Goal: Task Accomplishment & Management: Complete application form

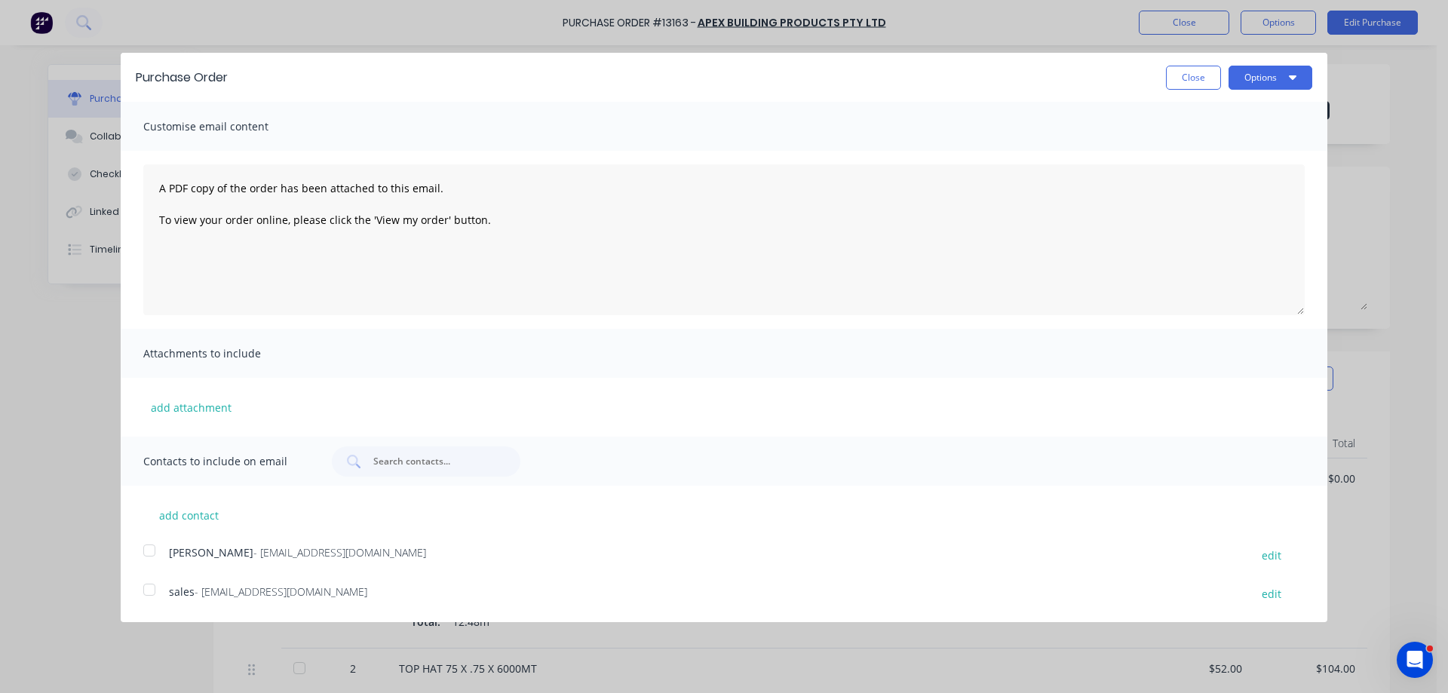
drag, startPoint x: 1178, startPoint y: 77, endPoint x: 1048, endPoint y: 136, distance: 142.4
click at [1183, 75] on button "Close" at bounding box center [1193, 78] width 55 height 24
type textarea "x"
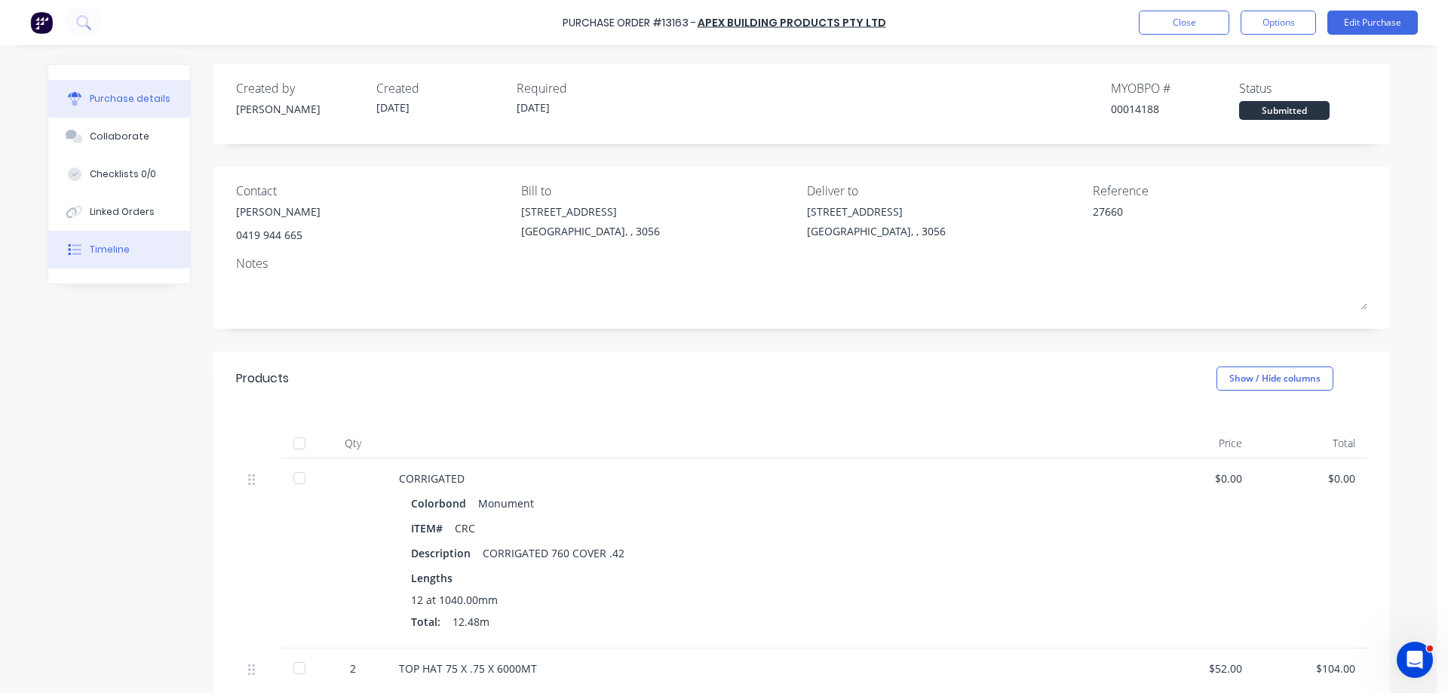
click at [127, 250] on button "Timeline" at bounding box center [119, 250] width 142 height 38
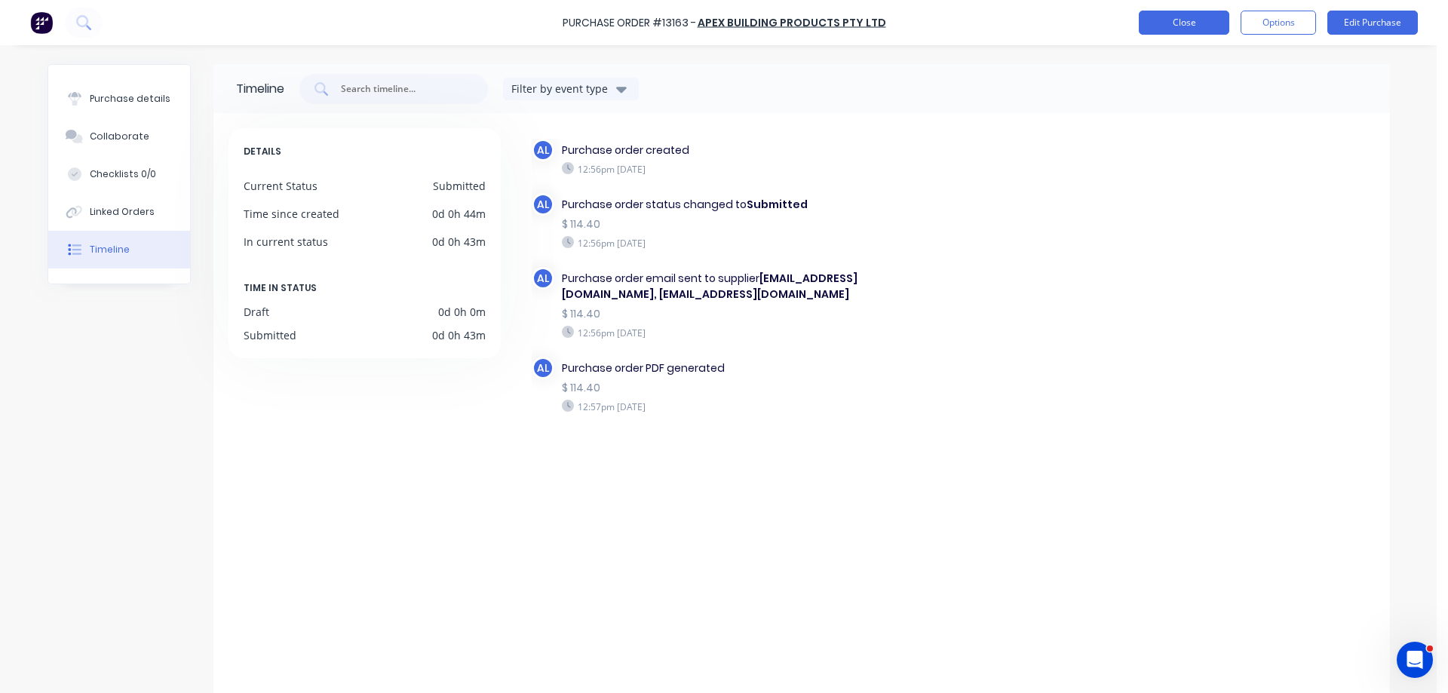
click at [1176, 26] on button "Close" at bounding box center [1184, 23] width 90 height 24
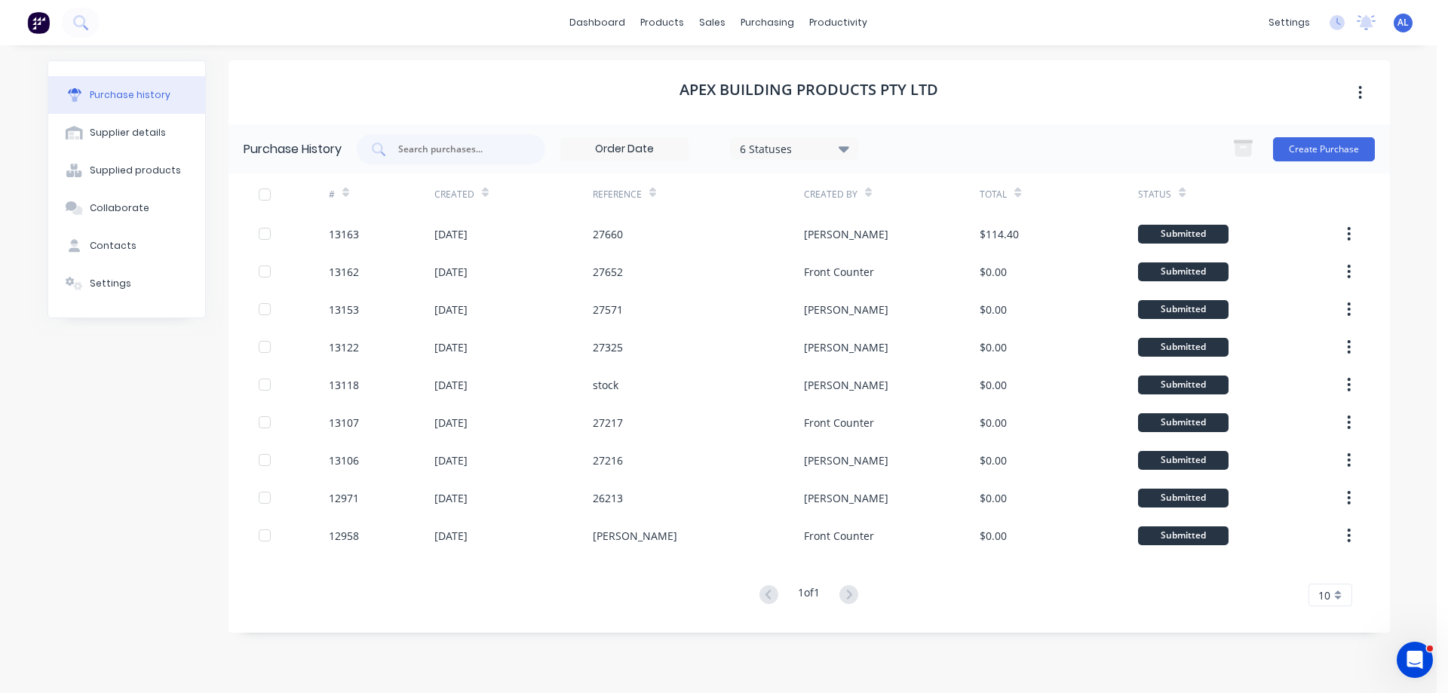
click at [38, 24] on img at bounding box center [38, 22] width 23 height 23
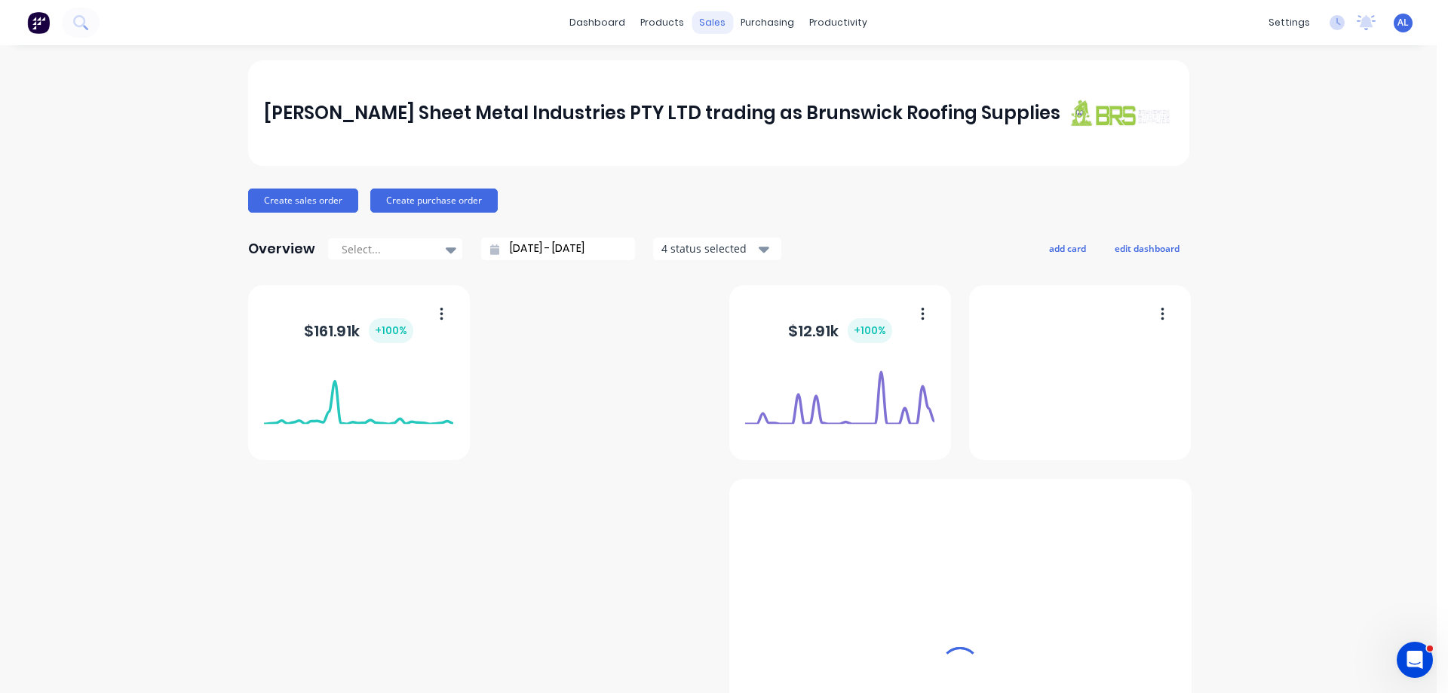
click at [713, 21] on div "sales" at bounding box center [711, 22] width 41 height 23
click at [707, 22] on div "sales" at bounding box center [711, 22] width 41 height 23
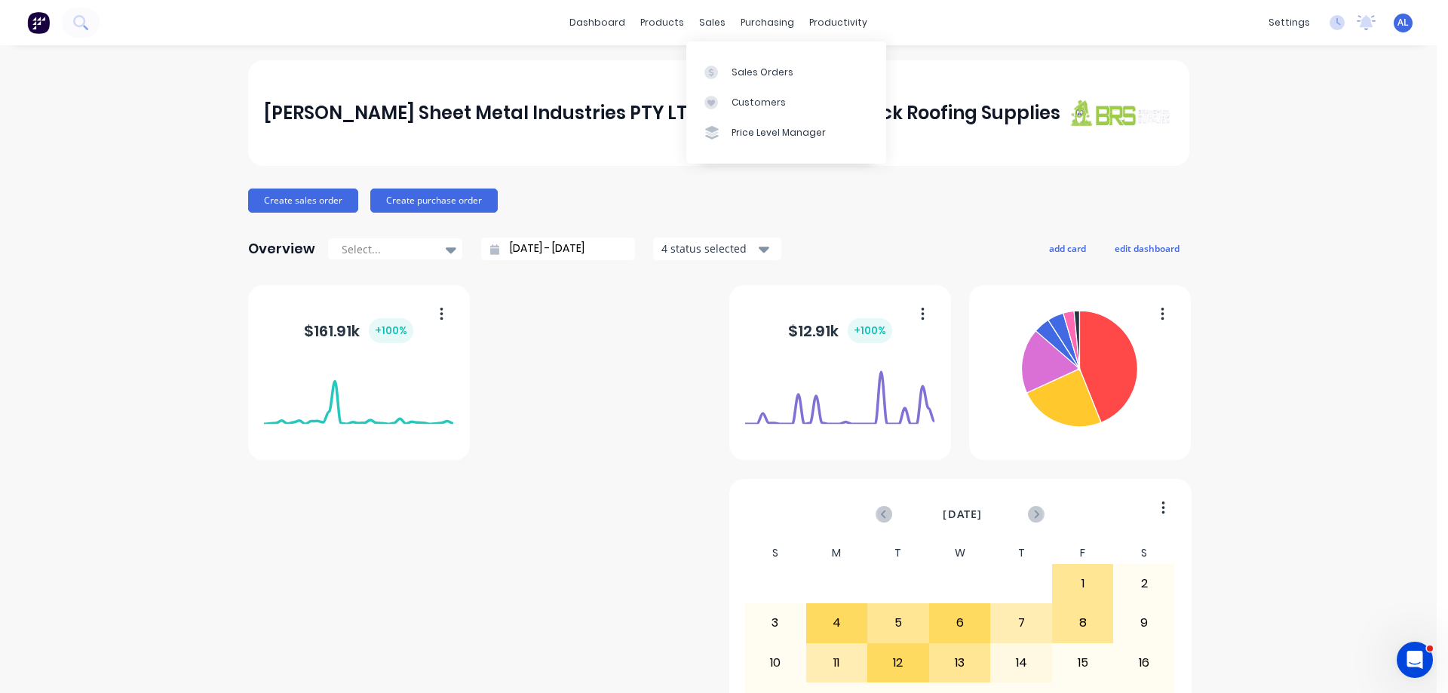
click at [765, 56] on div "Sales Orders Customers Price Level Manager" at bounding box center [786, 101] width 200 height 121
click at [750, 75] on div "Sales Orders" at bounding box center [762, 73] width 62 height 14
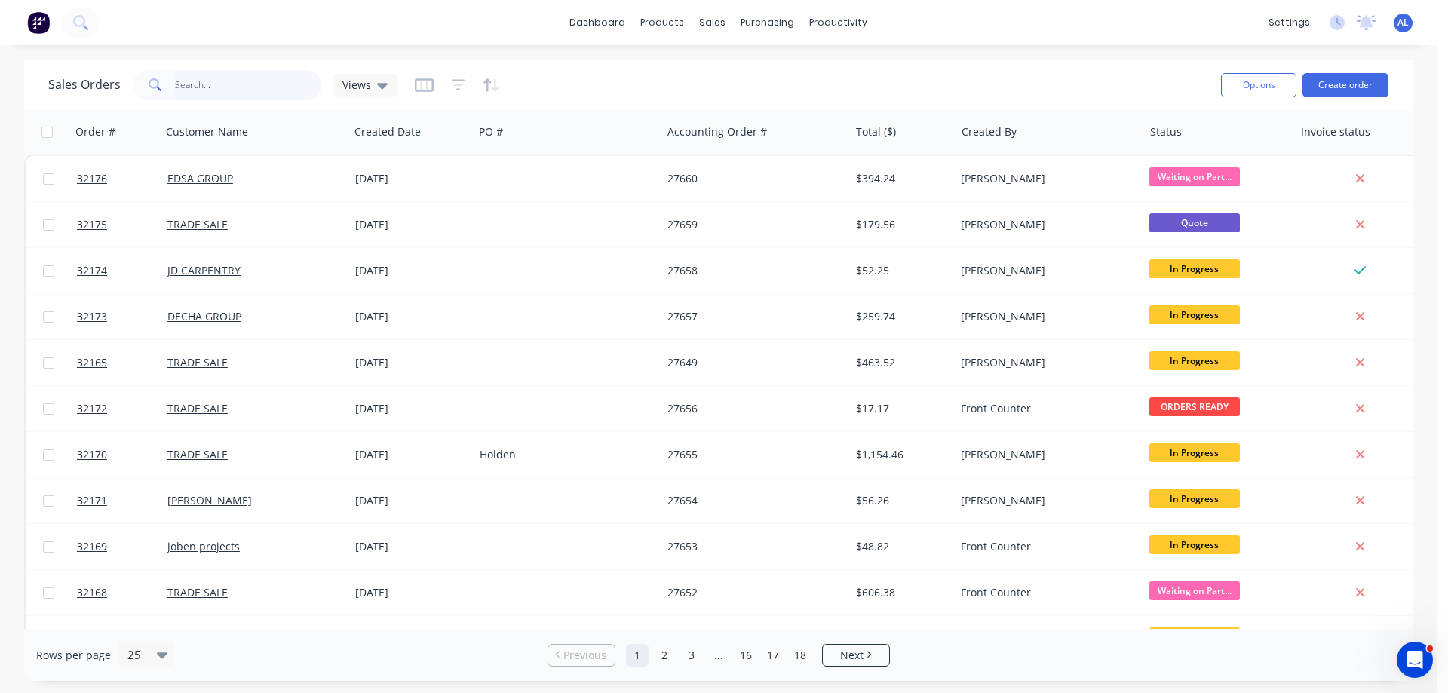
click at [212, 81] on input "text" at bounding box center [248, 85] width 147 height 30
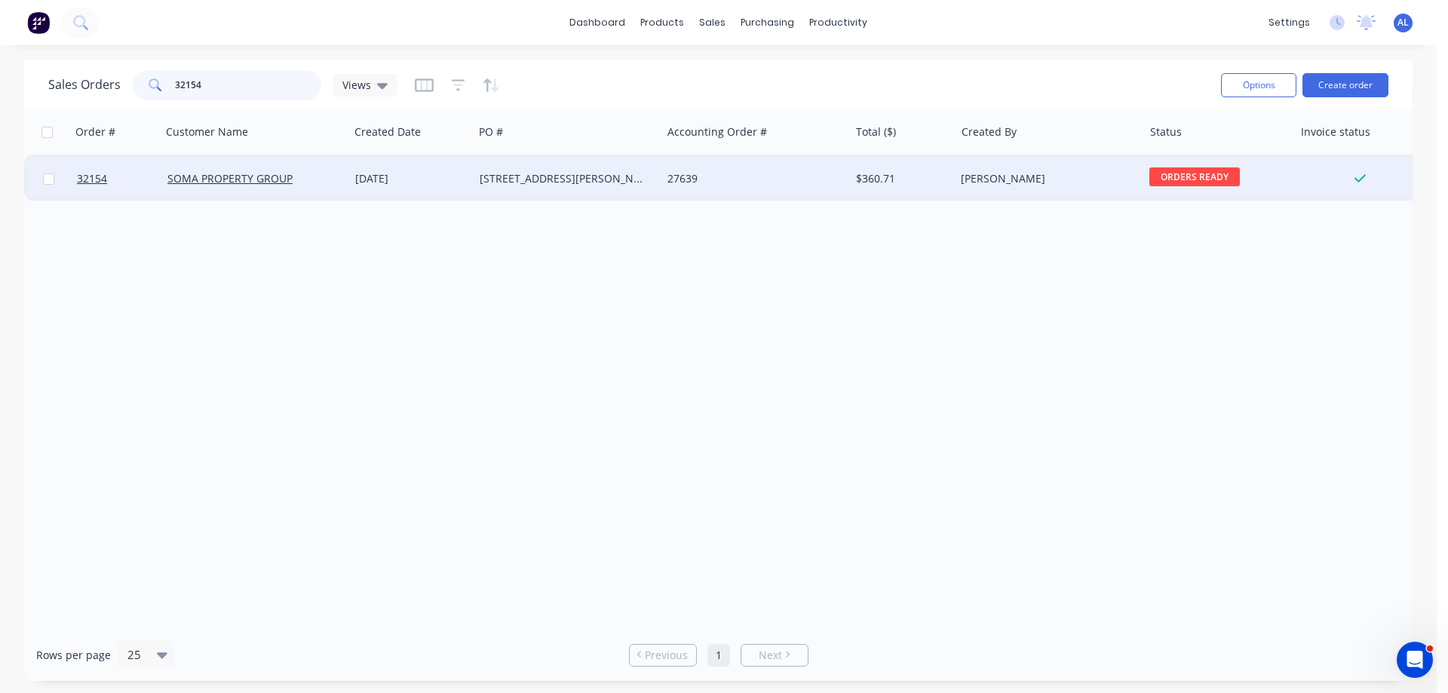
type input "32154"
click at [1093, 178] on div "[PERSON_NAME]" at bounding box center [1044, 178] width 167 height 15
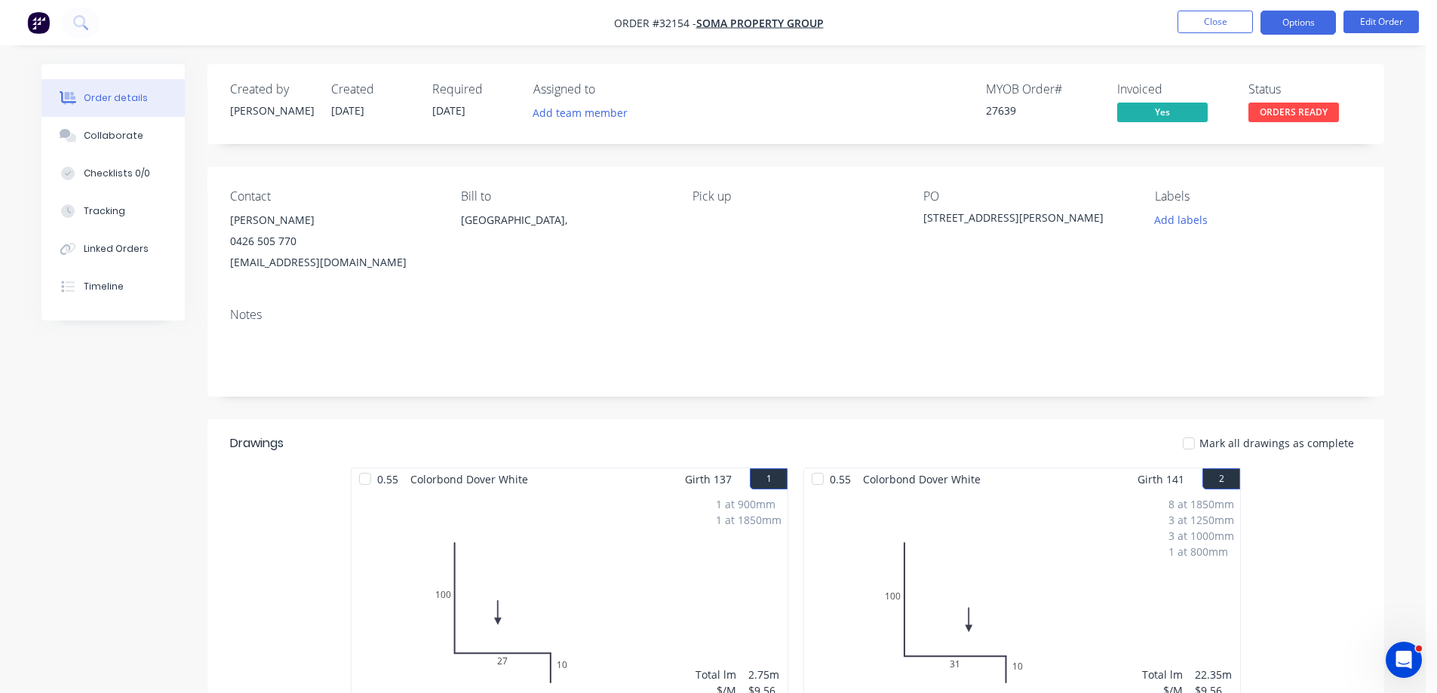
click at [1302, 26] on button "Options" at bounding box center [1297, 23] width 75 height 24
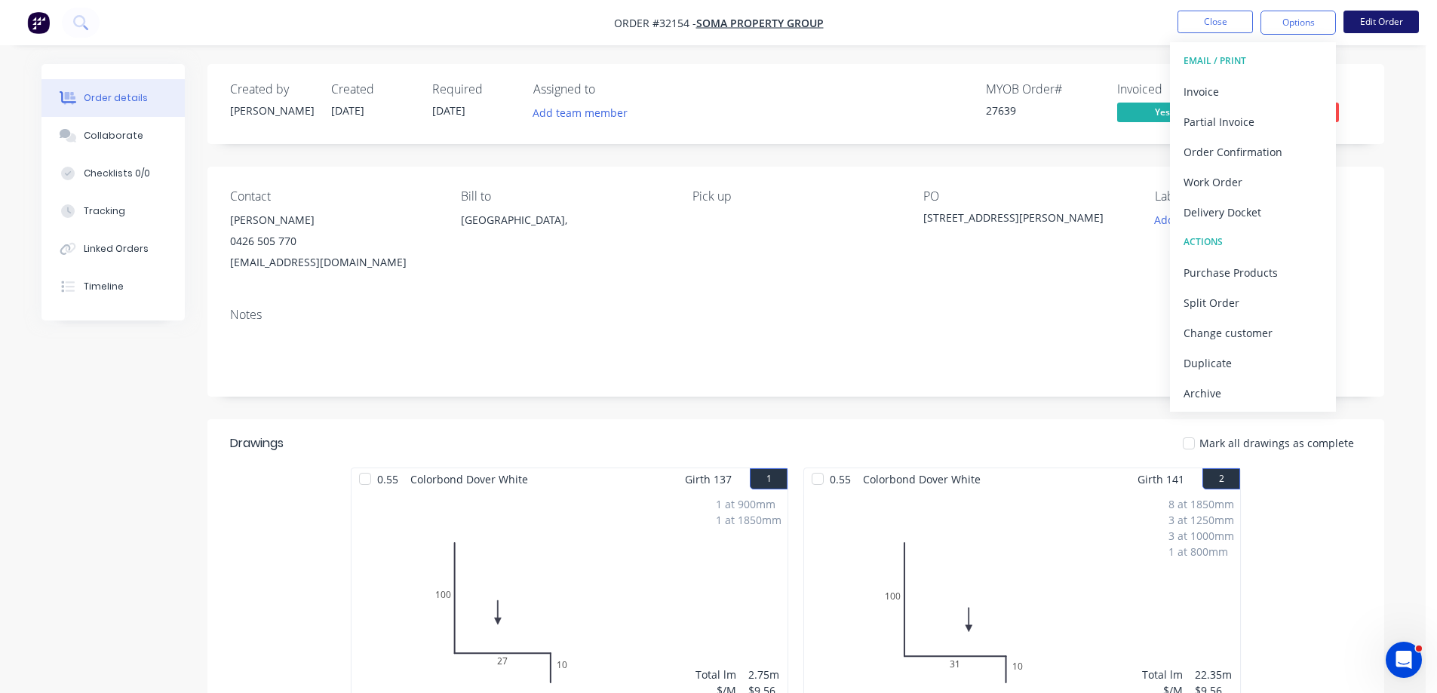
click at [1403, 18] on button "Edit Order" at bounding box center [1380, 22] width 75 height 23
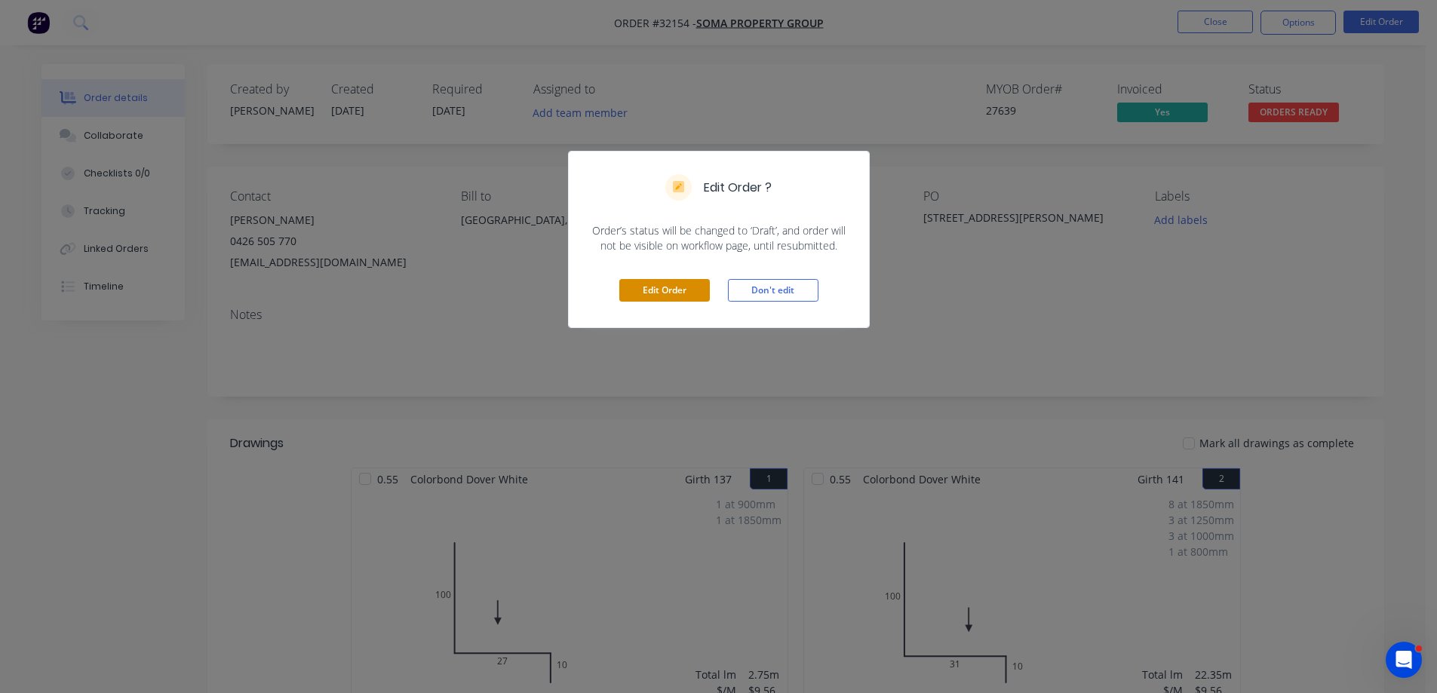
click at [688, 292] on button "Edit Order" at bounding box center [664, 290] width 90 height 23
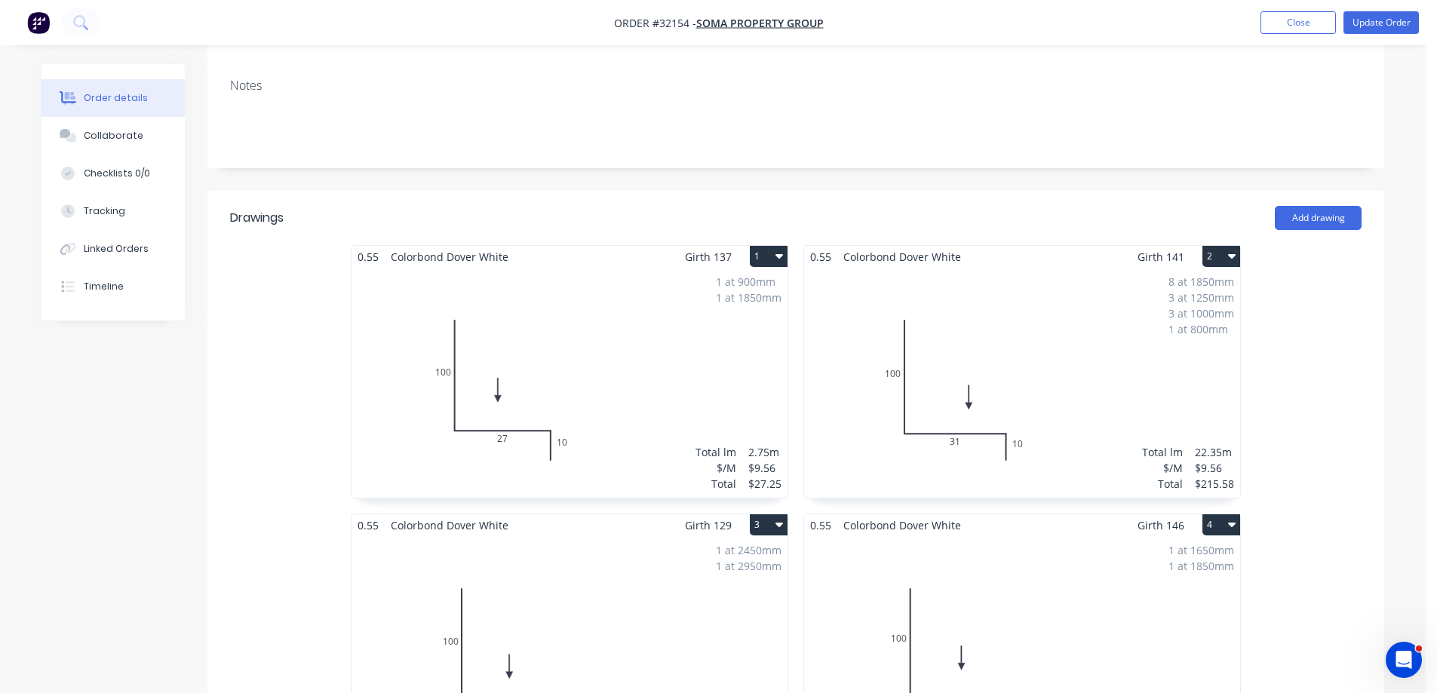
scroll to position [75, 0]
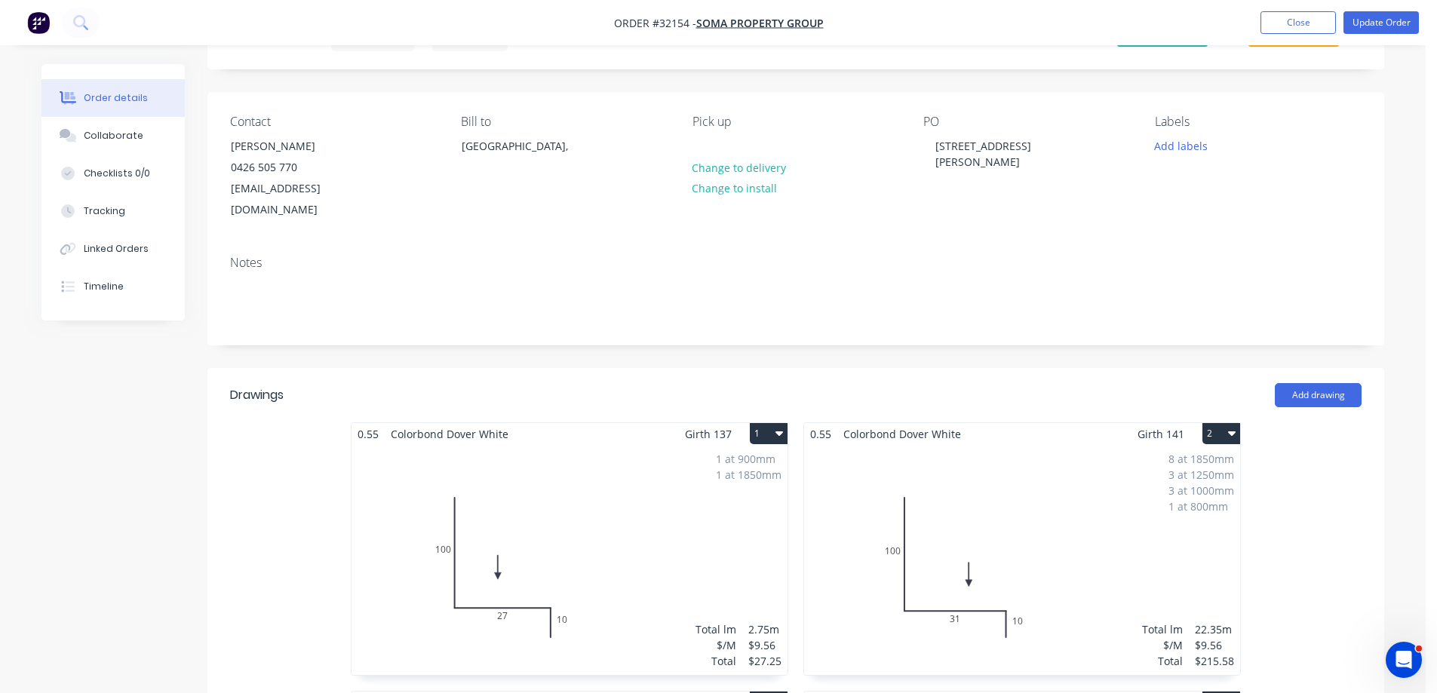
click at [683, 466] on div "1 at 900mm 1 at 1850mm Total lm $/M Total 2.75m $9.56 $27.25" at bounding box center [569, 560] width 436 height 230
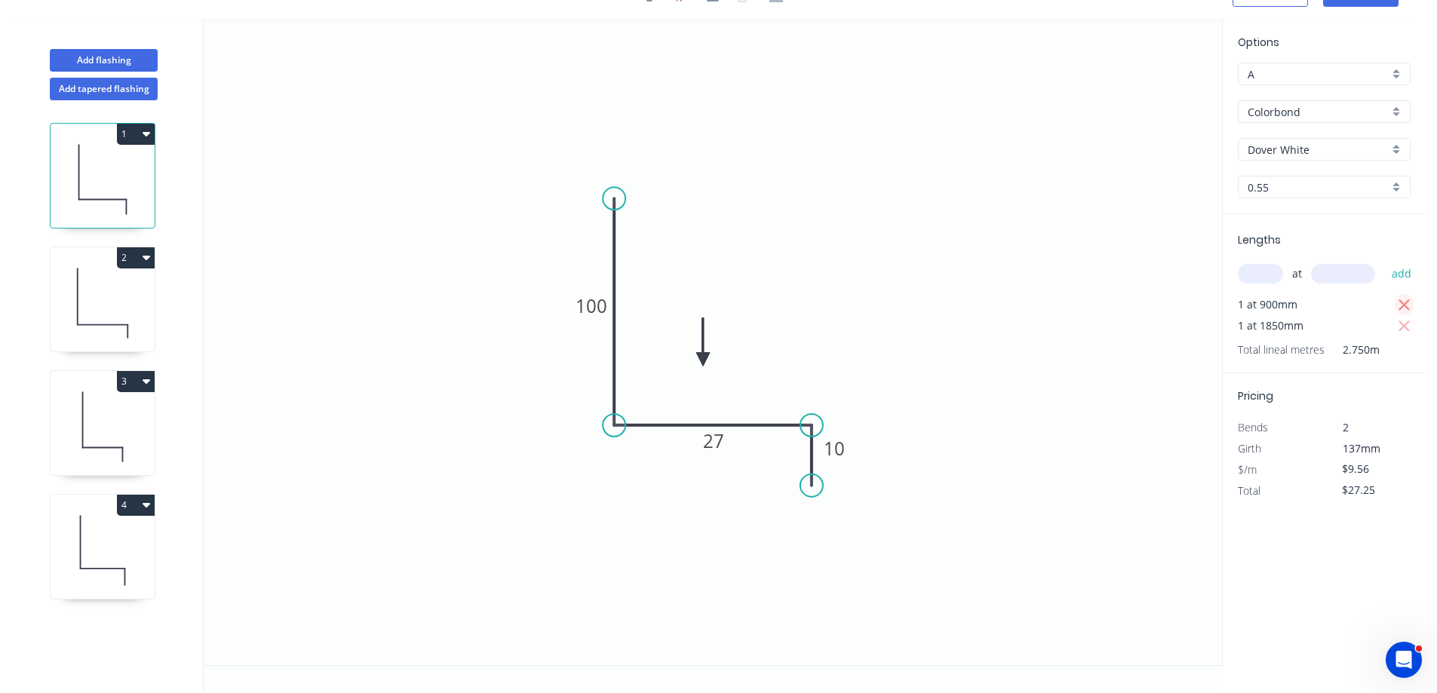
click at [1399, 305] on icon "button" at bounding box center [1404, 305] width 14 height 18
type input "$17.69"
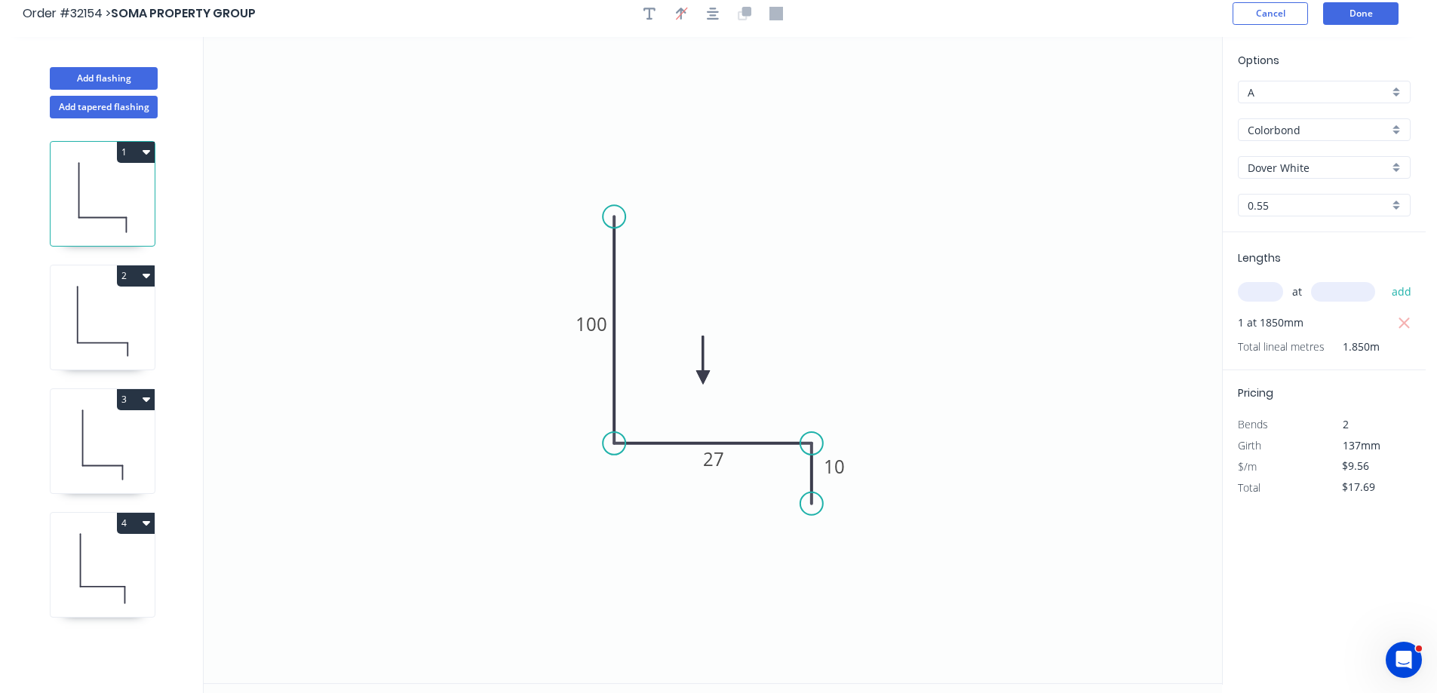
scroll to position [0, 0]
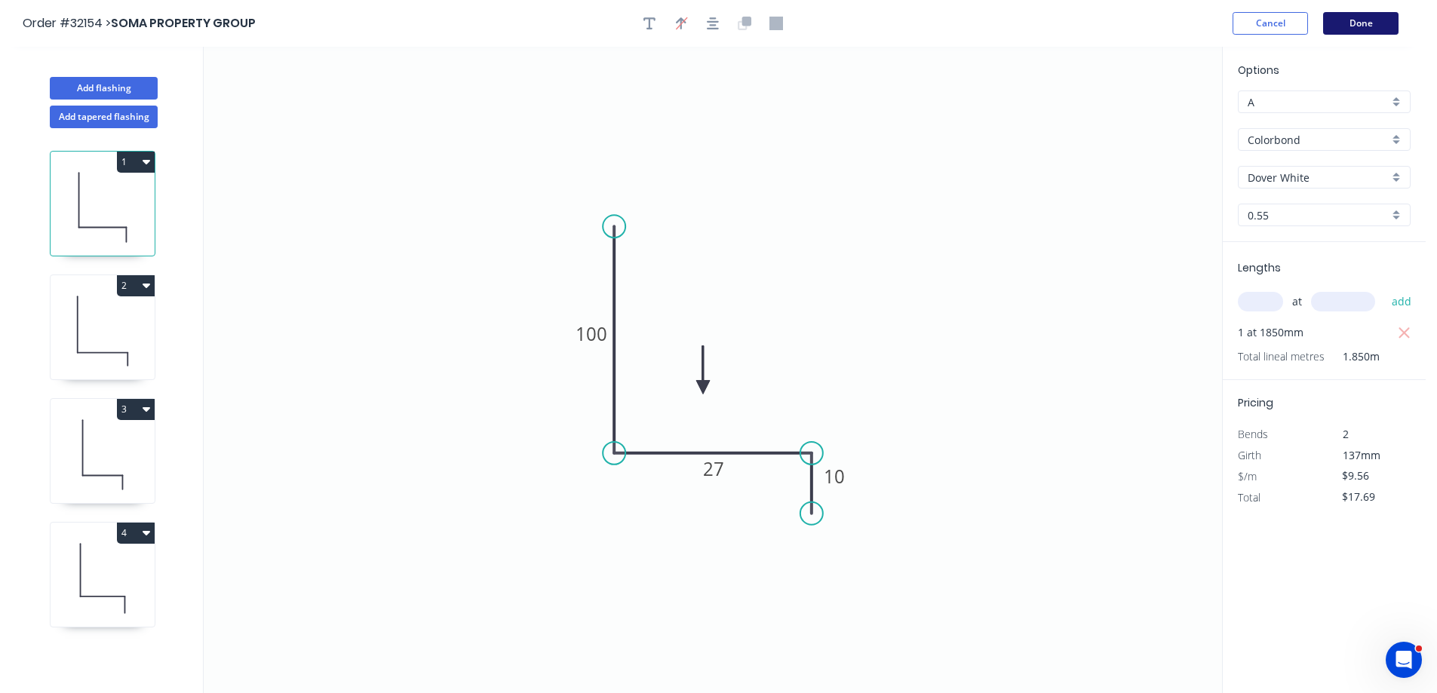
click at [1339, 25] on button "Done" at bounding box center [1360, 23] width 75 height 23
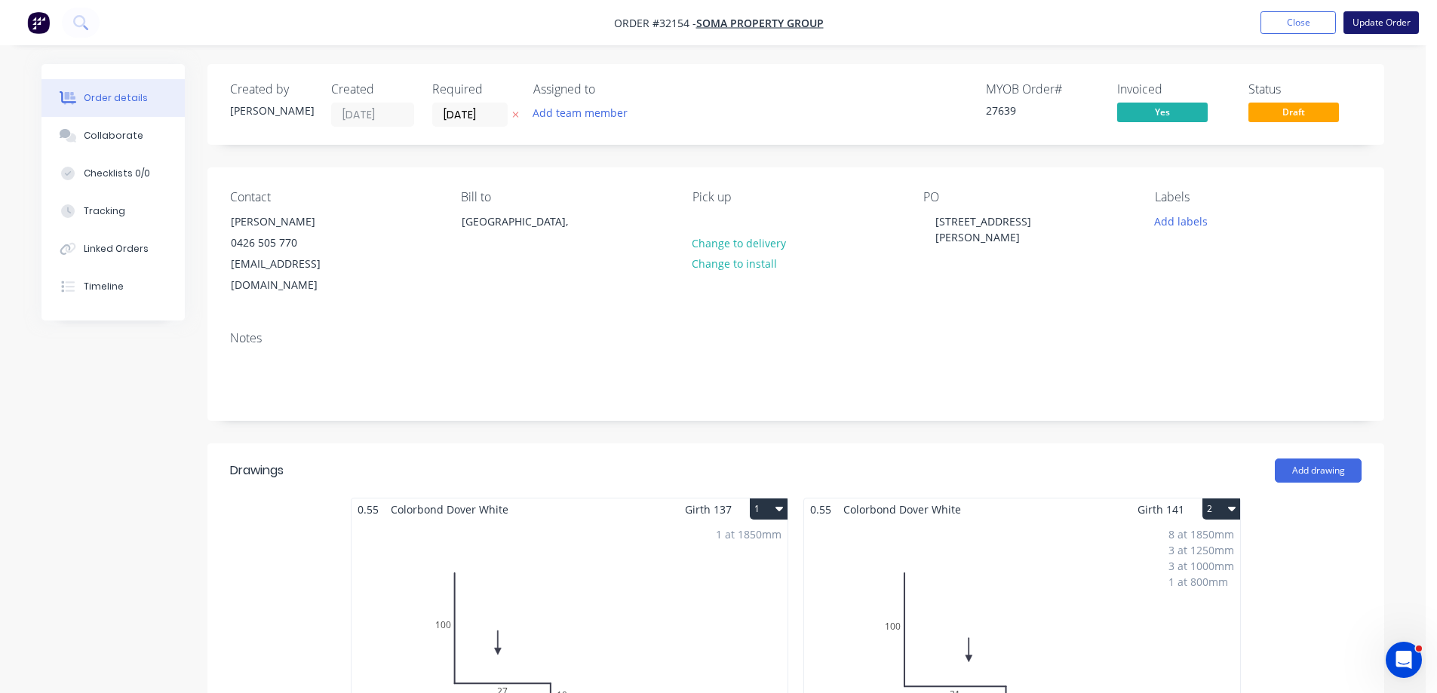
click at [1381, 27] on button "Update Order" at bounding box center [1380, 22] width 75 height 23
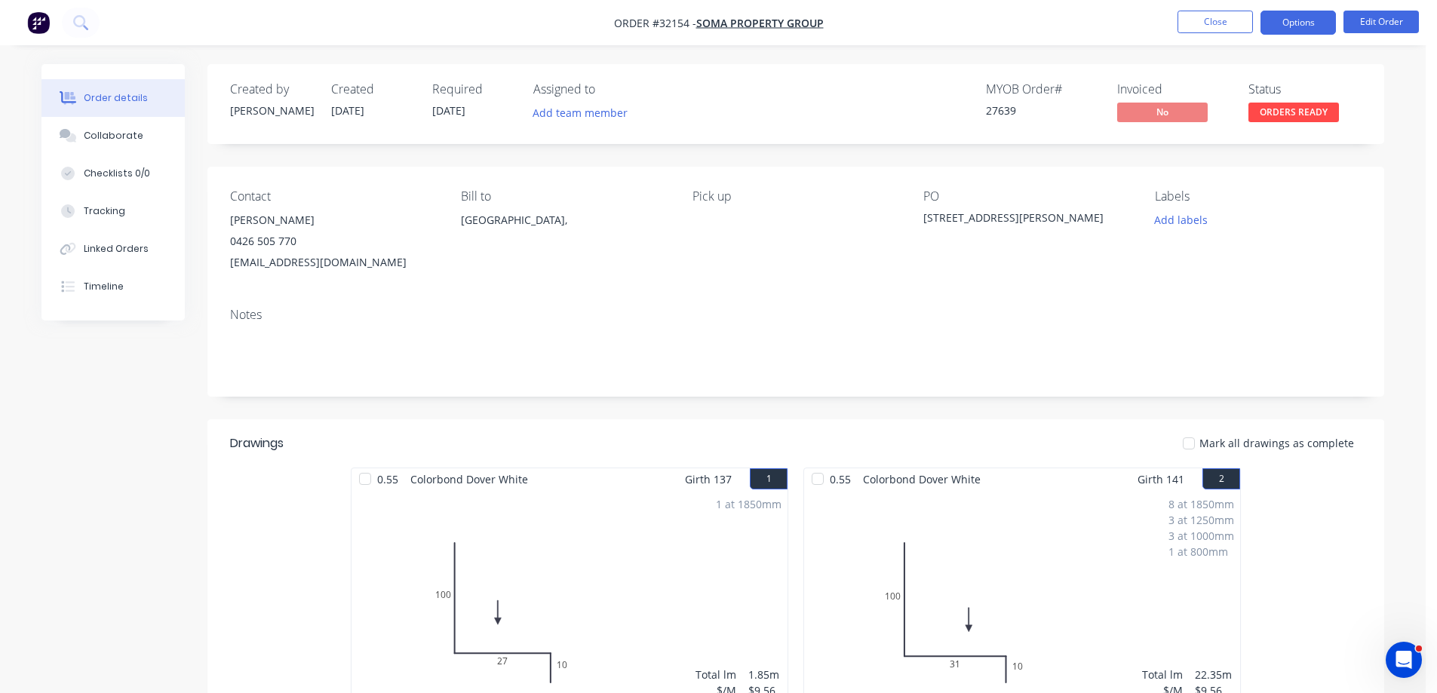
click at [1295, 25] on button "Options" at bounding box center [1297, 23] width 75 height 24
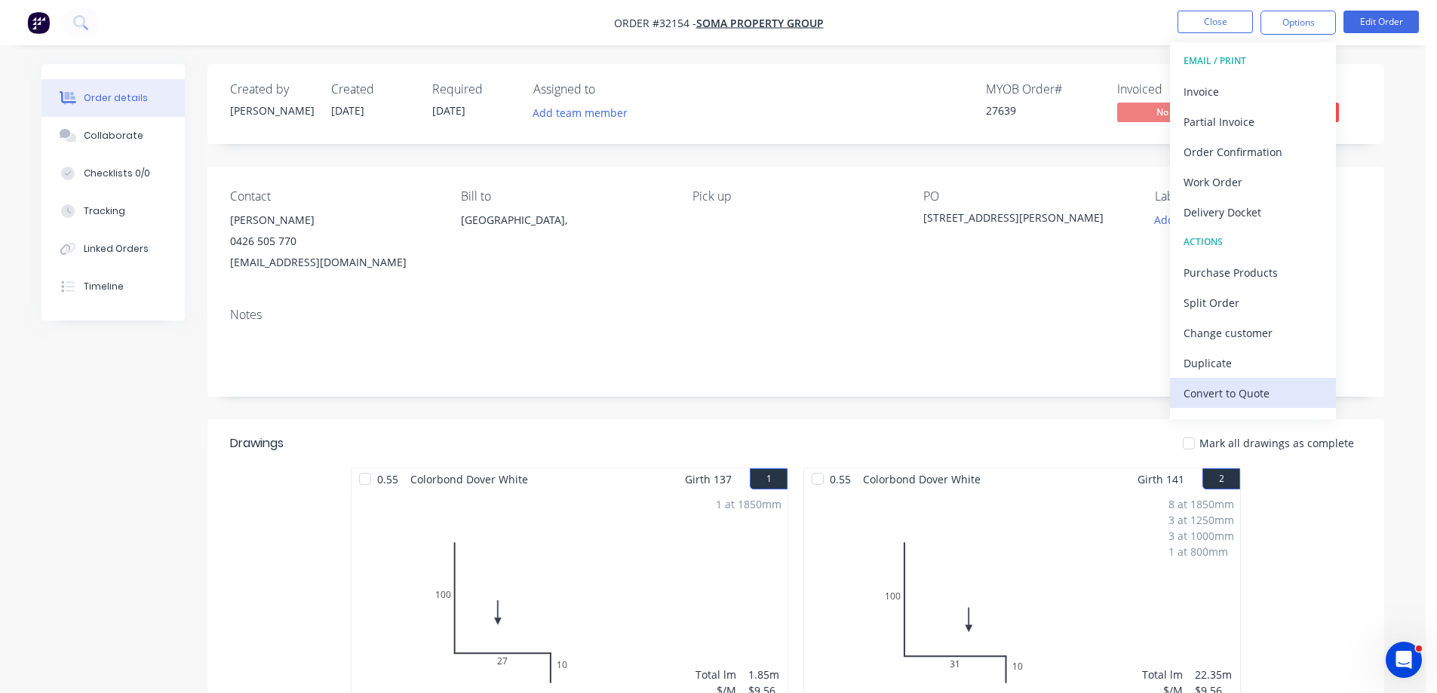
click at [1246, 398] on div "Convert to Quote" at bounding box center [1252, 393] width 139 height 22
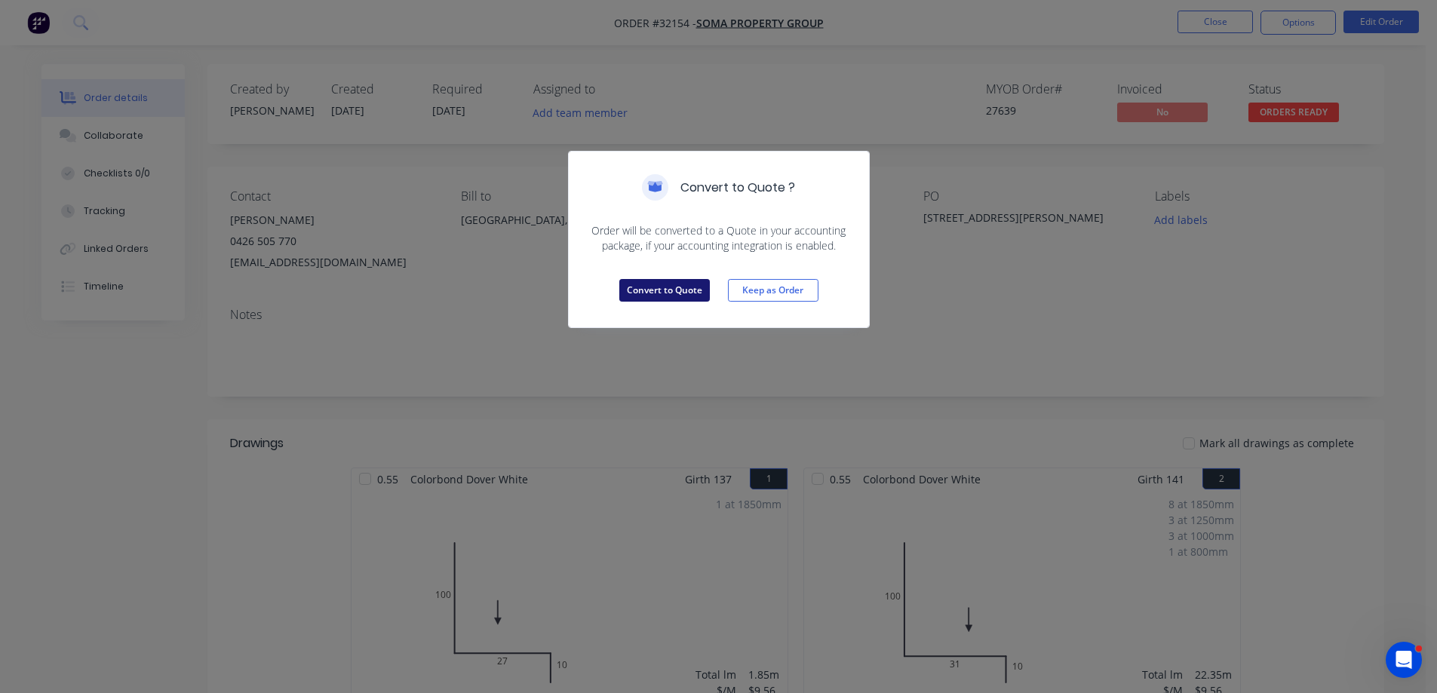
click at [688, 293] on button "Convert to Quote" at bounding box center [664, 290] width 90 height 23
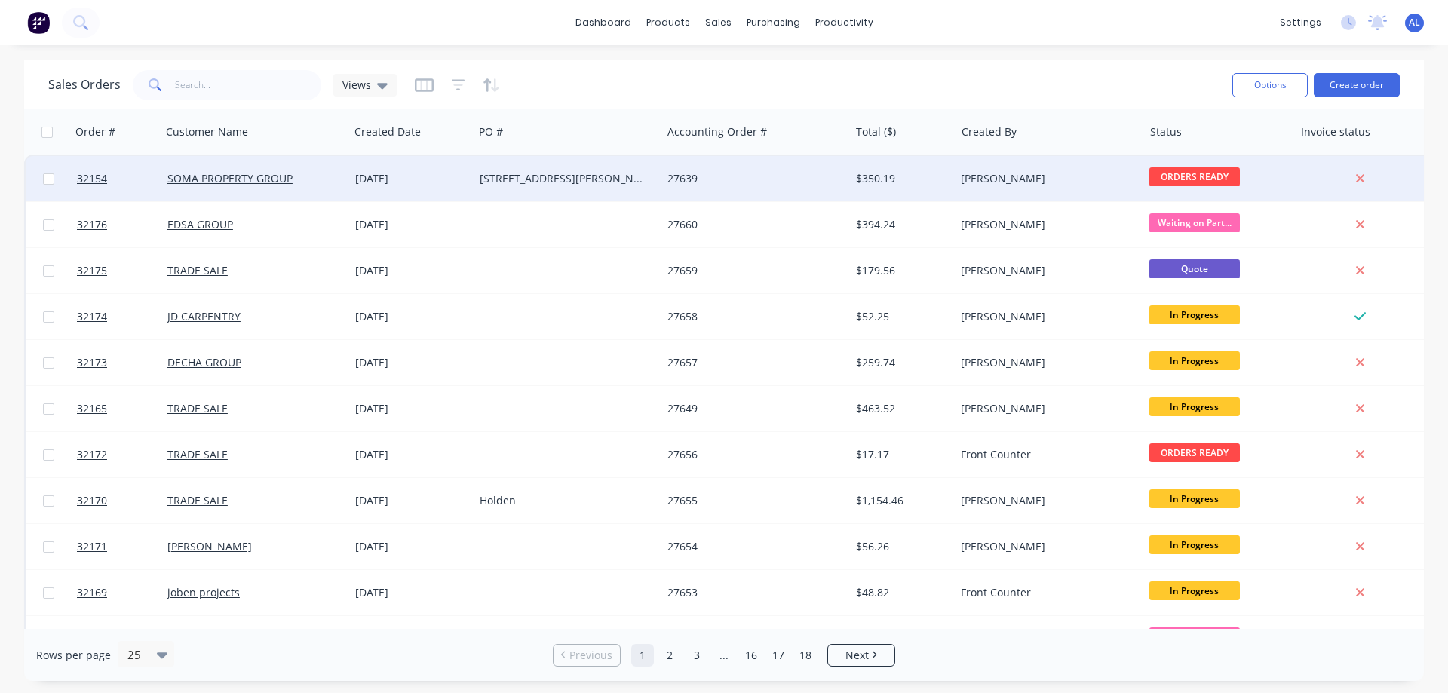
click at [323, 189] on div "SOMA PROPERTY GROUP" at bounding box center [255, 178] width 188 height 45
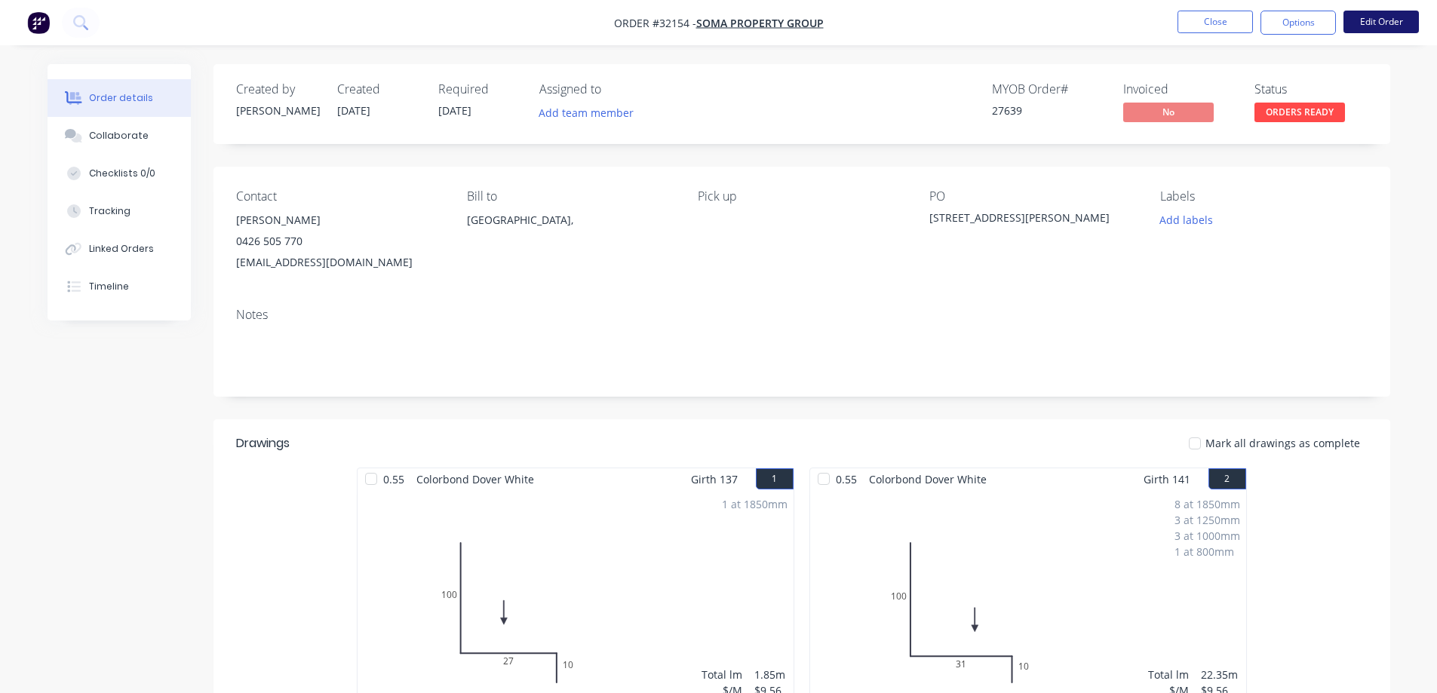
click at [1371, 20] on button "Edit Order" at bounding box center [1380, 22] width 75 height 23
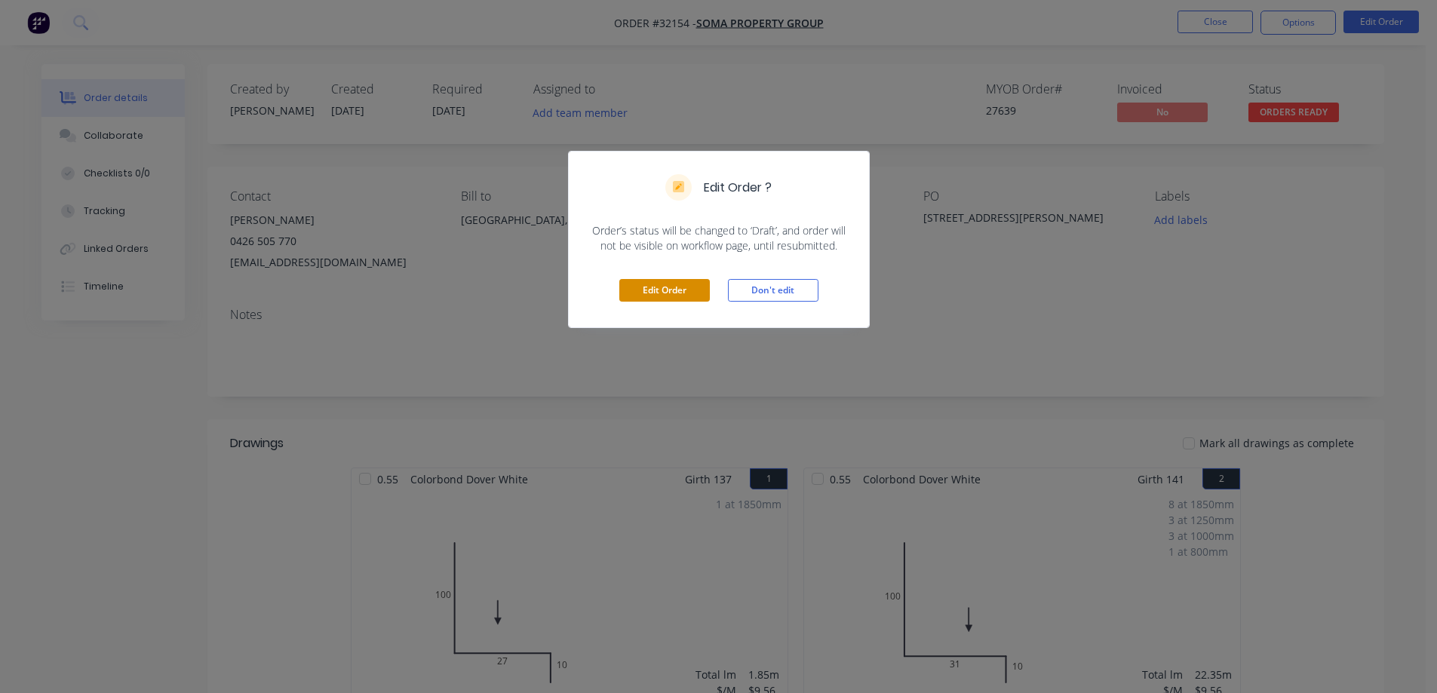
click at [679, 290] on button "Edit Order" at bounding box center [664, 290] width 90 height 23
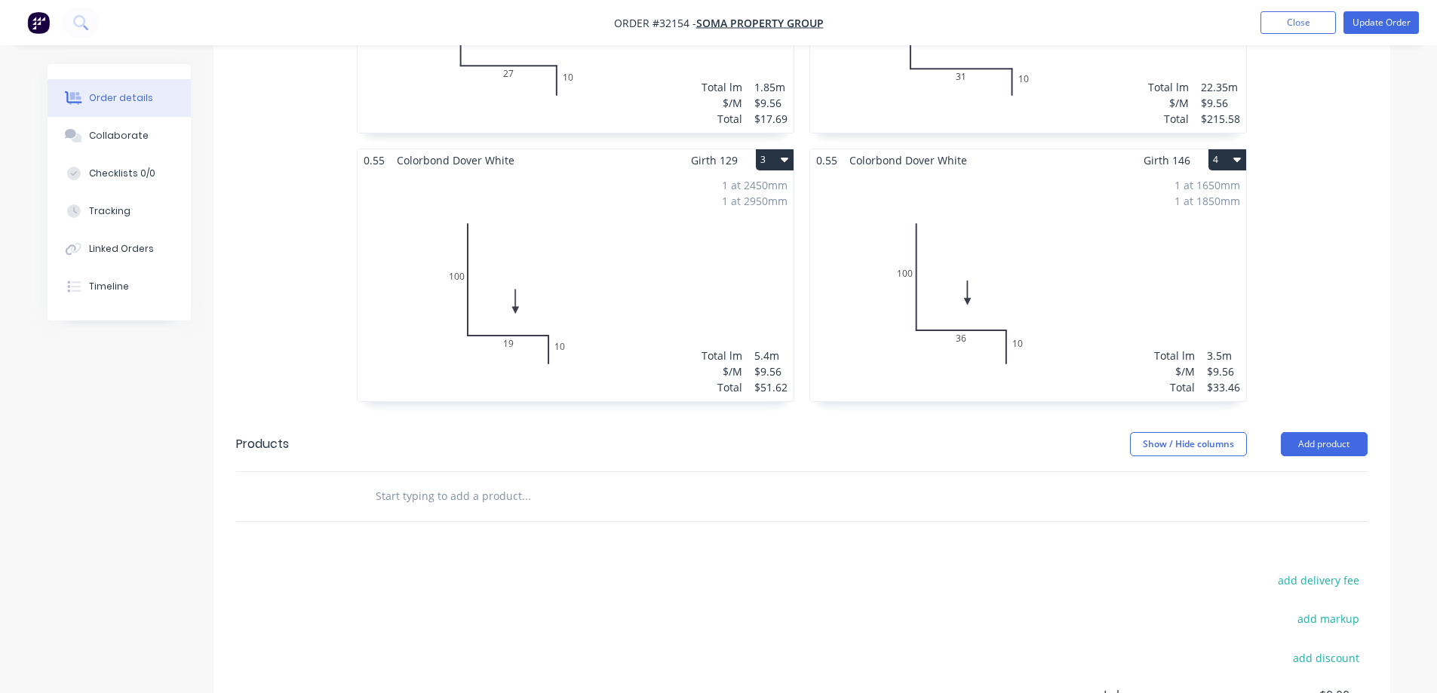
scroll to position [679, 0]
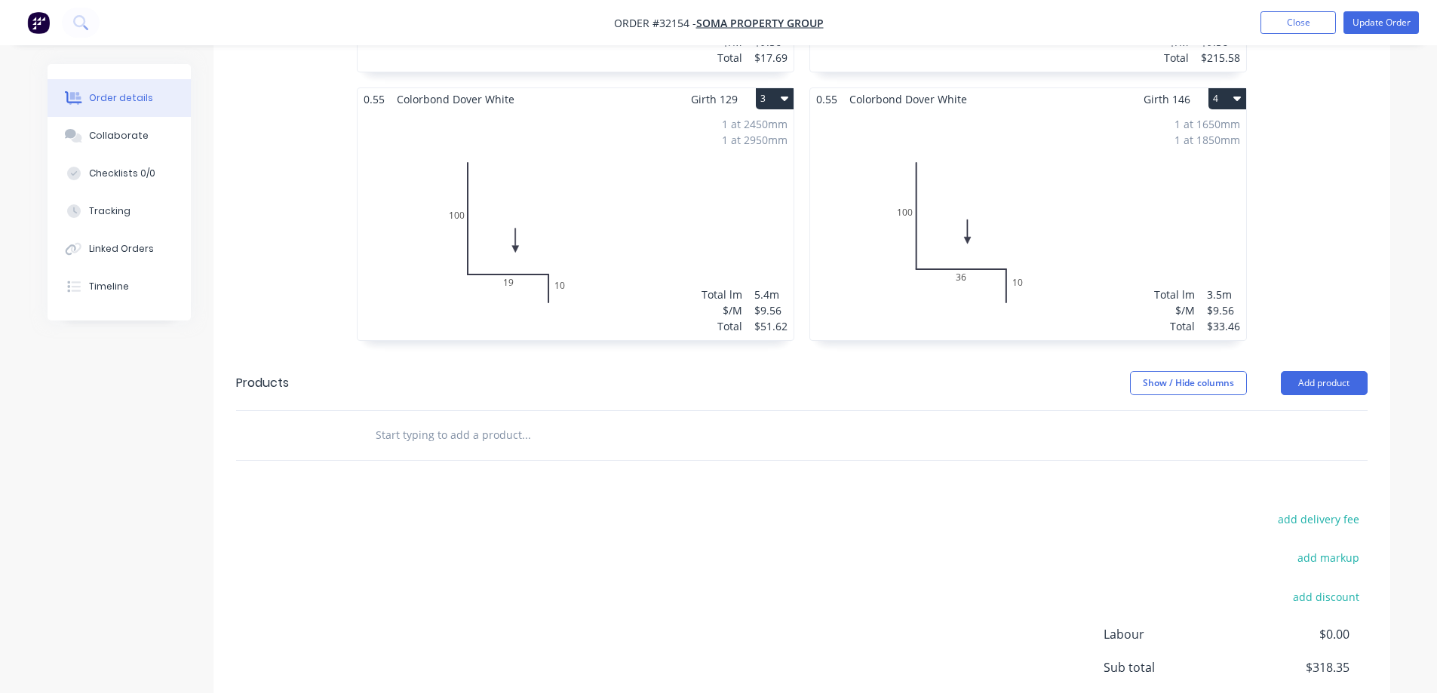
click at [1231, 88] on button "4" at bounding box center [1227, 98] width 38 height 21
drag, startPoint x: 1127, startPoint y: 167, endPoint x: 1118, endPoint y: 176, distance: 12.8
click at [1127, 185] on div "Delete" at bounding box center [1174, 196] width 116 height 22
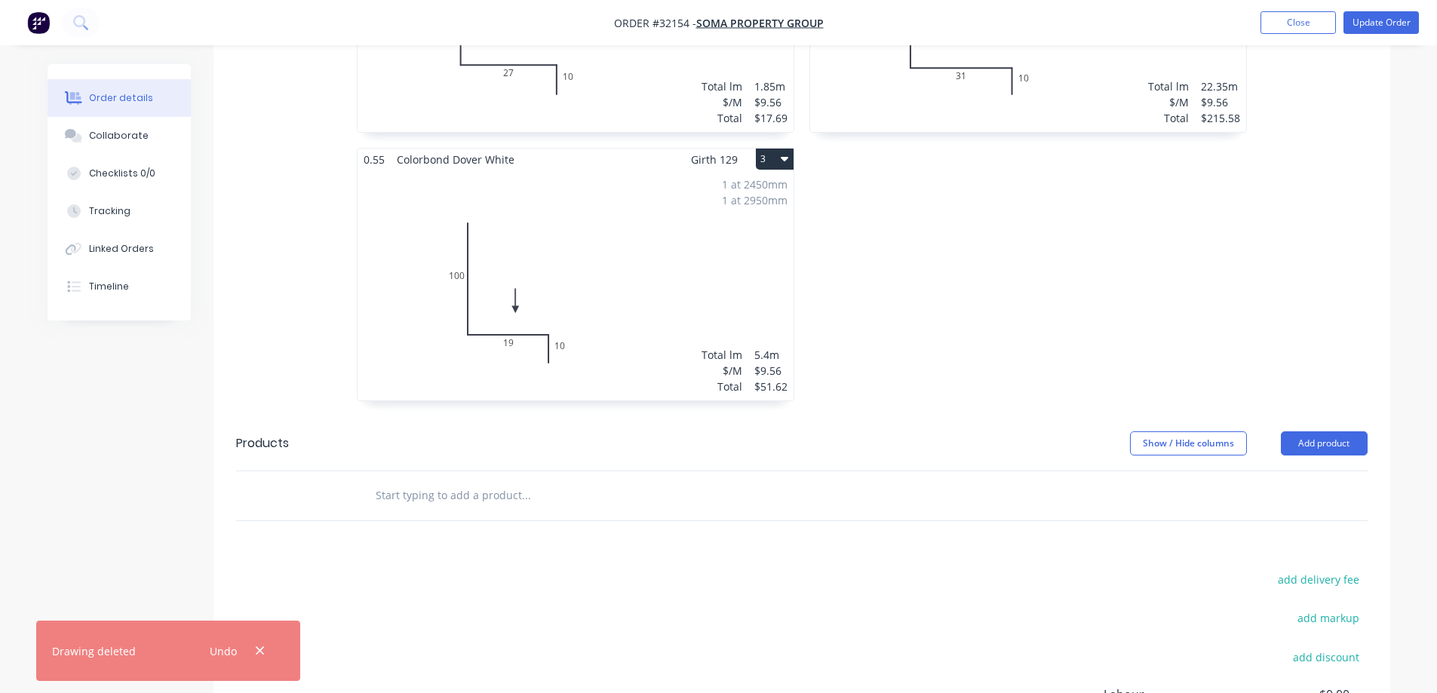
scroll to position [452, 0]
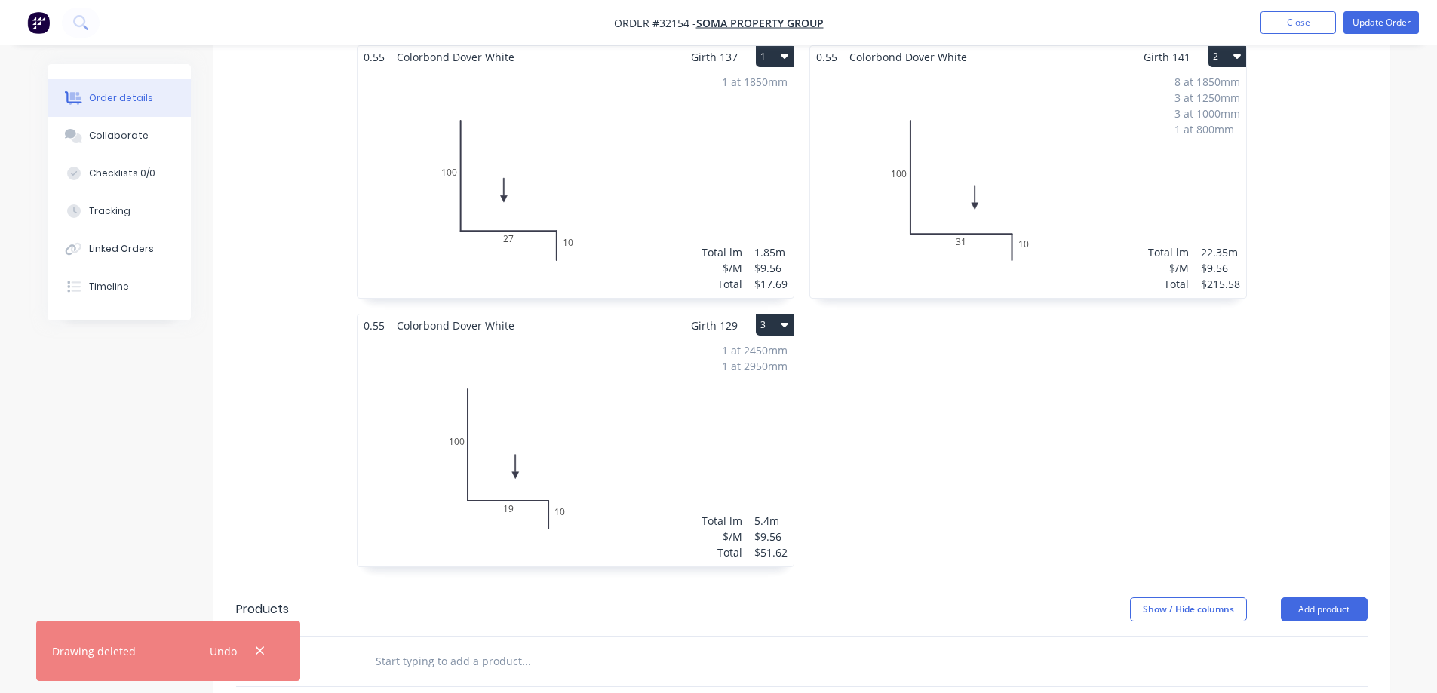
click at [787, 318] on icon "button" at bounding box center [784, 324] width 8 height 12
click at [731, 411] on div "Delete" at bounding box center [722, 422] width 116 height 22
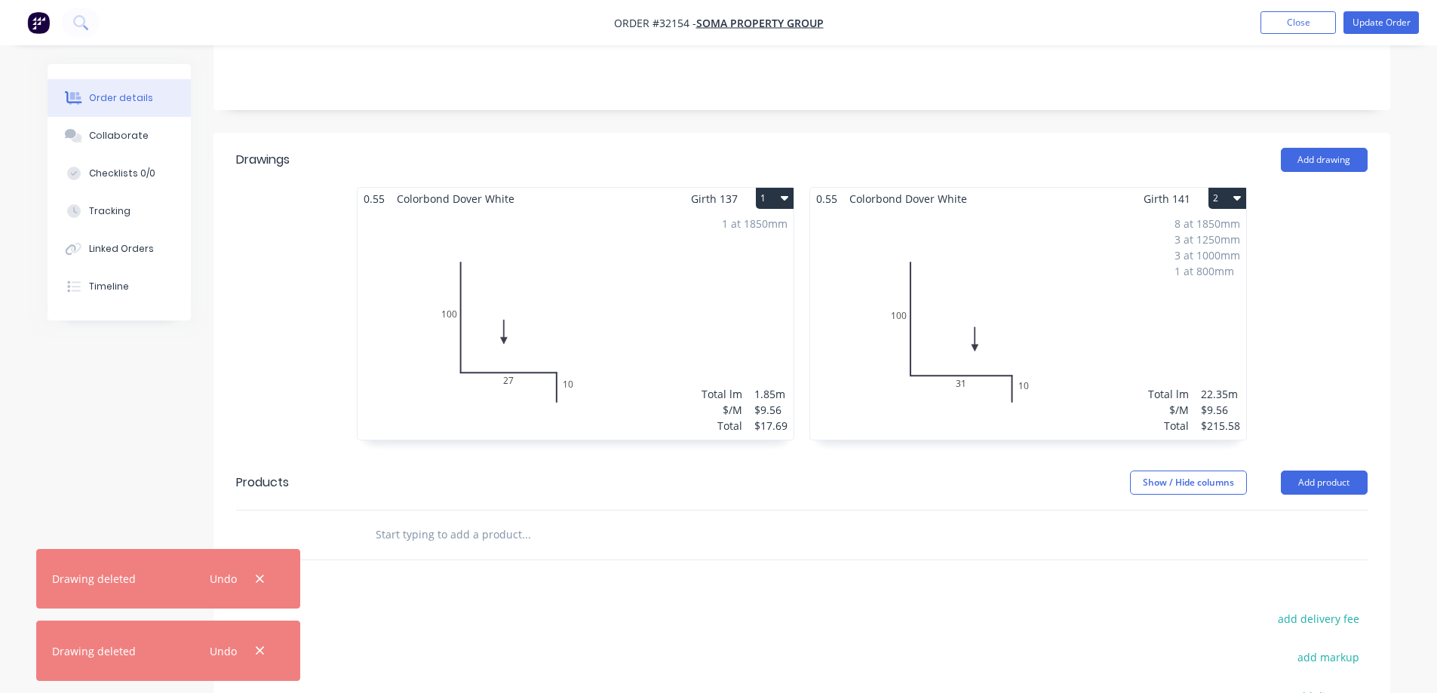
scroll to position [151, 0]
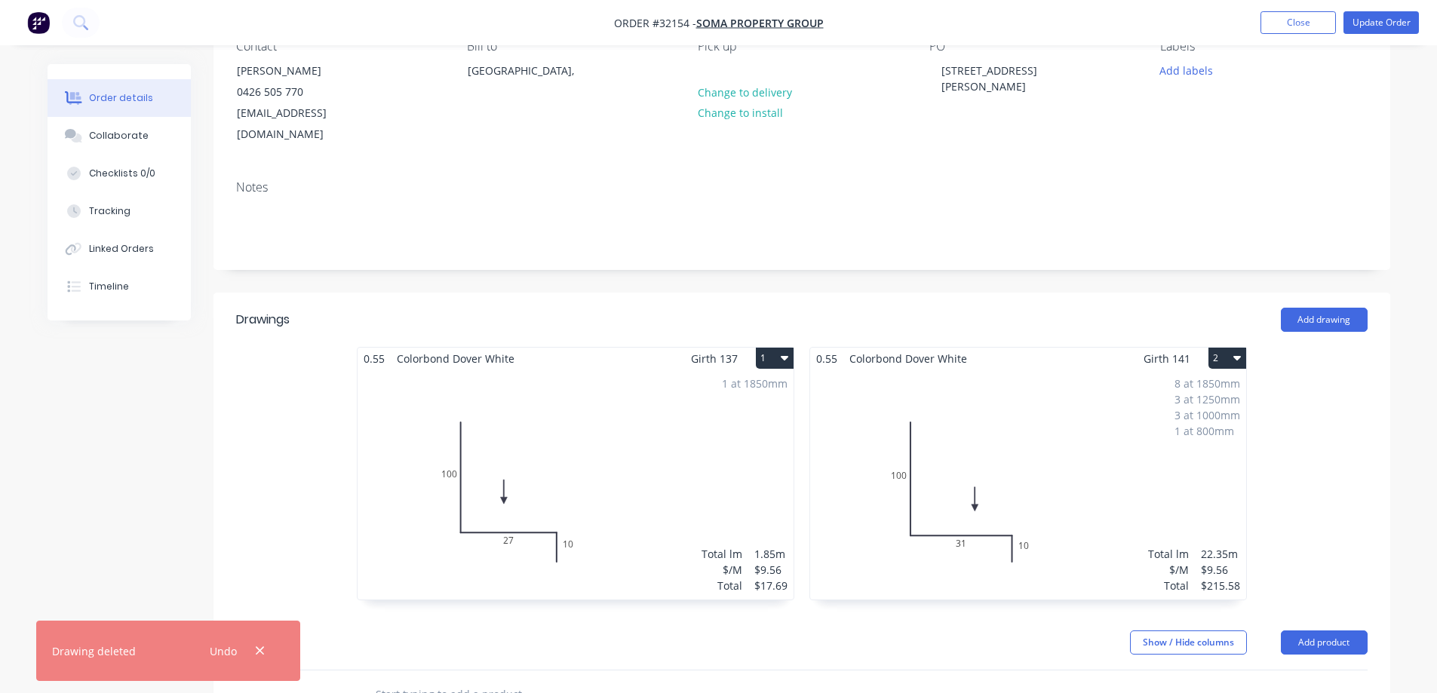
click at [783, 351] on icon "button" at bounding box center [784, 357] width 8 height 12
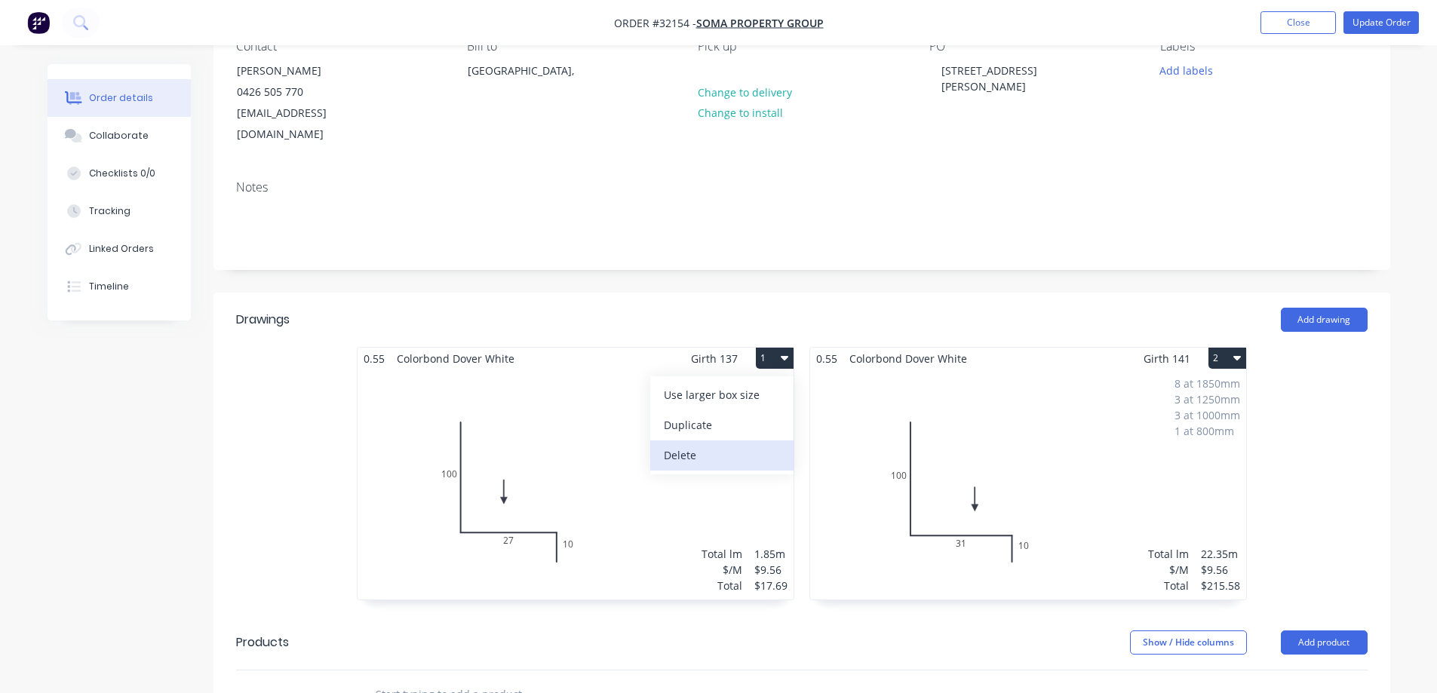
click at [688, 444] on div "Delete" at bounding box center [722, 455] width 116 height 22
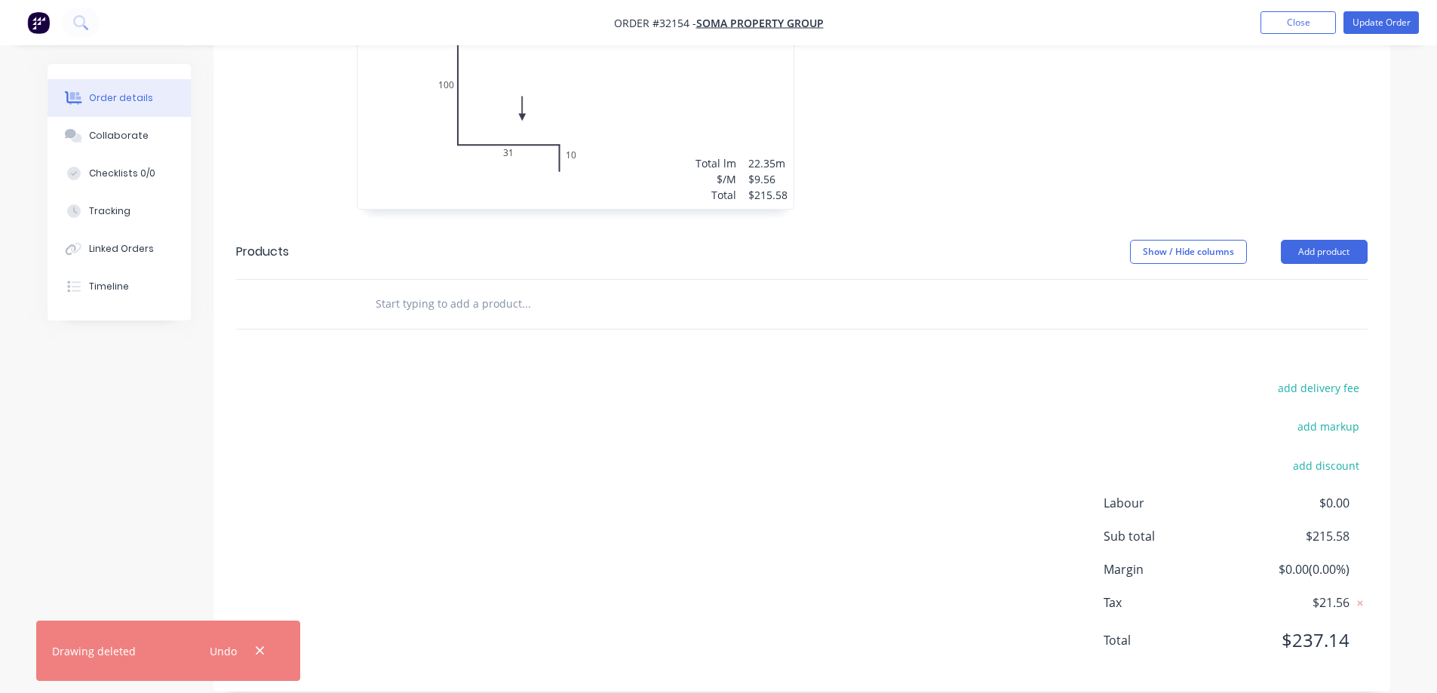
scroll to position [14, 0]
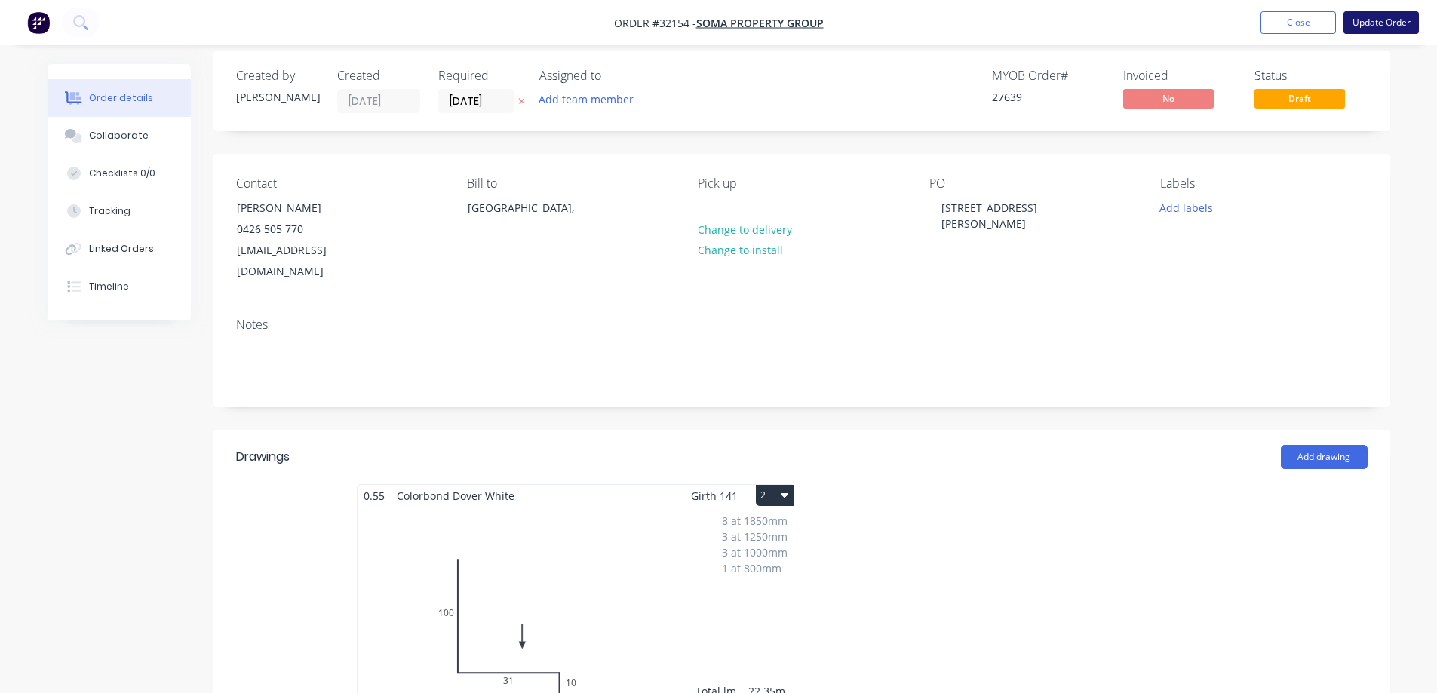
click at [1397, 22] on button "Update Order" at bounding box center [1380, 22] width 75 height 23
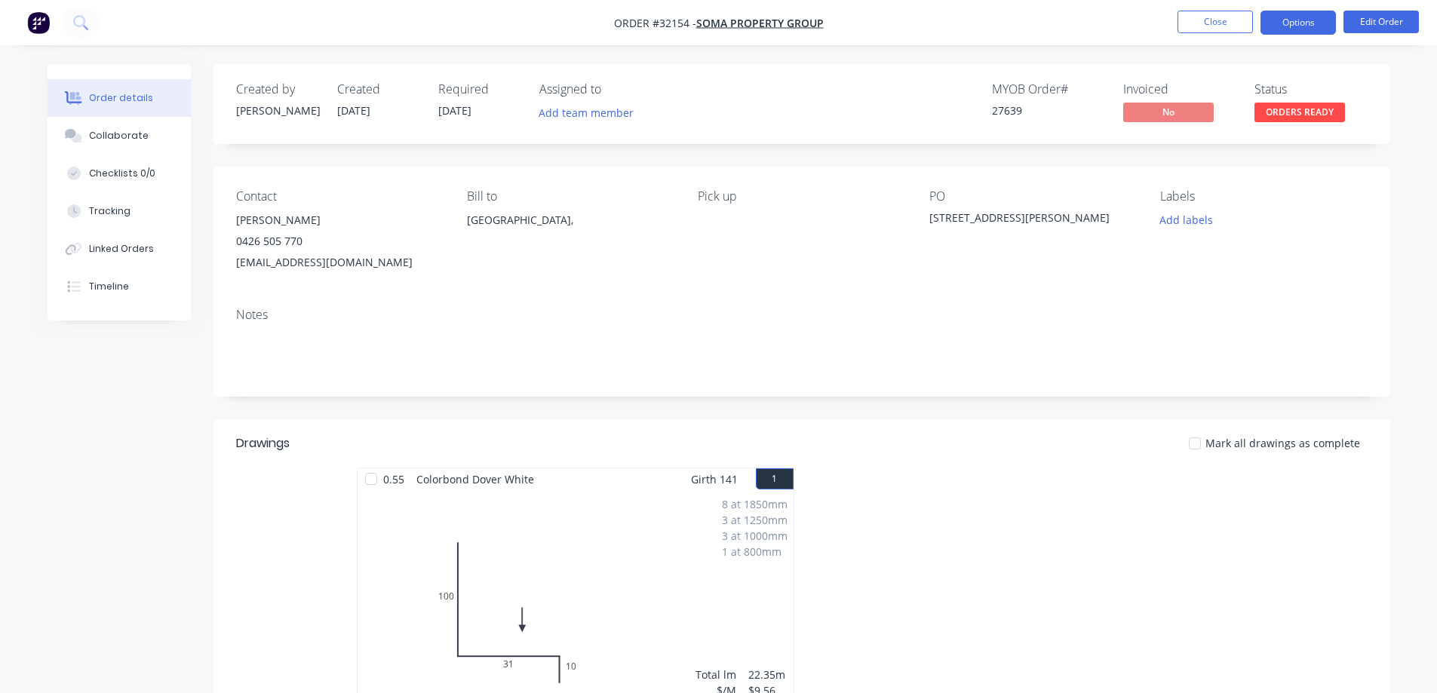
click at [1308, 24] on button "Options" at bounding box center [1297, 23] width 75 height 24
click at [1409, 237] on div "Order details Collaborate Checklists 0/0 Tracking Linked Orders Timeline Order …" at bounding box center [718, 502] width 1437 height 1004
click at [1292, 11] on button "Options" at bounding box center [1297, 23] width 75 height 24
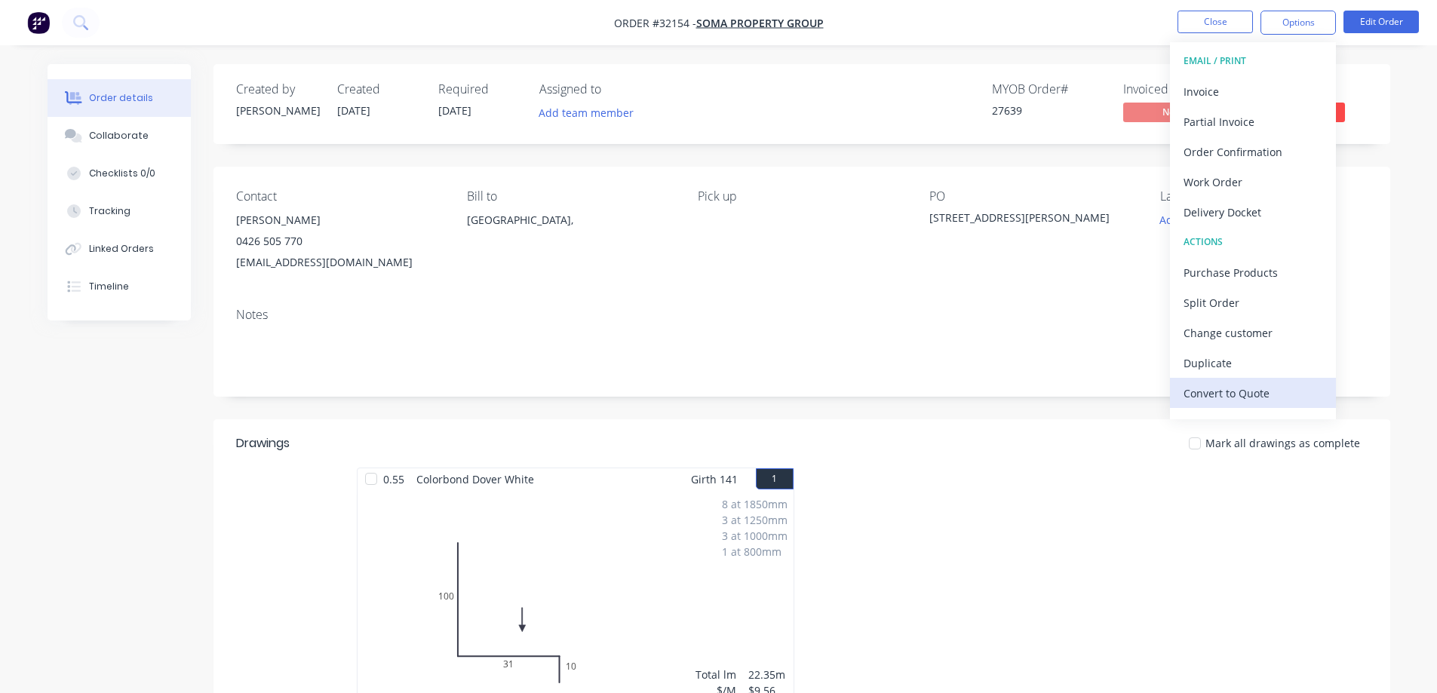
click at [1262, 390] on div "Convert to Quote" at bounding box center [1252, 393] width 139 height 22
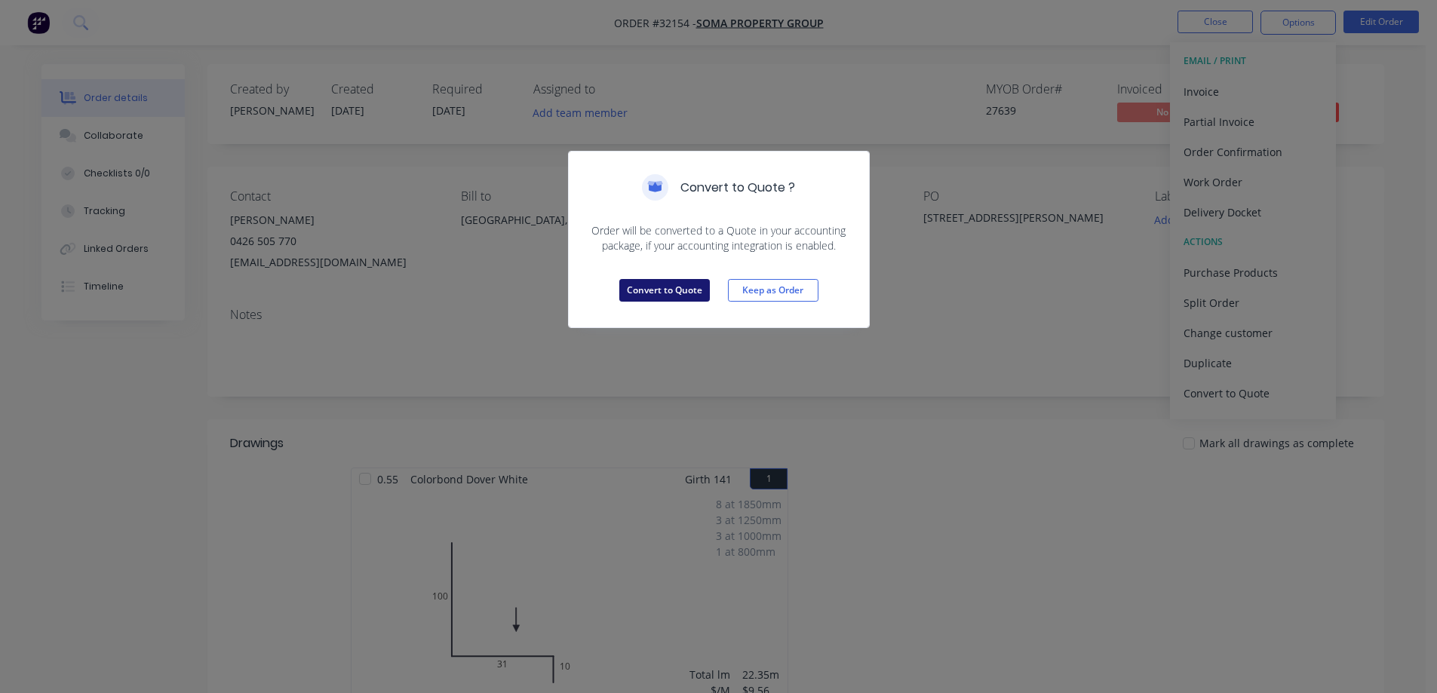
click at [694, 296] on button "Convert to Quote" at bounding box center [664, 290] width 90 height 23
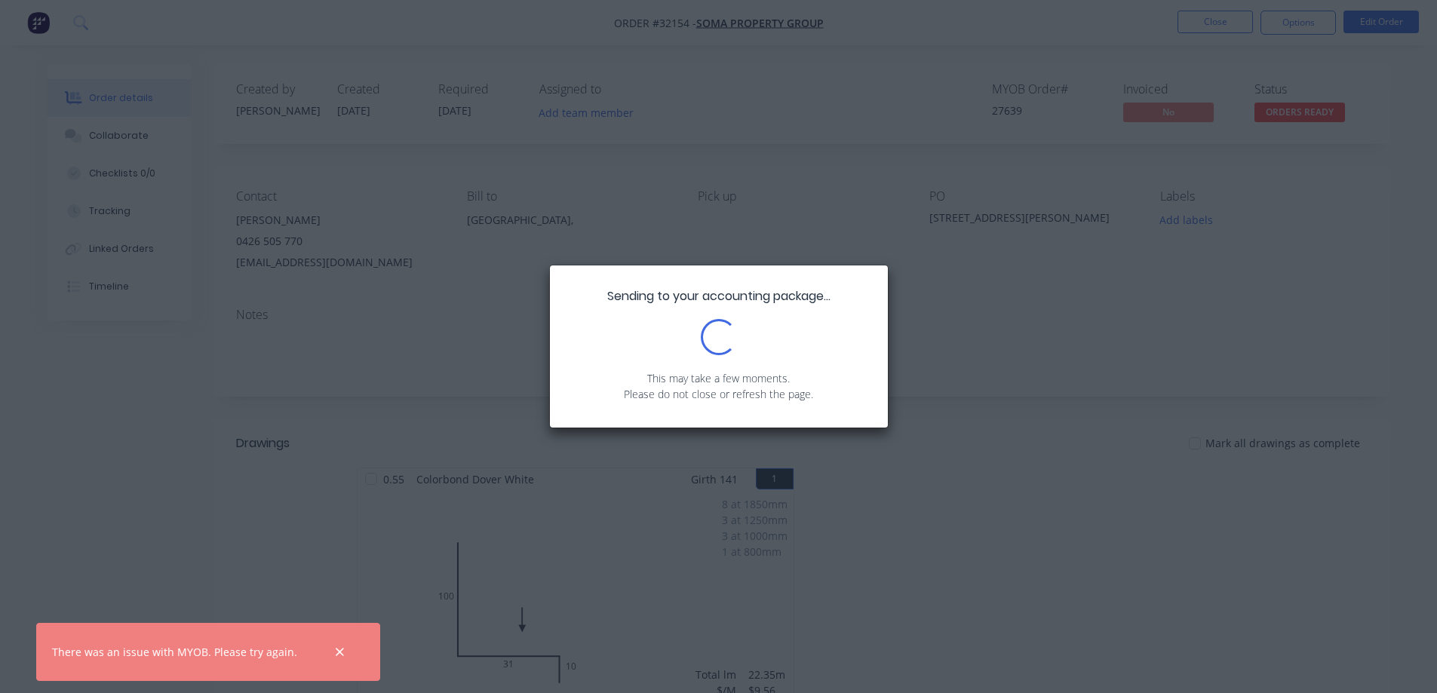
click at [934, 354] on div "Sending to your accounting package... Loading... This may take a few moments. P…" at bounding box center [718, 346] width 1437 height 693
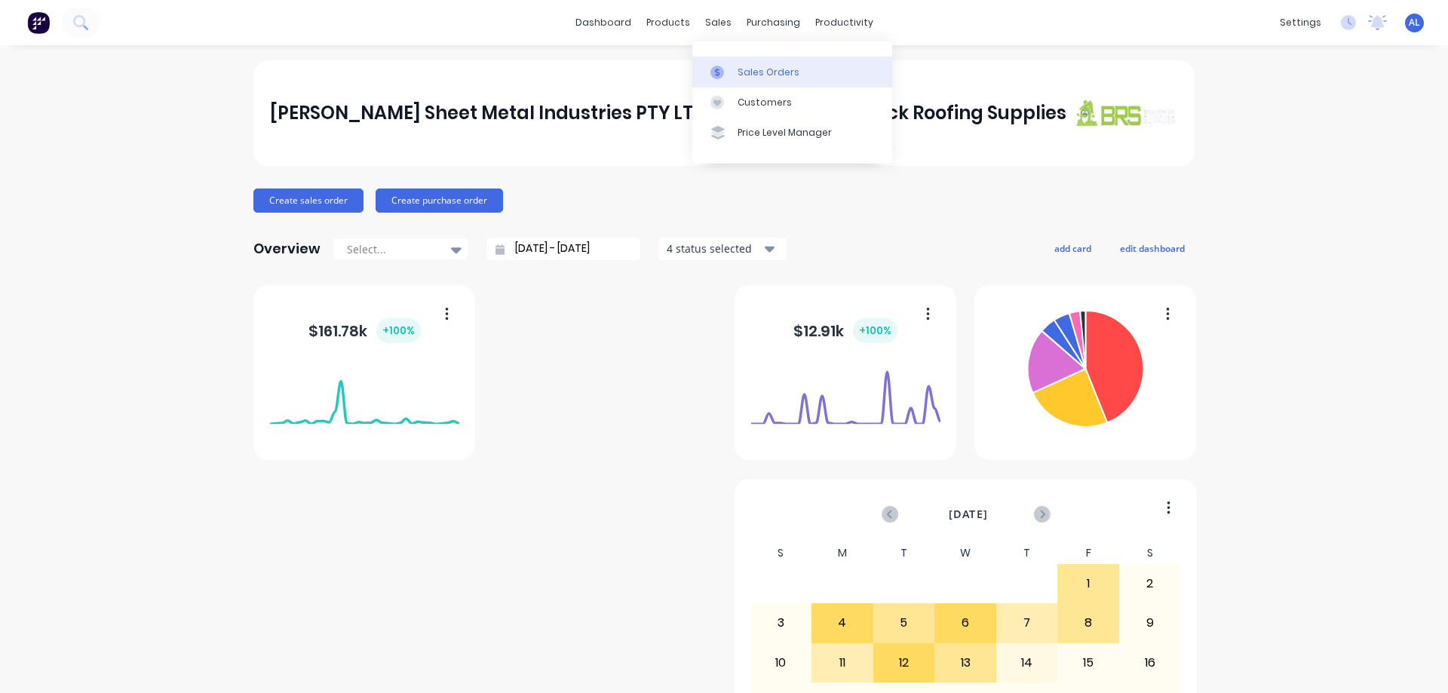
drag, startPoint x: 0, startPoint y: 0, endPoint x: 735, endPoint y: 76, distance: 739.2
click at [740, 73] on div "Sales Orders" at bounding box center [768, 73] width 62 height 14
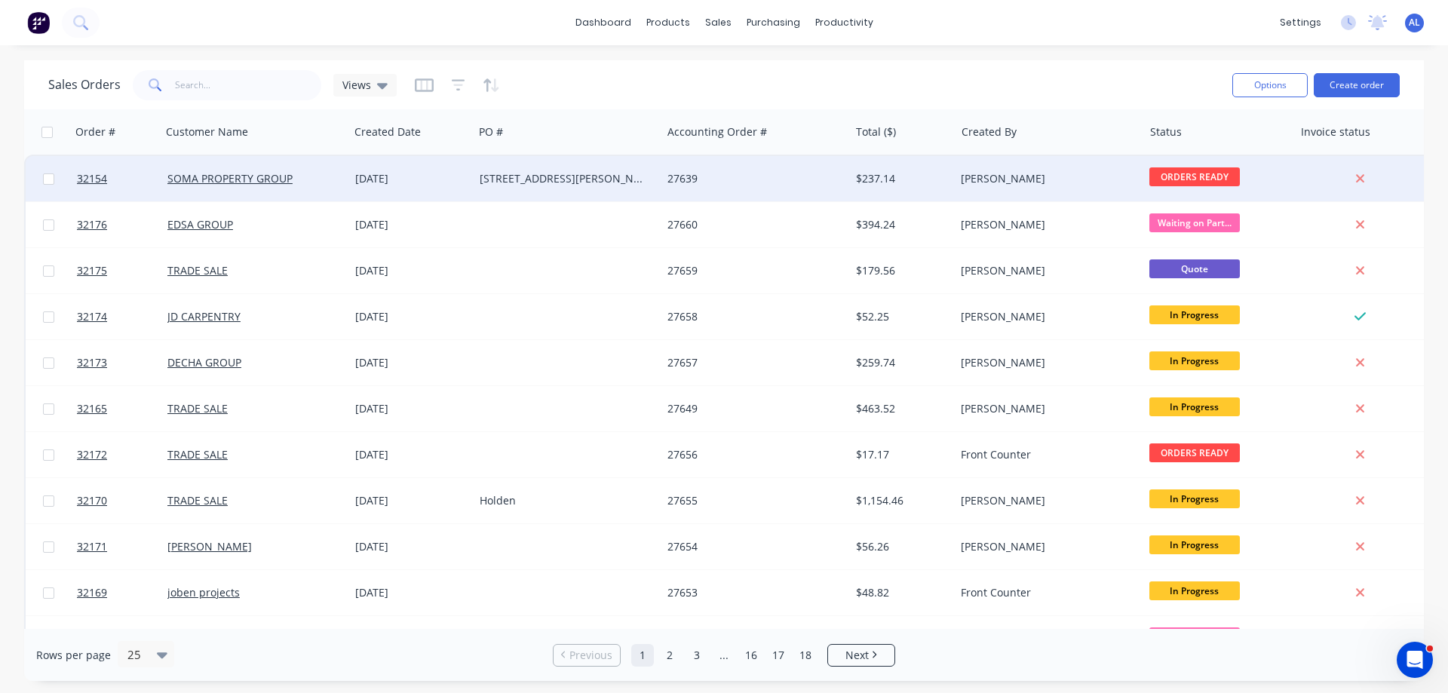
click at [501, 176] on div "[STREET_ADDRESS][PERSON_NAME]" at bounding box center [563, 178] width 167 height 15
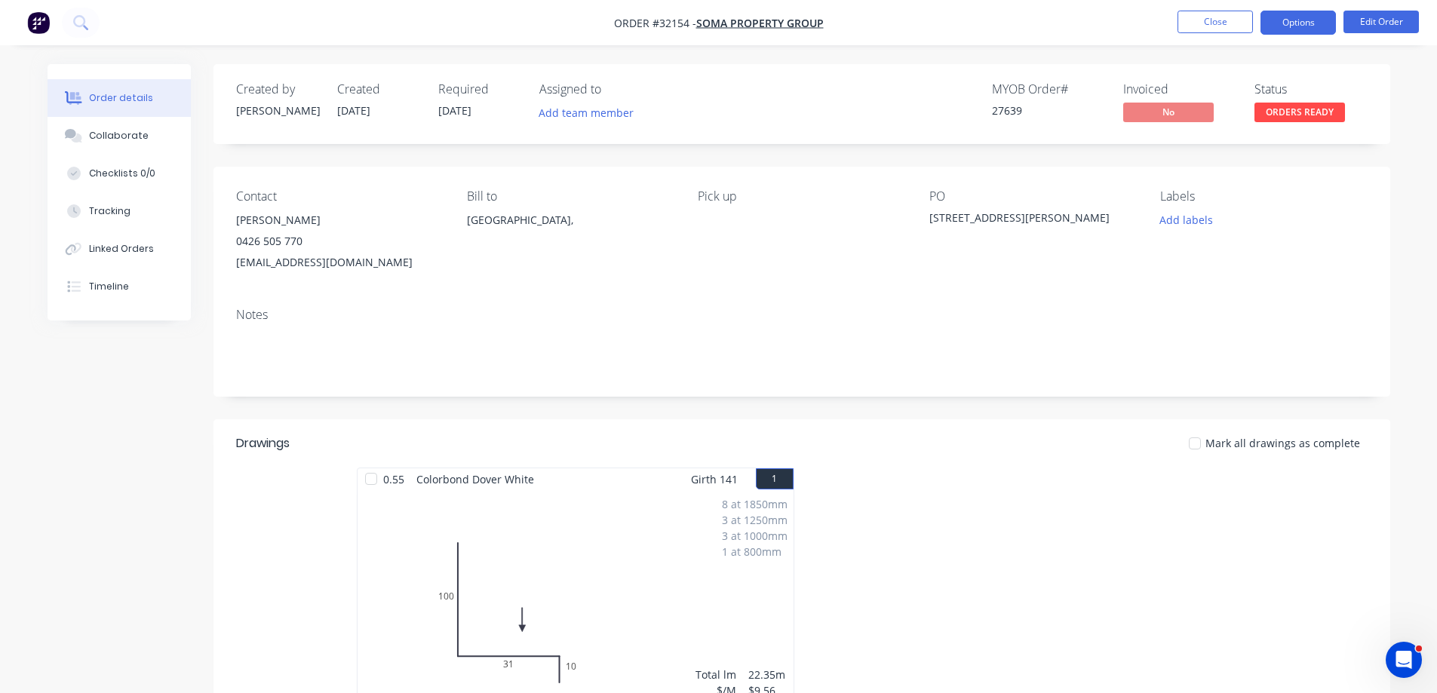
click at [1296, 24] on button "Options" at bounding box center [1297, 23] width 75 height 24
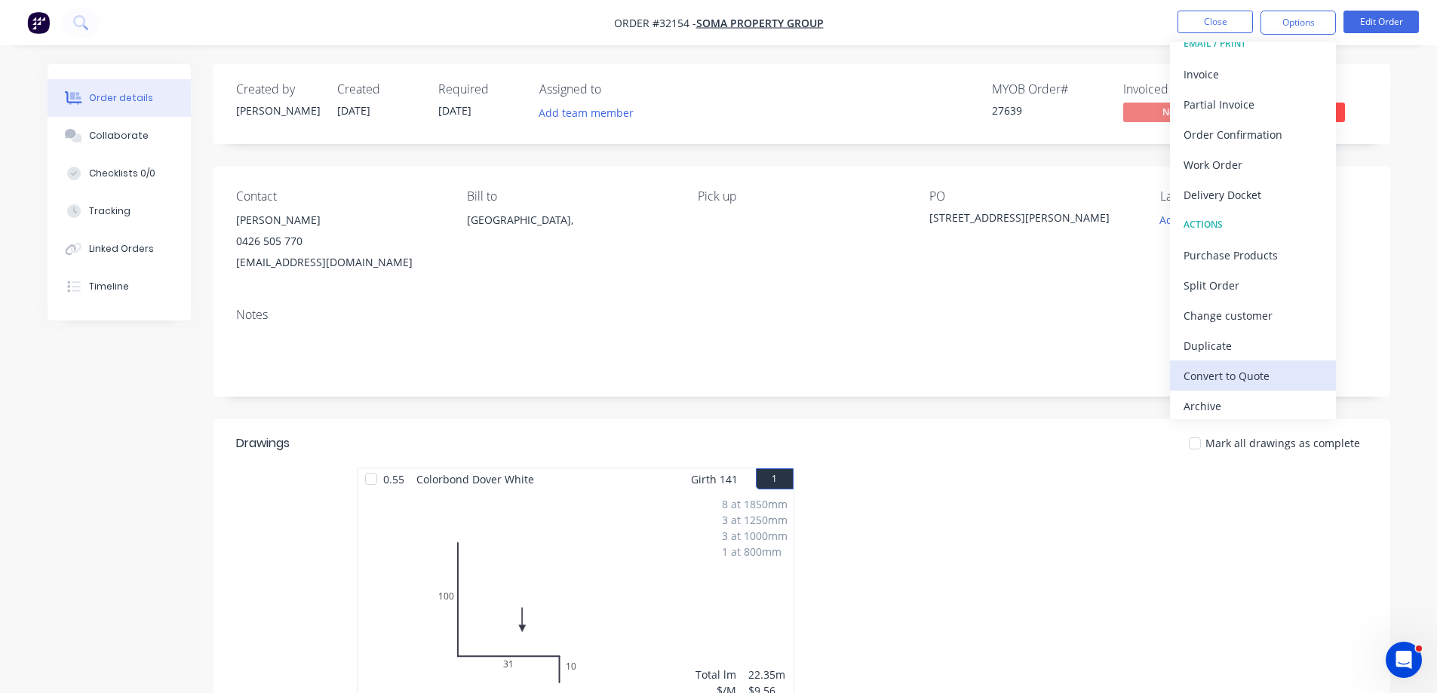
scroll to position [23, 0]
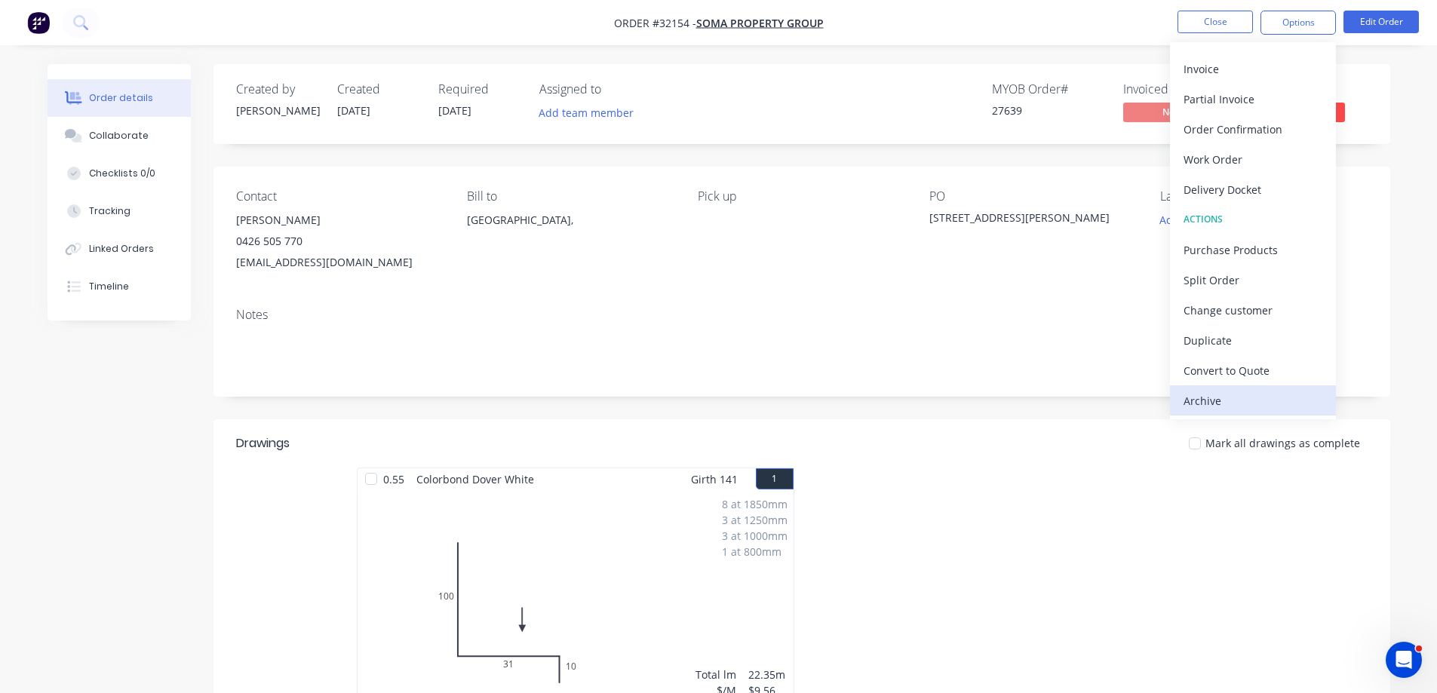
click at [1244, 401] on div "Archive" at bounding box center [1252, 401] width 139 height 22
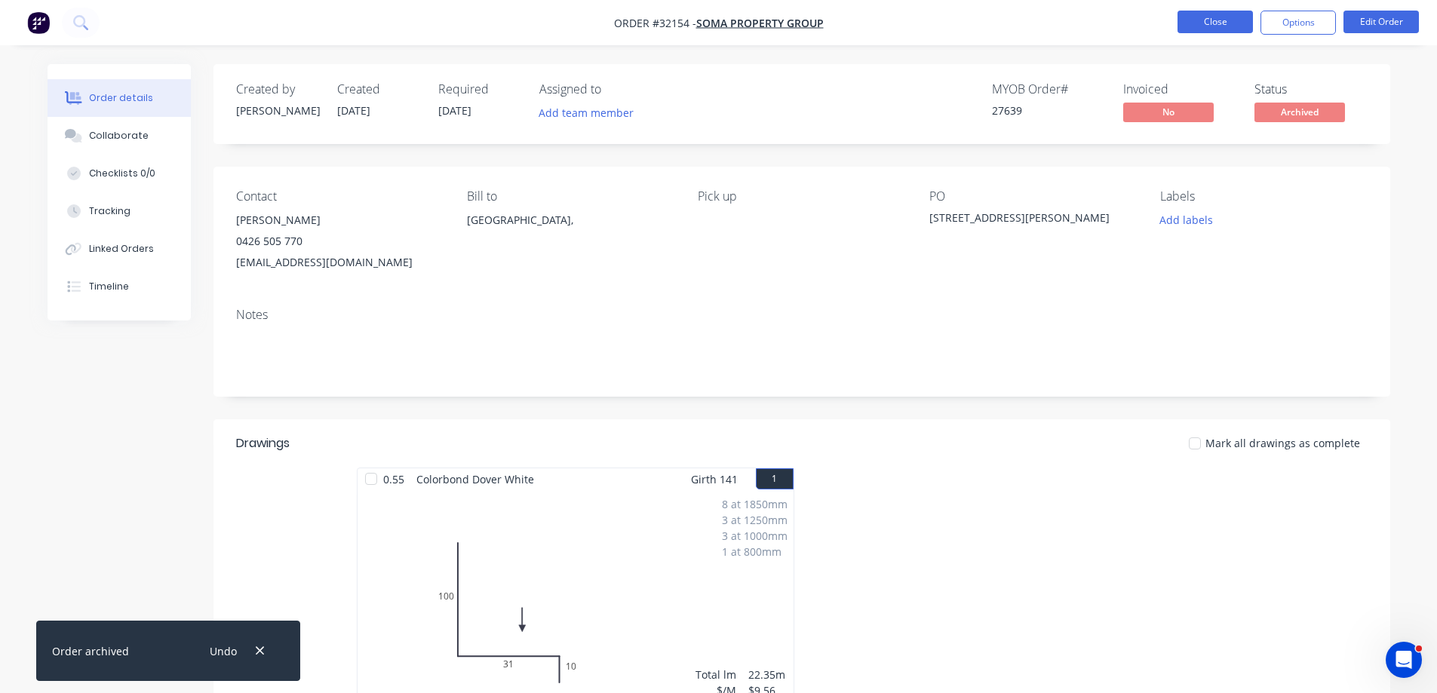
drag, startPoint x: 1217, startPoint y: 21, endPoint x: 1209, endPoint y: 21, distance: 8.3
click at [1209, 21] on button "Close" at bounding box center [1214, 22] width 75 height 23
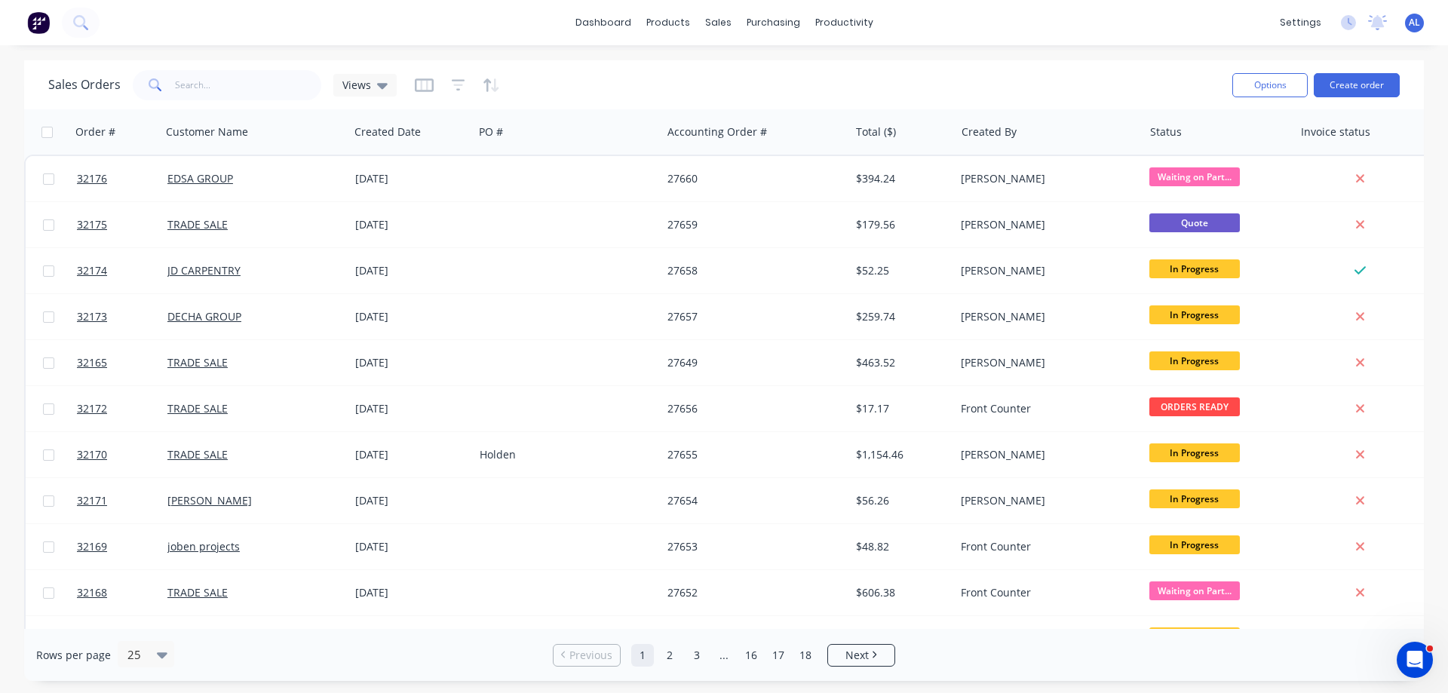
click at [39, 23] on img at bounding box center [38, 22] width 23 height 23
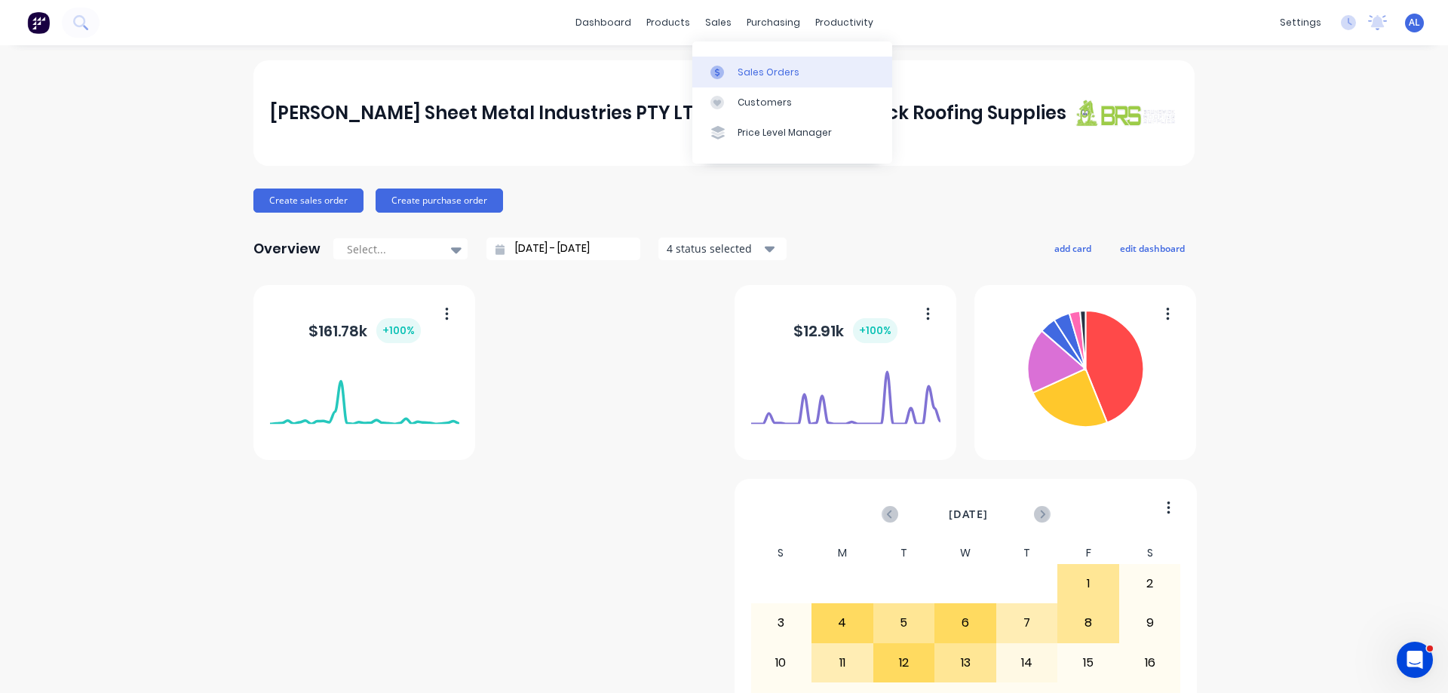
click at [772, 71] on div "Sales Orders" at bounding box center [768, 73] width 62 height 14
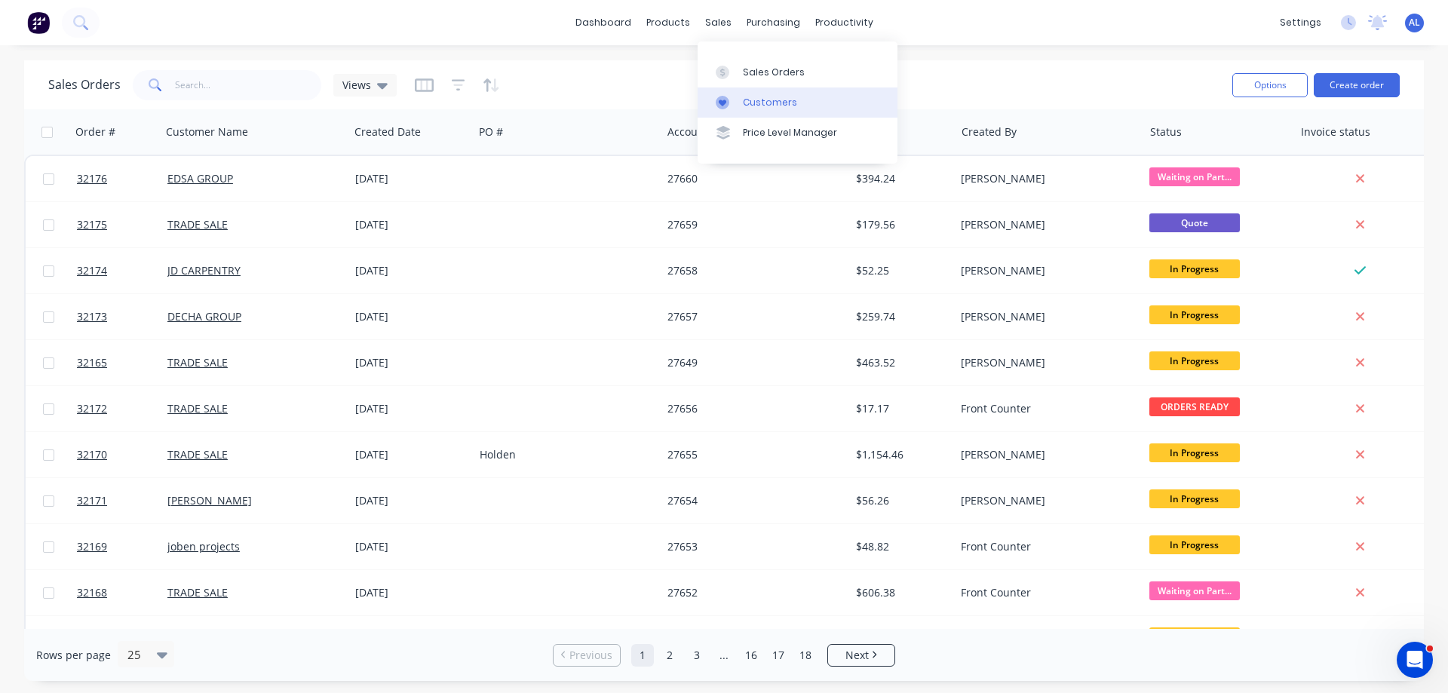
click at [763, 100] on div "Customers" at bounding box center [770, 103] width 54 height 14
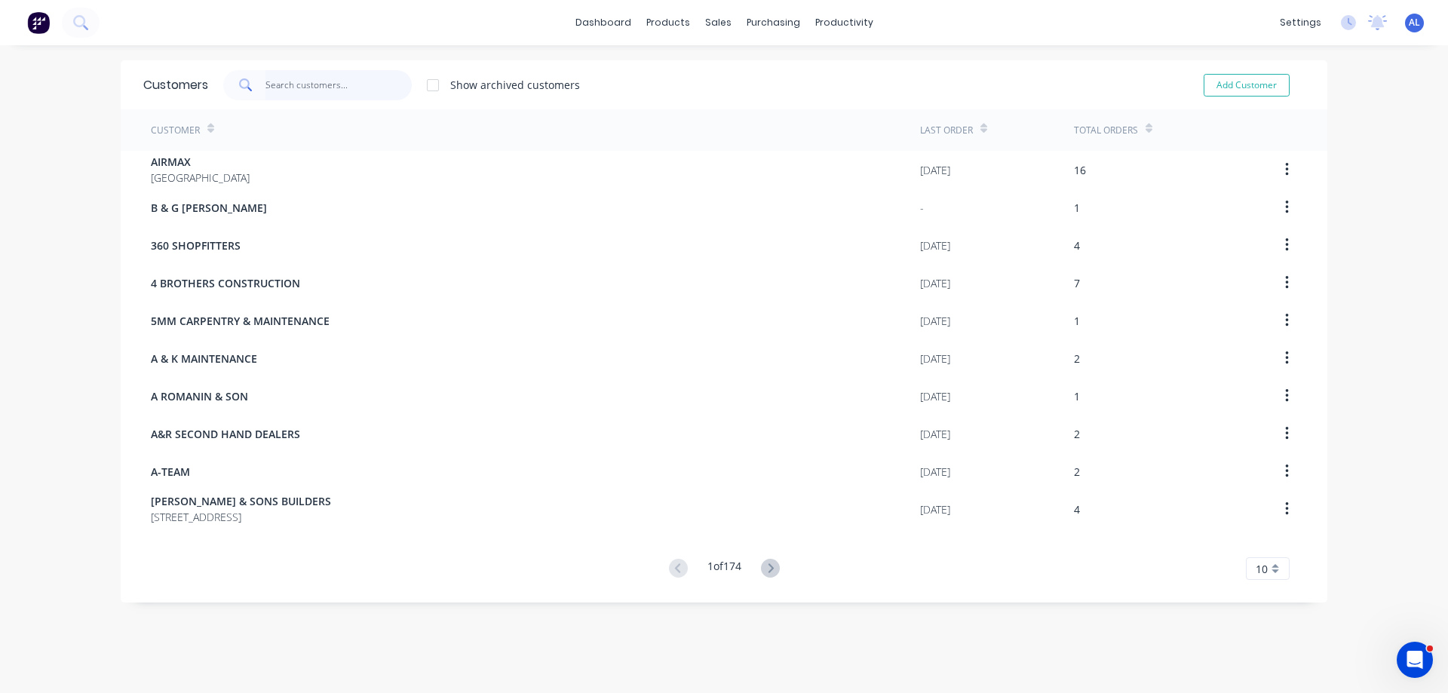
click at [320, 88] on input "text" at bounding box center [338, 85] width 147 height 30
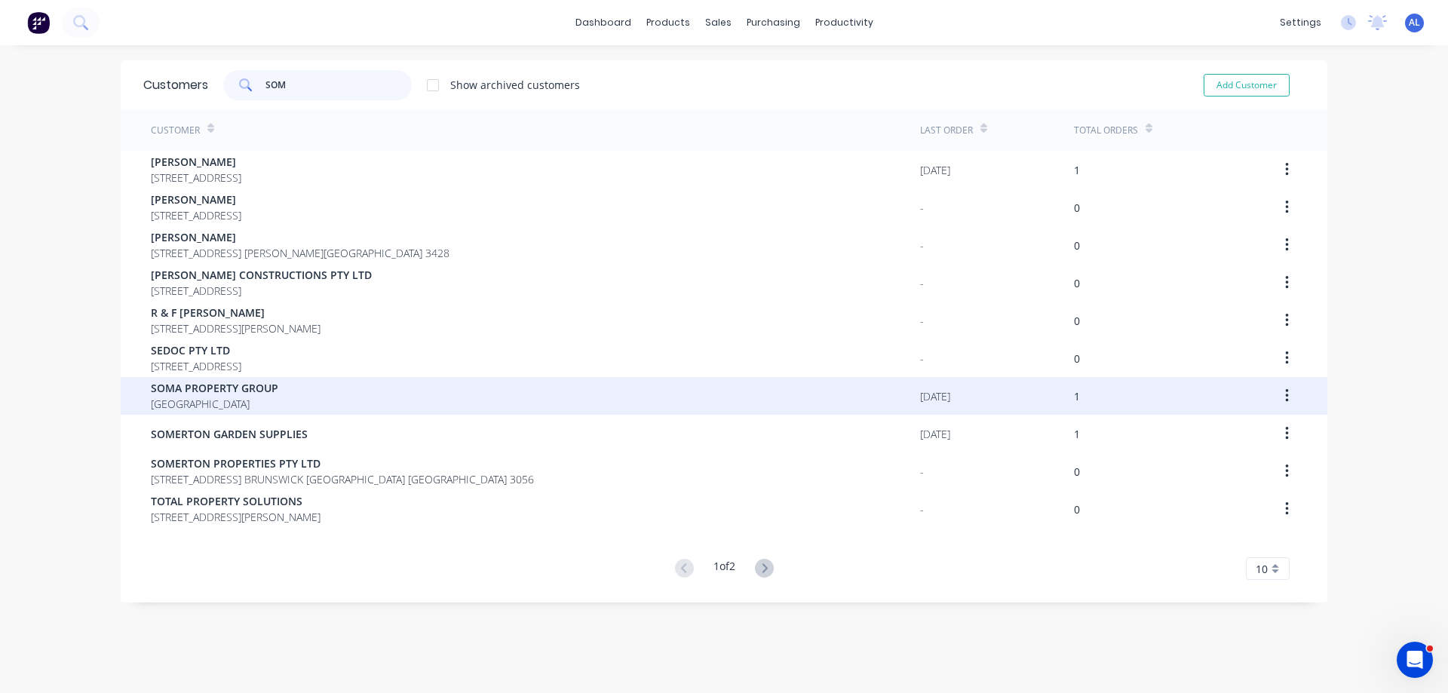
type input "SOM"
click at [296, 397] on div "SOMA PROPERTY GROUP [GEOGRAPHIC_DATA]" at bounding box center [535, 396] width 769 height 38
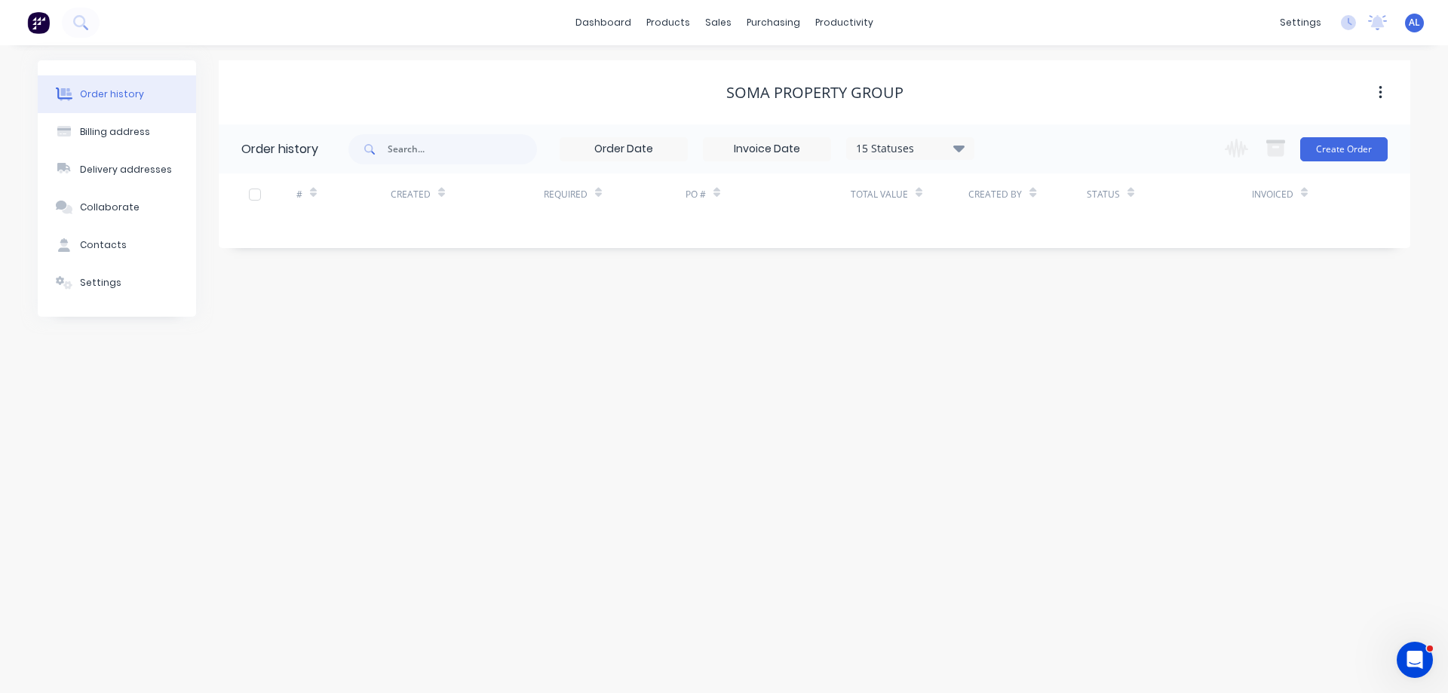
click at [957, 149] on icon at bounding box center [958, 148] width 11 height 18
click at [1035, 322] on label at bounding box center [1035, 322] width 0 height 0
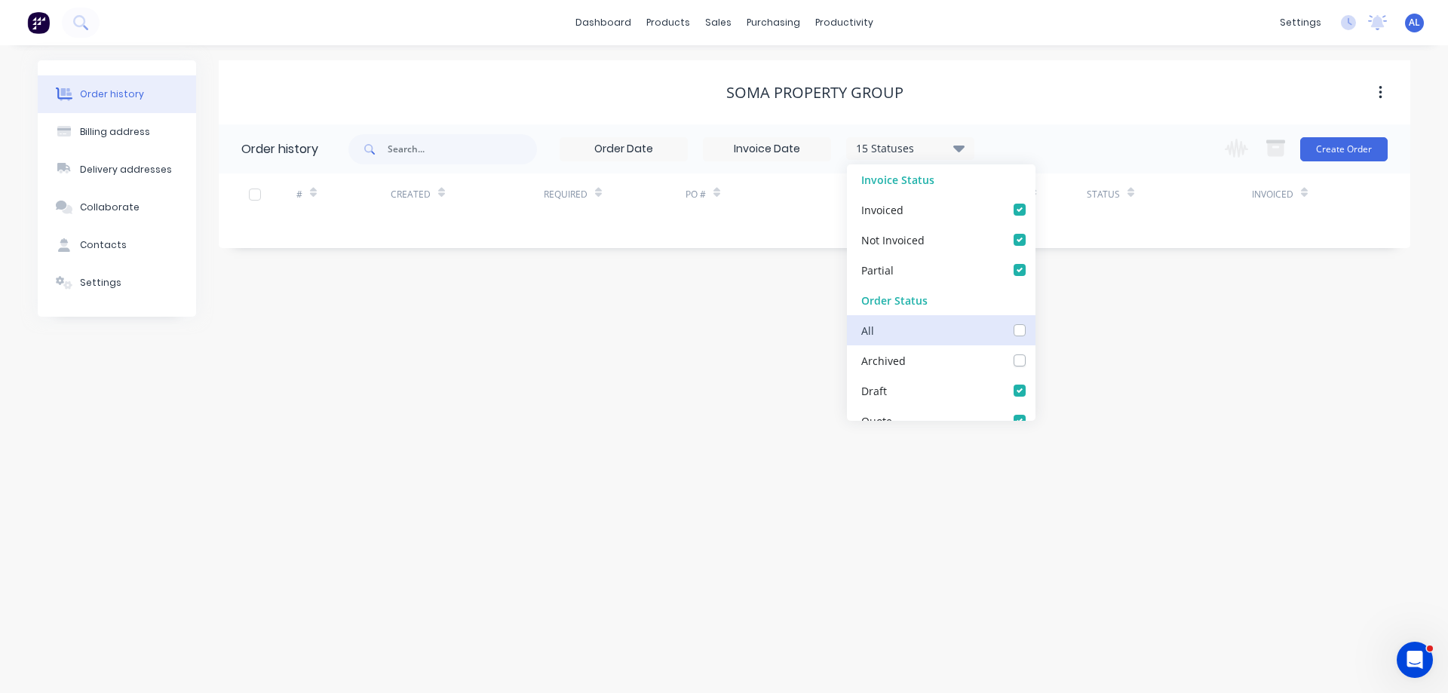
click at [1035, 327] on input "checkbox" at bounding box center [1041, 329] width 12 height 14
checkbox input "true"
click at [612, 280] on div "SOMA PROPERTY GROUP Order history 16 Statuses Invoice Status Invoiced Not Invoi…" at bounding box center [814, 188] width 1191 height 256
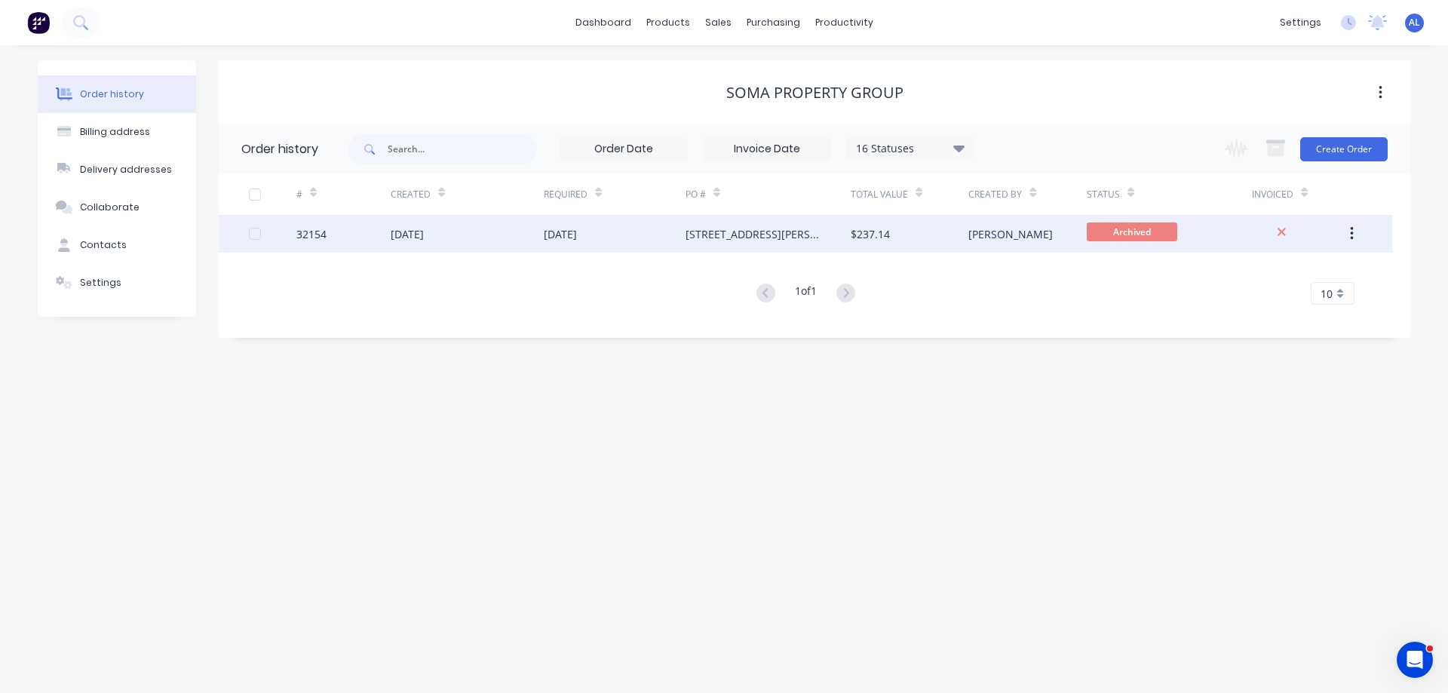
click at [894, 235] on div "$237.14" at bounding box center [910, 234] width 118 height 38
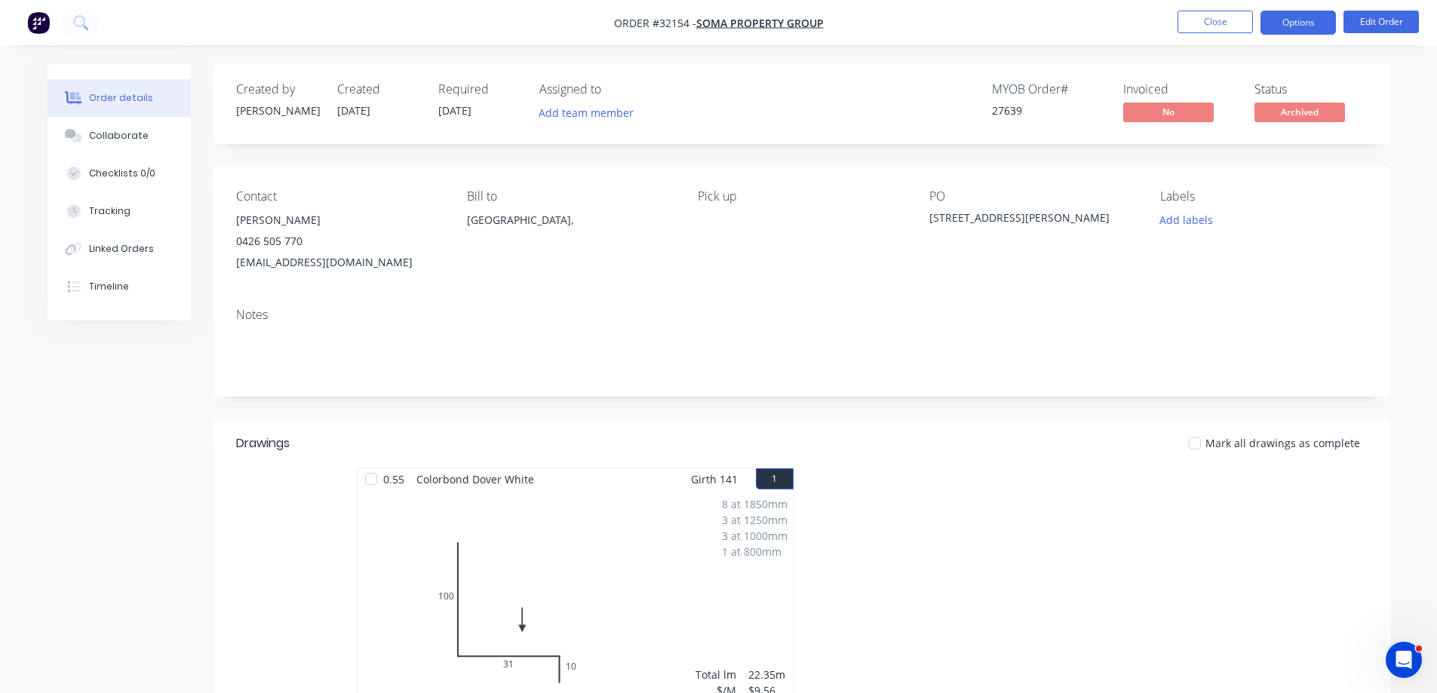
click at [1313, 26] on button "Options" at bounding box center [1297, 23] width 75 height 24
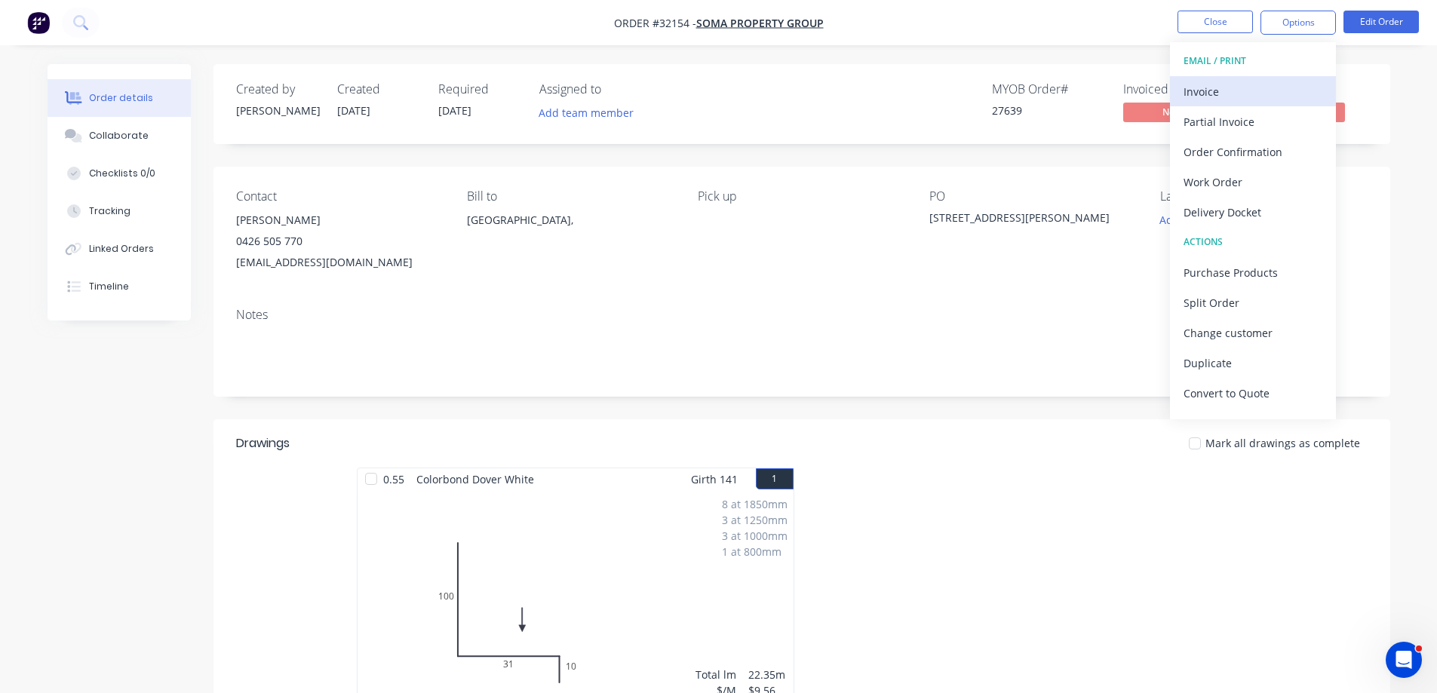
click at [1241, 88] on div "Invoice" at bounding box center [1252, 92] width 139 height 22
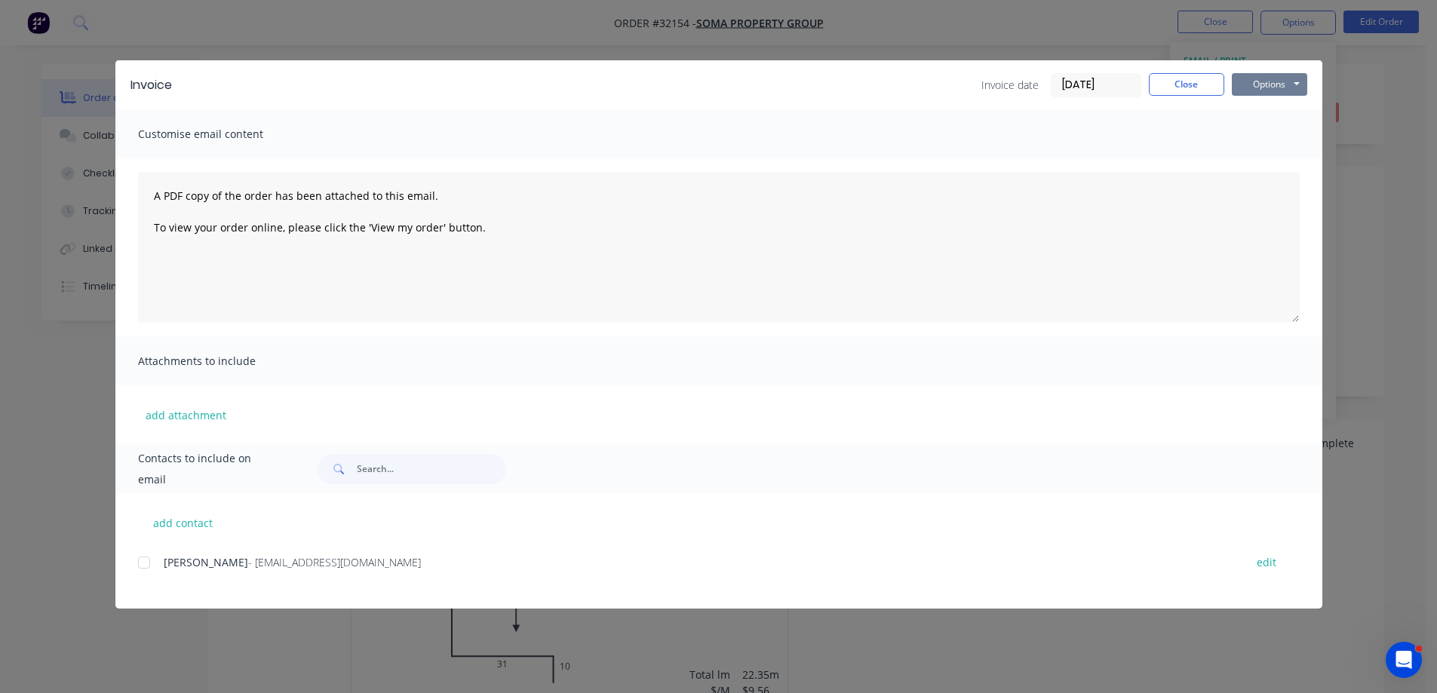
click at [1255, 88] on button "Options" at bounding box center [1268, 84] width 75 height 23
click at [1277, 137] on button "Print" at bounding box center [1279, 136] width 97 height 25
click at [1199, 82] on button "Close" at bounding box center [1185, 84] width 75 height 23
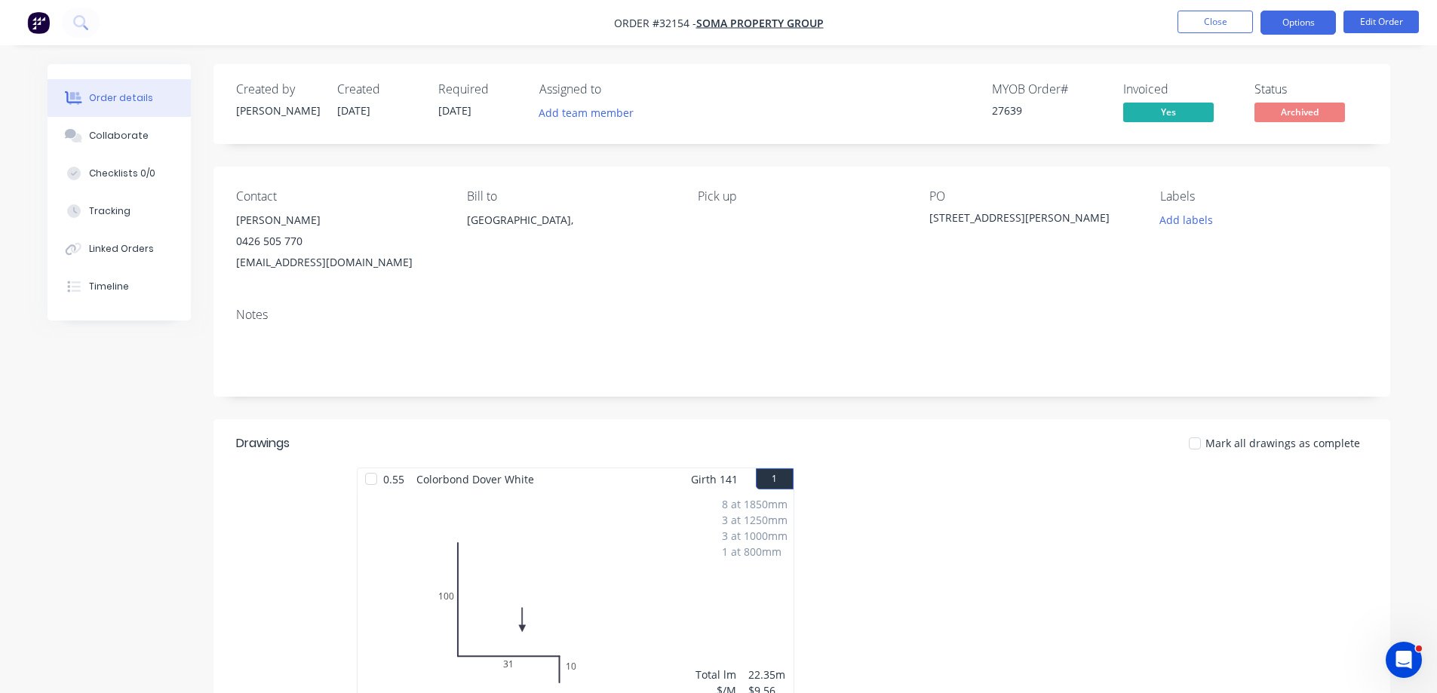
drag, startPoint x: 1293, startPoint y: 26, endPoint x: 1288, endPoint y: 35, distance: 11.1
click at [1293, 26] on button "Options" at bounding box center [1297, 23] width 75 height 24
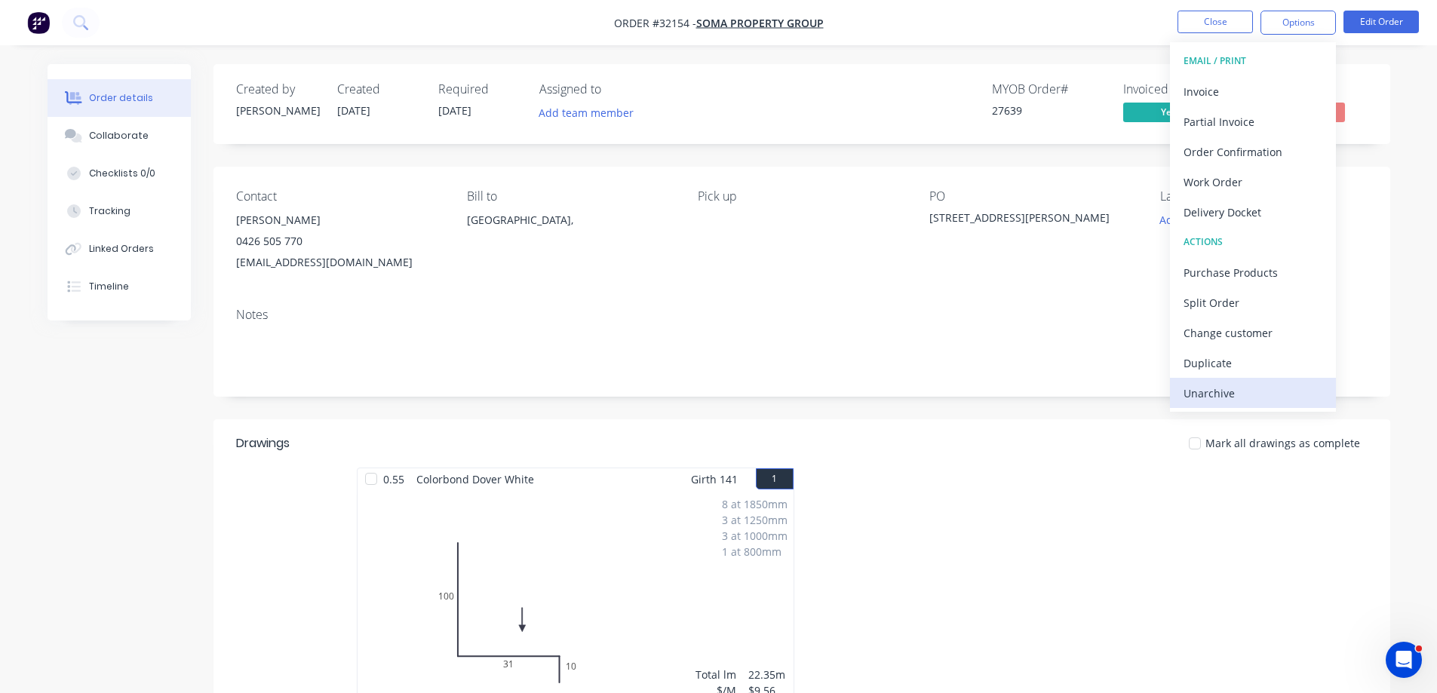
click at [1259, 386] on div "Unarchive" at bounding box center [1252, 393] width 139 height 22
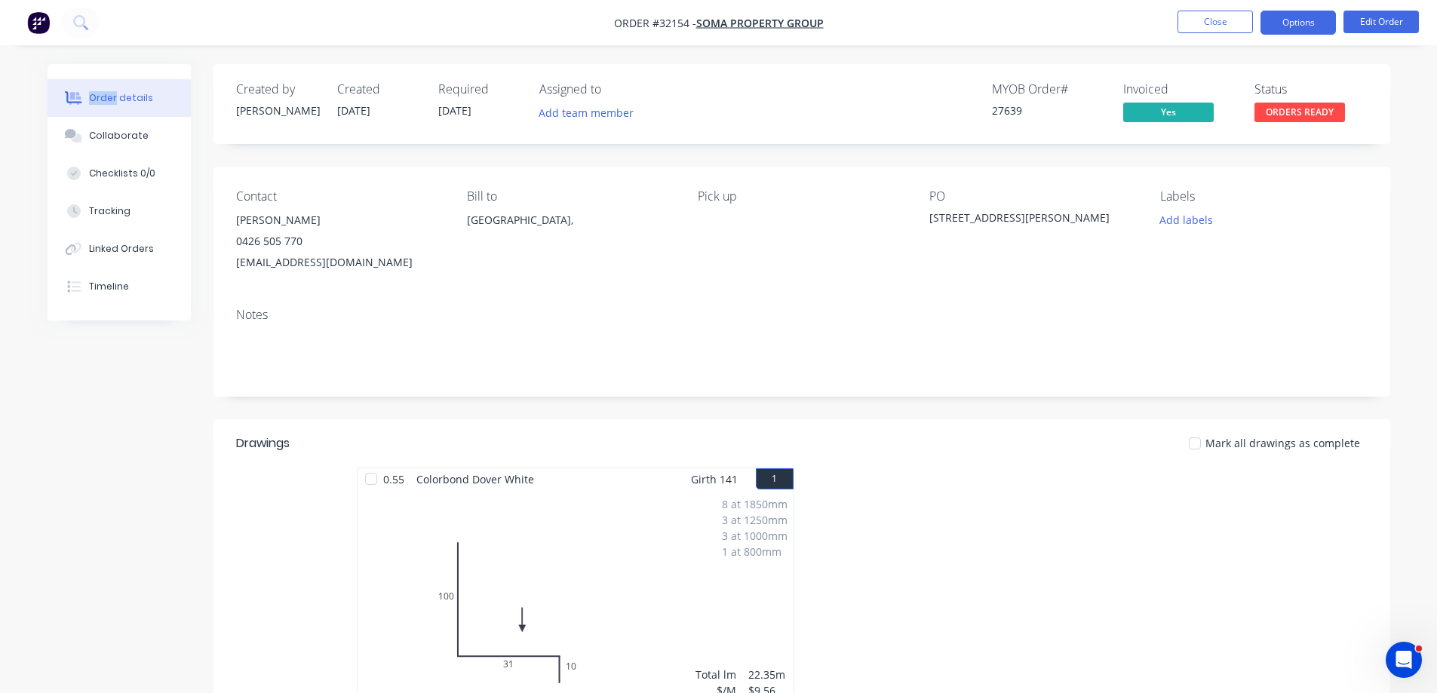
click at [1308, 14] on nav "Order #32154 - SOMA PROPERTY GROUP Close Options Edit Order" at bounding box center [718, 22] width 1437 height 45
click at [1302, 28] on button "Options" at bounding box center [1297, 23] width 75 height 24
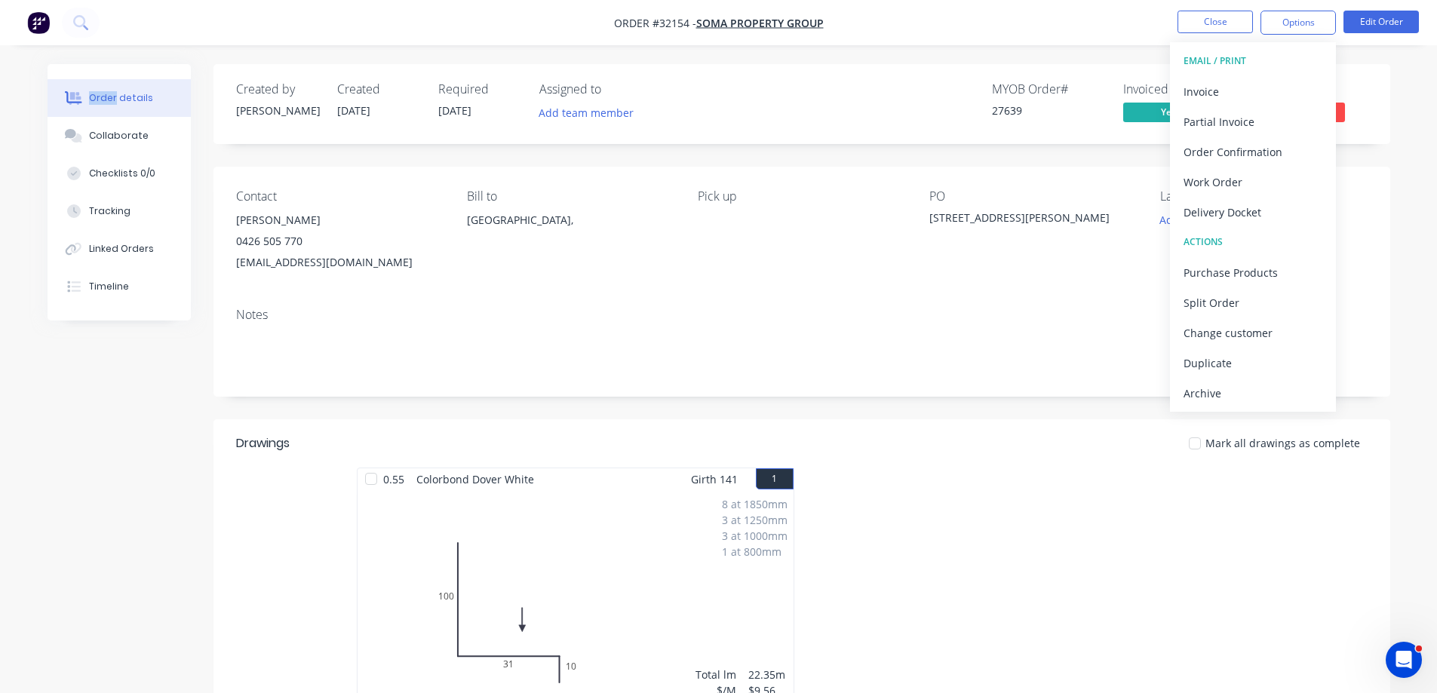
drag, startPoint x: 1198, startPoint y: 402, endPoint x: 1211, endPoint y: 184, distance: 218.3
click at [1198, 401] on div "Archive" at bounding box center [1252, 393] width 139 height 22
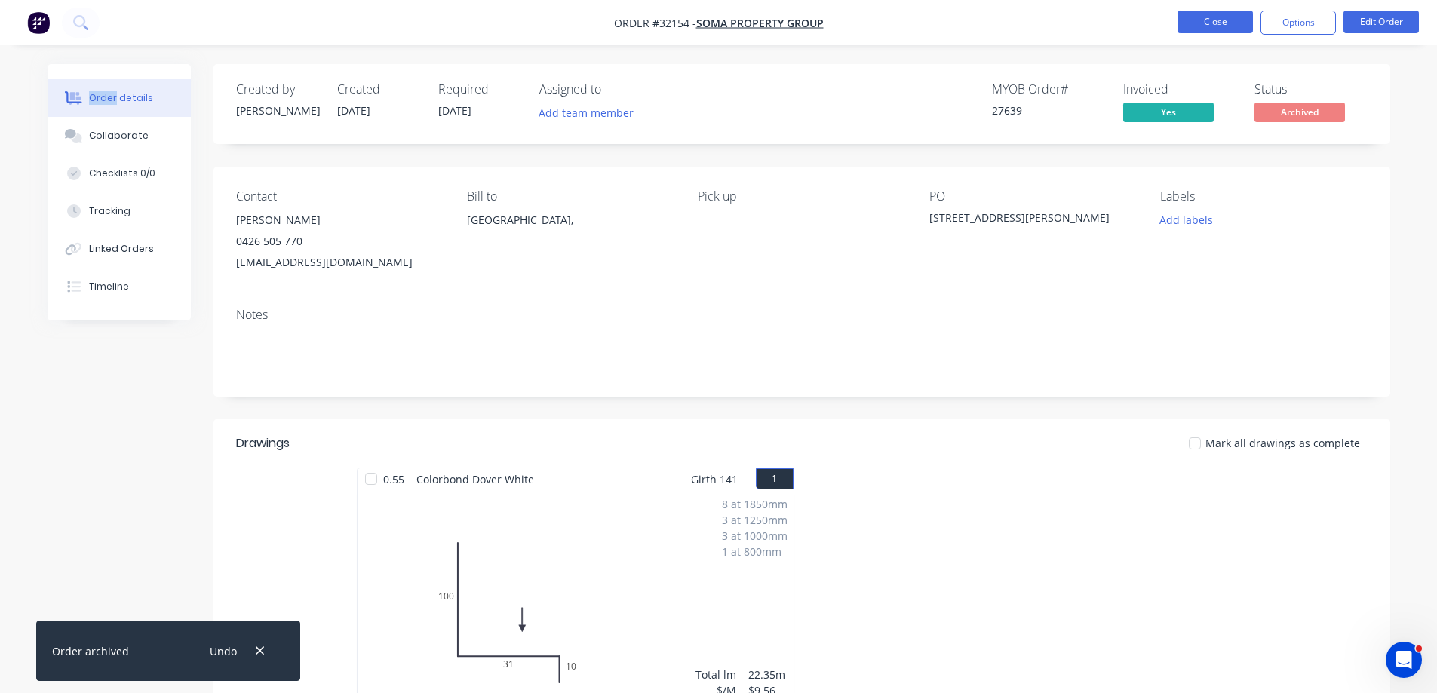
click at [1200, 28] on button "Close" at bounding box center [1214, 22] width 75 height 23
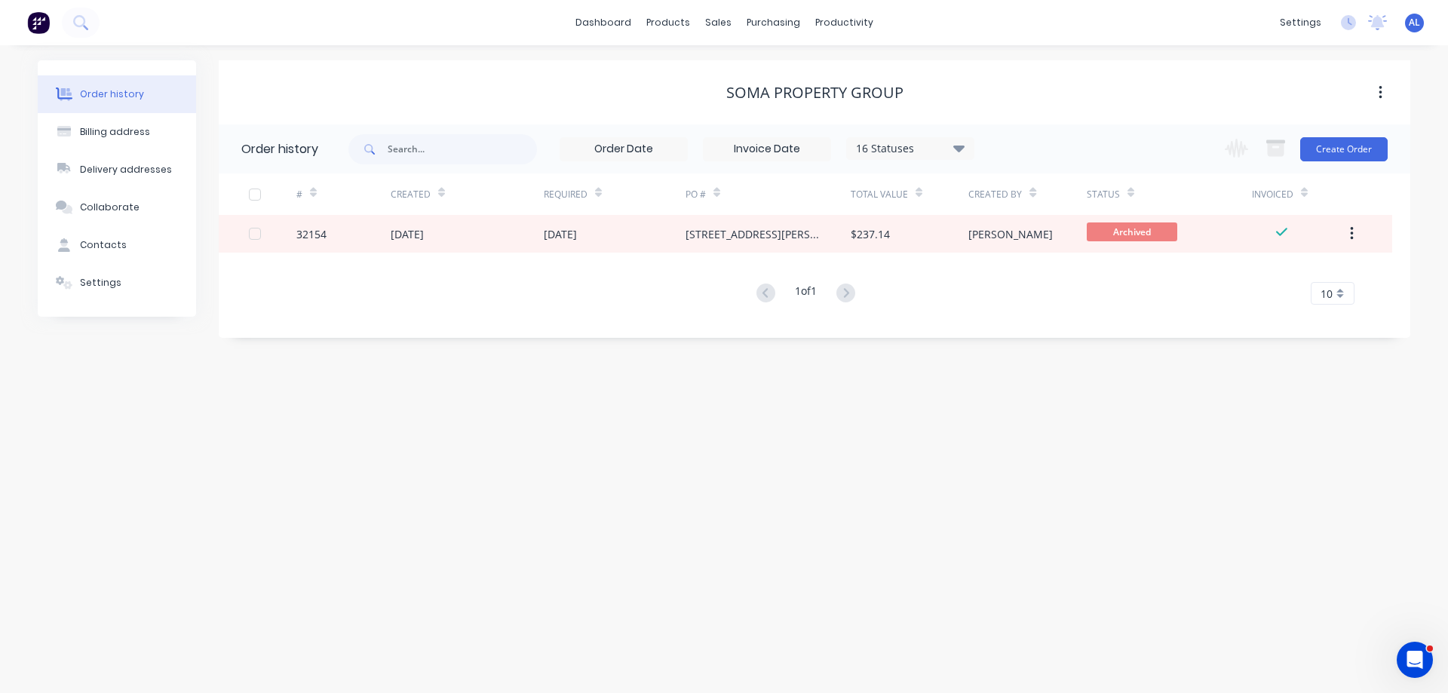
click at [35, 29] on img at bounding box center [38, 22] width 23 height 23
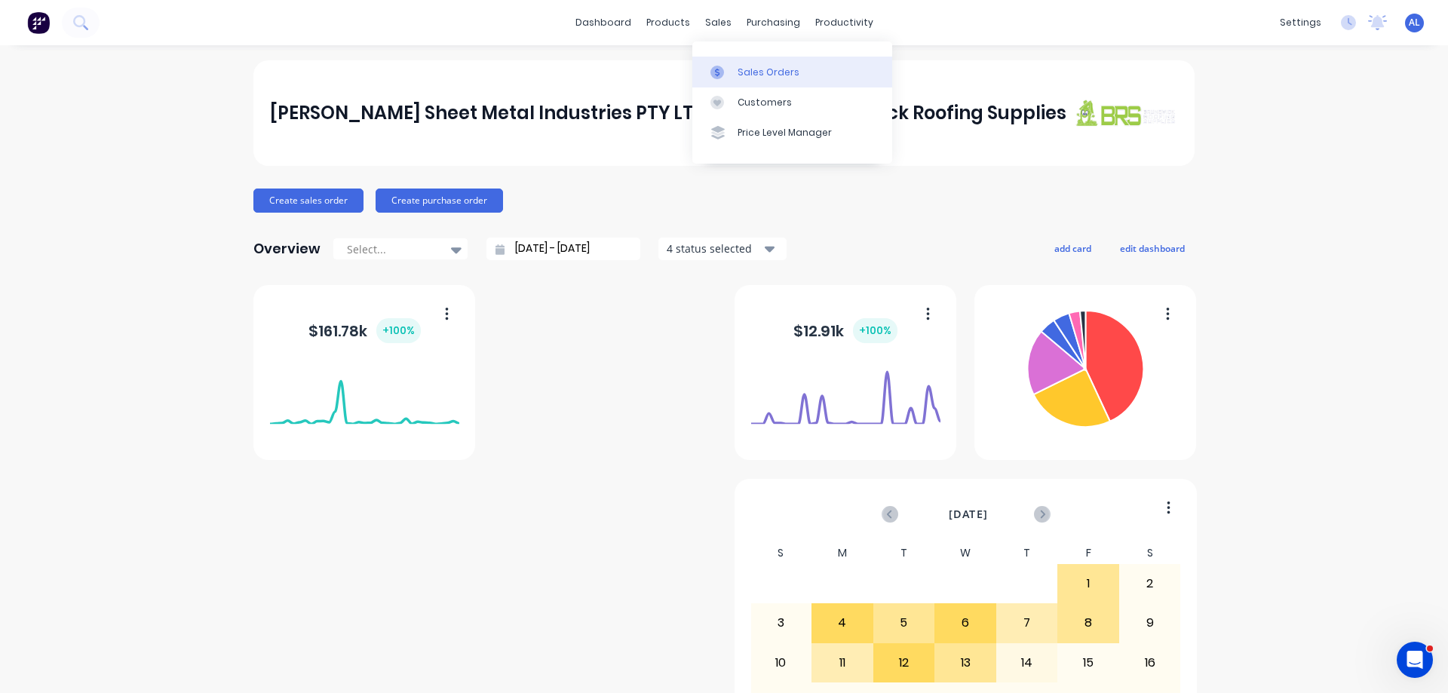
click at [751, 64] on link "Sales Orders" at bounding box center [792, 72] width 200 height 30
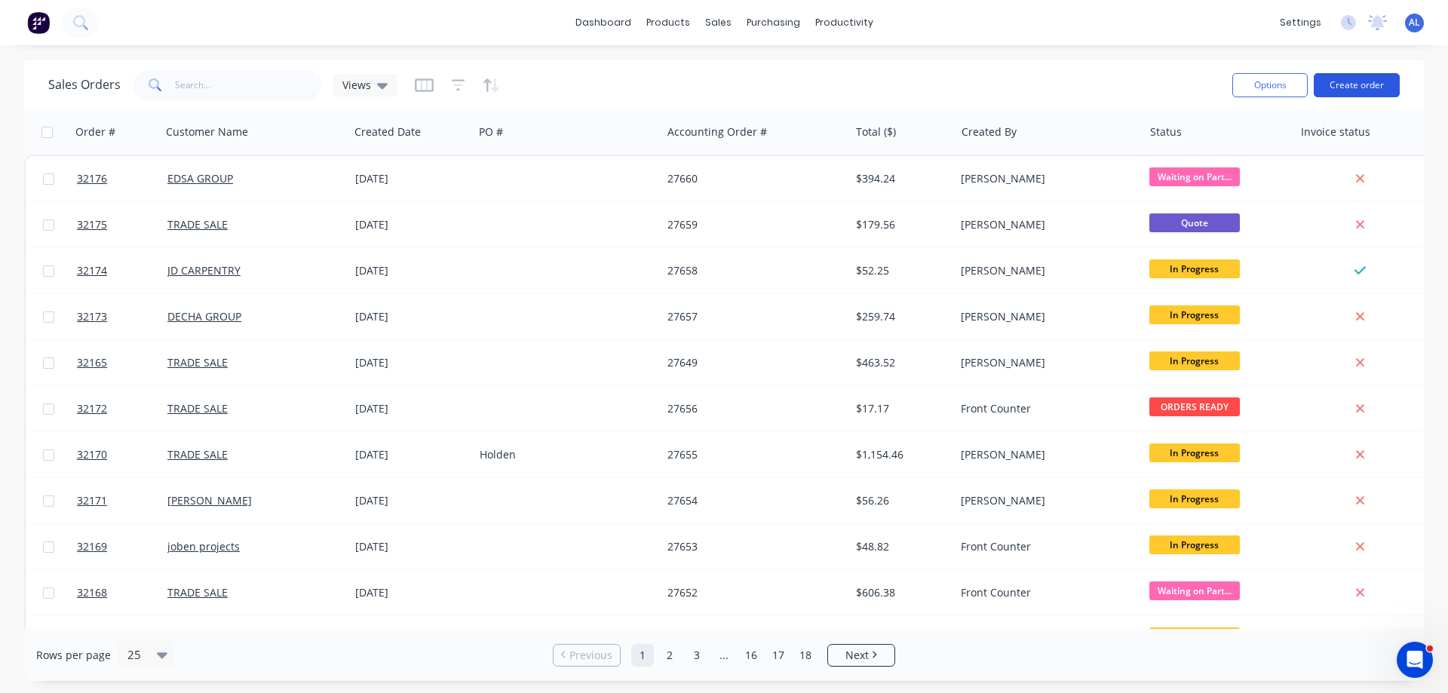
click at [1354, 88] on button "Create order" at bounding box center [1357, 85] width 86 height 24
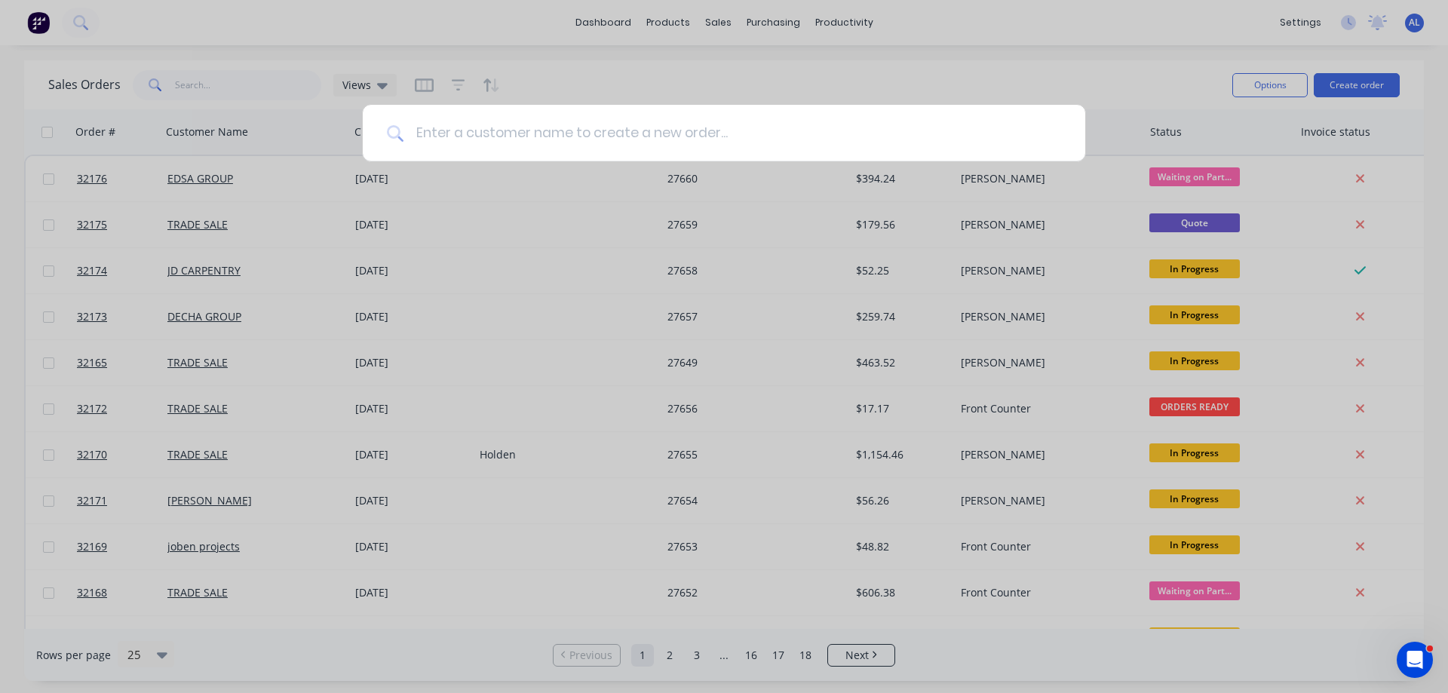
click at [633, 133] on input at bounding box center [732, 133] width 658 height 57
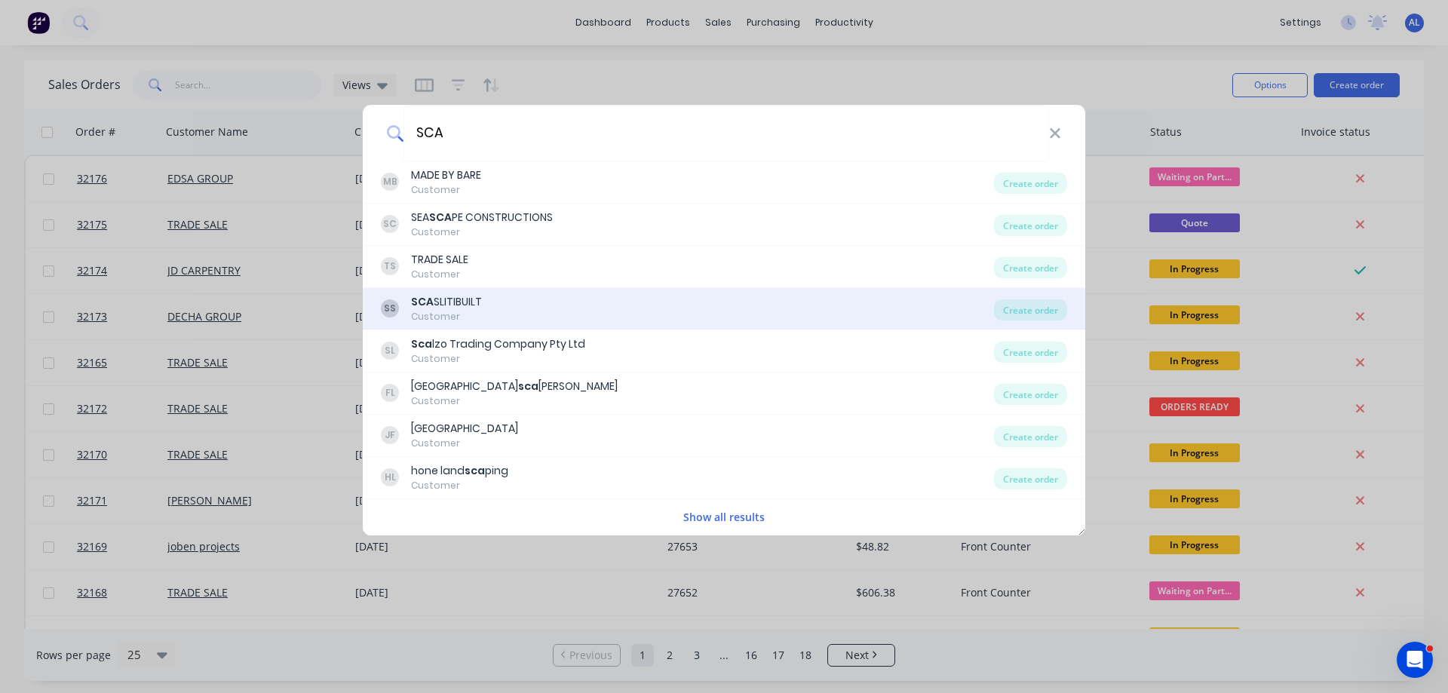
type input "SCA"
click at [844, 311] on div "SS SCA SLITIBUILT Customer" at bounding box center [687, 308] width 613 height 29
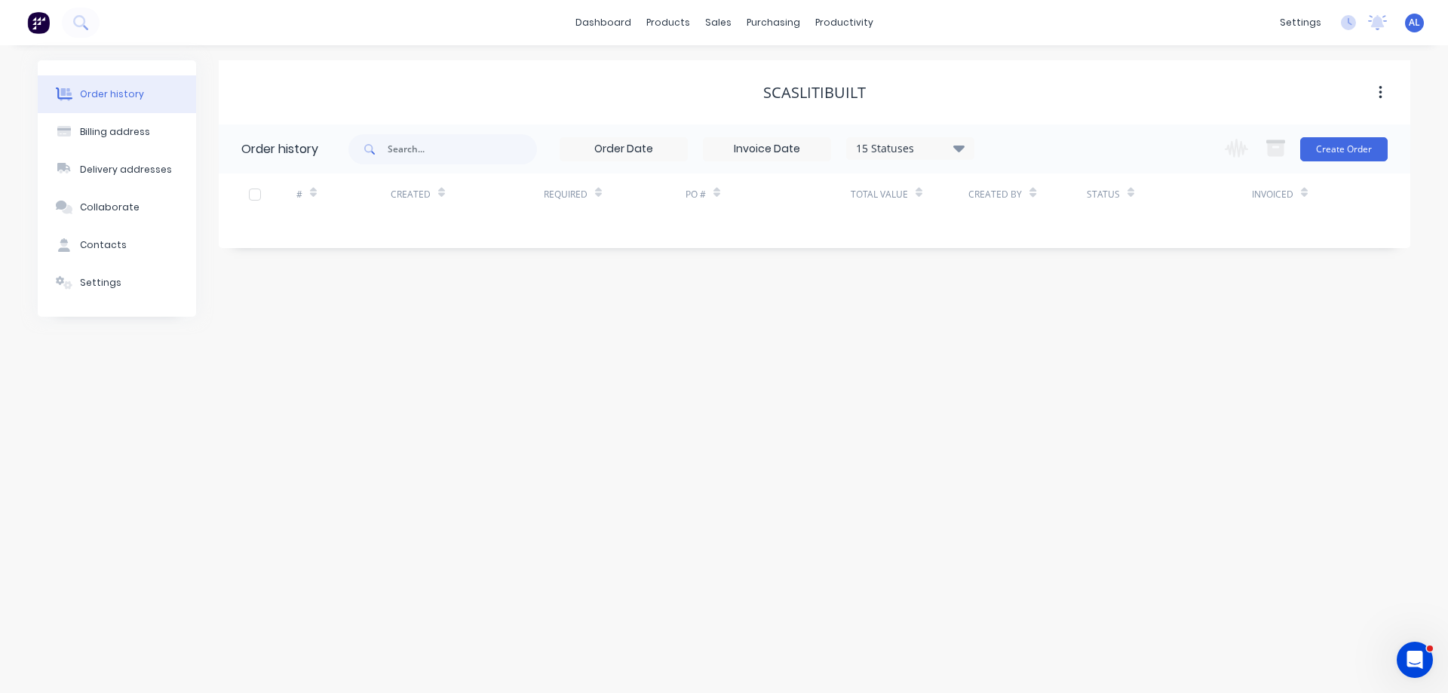
click at [862, 85] on div "SCASLITIBUILT" at bounding box center [814, 93] width 103 height 18
click at [792, 94] on div "SCASLITIBUILT" at bounding box center [814, 93] width 103 height 18
click at [796, 93] on div "SCASLITIBUILT" at bounding box center [814, 93] width 103 height 18
click at [1382, 96] on button "button" at bounding box center [1380, 92] width 35 height 27
click at [118, 280] on button "Settings" at bounding box center [117, 283] width 158 height 38
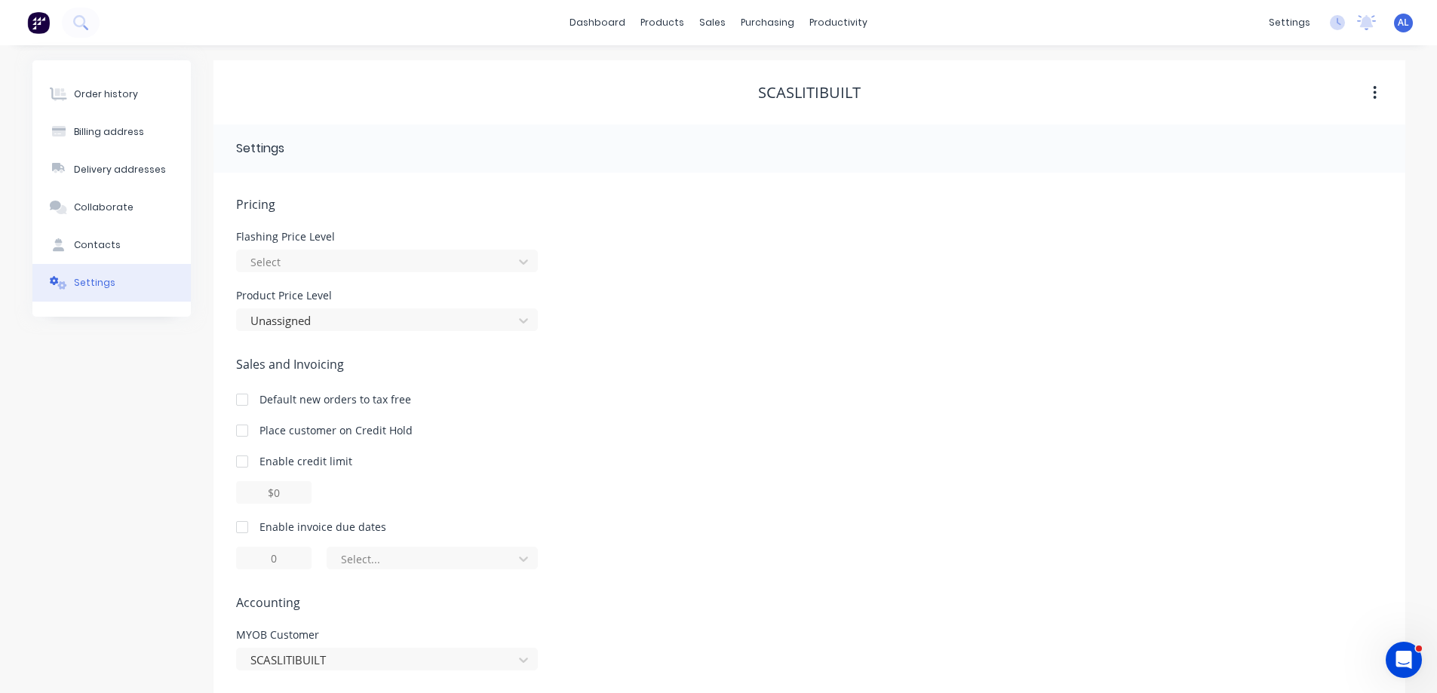
click at [801, 91] on div "SCASLITIBUILT" at bounding box center [809, 93] width 103 height 18
click at [103, 246] on div "Contacts" at bounding box center [97, 245] width 47 height 14
select select "AU"
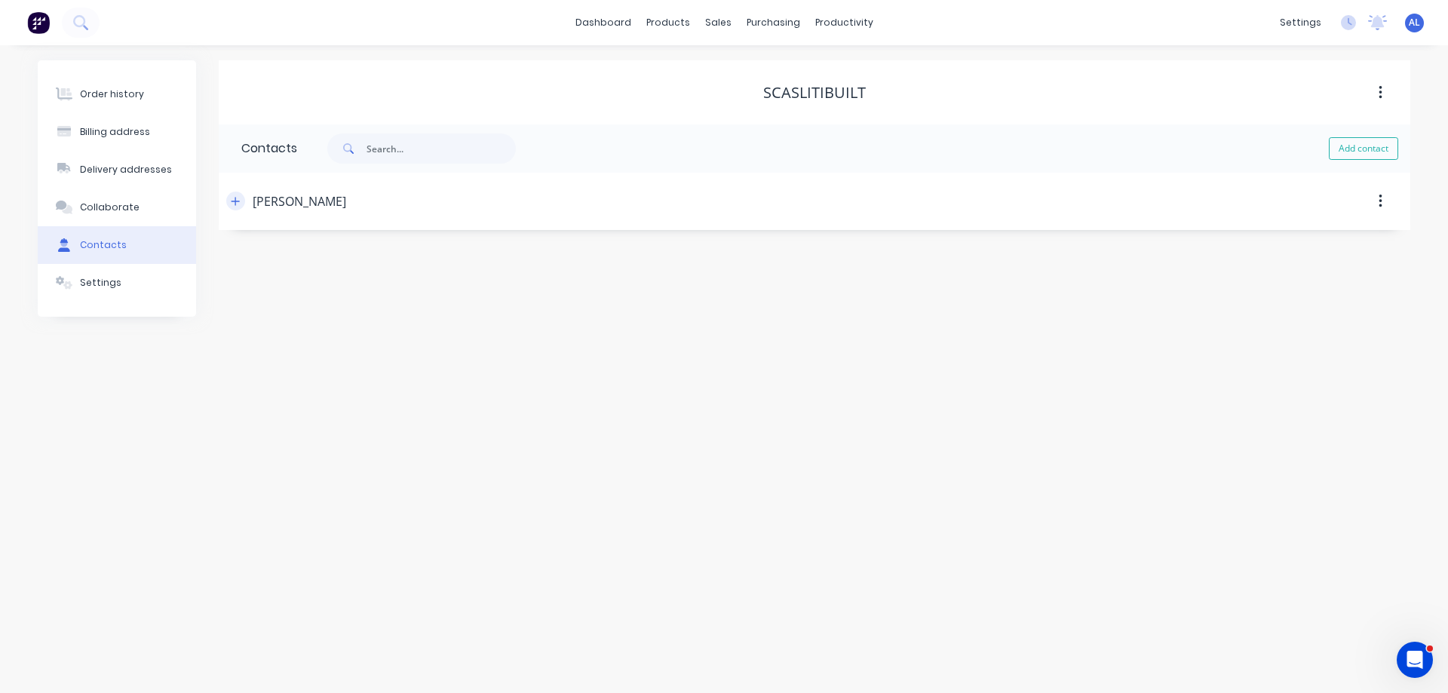
click at [240, 205] on icon "button" at bounding box center [235, 201] width 9 height 11
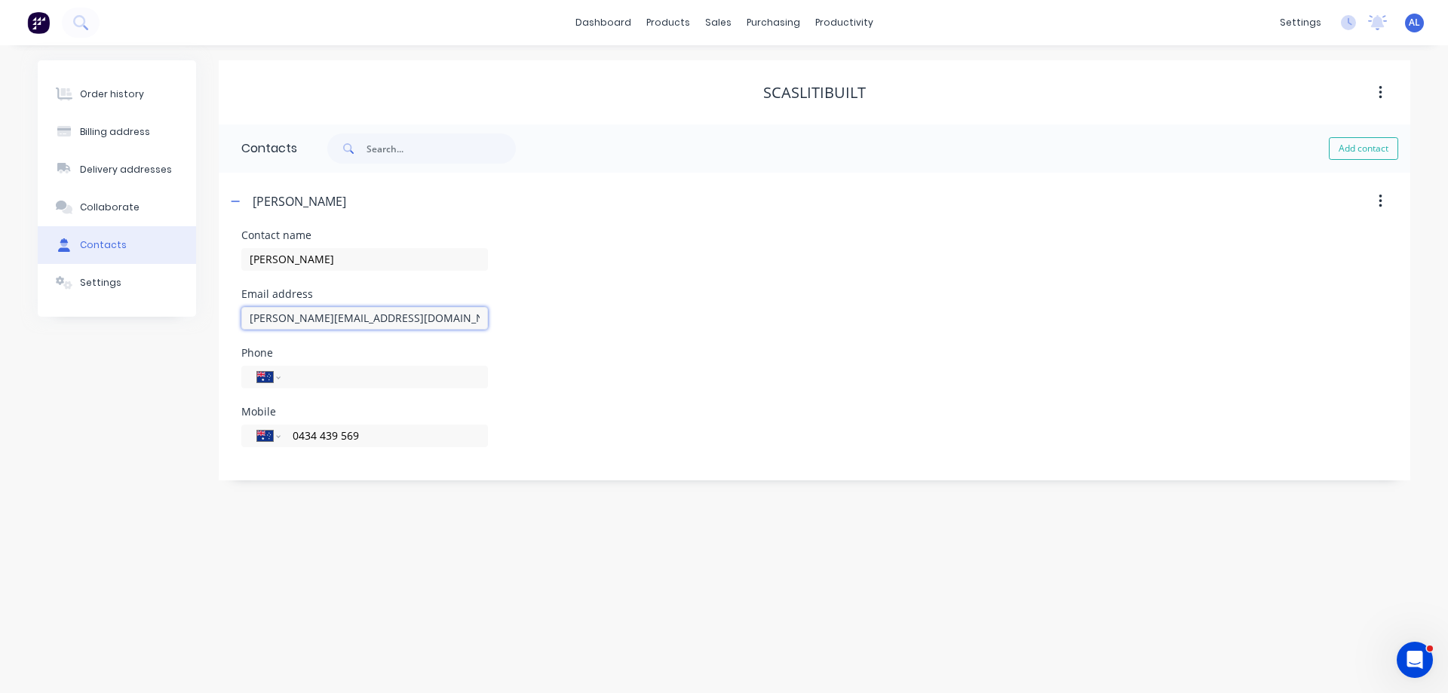
drag, startPoint x: 435, startPoint y: 321, endPoint x: 236, endPoint y: 347, distance: 200.7
click at [236, 347] on div "Contact name [PERSON_NAME] Email address [PERSON_NAME][EMAIL_ADDRESS][DOMAIN_NA…" at bounding box center [814, 355] width 1191 height 250
click at [45, 20] on img at bounding box center [38, 22] width 23 height 23
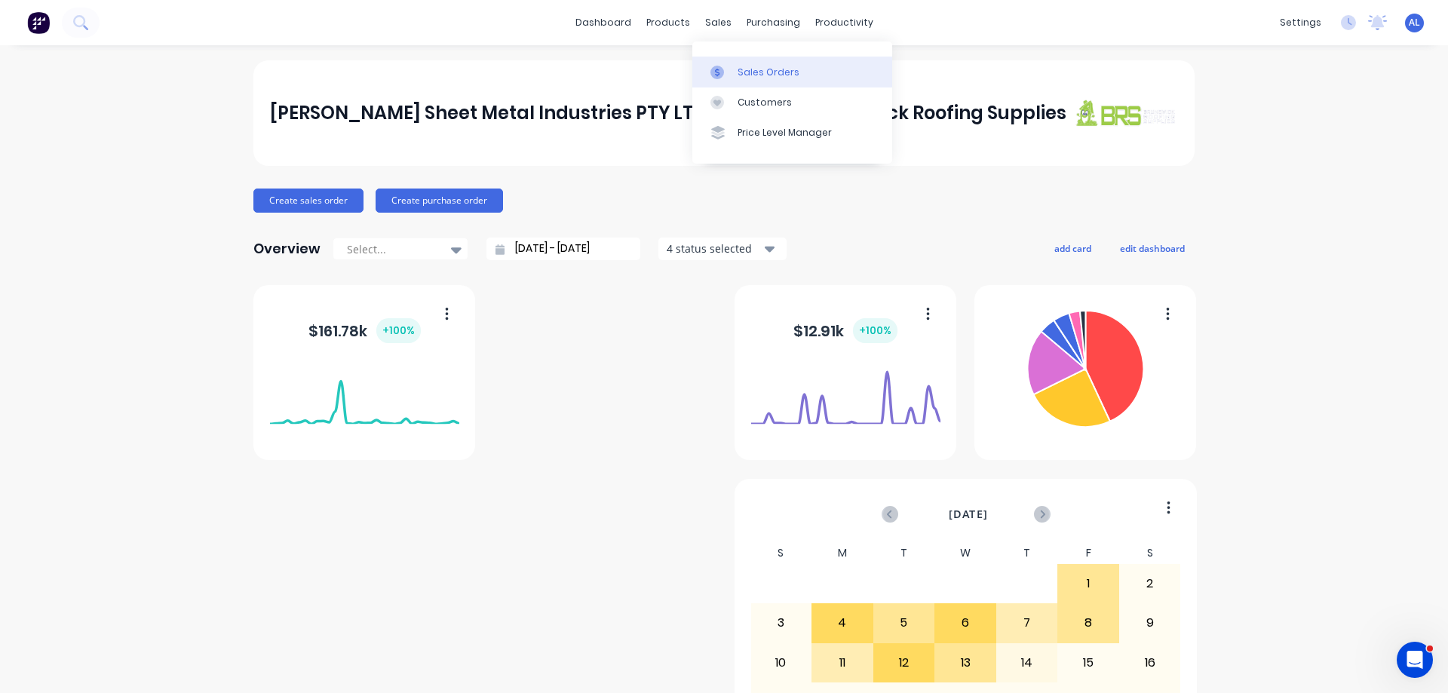
click at [753, 63] on link "Sales Orders" at bounding box center [792, 72] width 200 height 30
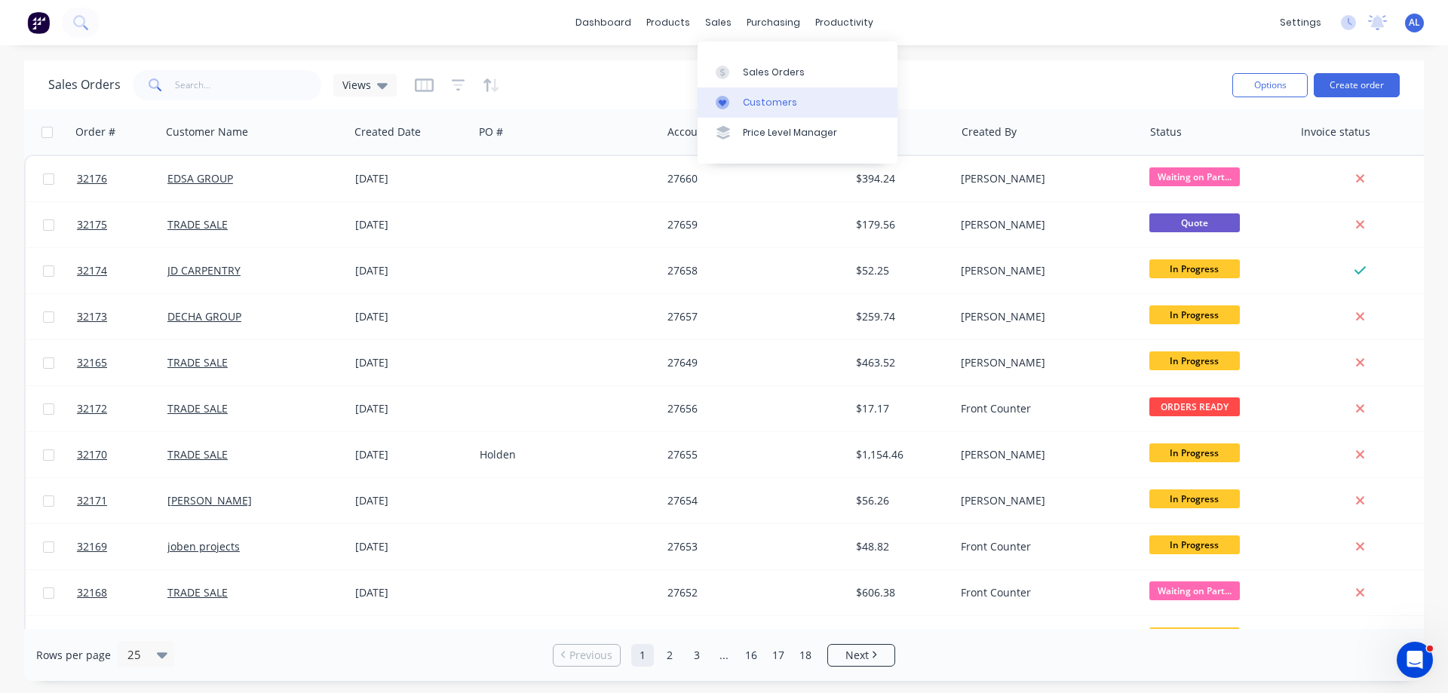
click at [808, 102] on link "Customers" at bounding box center [798, 102] width 200 height 30
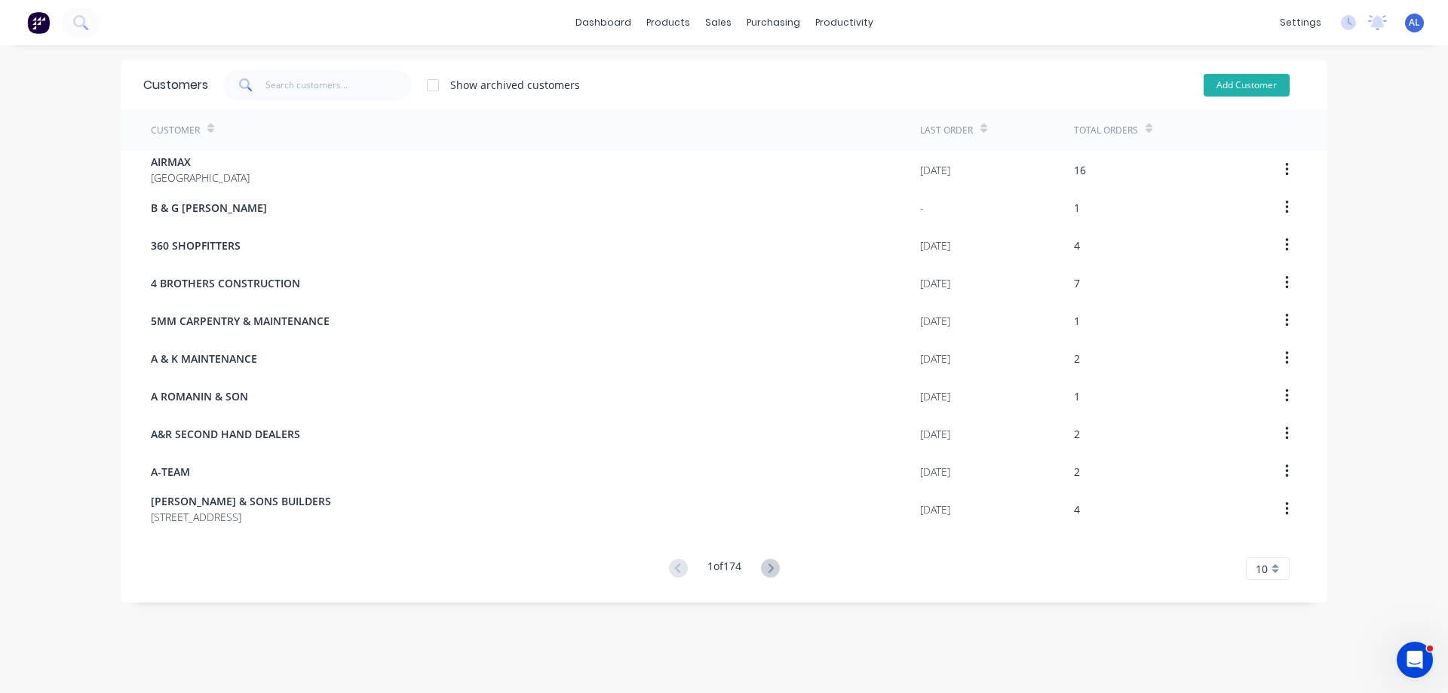
click at [1246, 87] on button "Add Customer" at bounding box center [1246, 85] width 86 height 23
select select "AU"
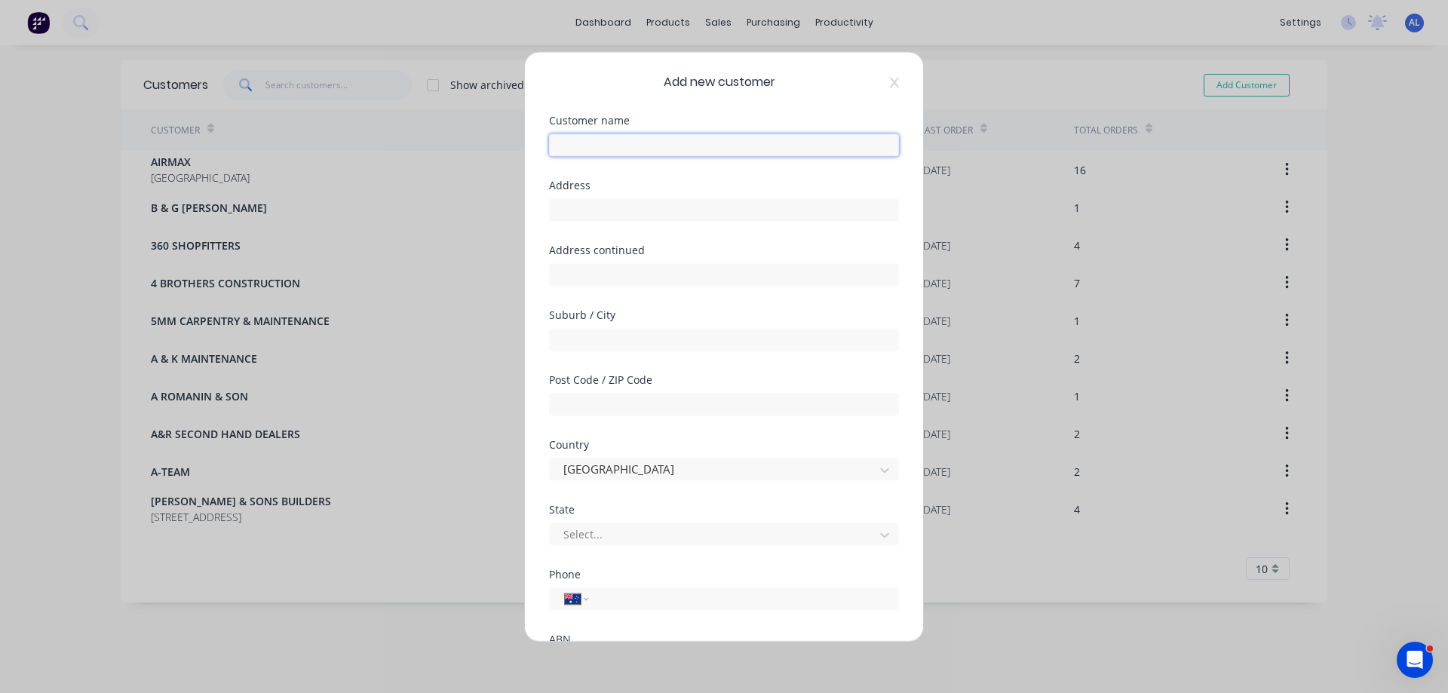
click at [627, 138] on input "text" at bounding box center [724, 144] width 350 height 23
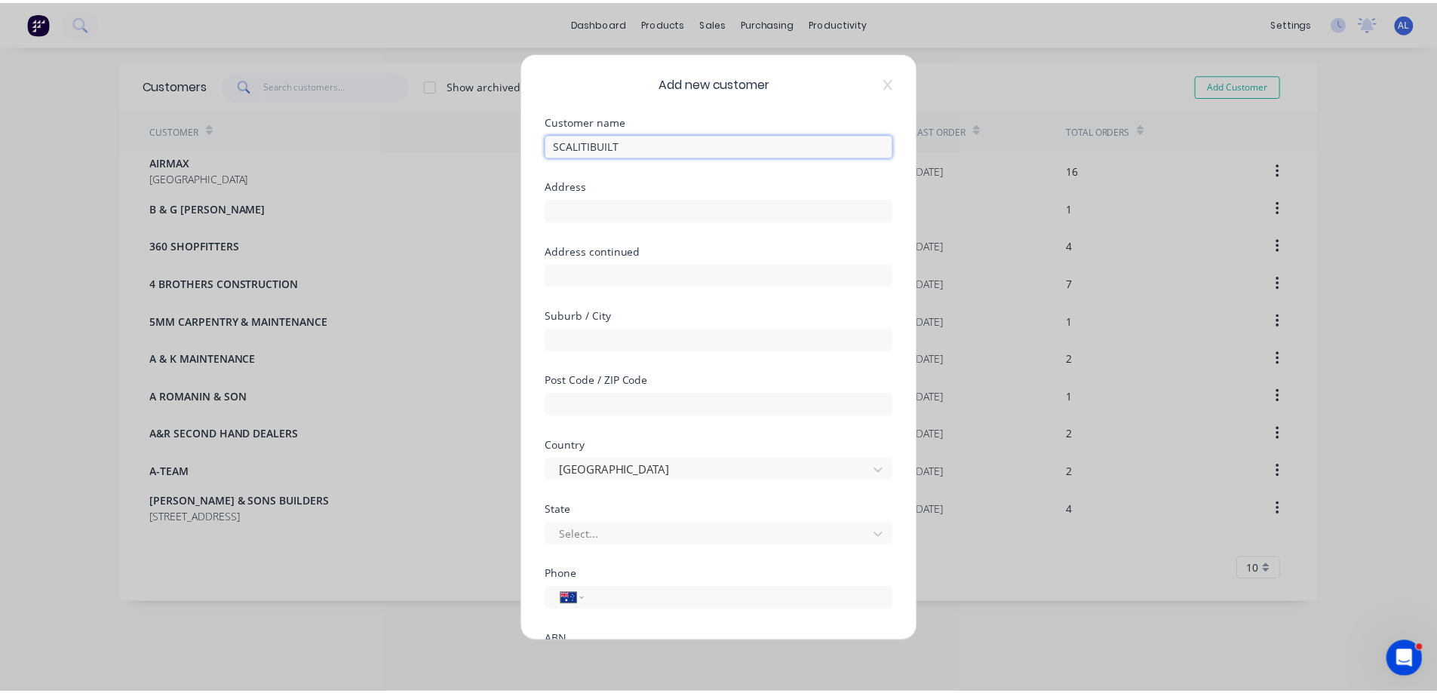
scroll to position [147, 0]
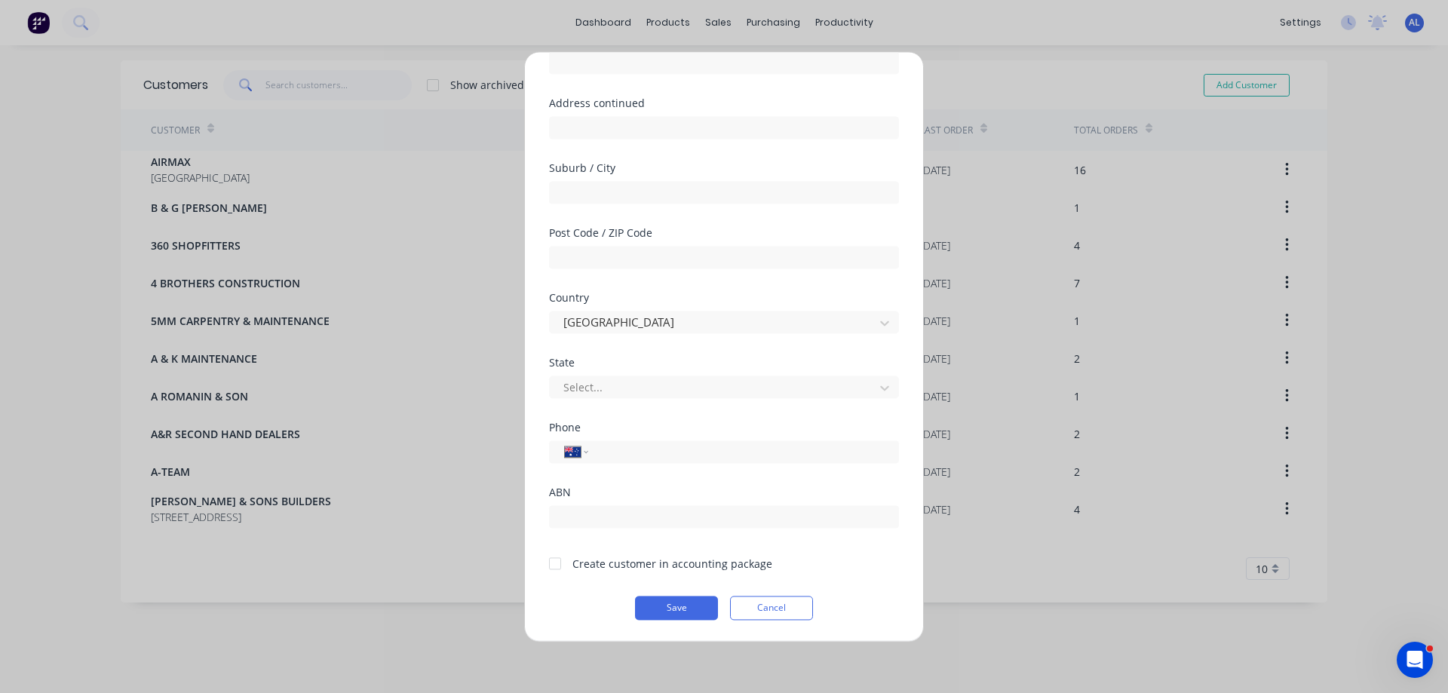
type input "SCALITIBUILT"
drag, startPoint x: 553, startPoint y: 563, endPoint x: 589, endPoint y: 575, distance: 38.2
click at [553, 563] on div at bounding box center [555, 563] width 30 height 30
click at [694, 609] on button "Save" at bounding box center [676, 608] width 83 height 24
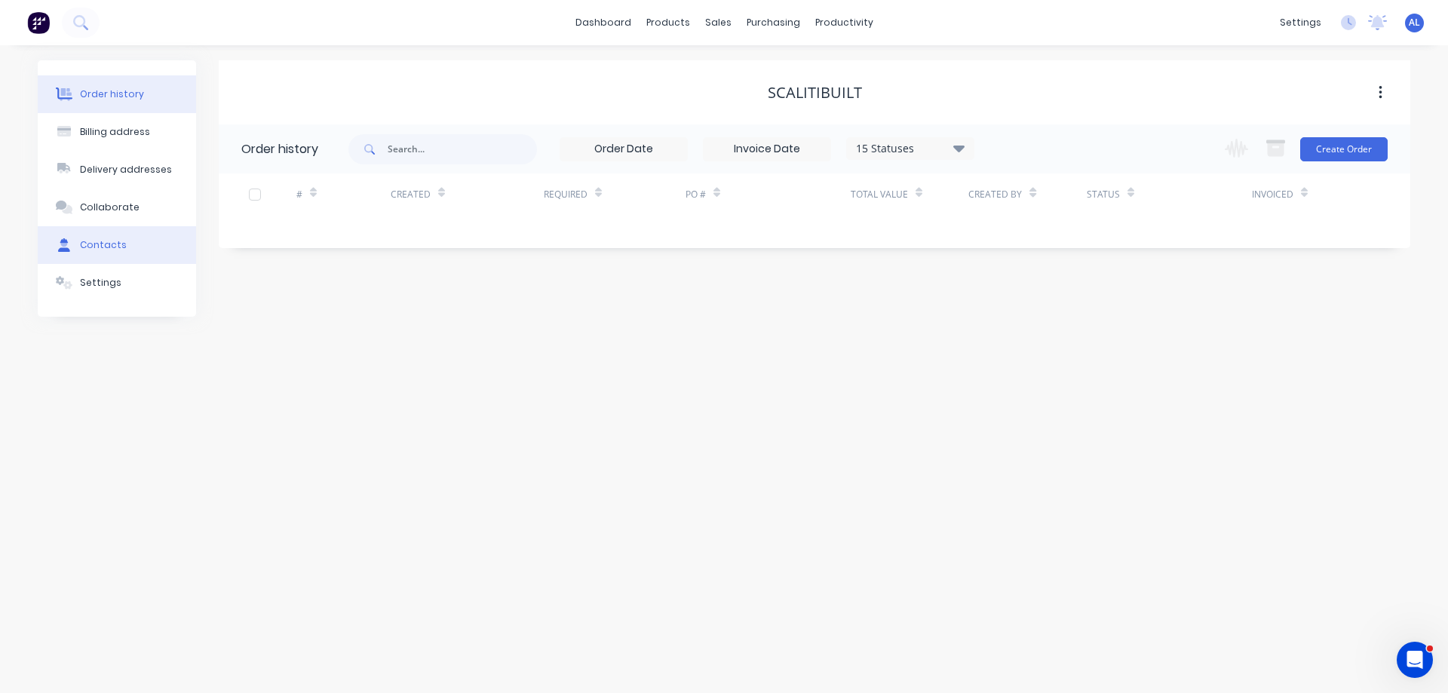
click at [102, 250] on div "Contacts" at bounding box center [103, 245] width 47 height 14
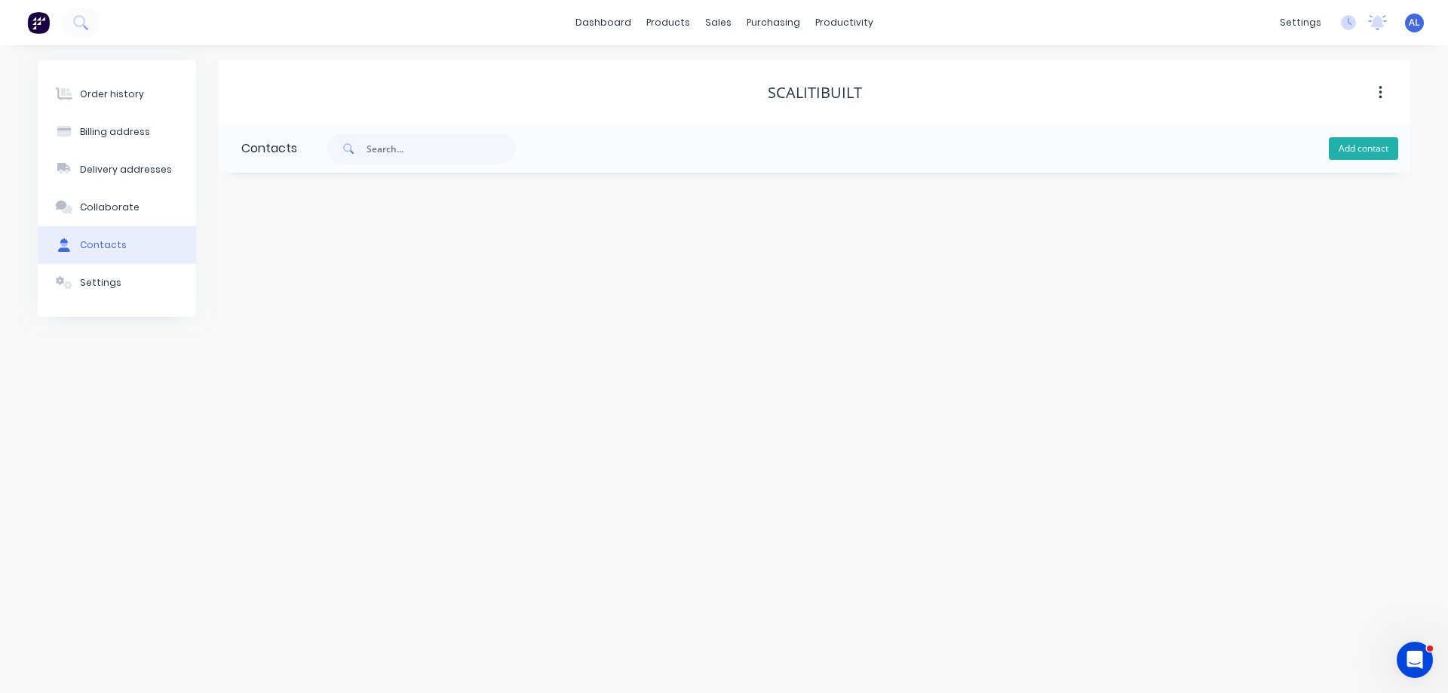
click at [1377, 149] on button "Add contact" at bounding box center [1363, 148] width 69 height 23
select select "AU"
paste input "[PERSON_NAME][EMAIL_ADDRESS][DOMAIN_NAME]"
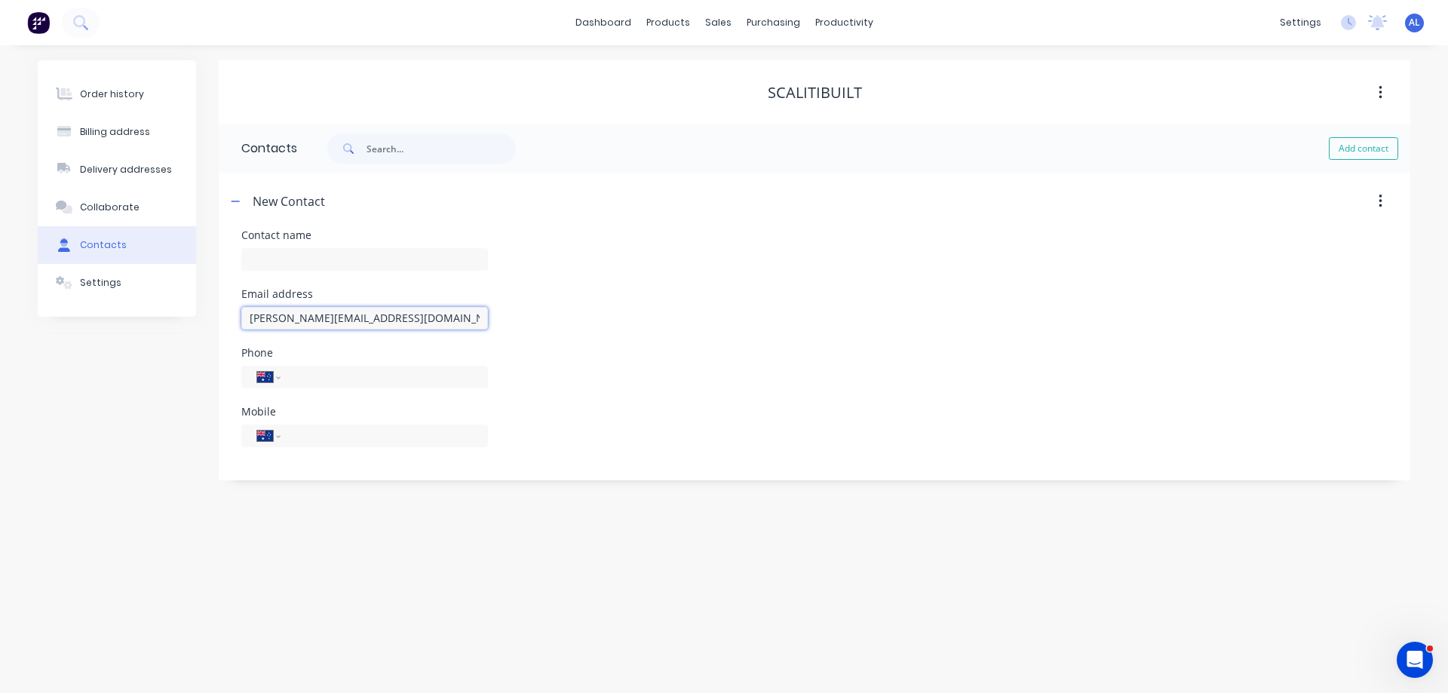
type input "[PERSON_NAME][EMAIL_ADDRESS][DOMAIN_NAME]"
click at [330, 444] on input "tel" at bounding box center [381, 446] width 181 height 17
paste input "0434 439 569"
type input "0434 439 569"
click at [347, 256] on input "text" at bounding box center [364, 259] width 247 height 23
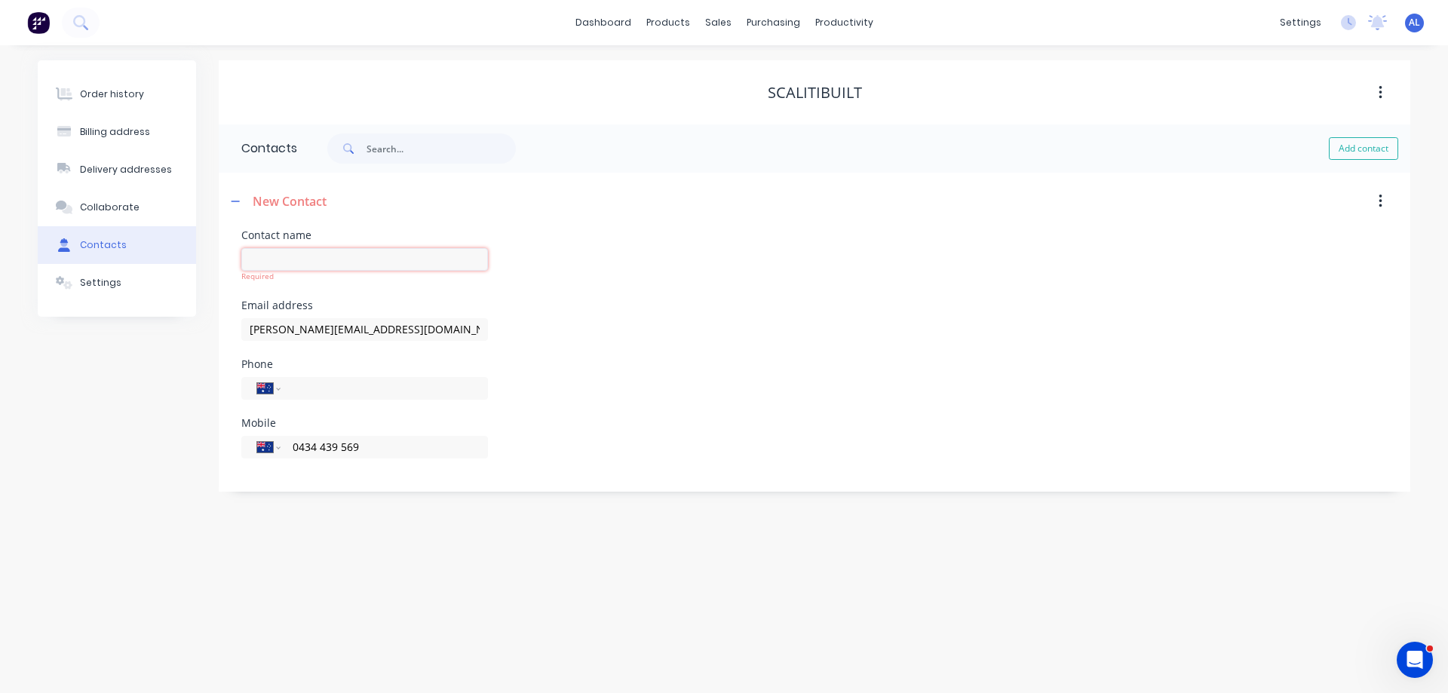
paste input "[PERSON_NAME]"
type input "[PERSON_NAME]"
select select "AU"
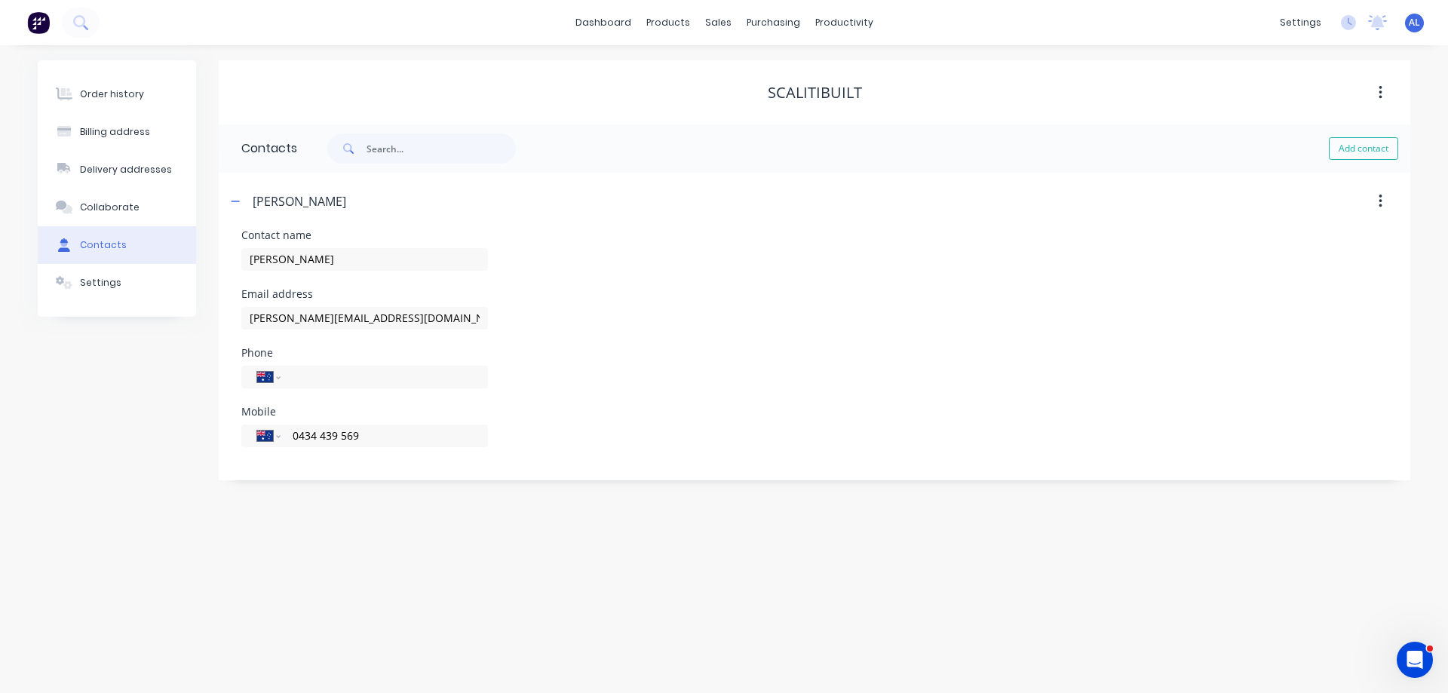
click at [154, 407] on div "Order history Billing address Delivery addresses Collaborate Contacts Settings" at bounding box center [117, 270] width 158 height 420
click at [104, 96] on div "Order history" at bounding box center [112, 94] width 64 height 14
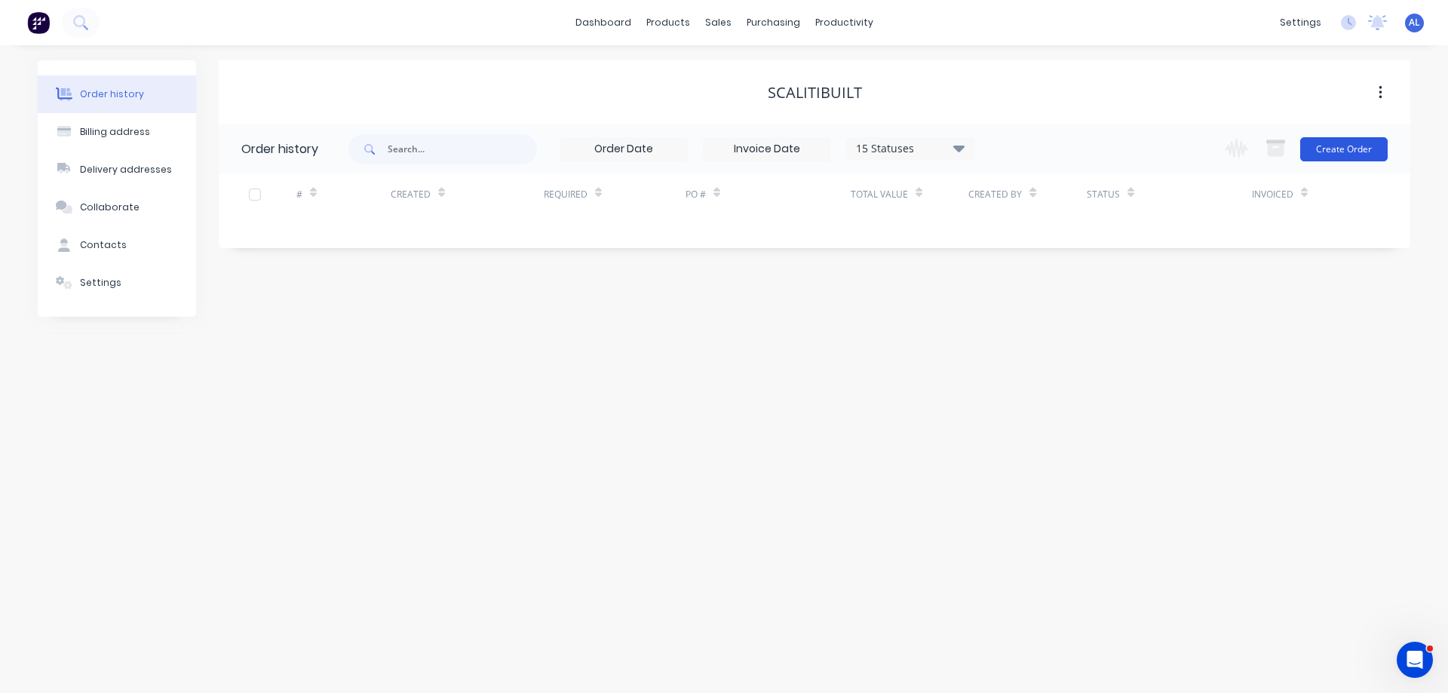
click at [1366, 150] on button "Create Order" at bounding box center [1343, 149] width 87 height 24
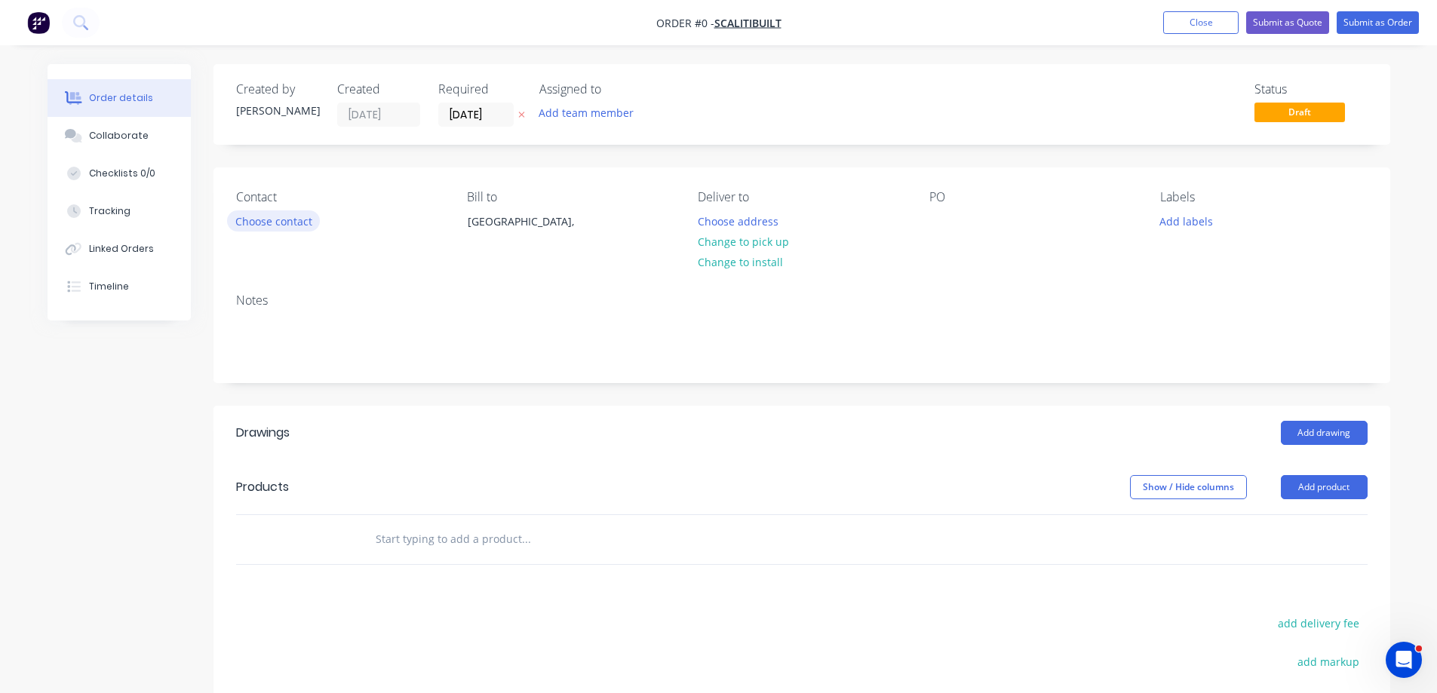
click at [290, 228] on button "Choose contact" at bounding box center [273, 220] width 93 height 20
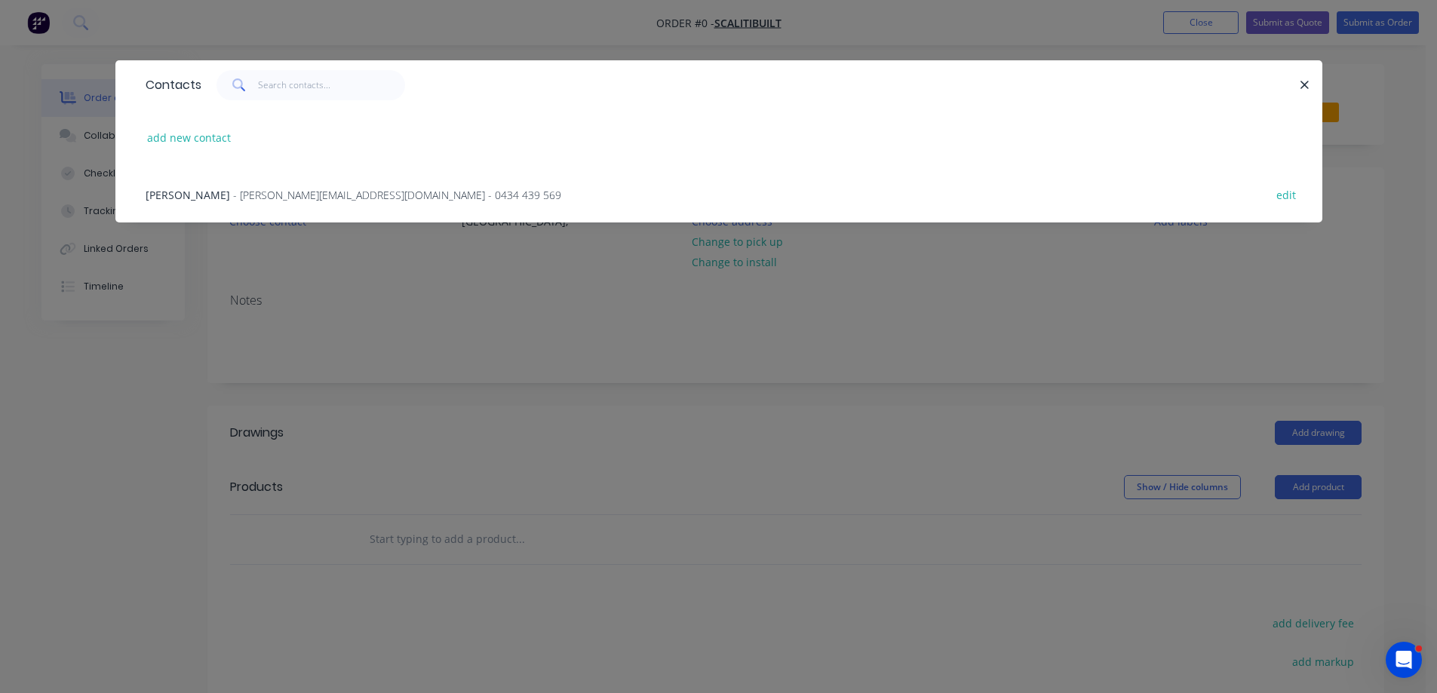
click at [320, 201] on span "- [PERSON_NAME][EMAIL_ADDRESS][DOMAIN_NAME] - 0434 439 569" at bounding box center [397, 195] width 328 height 14
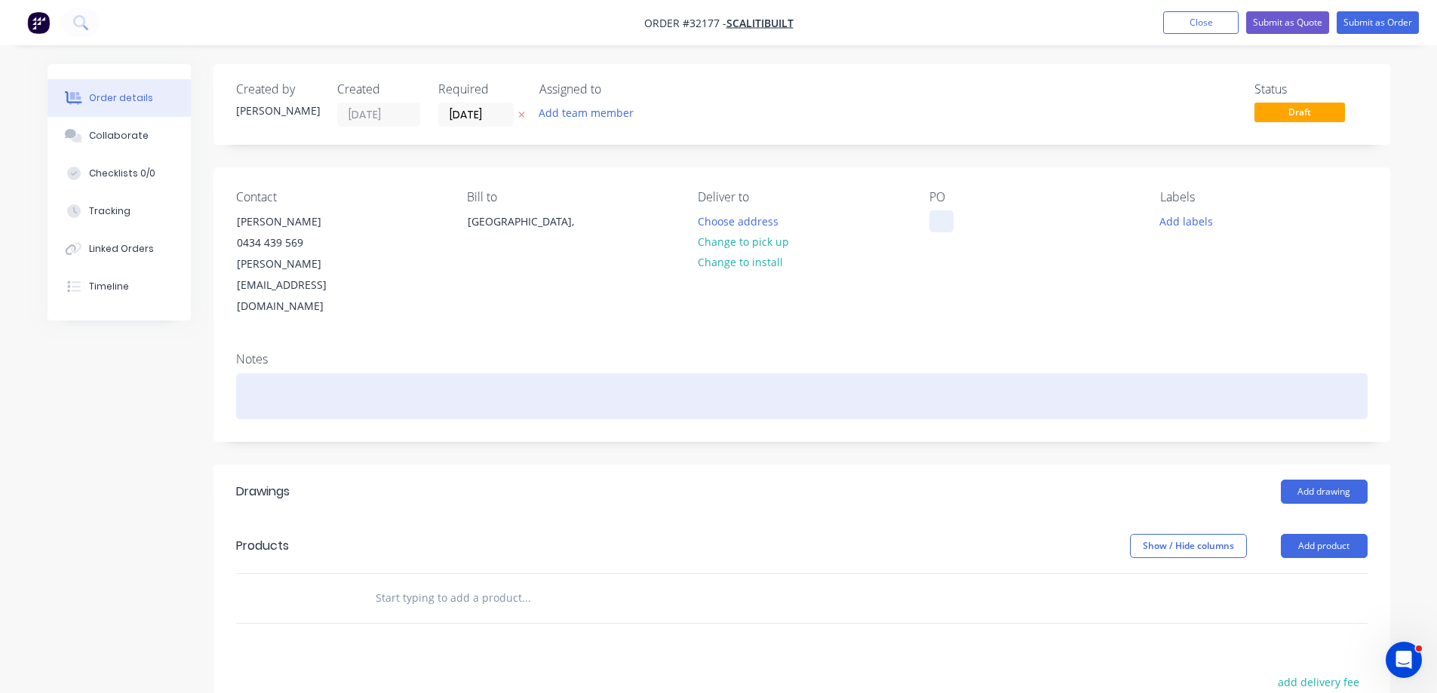
drag, startPoint x: 942, startPoint y: 222, endPoint x: 1008, endPoint y: 373, distance: 164.8
click at [943, 222] on div at bounding box center [941, 221] width 24 height 22
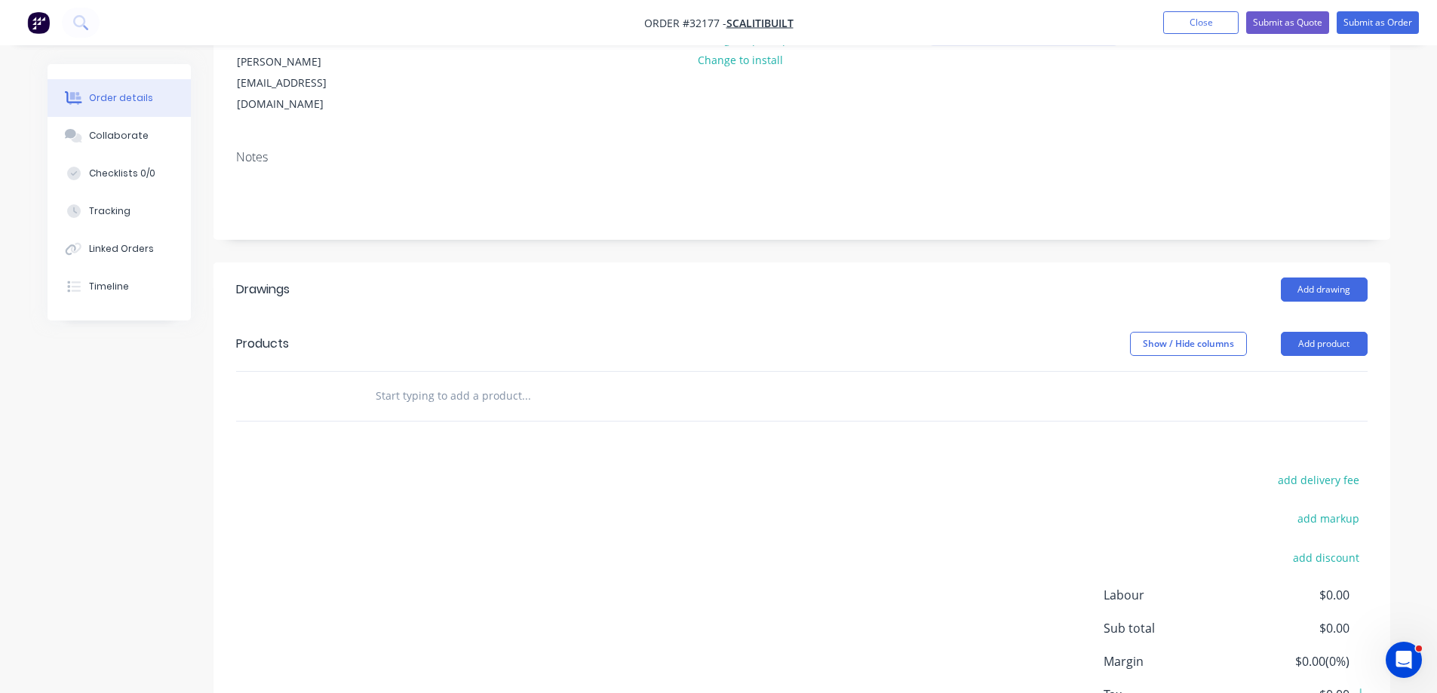
scroll to position [273, 0]
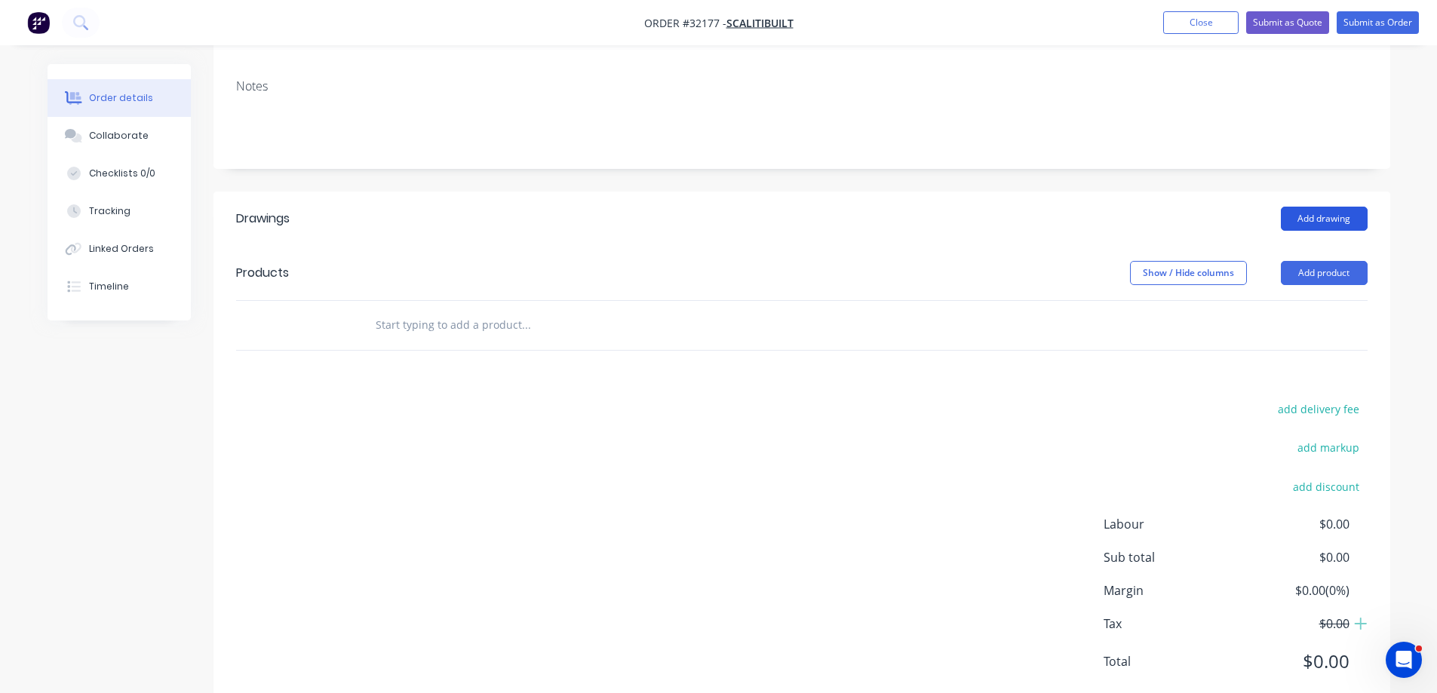
click at [1317, 207] on button "Add drawing" at bounding box center [1323, 219] width 87 height 24
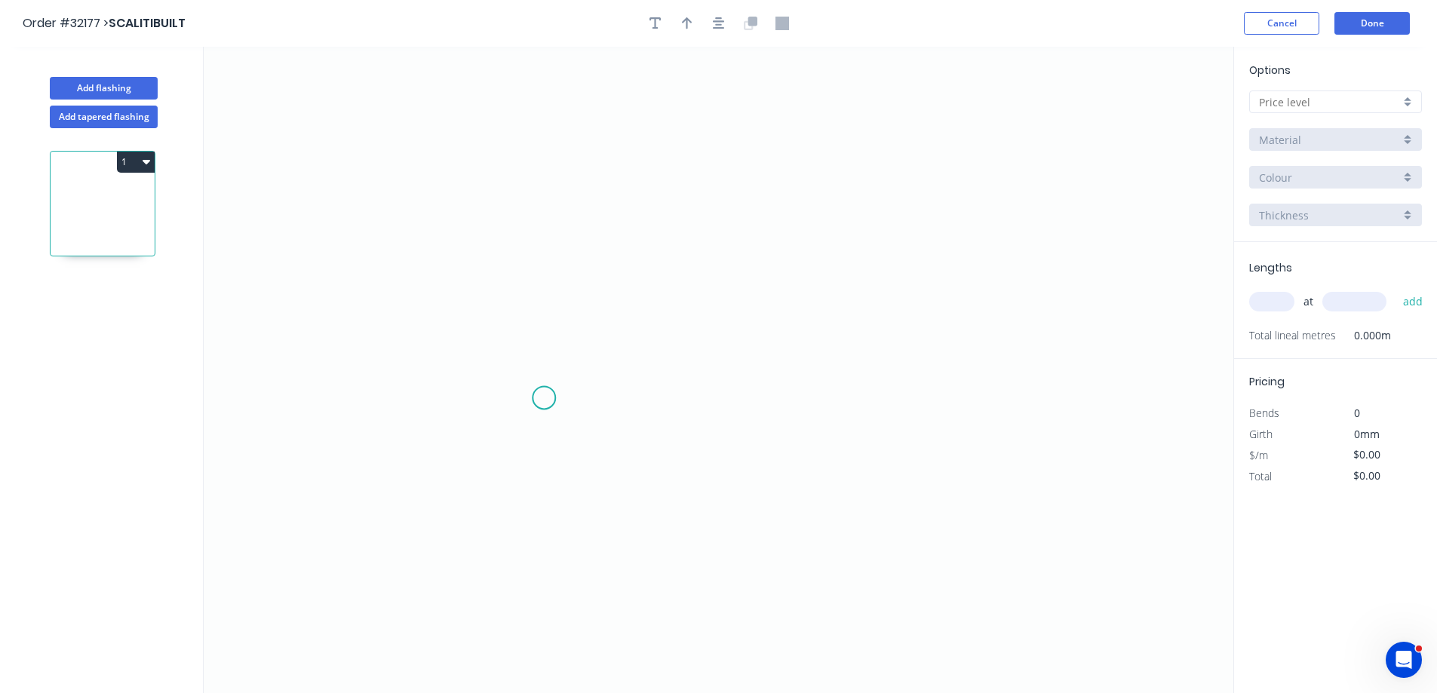
click at [544, 397] on icon "0" at bounding box center [718, 370] width 1029 height 646
click at [547, 222] on icon "0" at bounding box center [718, 370] width 1029 height 646
click at [901, 235] on icon "0 ?" at bounding box center [718, 370] width 1029 height 646
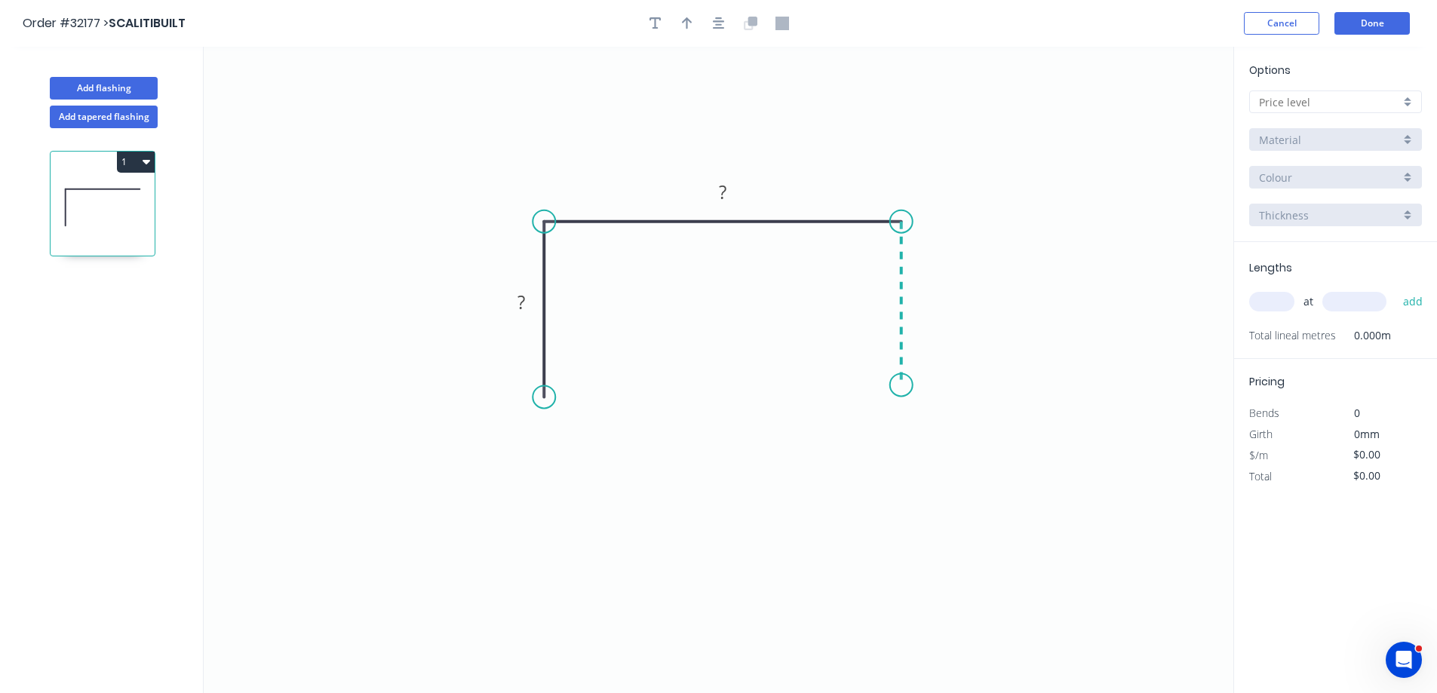
click at [906, 385] on icon "0 ? ?" at bounding box center [718, 370] width 1029 height 646
click at [602, 538] on div "Drip edge" at bounding box center [620, 538] width 152 height 31
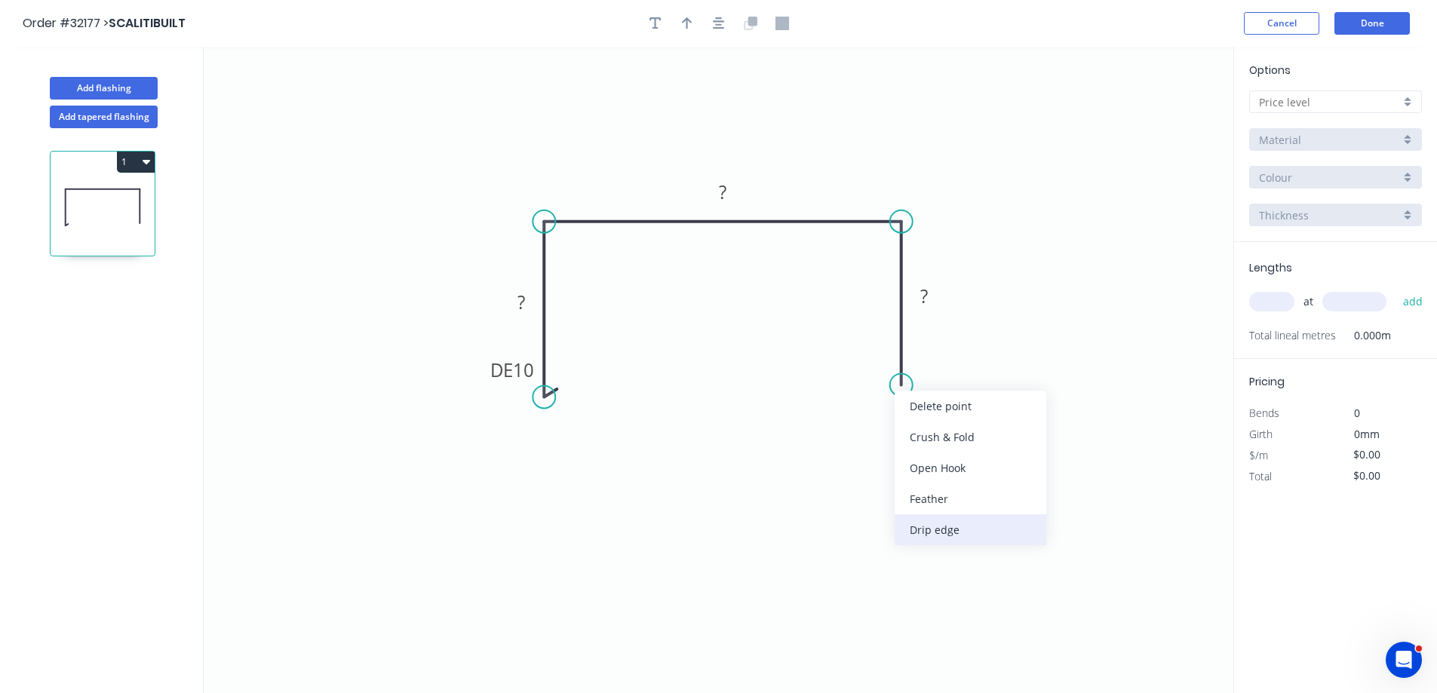
click at [945, 532] on div "Drip edge" at bounding box center [970, 529] width 152 height 31
click at [977, 442] on div "Flip bend" at bounding box center [977, 440] width 152 height 31
drag, startPoint x: 904, startPoint y: 389, endPoint x: 828, endPoint y: 403, distance: 77.4
click at [903, 406] on circle at bounding box center [901, 405] width 23 height 23
click at [524, 304] on tspan "?" at bounding box center [521, 302] width 8 height 25
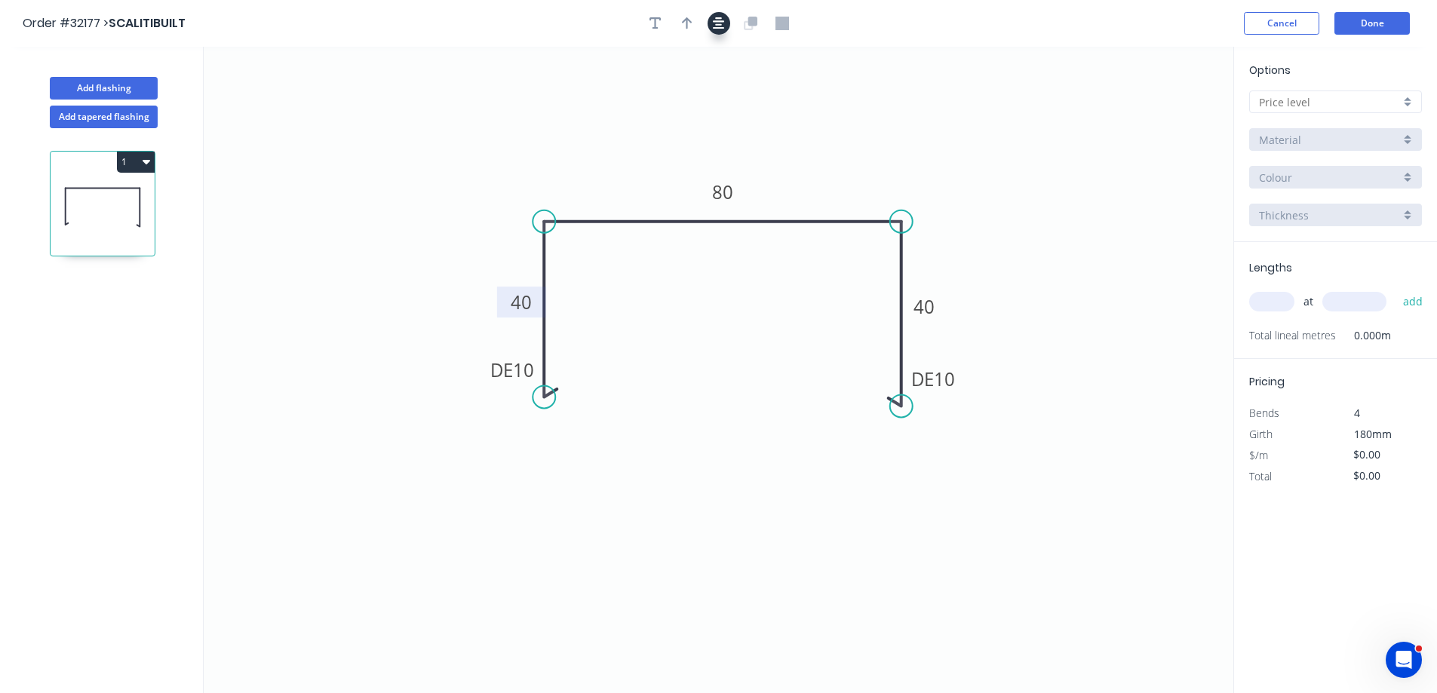
click at [716, 27] on icon "button" at bounding box center [719, 24] width 12 height 14
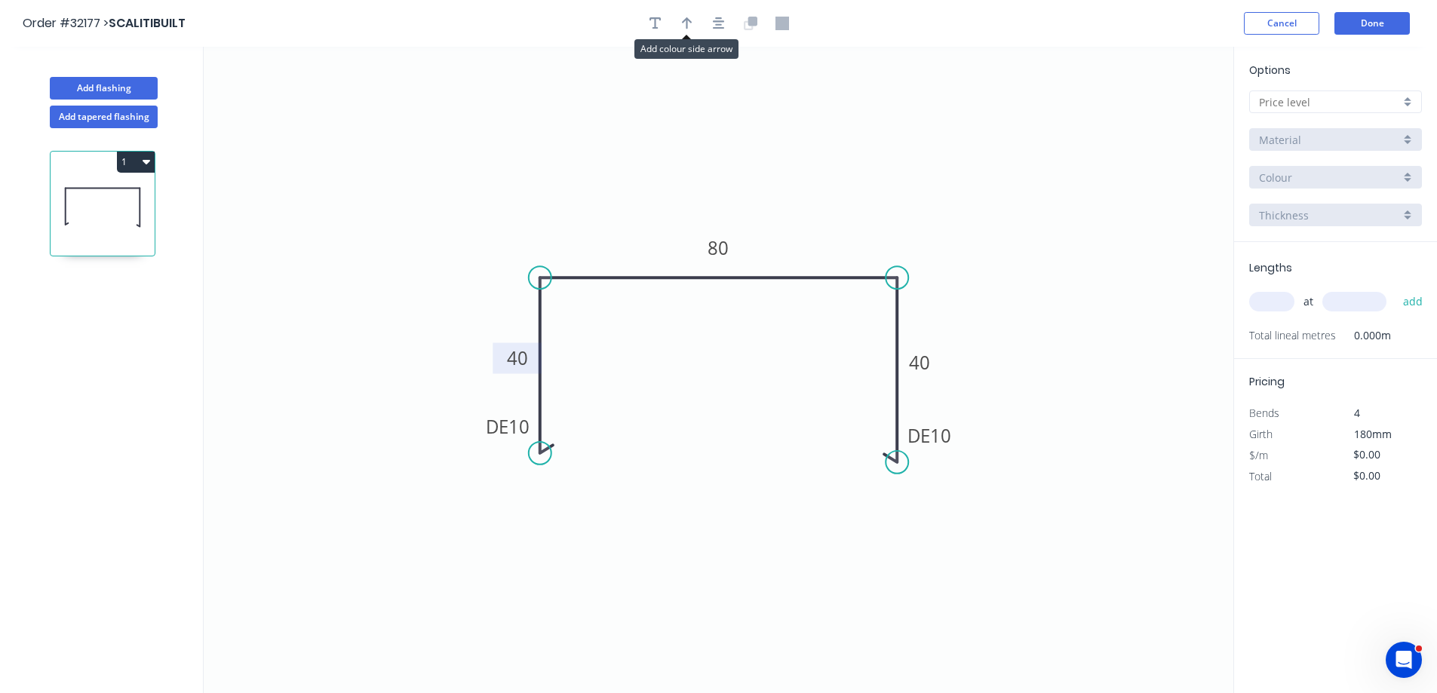
drag, startPoint x: 681, startPoint y: 32, endPoint x: 788, endPoint y: 54, distance: 109.4
click at [682, 32] on button "button" at bounding box center [687, 23] width 23 height 23
drag, startPoint x: 1157, startPoint y: 118, endPoint x: 1240, endPoint y: 135, distance: 83.9
click at [822, 208] on icon at bounding box center [818, 194] width 14 height 48
click at [1409, 102] on div at bounding box center [1335, 101] width 173 height 23
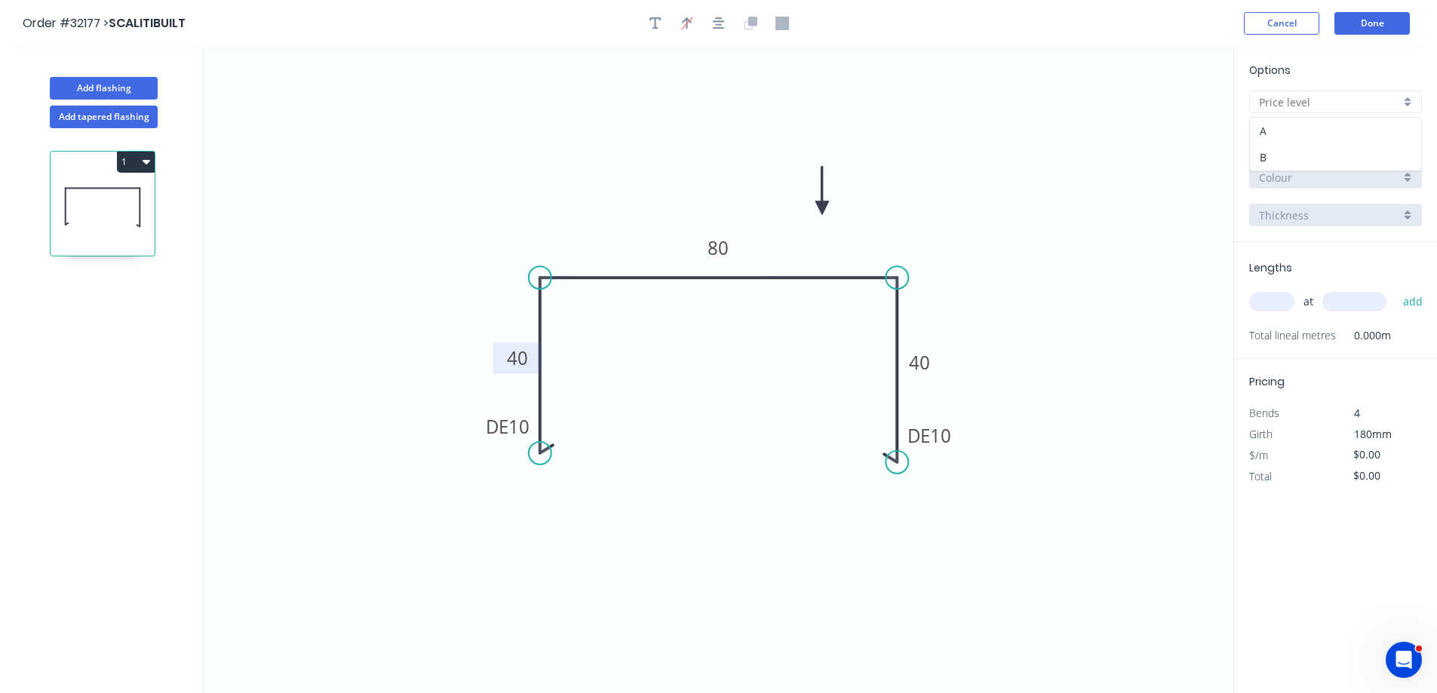
click at [1308, 130] on div "A" at bounding box center [1334, 131] width 171 height 26
type input "A"
type input "$13.79"
click at [1408, 170] on div "Basalt" at bounding box center [1335, 177] width 173 height 23
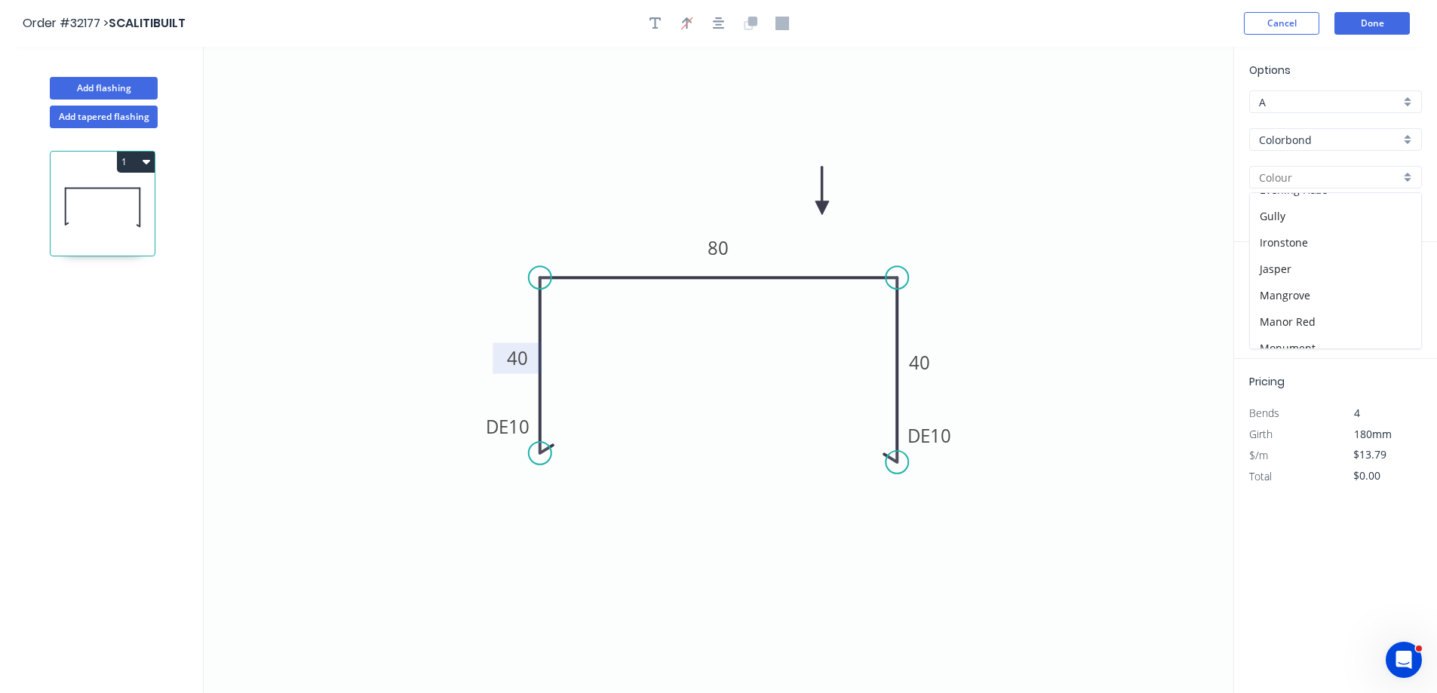
scroll to position [377, 0]
click at [1335, 207] on div "Monument" at bounding box center [1334, 199] width 171 height 26
type input "Monument"
click at [1265, 303] on input "text" at bounding box center [1271, 302] width 45 height 20
type input "3"
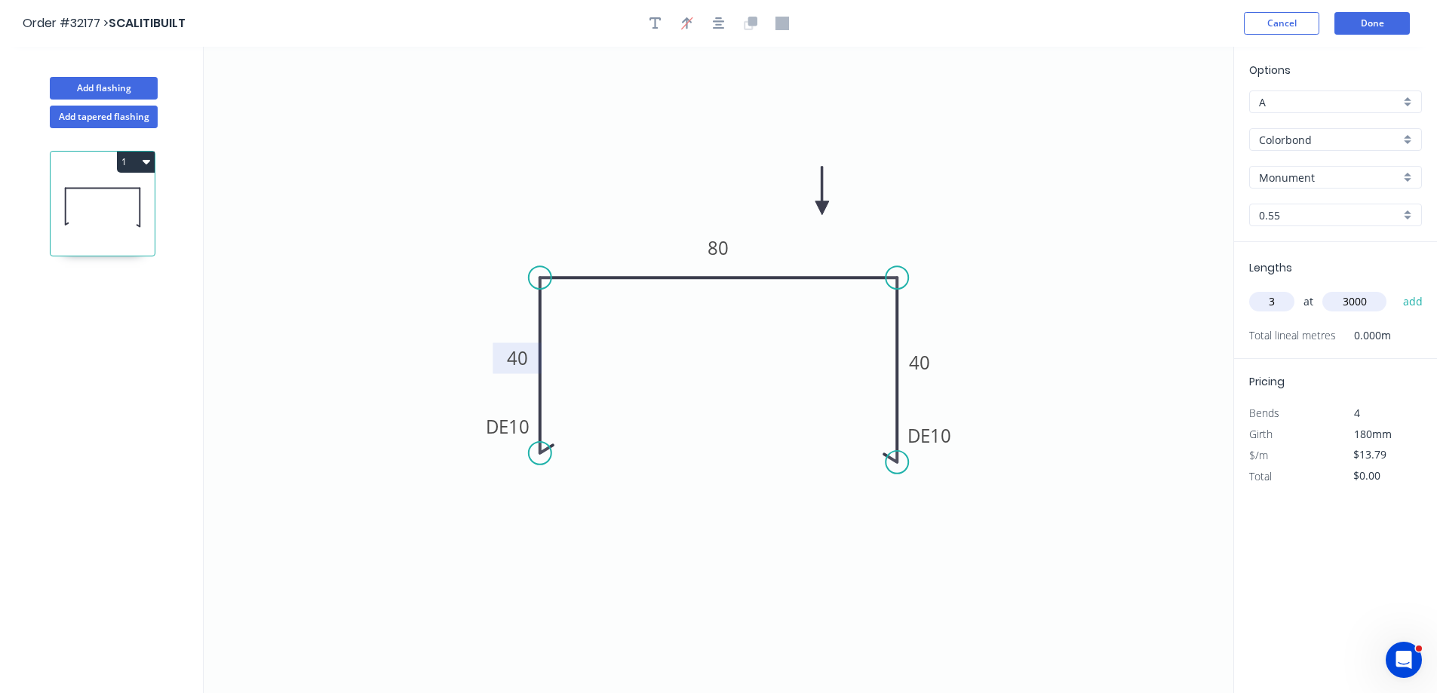
type input "3000"
click at [1395, 289] on button "add" at bounding box center [1412, 302] width 35 height 26
type input "$124.11"
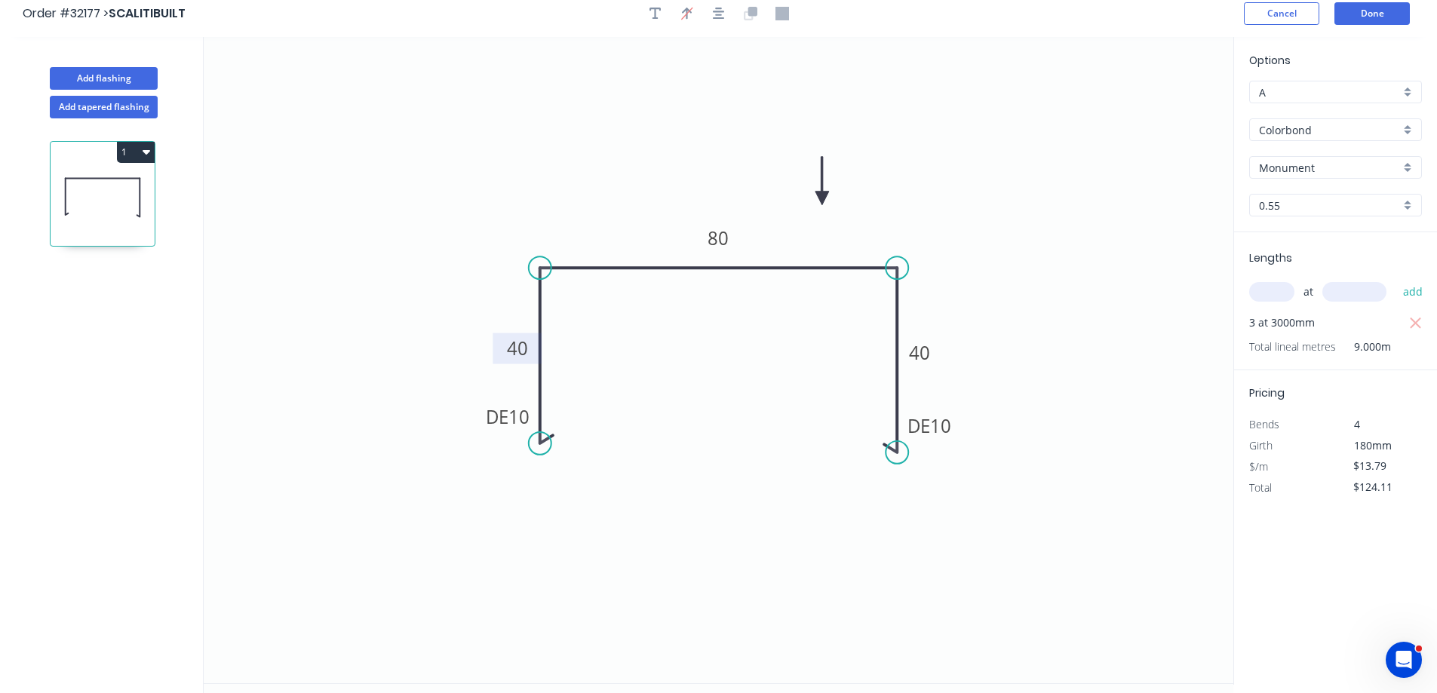
scroll to position [0, 0]
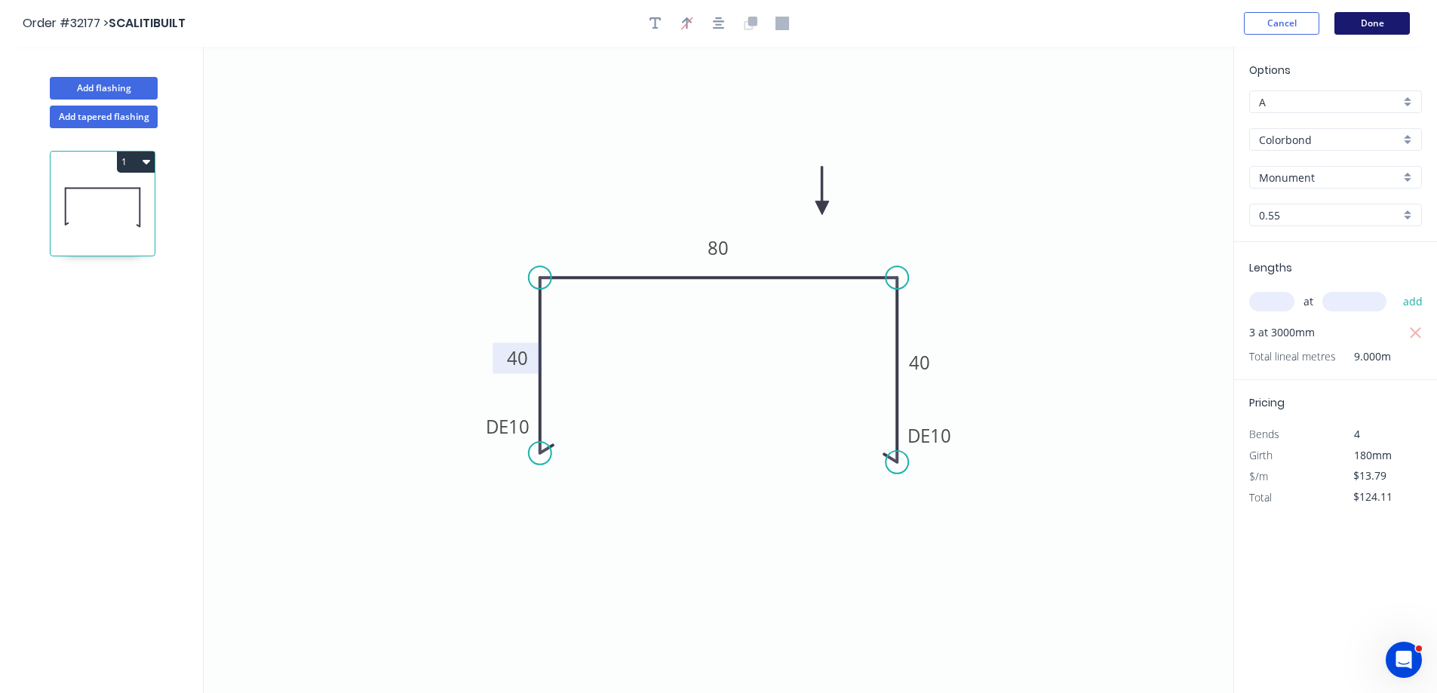
click at [1379, 23] on button "Done" at bounding box center [1371, 23] width 75 height 23
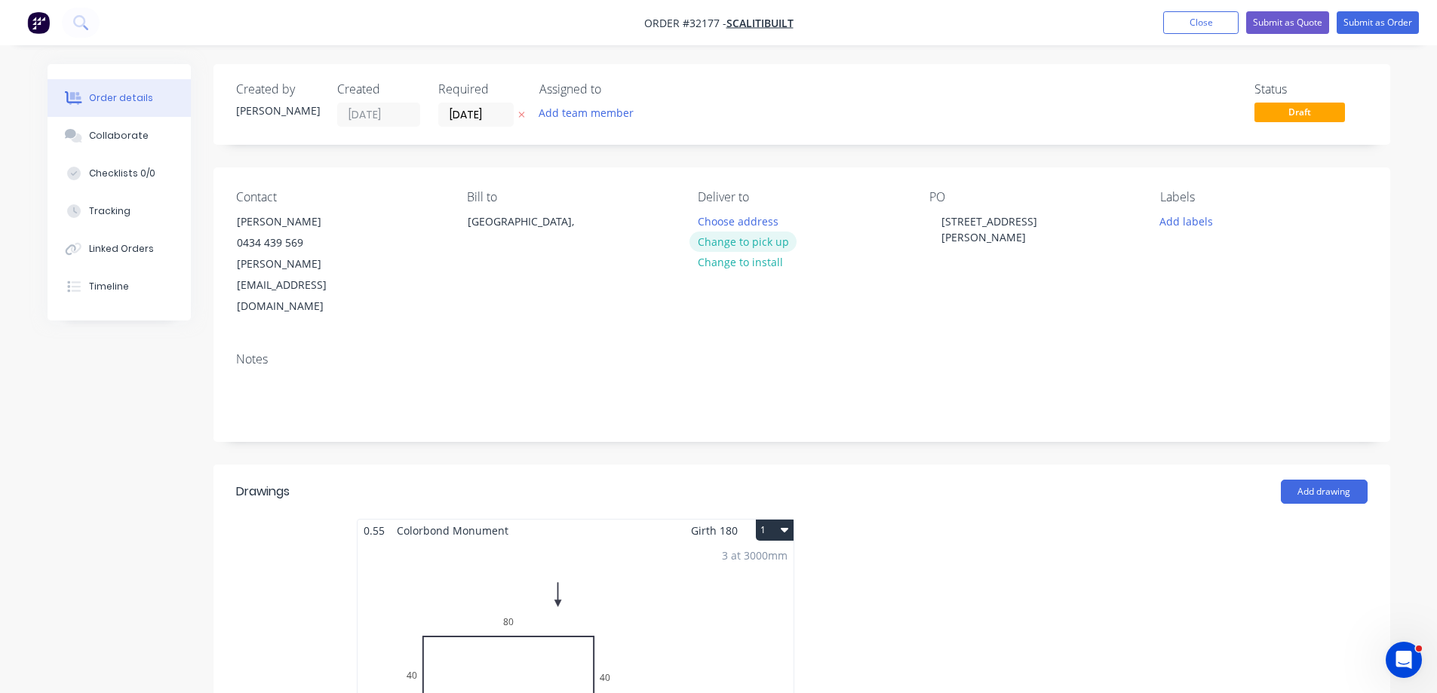
click at [747, 241] on button "Change to pick up" at bounding box center [742, 241] width 107 height 20
click at [1365, 25] on button "Submit as Order" at bounding box center [1377, 22] width 82 height 23
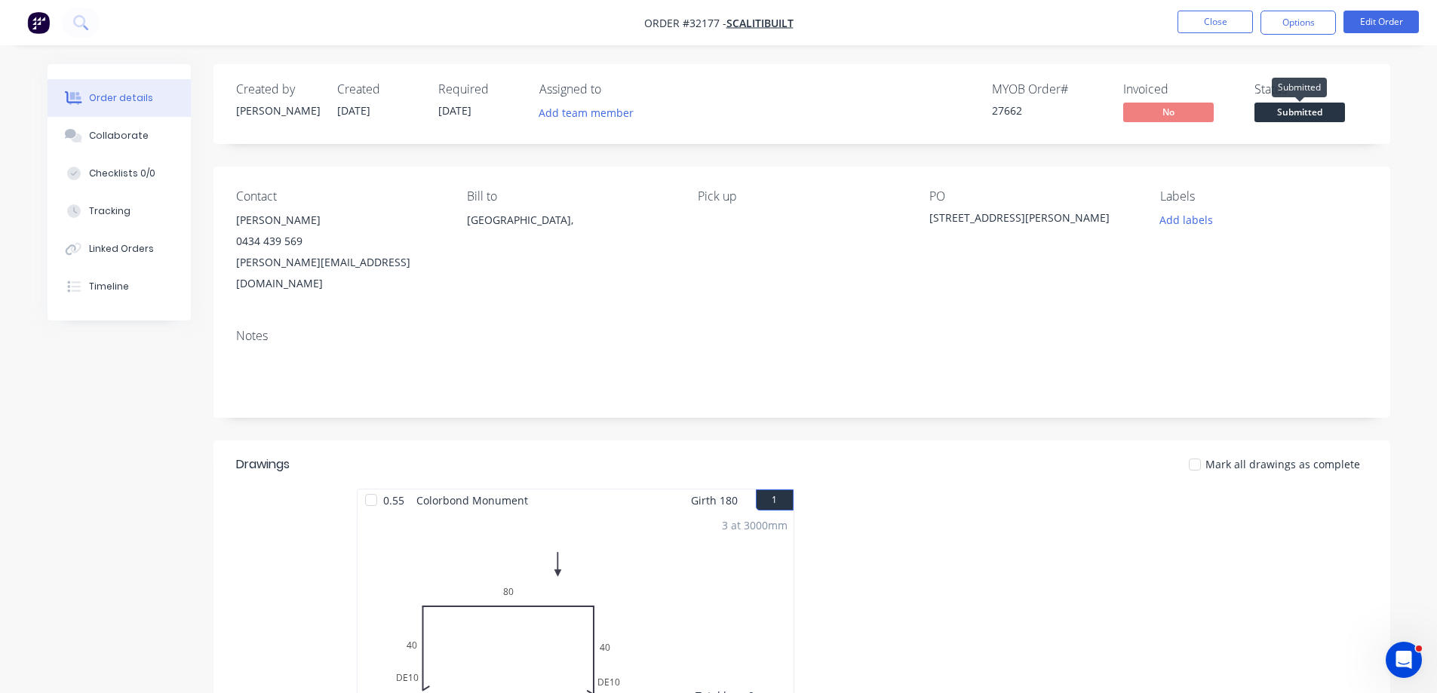
click at [1291, 112] on span "Submitted" at bounding box center [1299, 112] width 90 height 19
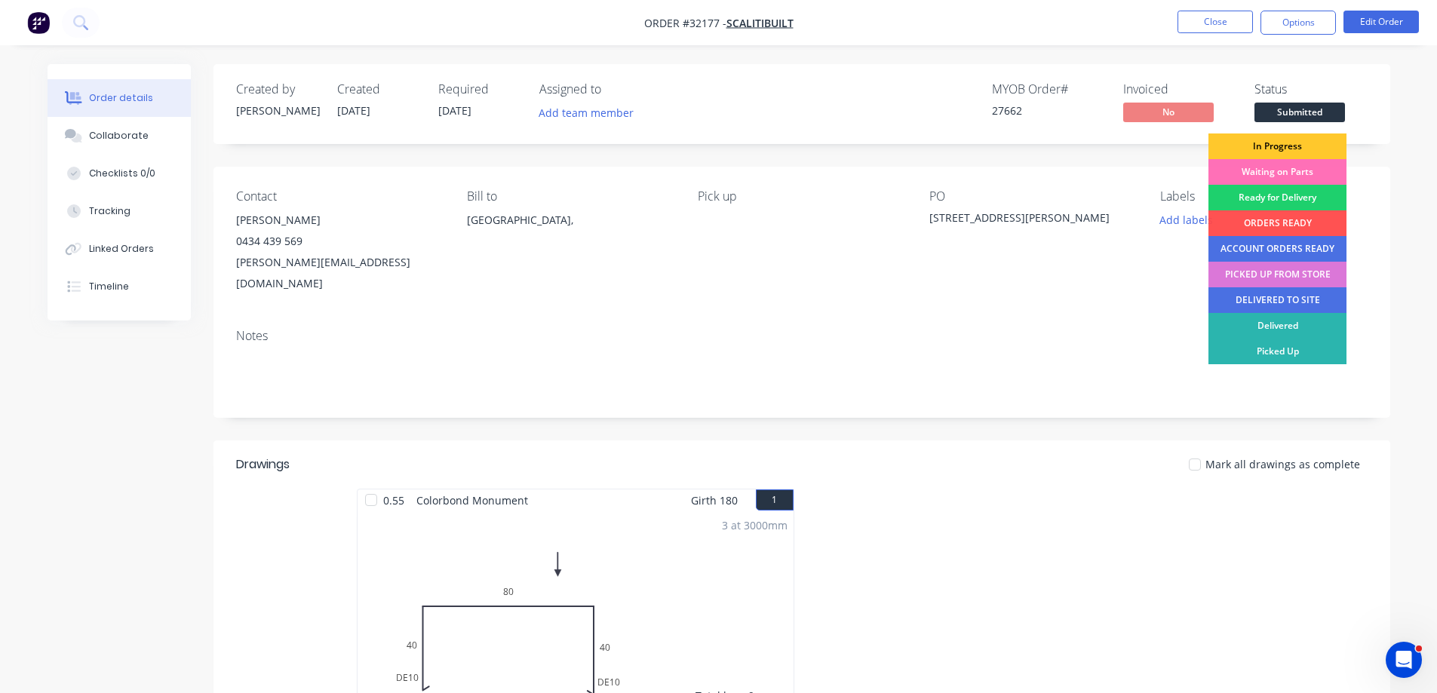
click at [1285, 146] on div "In Progress" at bounding box center [1277, 146] width 138 height 26
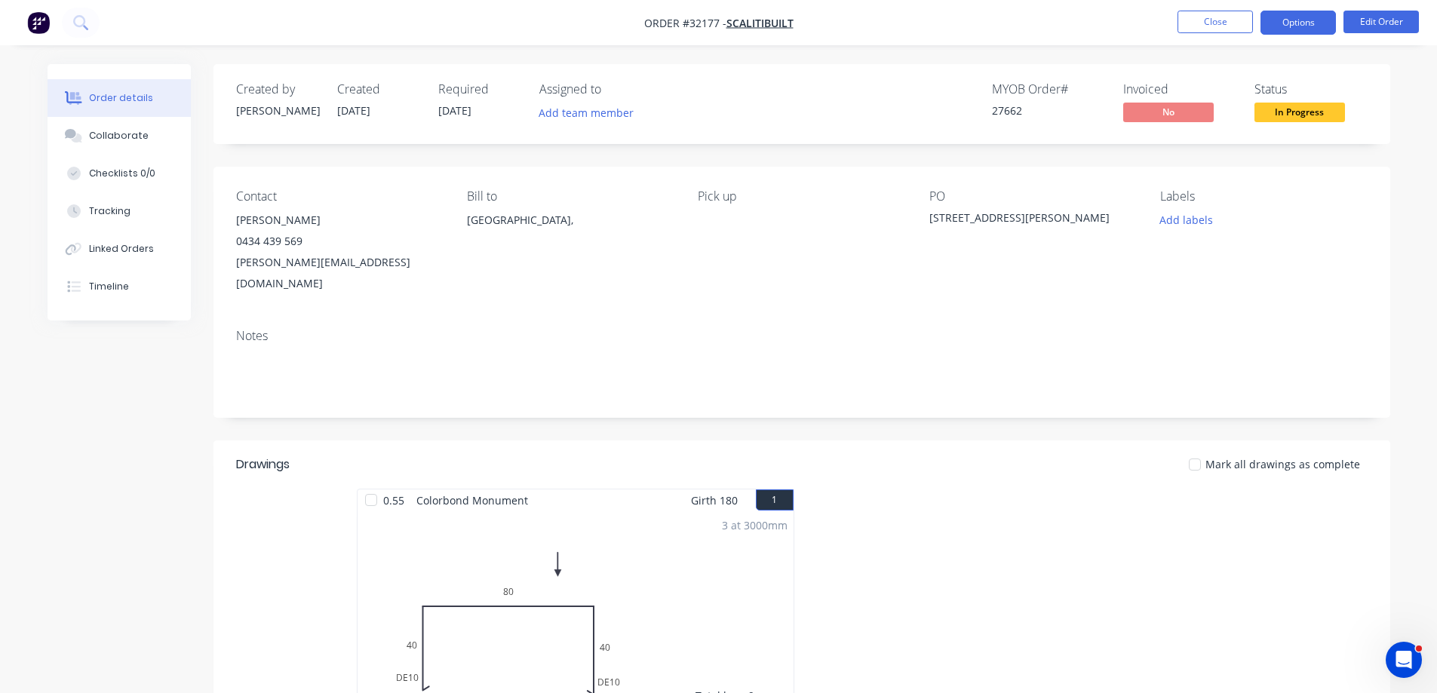
click at [1297, 17] on button "Options" at bounding box center [1297, 23] width 75 height 24
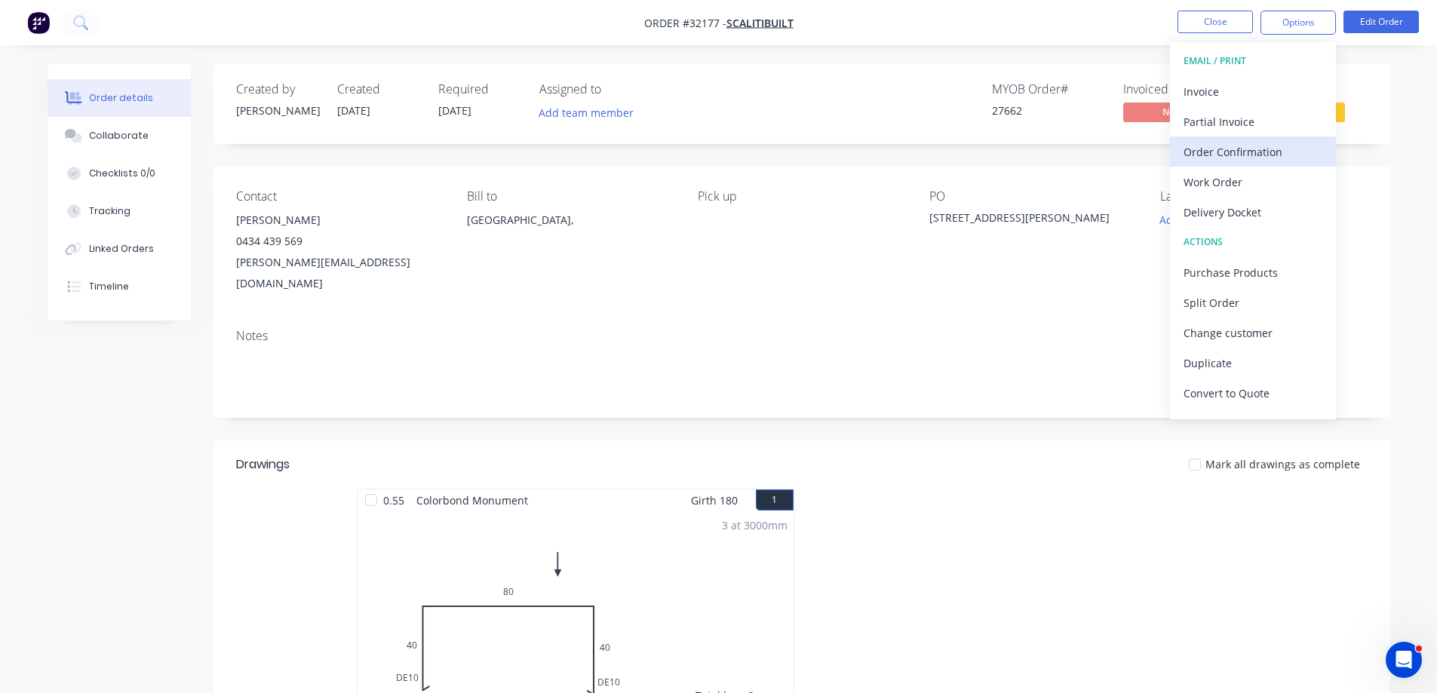
click at [1238, 155] on div "Order Confirmation" at bounding box center [1252, 152] width 139 height 22
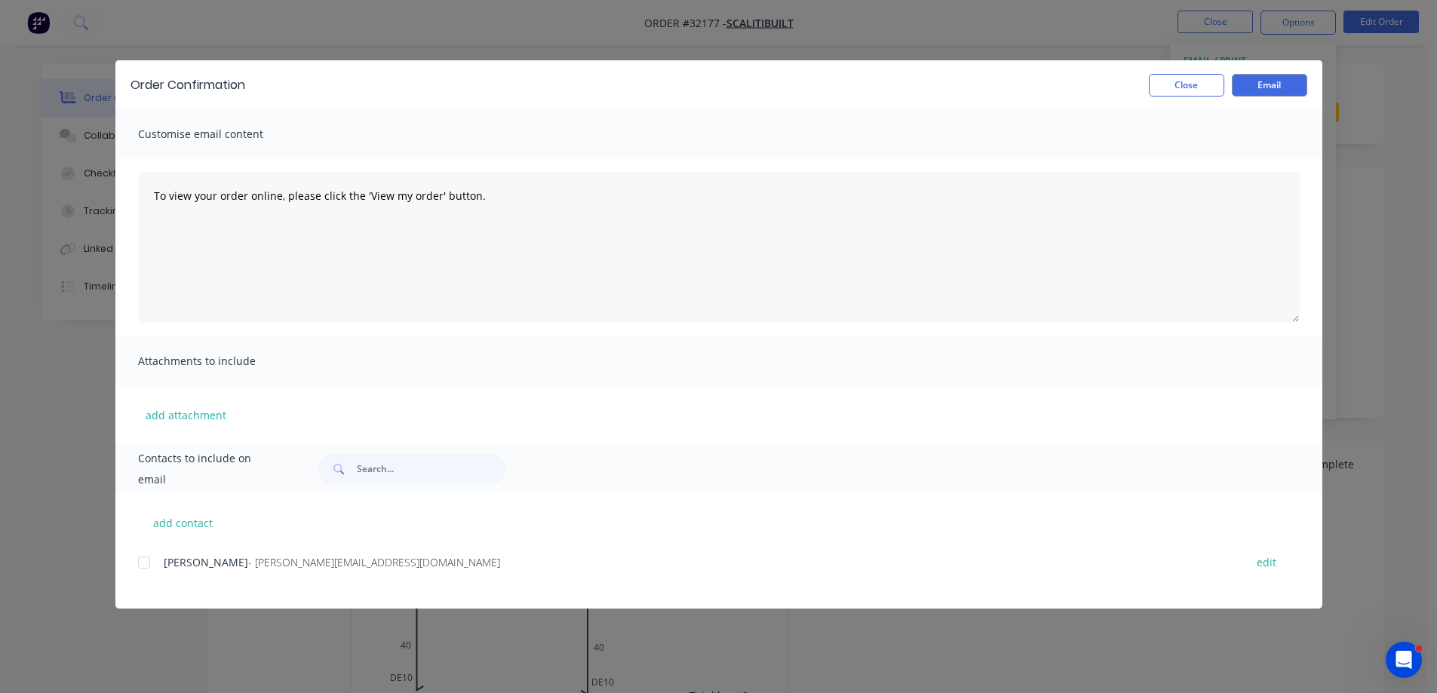
drag, startPoint x: 146, startPoint y: 561, endPoint x: 158, endPoint y: 547, distance: 18.2
click at [146, 560] on div at bounding box center [144, 562] width 30 height 30
click at [1273, 87] on button "Email" at bounding box center [1268, 85] width 75 height 23
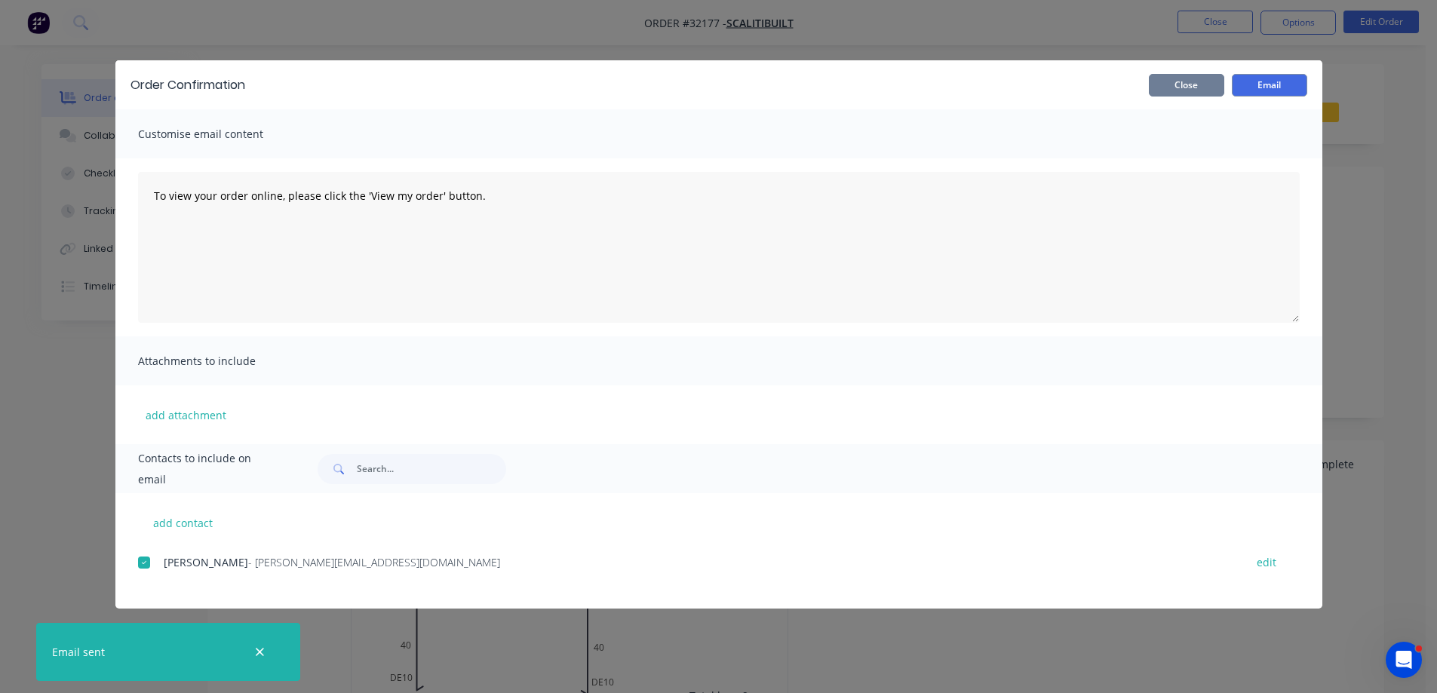
click at [1179, 90] on button "Close" at bounding box center [1185, 85] width 75 height 23
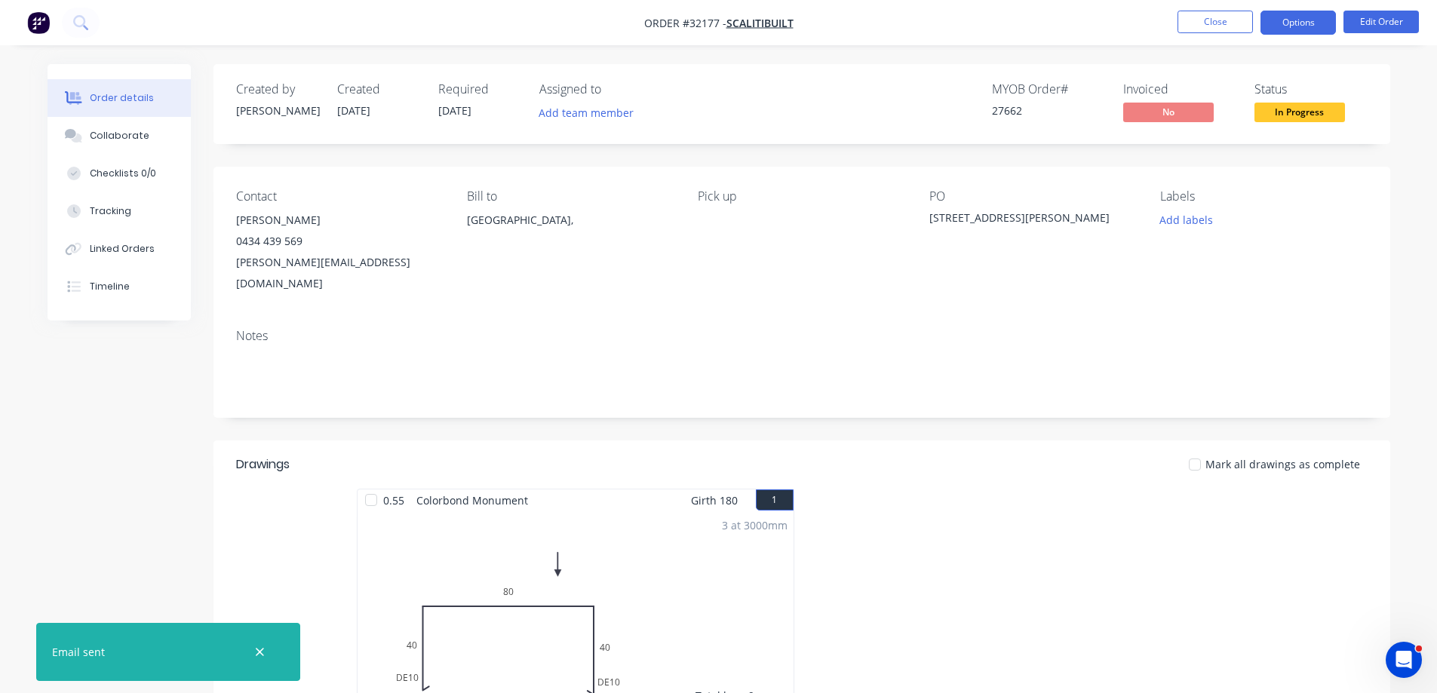
click at [1292, 23] on button "Options" at bounding box center [1297, 23] width 75 height 24
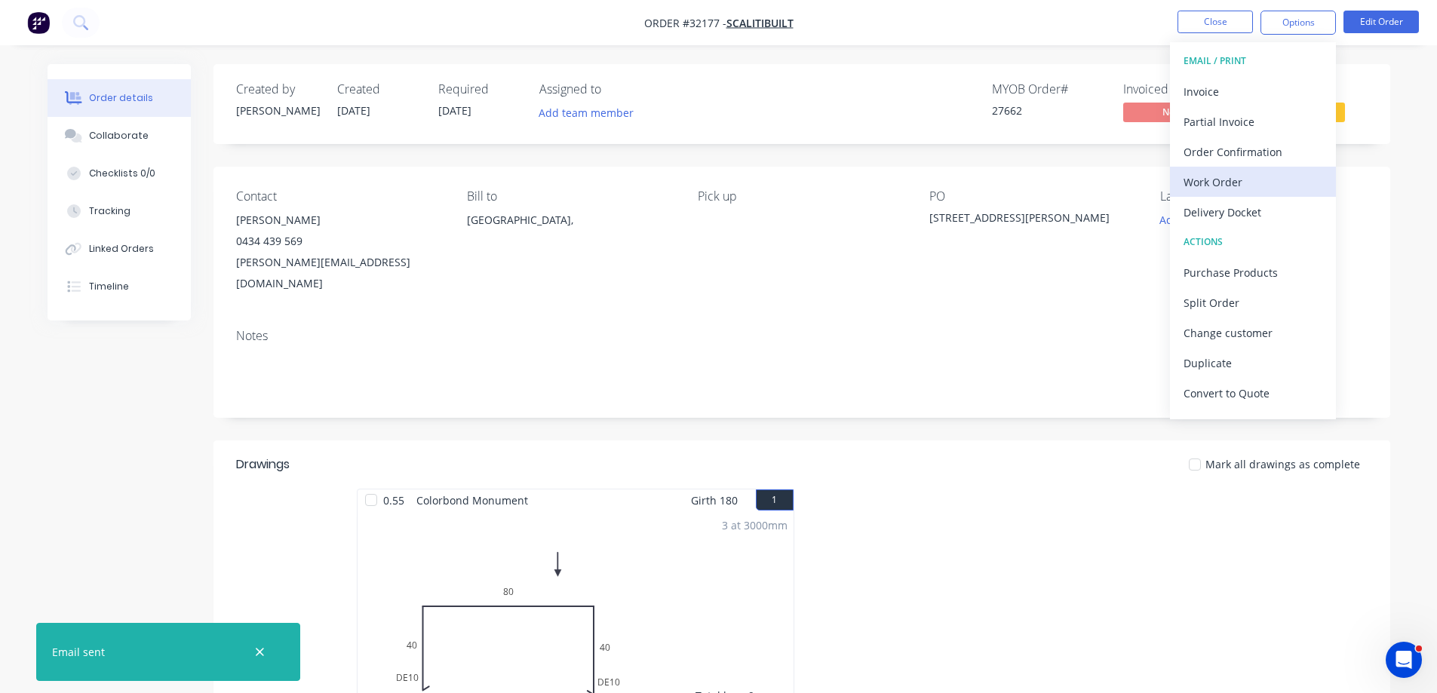
click at [1253, 179] on div "Work Order" at bounding box center [1252, 182] width 139 height 22
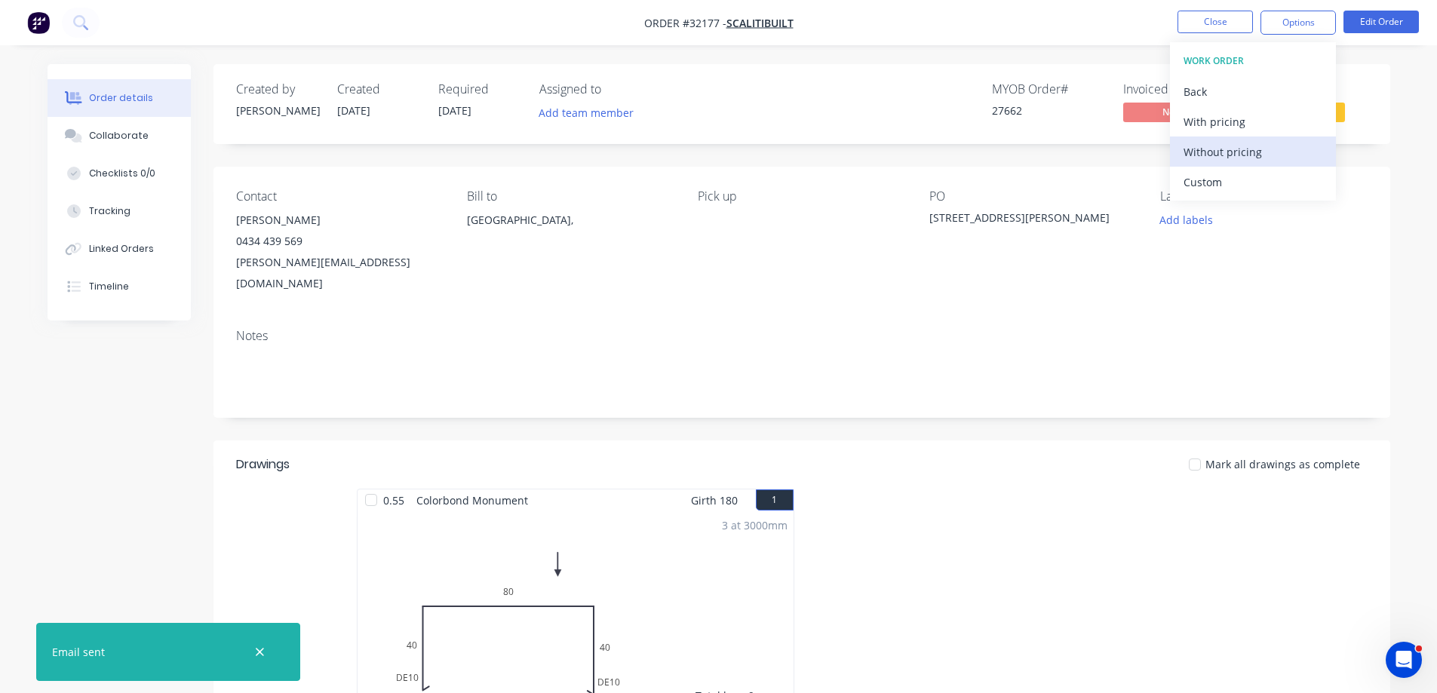
click at [1267, 158] on div "Without pricing" at bounding box center [1252, 152] width 139 height 22
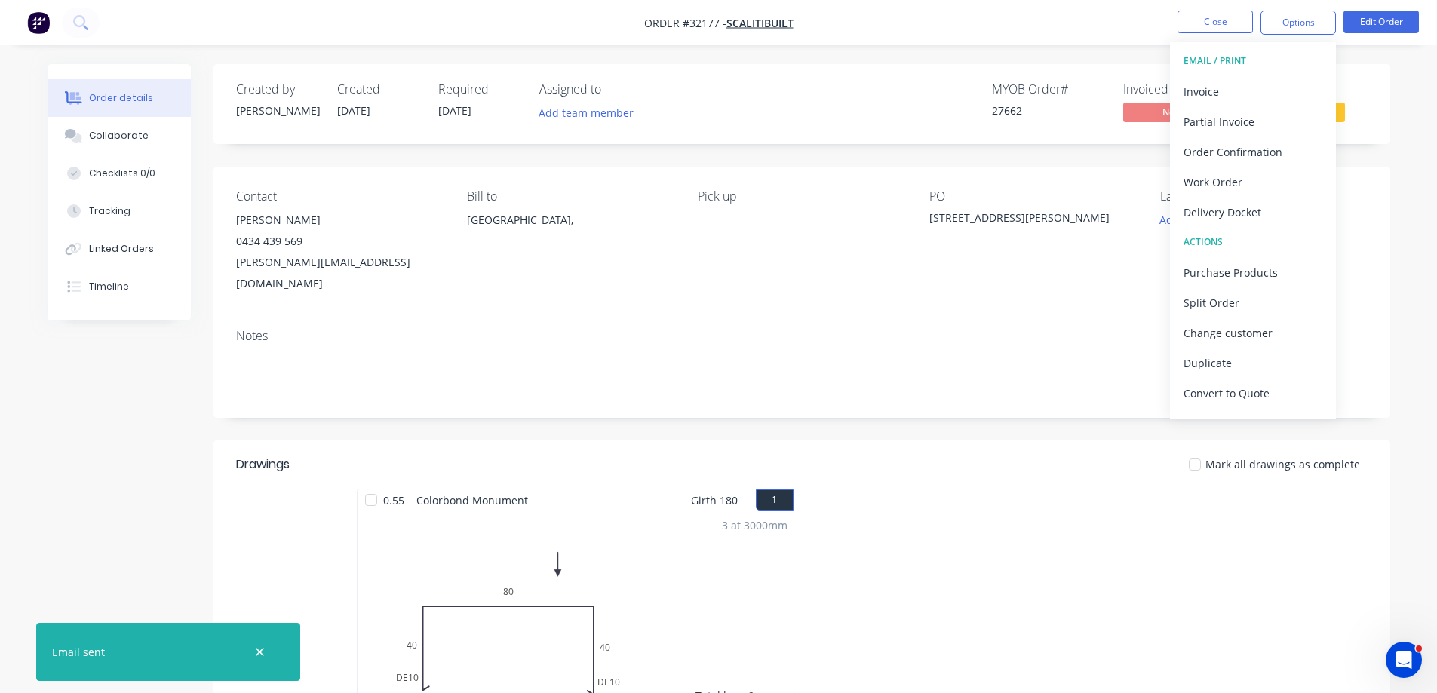
click at [721, 294] on div "Contact [PERSON_NAME] 0434 439 569 [PERSON_NAME][EMAIL_ADDRESS][DOMAIN_NAME] Bi…" at bounding box center [801, 242] width 1176 height 150
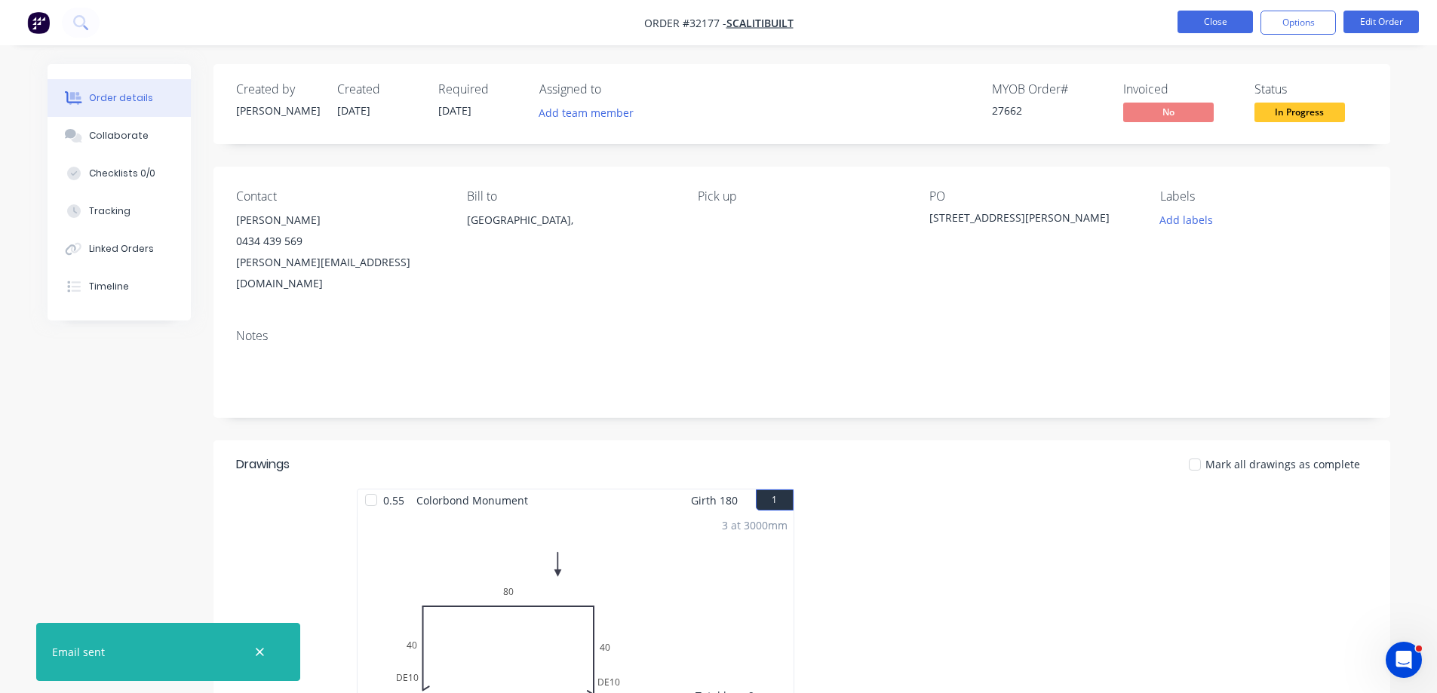
click at [1219, 22] on button "Close" at bounding box center [1214, 22] width 75 height 23
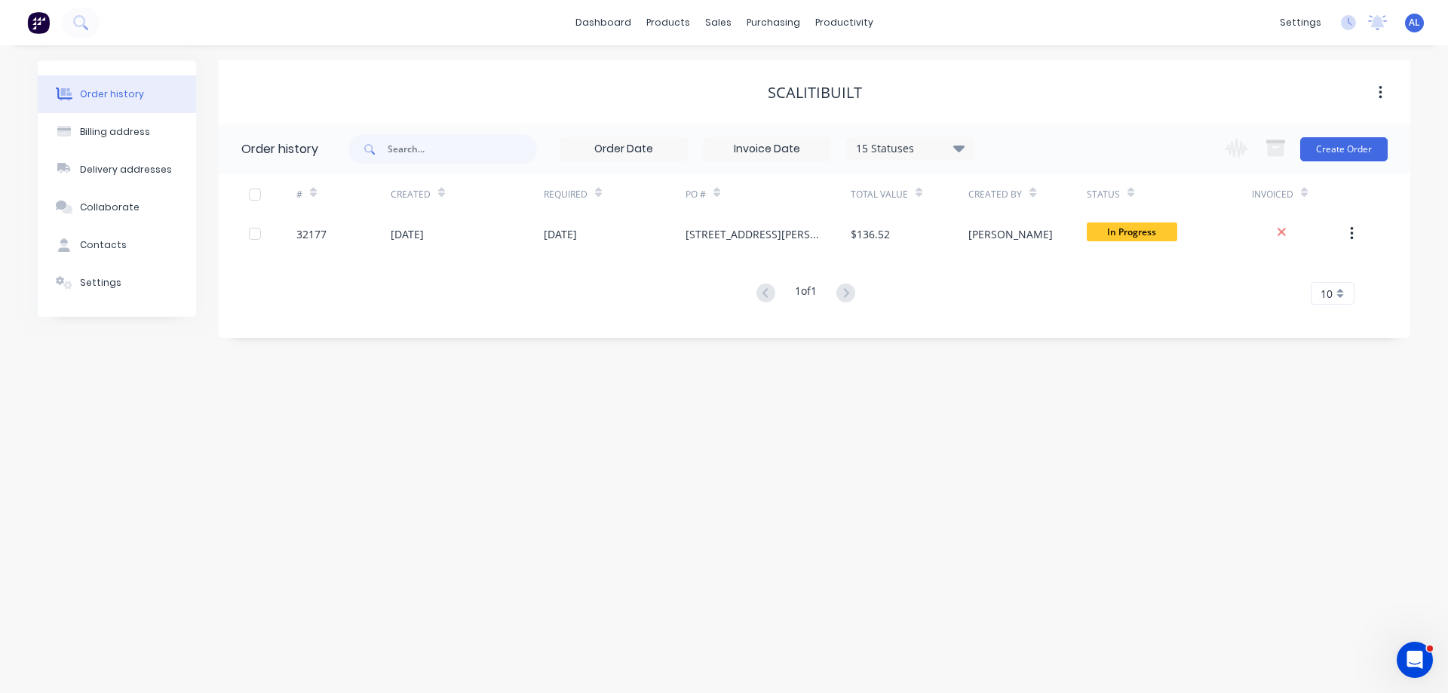
click at [41, 25] on img at bounding box center [38, 22] width 23 height 23
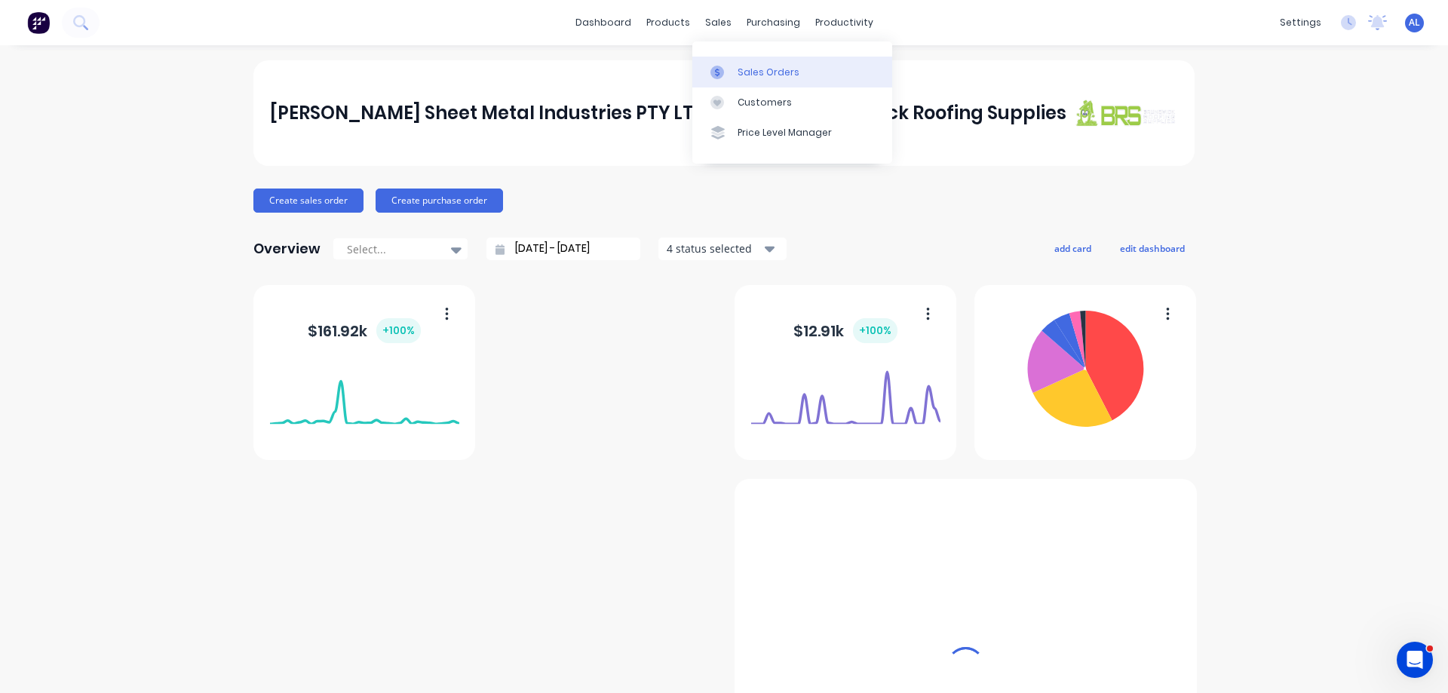
click at [759, 75] on div "Sales Orders" at bounding box center [768, 73] width 62 height 14
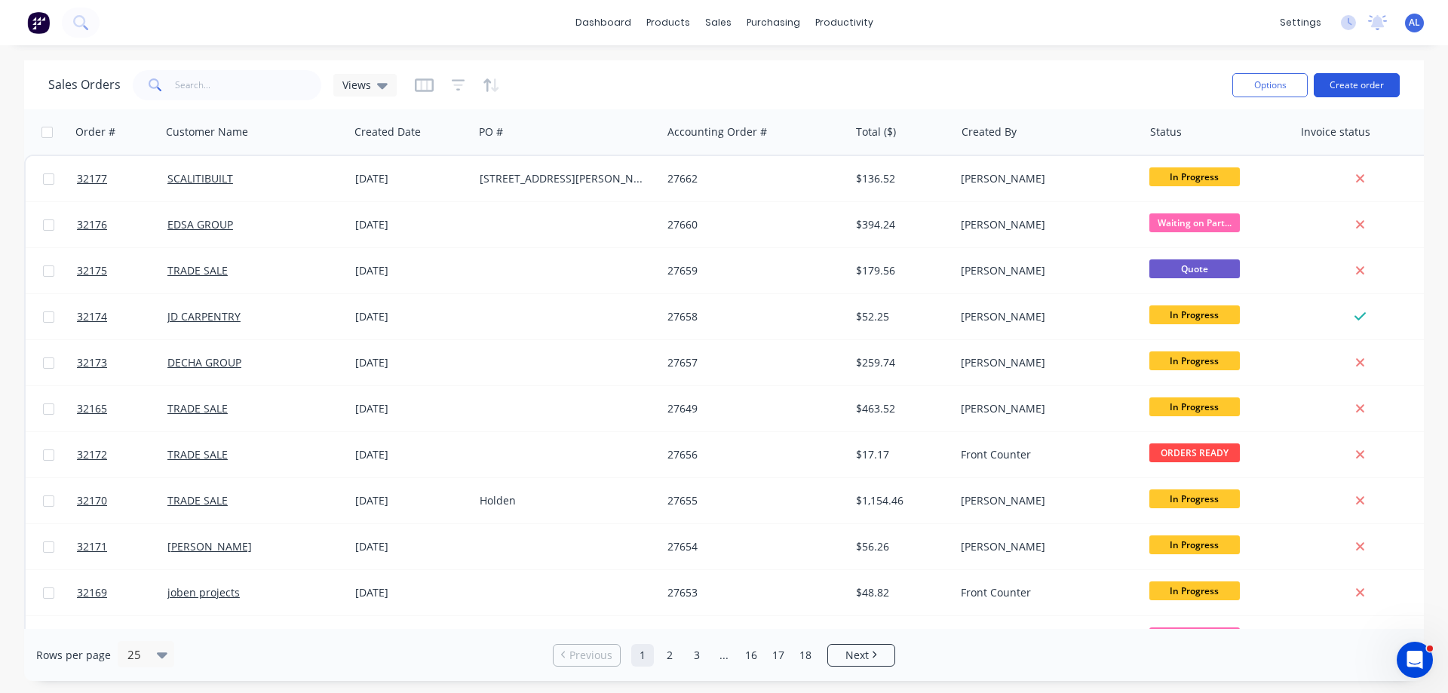
click at [1337, 84] on button "Create order" at bounding box center [1357, 85] width 86 height 24
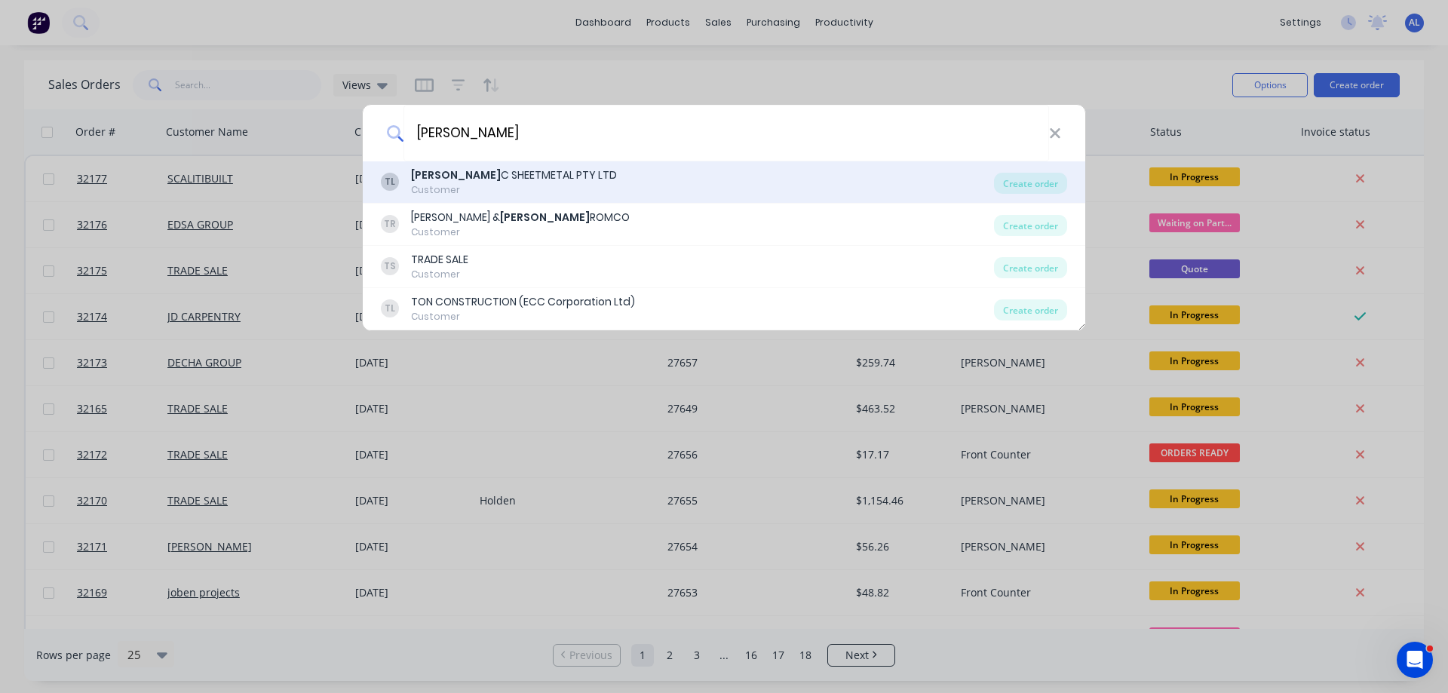
type input "[PERSON_NAME]"
click at [530, 179] on div "[PERSON_NAME] C SHEETMETAL PTY LTD" at bounding box center [514, 175] width 206 height 16
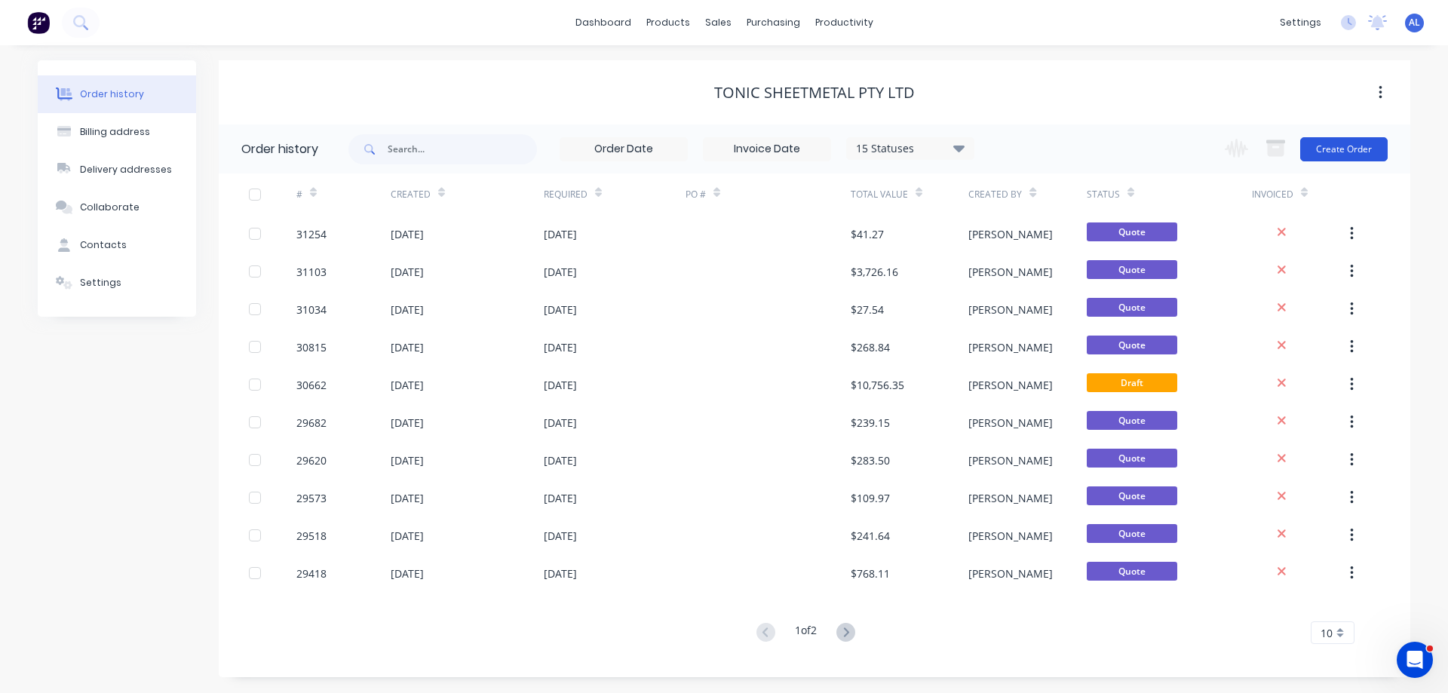
click at [1369, 153] on button "Create Order" at bounding box center [1343, 149] width 87 height 24
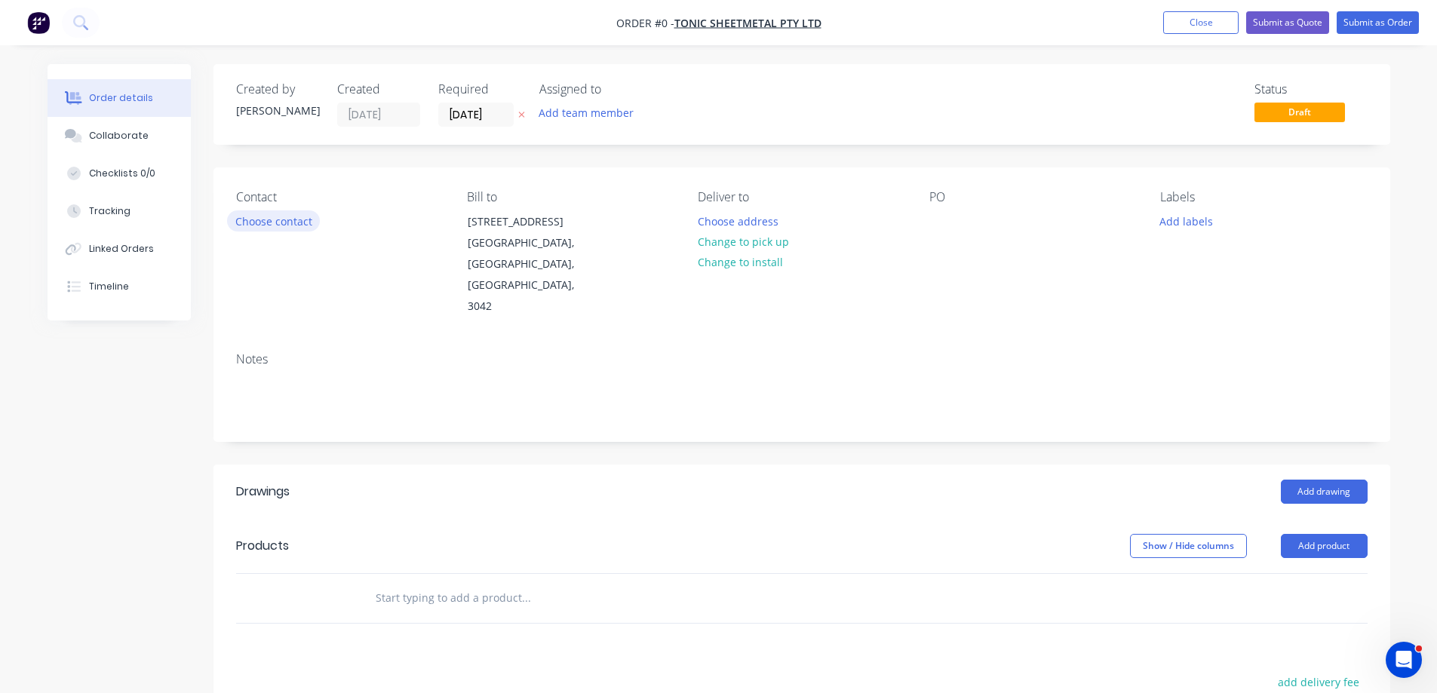
click at [314, 219] on button "Choose contact" at bounding box center [273, 220] width 93 height 20
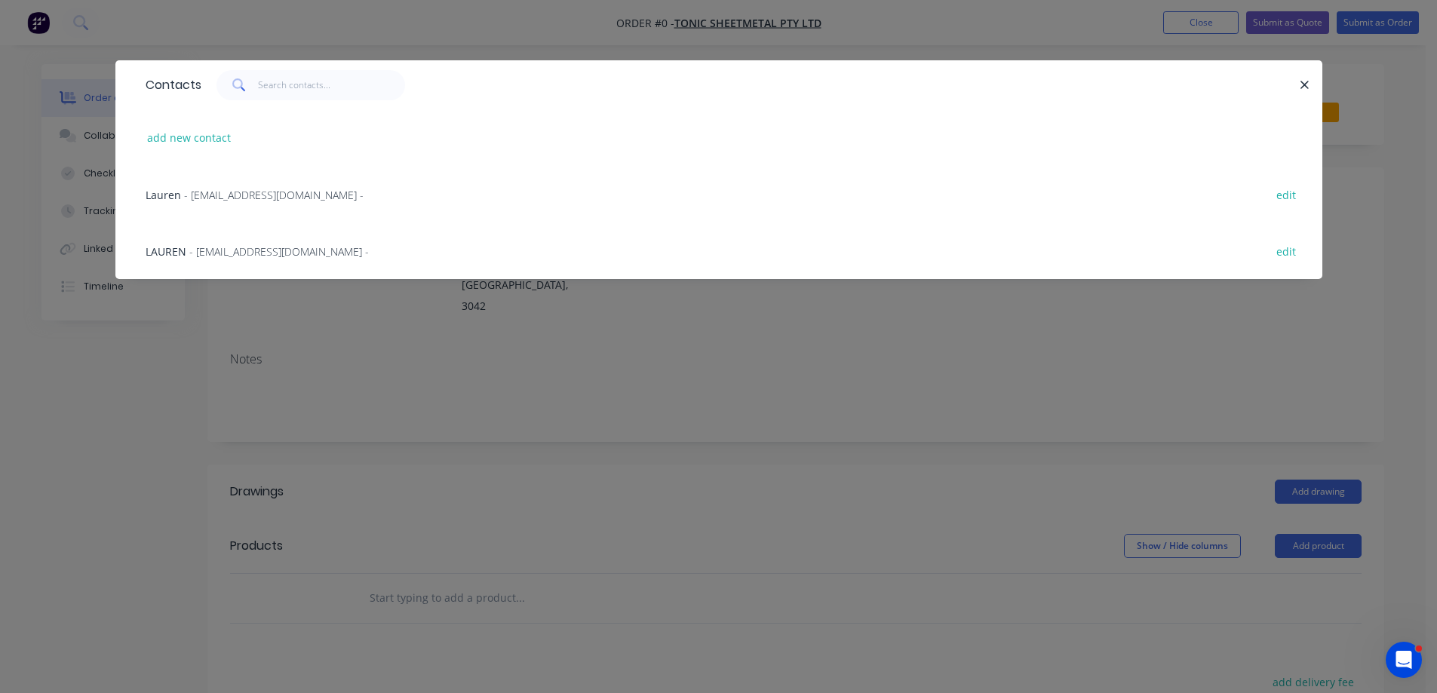
click at [209, 247] on span "- [EMAIL_ADDRESS][DOMAIN_NAME] -" at bounding box center [278, 251] width 179 height 14
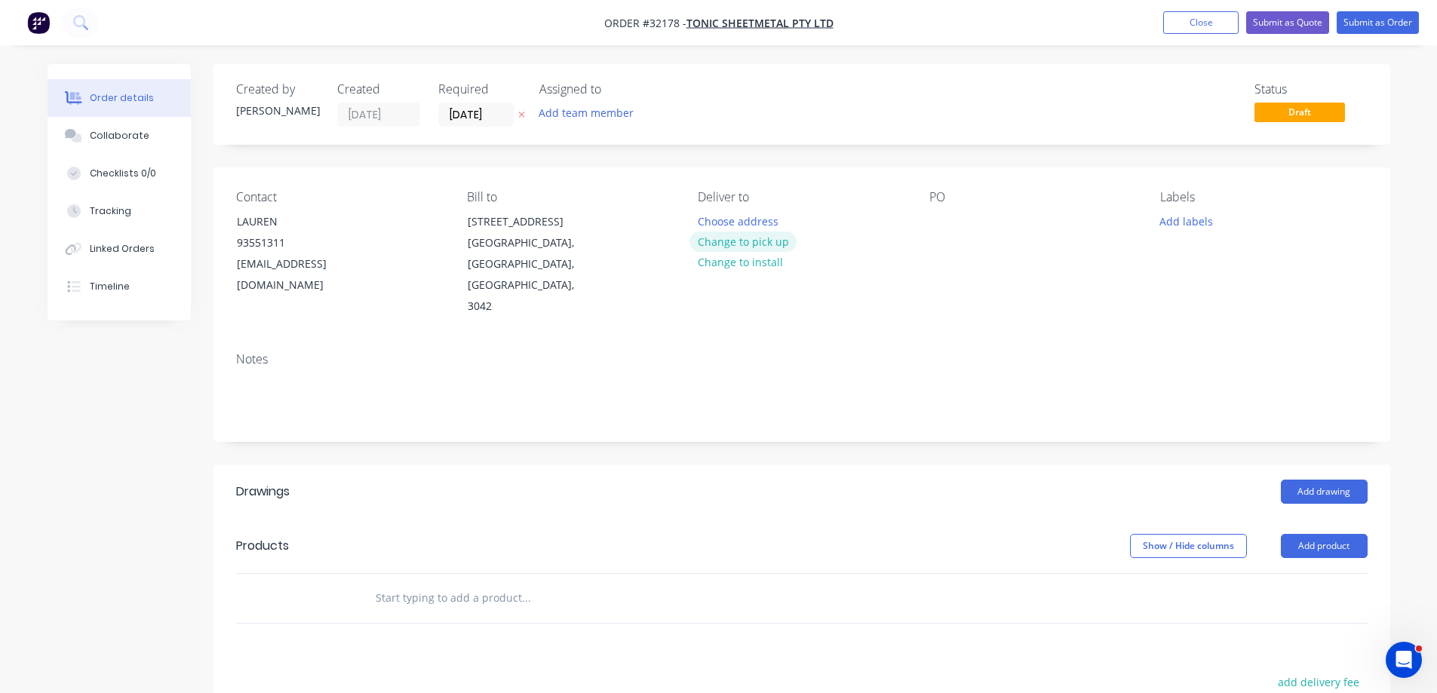
click at [737, 238] on button "Change to pick up" at bounding box center [742, 241] width 107 height 20
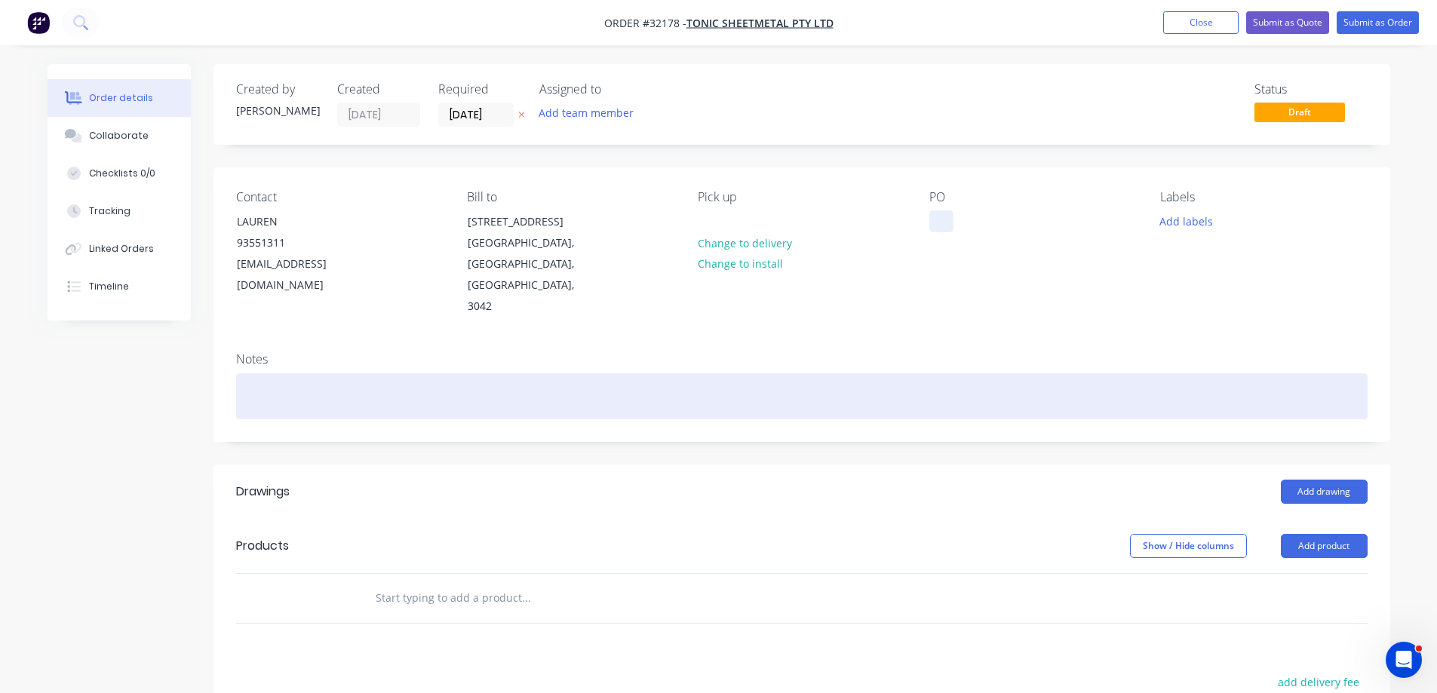
drag, startPoint x: 937, startPoint y: 219, endPoint x: 972, endPoint y: 355, distance: 140.1
click at [940, 224] on div at bounding box center [941, 221] width 24 height 22
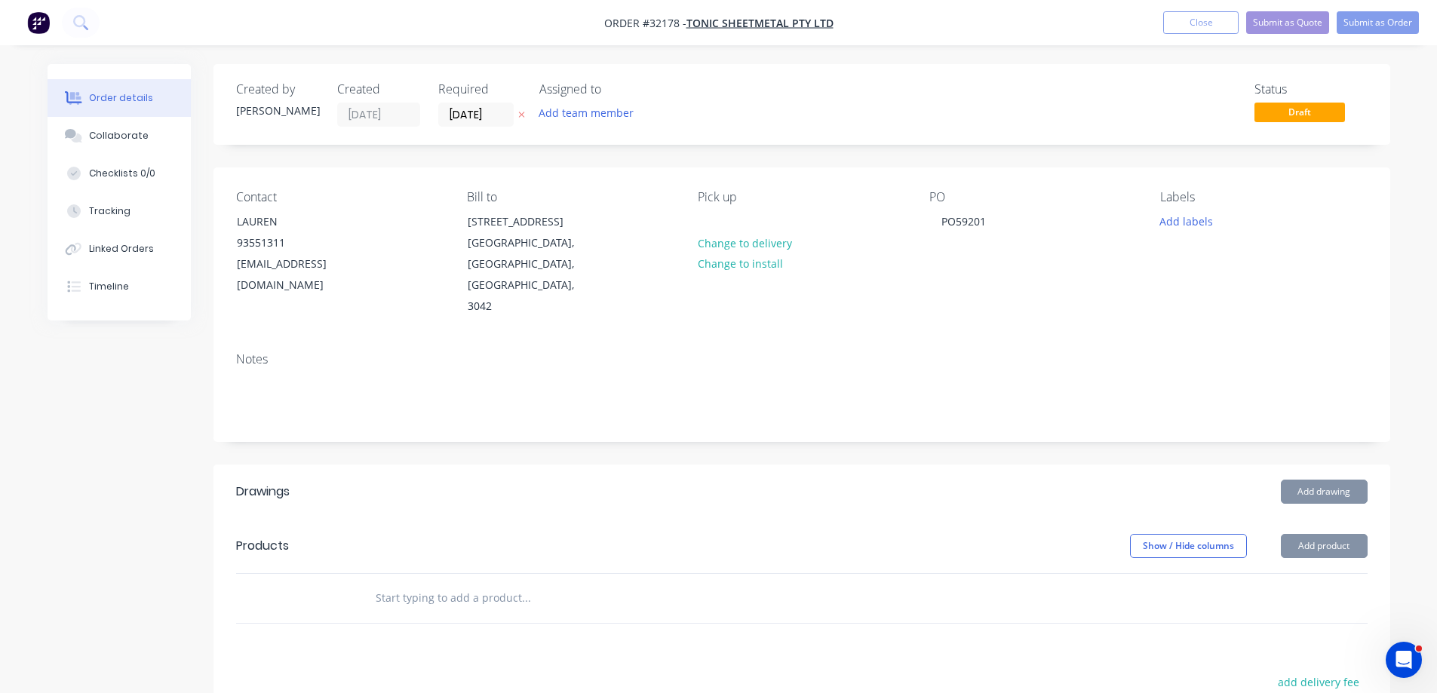
click at [506, 583] on input "text" at bounding box center [526, 598] width 302 height 30
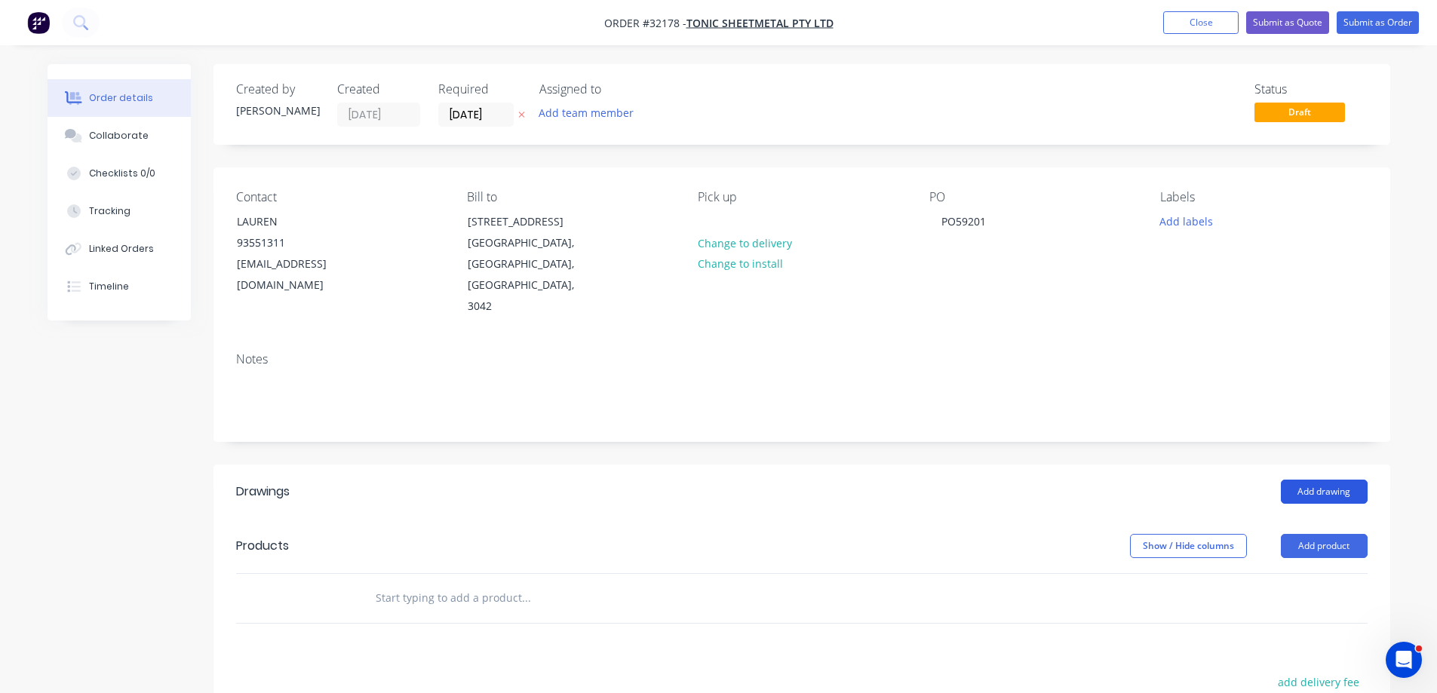
click at [1315, 480] on button "Add drawing" at bounding box center [1323, 492] width 87 height 24
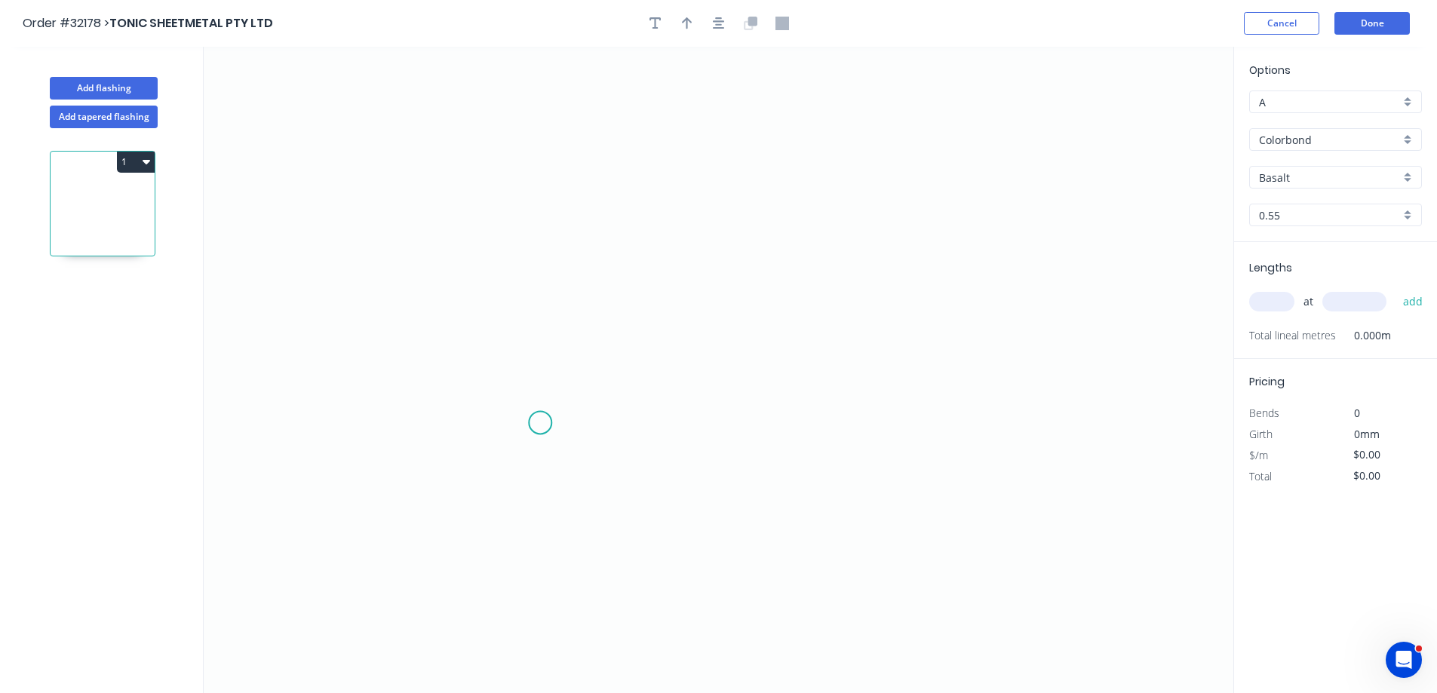
drag, startPoint x: 533, startPoint y: 431, endPoint x: 538, endPoint y: 403, distance: 27.7
click at [535, 415] on icon "0" at bounding box center [718, 370] width 1029 height 646
drag, startPoint x: 545, startPoint y: 168, endPoint x: 553, endPoint y: 164, distance: 8.4
click at [548, 167] on icon "0" at bounding box center [718, 370] width 1029 height 646
click at [863, 164] on icon "0" at bounding box center [718, 370] width 1029 height 646
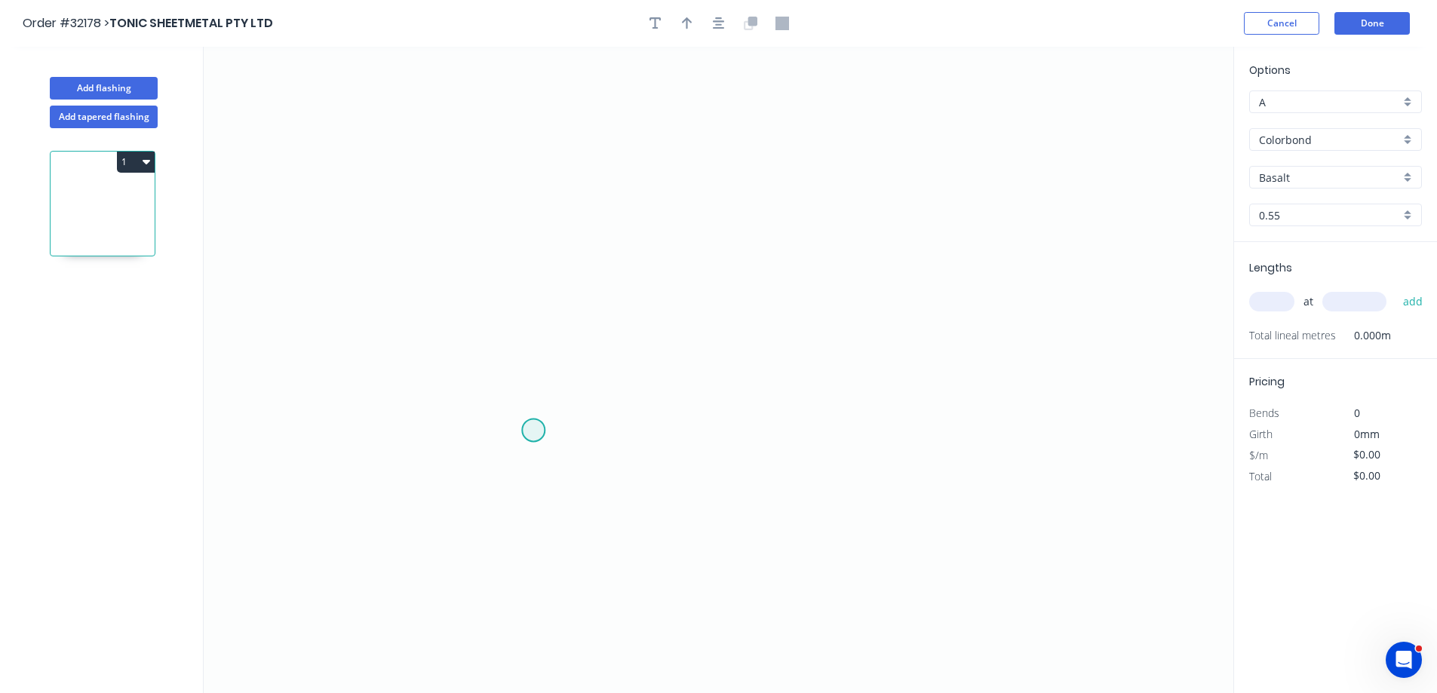
click at [537, 434] on circle at bounding box center [533, 430] width 23 height 23
click at [1306, 26] on button "Cancel" at bounding box center [1280, 23] width 75 height 23
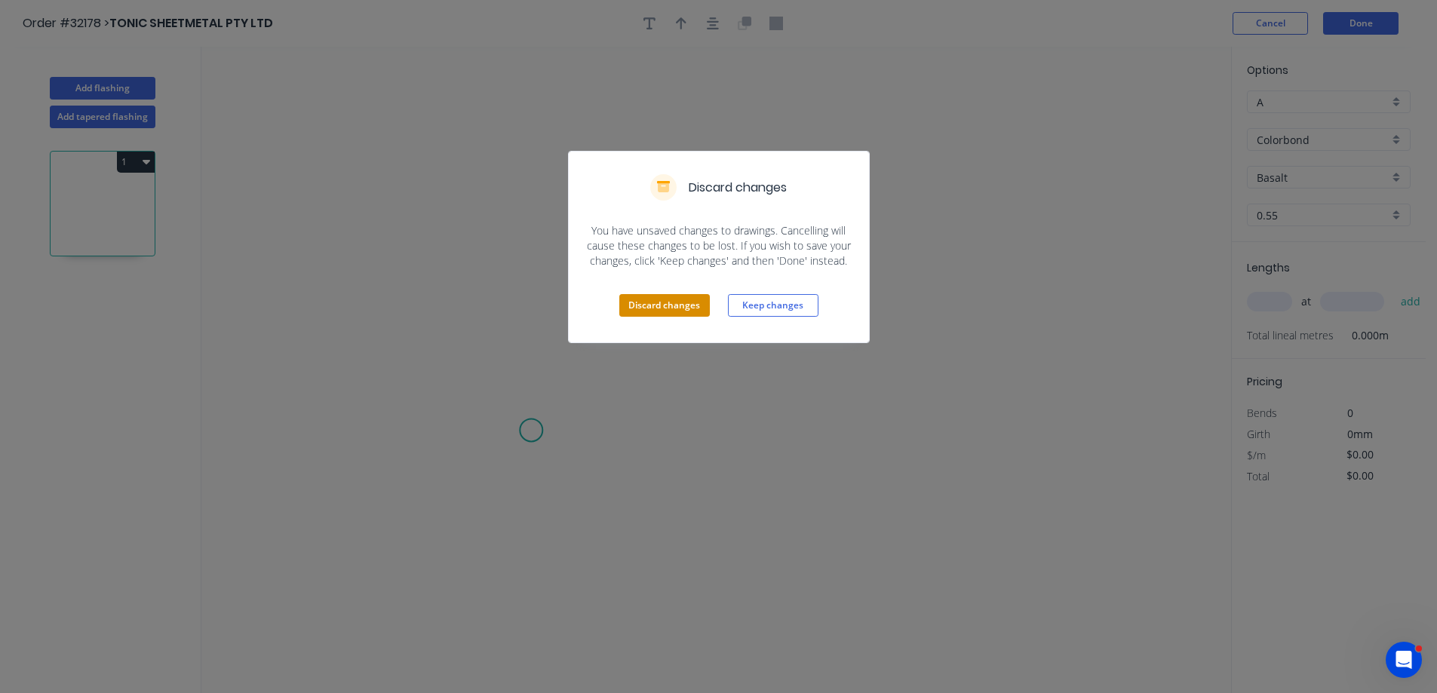
click at [675, 309] on button "Discard changes" at bounding box center [664, 305] width 90 height 23
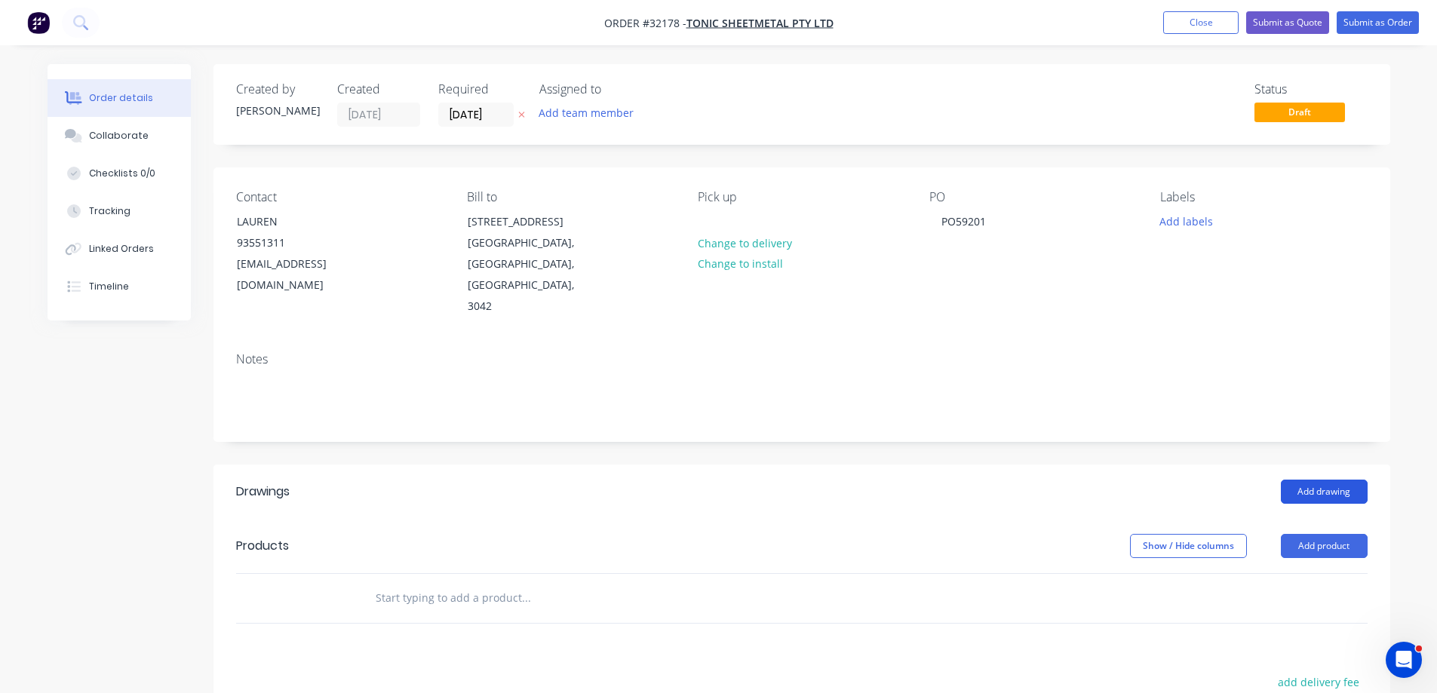
click at [1316, 480] on button "Add drawing" at bounding box center [1323, 492] width 87 height 24
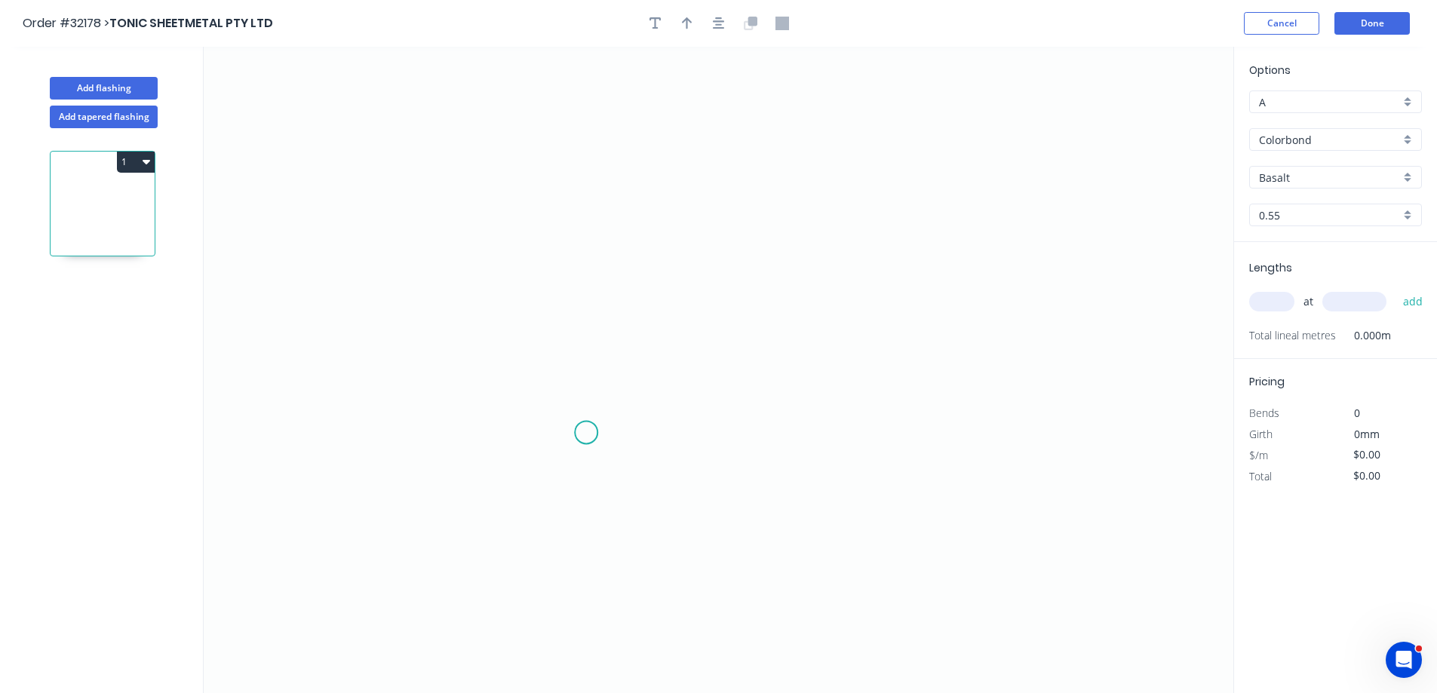
click at [587, 433] on icon "0" at bounding box center [718, 370] width 1029 height 646
drag, startPoint x: 585, startPoint y: 197, endPoint x: 685, endPoint y: 187, distance: 100.0
click at [591, 195] on icon "0" at bounding box center [718, 370] width 1029 height 646
click at [891, 201] on icon "0 ?" at bounding box center [718, 370] width 1029 height 646
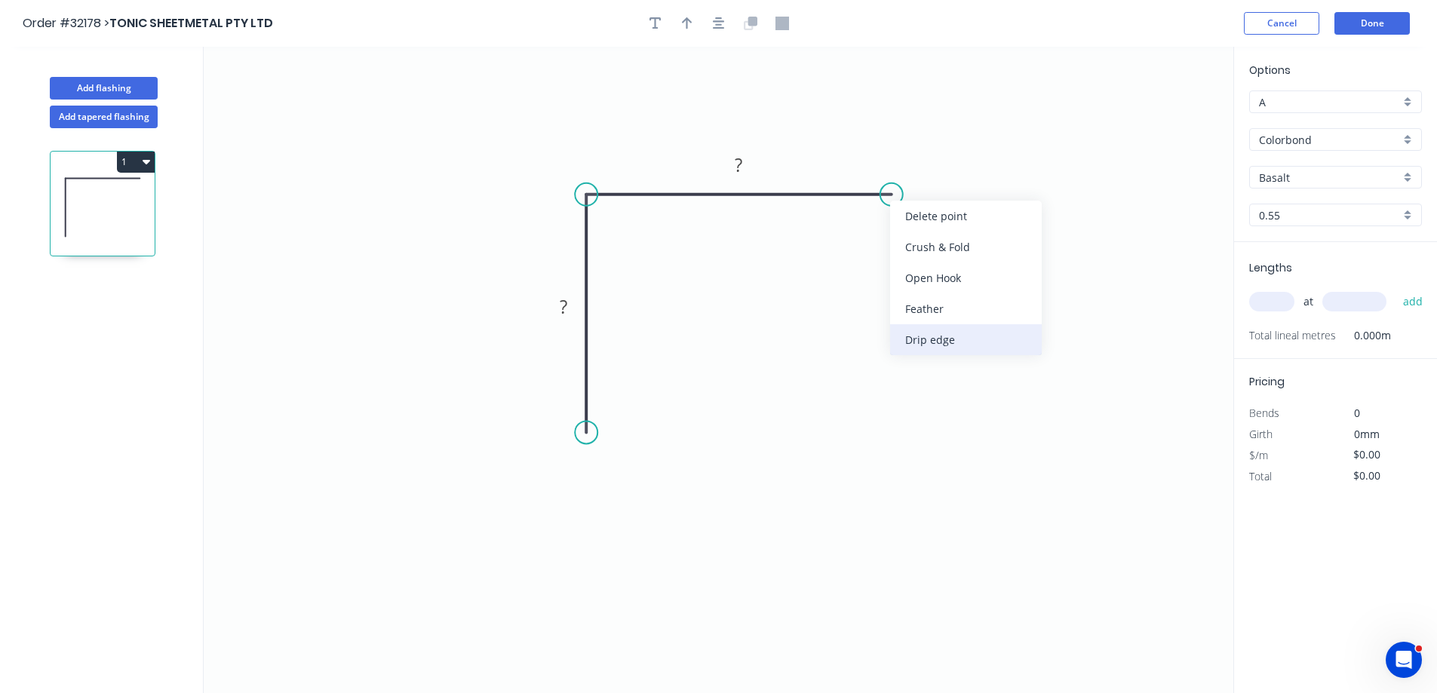
click at [985, 336] on div "Drip edge" at bounding box center [966, 339] width 152 height 31
click at [957, 276] on div "Delete bend" at bounding box center [967, 275] width 152 height 31
click at [977, 302] on div "Feather" at bounding box center [965, 306] width 152 height 31
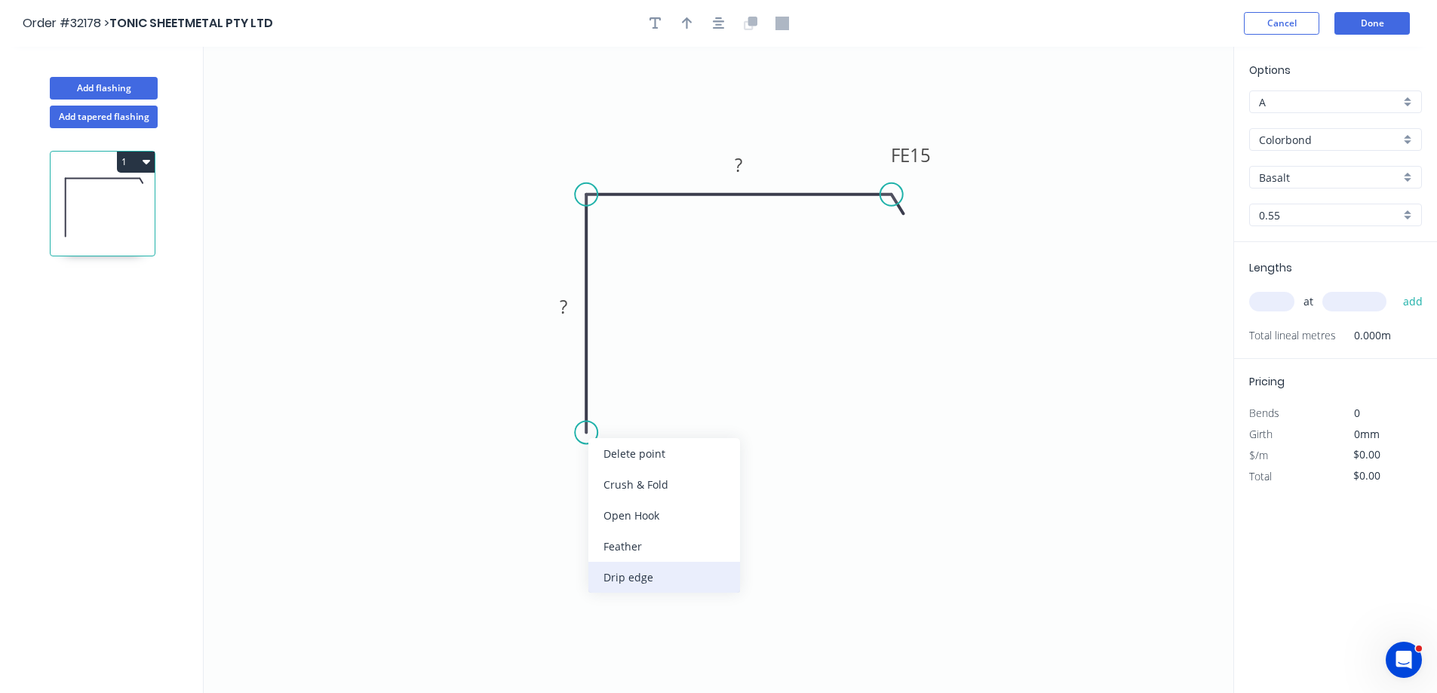
click at [675, 581] on div "Drip edge" at bounding box center [664, 577] width 152 height 31
click at [575, 302] on rect at bounding box center [563, 307] width 30 height 21
type input "$23.95"
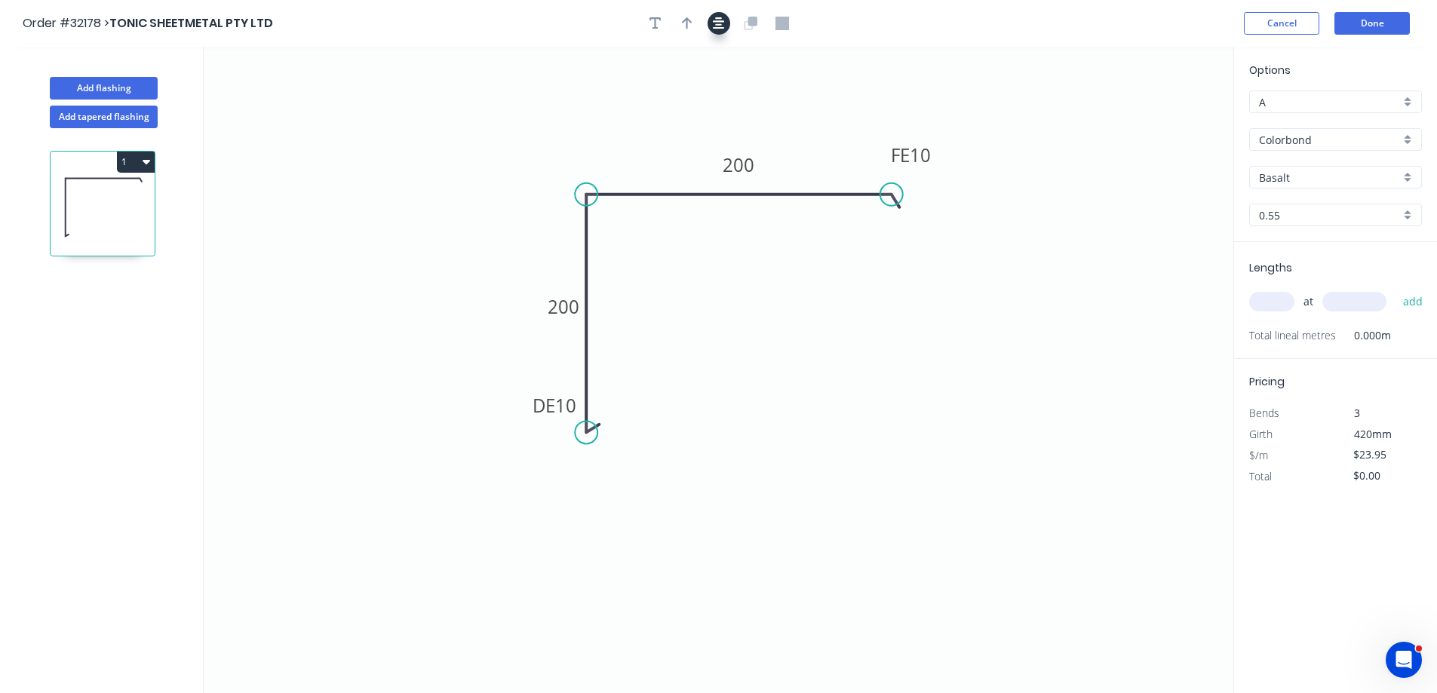
click at [716, 29] on icon "button" at bounding box center [719, 23] width 12 height 12
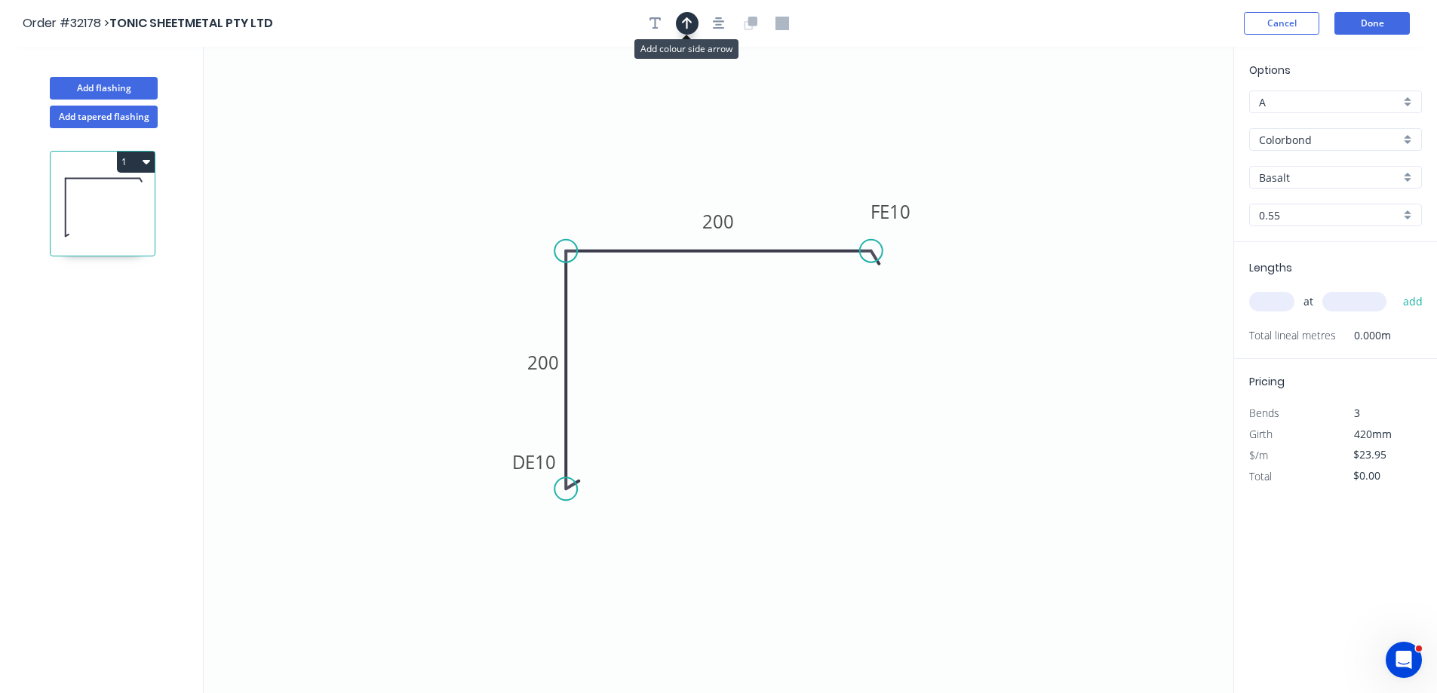
click at [686, 26] on icon "button" at bounding box center [687, 23] width 11 height 12
drag, startPoint x: 1158, startPoint y: 118, endPoint x: 1058, endPoint y: 155, distance: 106.9
click at [661, 206] on icon at bounding box center [661, 188] width 14 height 48
click at [1406, 174] on div "Basalt" at bounding box center [1335, 177] width 173 height 23
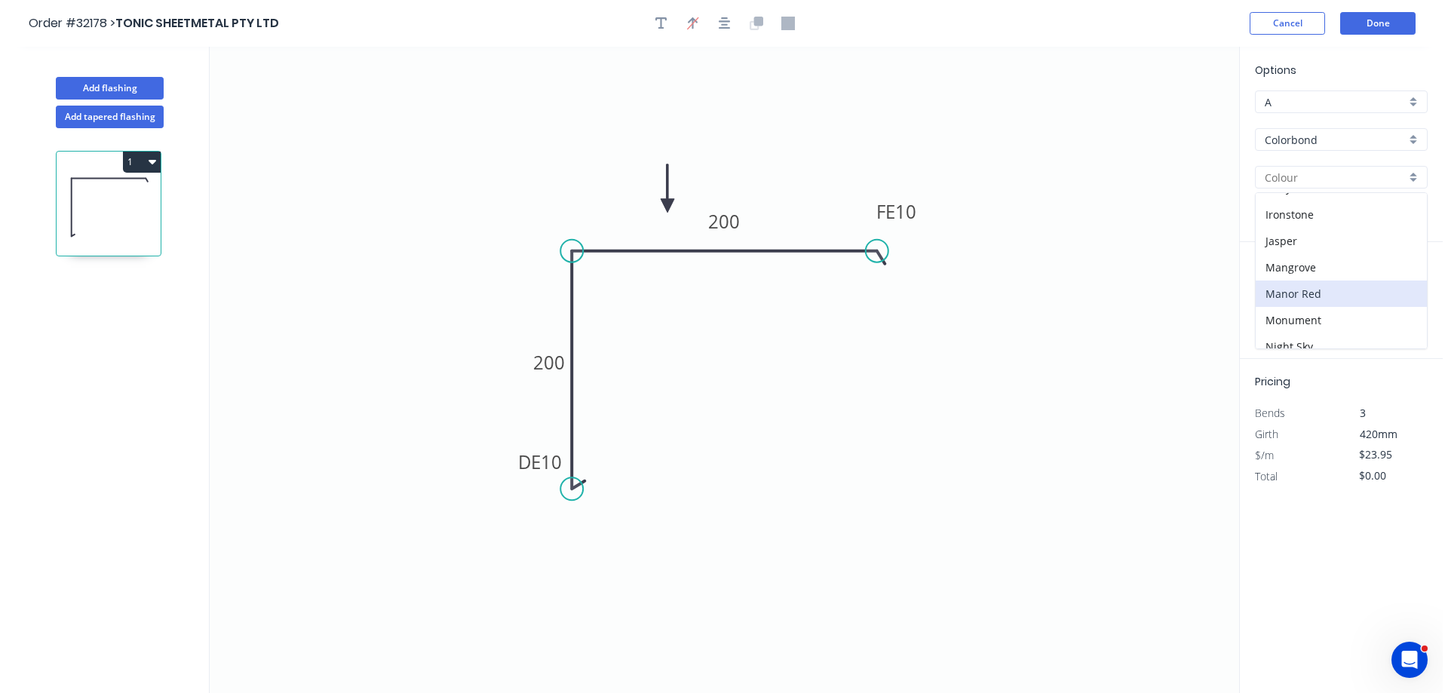
scroll to position [302, 0]
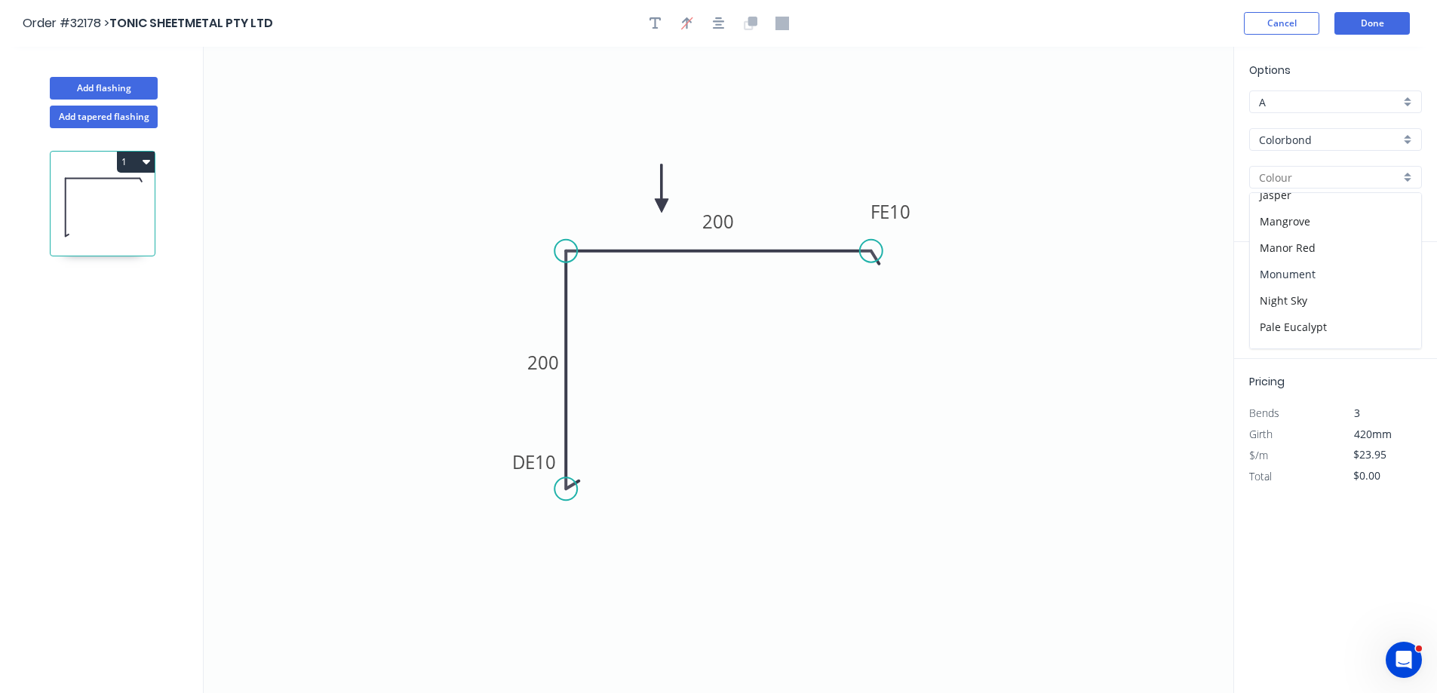
click at [1335, 269] on div "Monument" at bounding box center [1334, 274] width 171 height 26
type input "Monument"
drag, startPoint x: 1278, startPoint y: 305, endPoint x: 1148, endPoint y: 327, distance: 131.5
click at [1274, 305] on input "text" at bounding box center [1271, 302] width 45 height 20
type input "4"
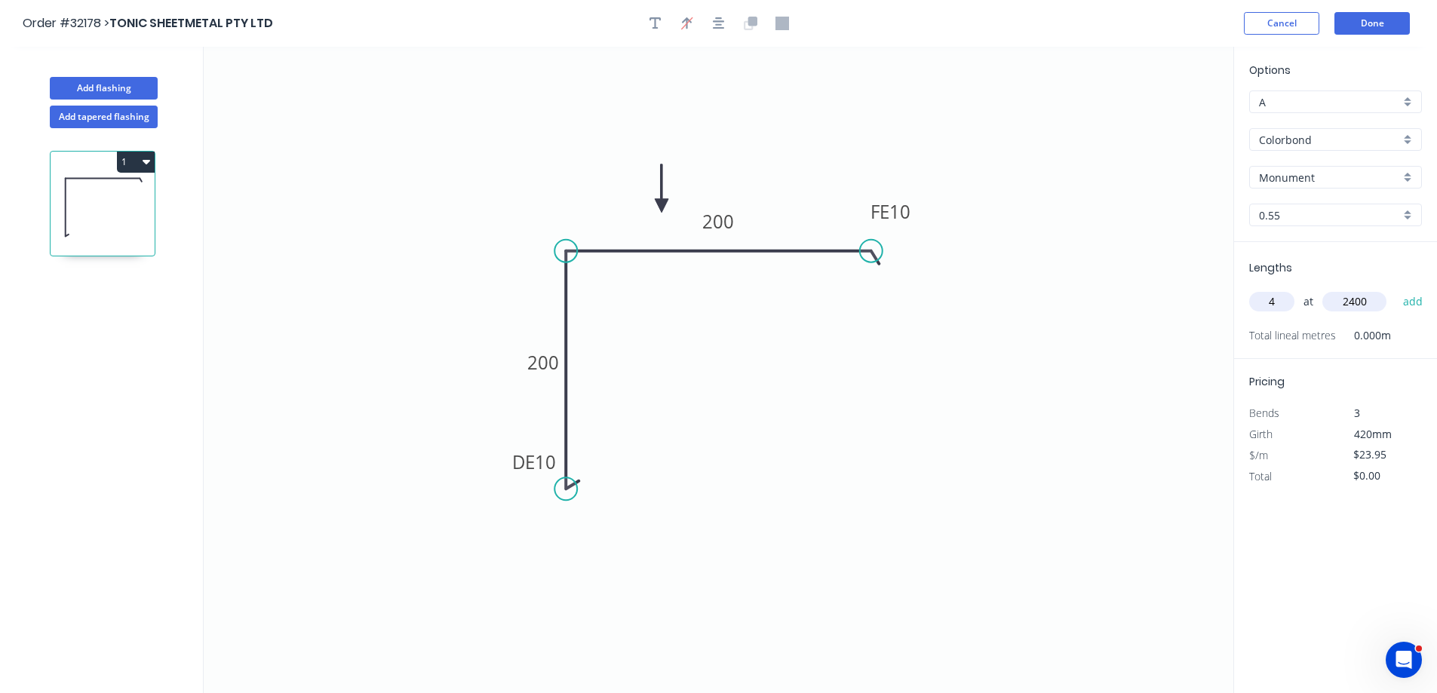
type input "2400"
click at [1395, 289] on button "add" at bounding box center [1412, 302] width 35 height 26
type input "$229.92"
click at [1373, 22] on button "Done" at bounding box center [1371, 23] width 75 height 23
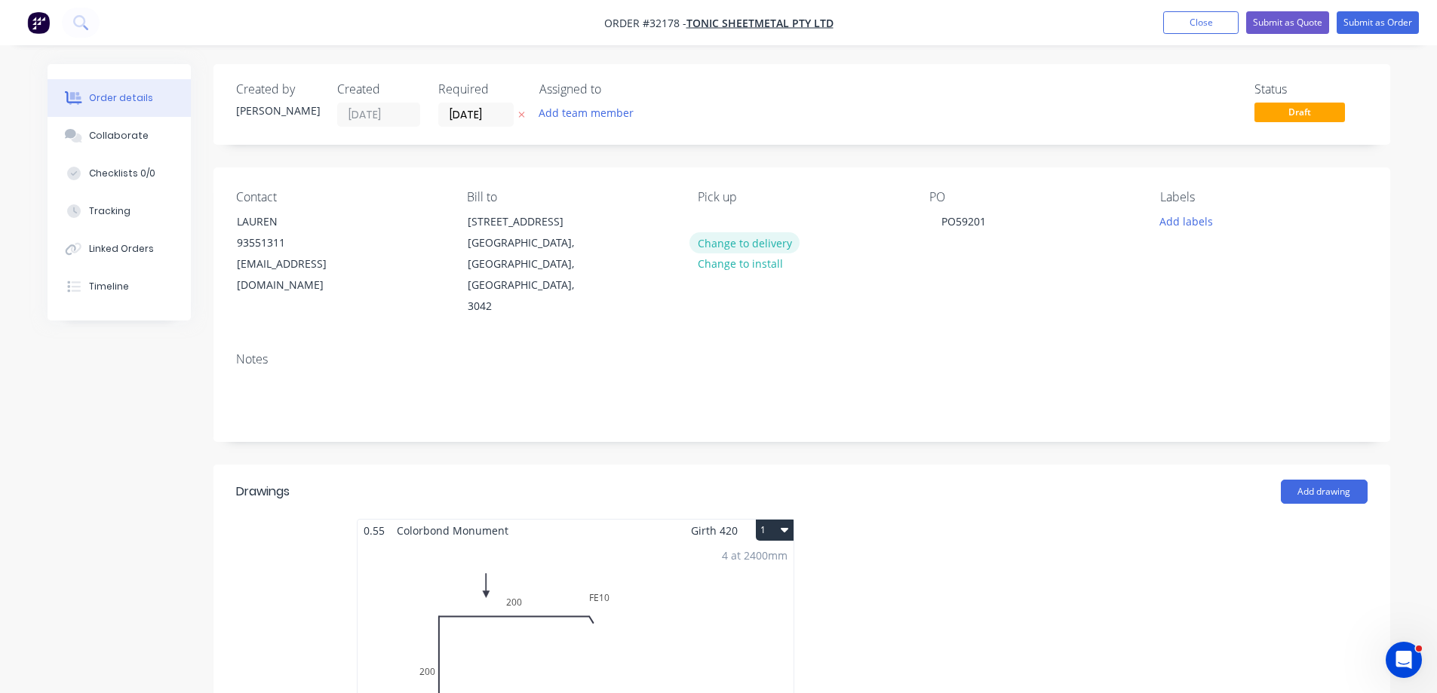
click at [756, 245] on button "Change to delivery" at bounding box center [744, 242] width 110 height 20
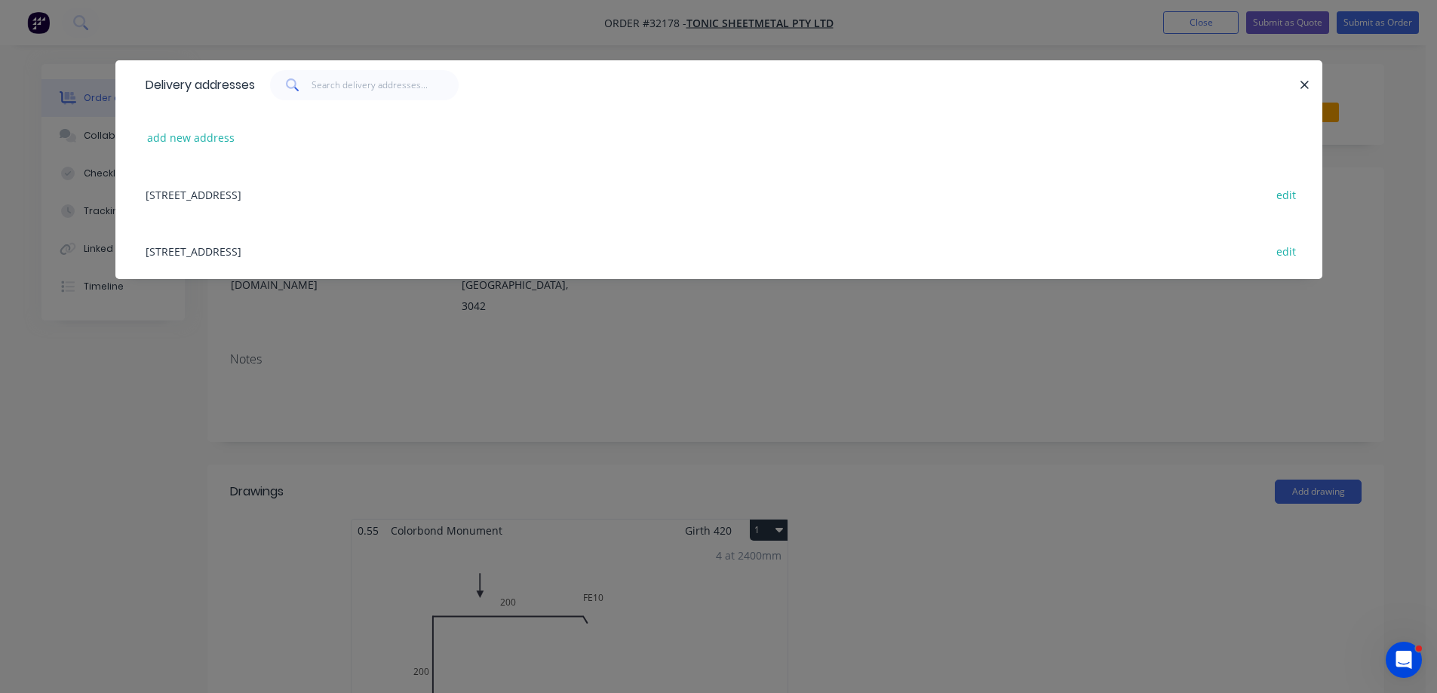
drag, startPoint x: 286, startPoint y: 192, endPoint x: 348, endPoint y: 196, distance: 61.9
click at [288, 192] on div "[STREET_ADDRESS] edit" at bounding box center [718, 194] width 1161 height 57
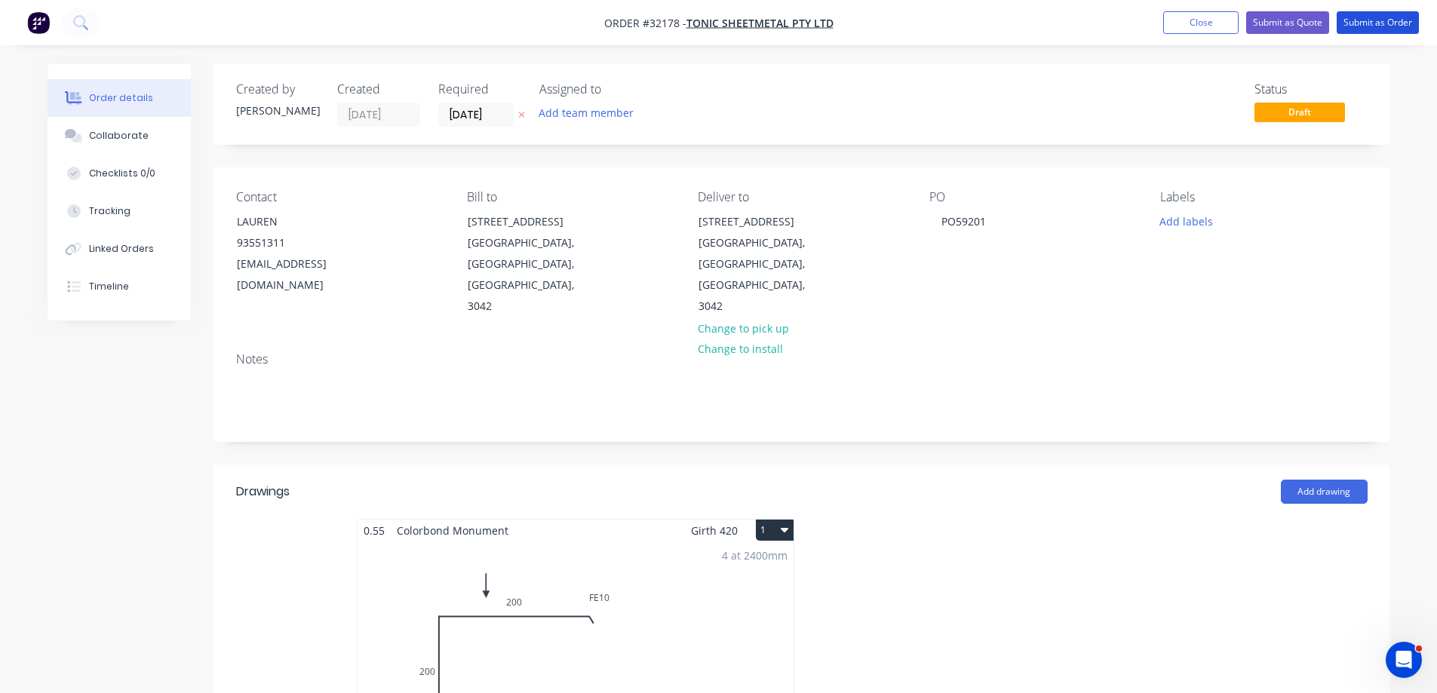
drag, startPoint x: 1369, startPoint y: 23, endPoint x: 1333, endPoint y: 56, distance: 48.6
click at [1369, 24] on button "Submit as Order" at bounding box center [1377, 22] width 82 height 23
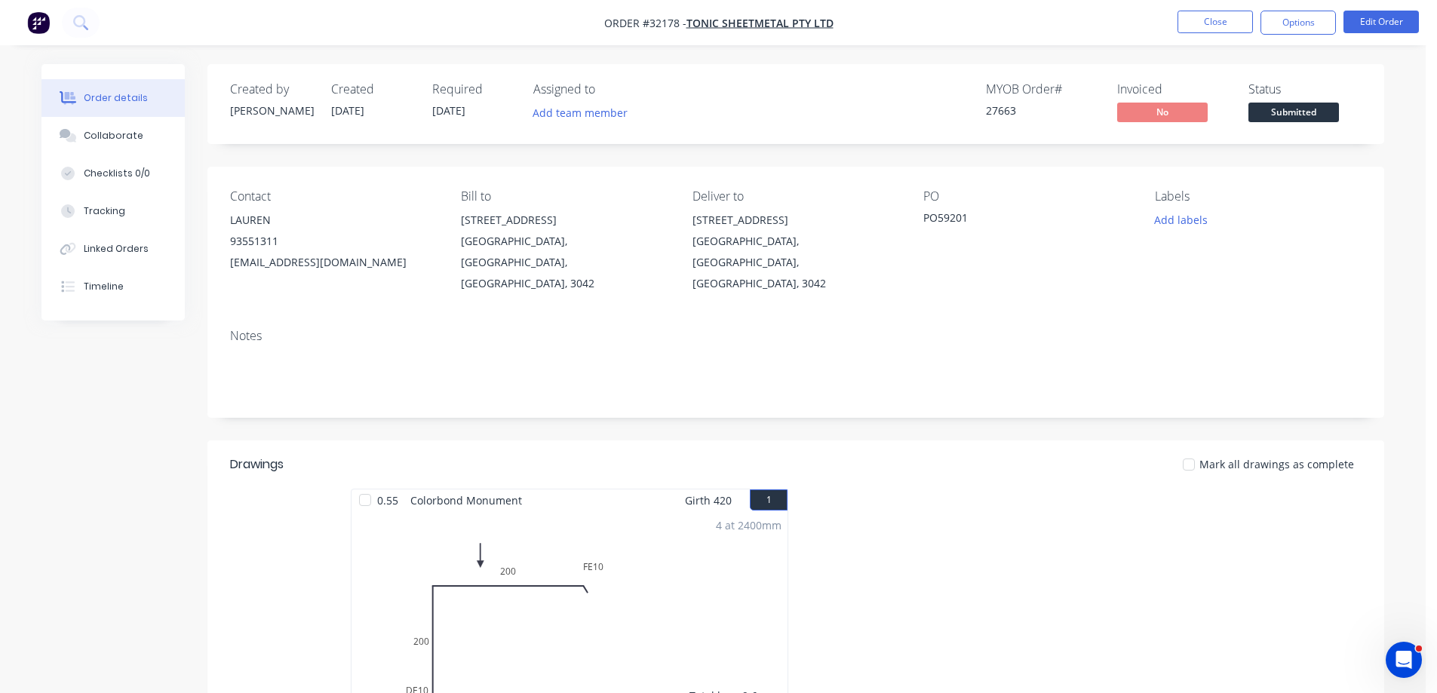
click at [1298, 26] on button "Options" at bounding box center [1297, 23] width 75 height 24
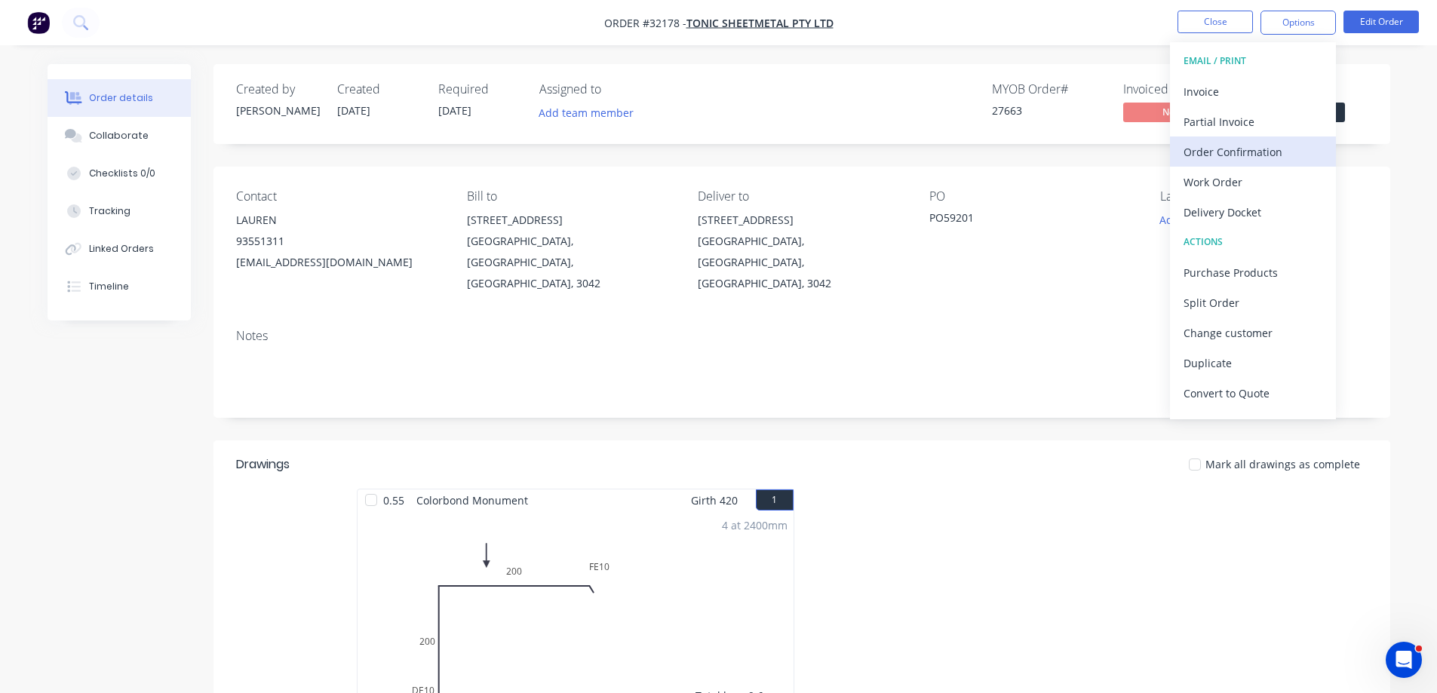
click at [1246, 155] on div "Order Confirmation" at bounding box center [1252, 152] width 139 height 22
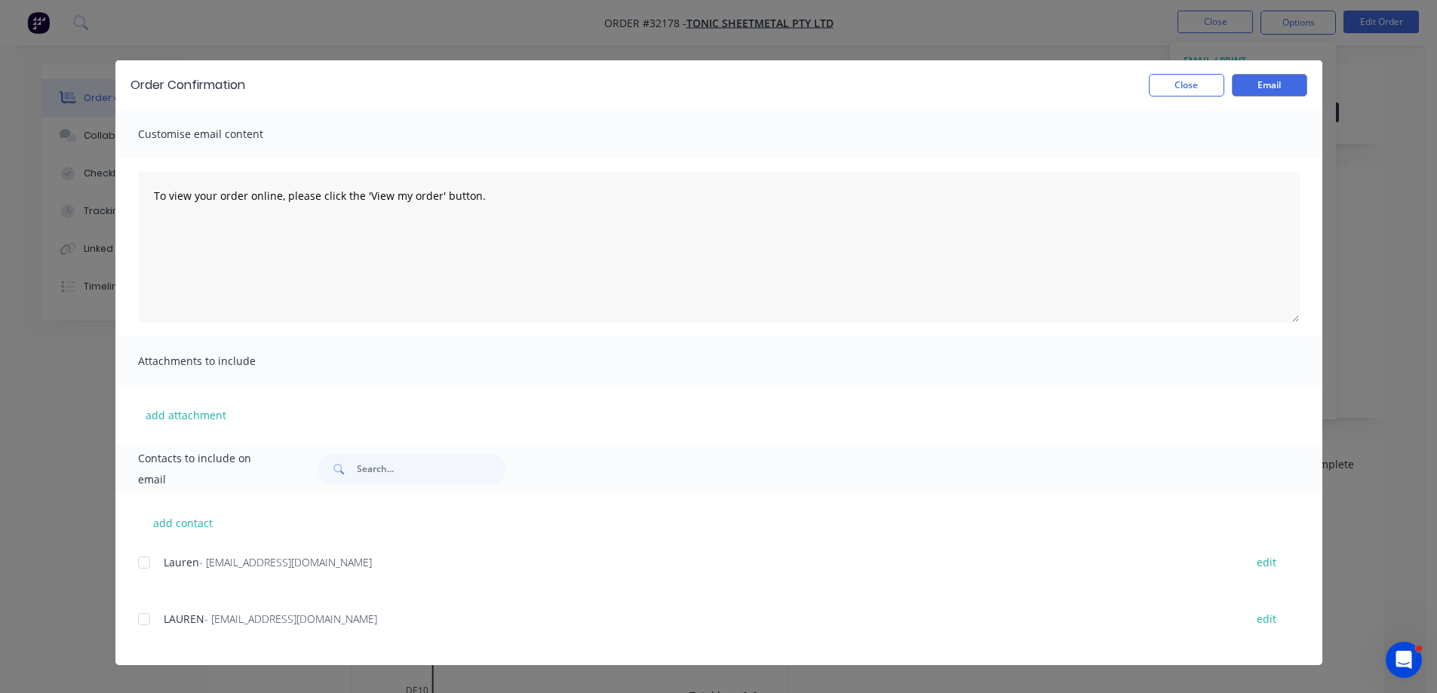
drag, startPoint x: 137, startPoint y: 618, endPoint x: 158, endPoint y: 624, distance: 21.2
click at [140, 619] on div at bounding box center [144, 619] width 30 height 30
click at [1292, 89] on button "Email" at bounding box center [1268, 85] width 75 height 23
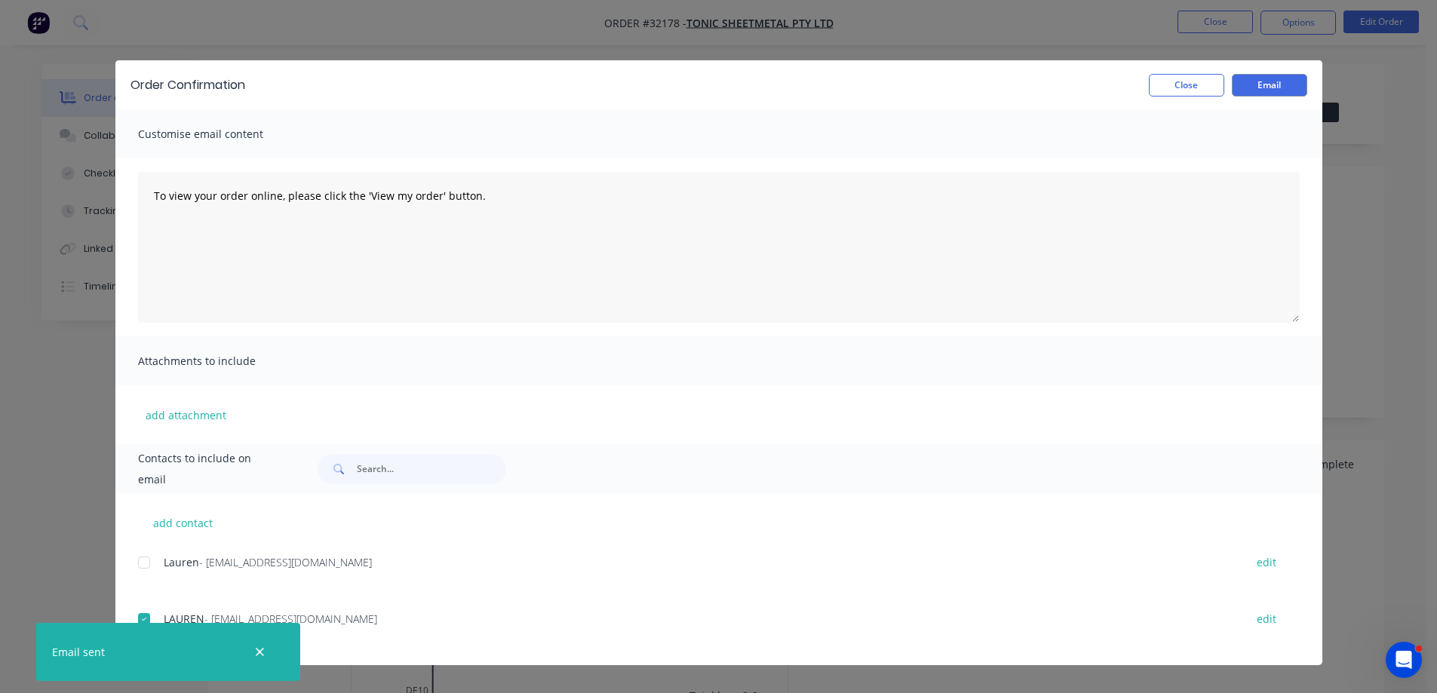
click at [1297, 21] on div "Order Confirmation Close Email Customise email content To view your order onlin…" at bounding box center [718, 346] width 1437 height 693
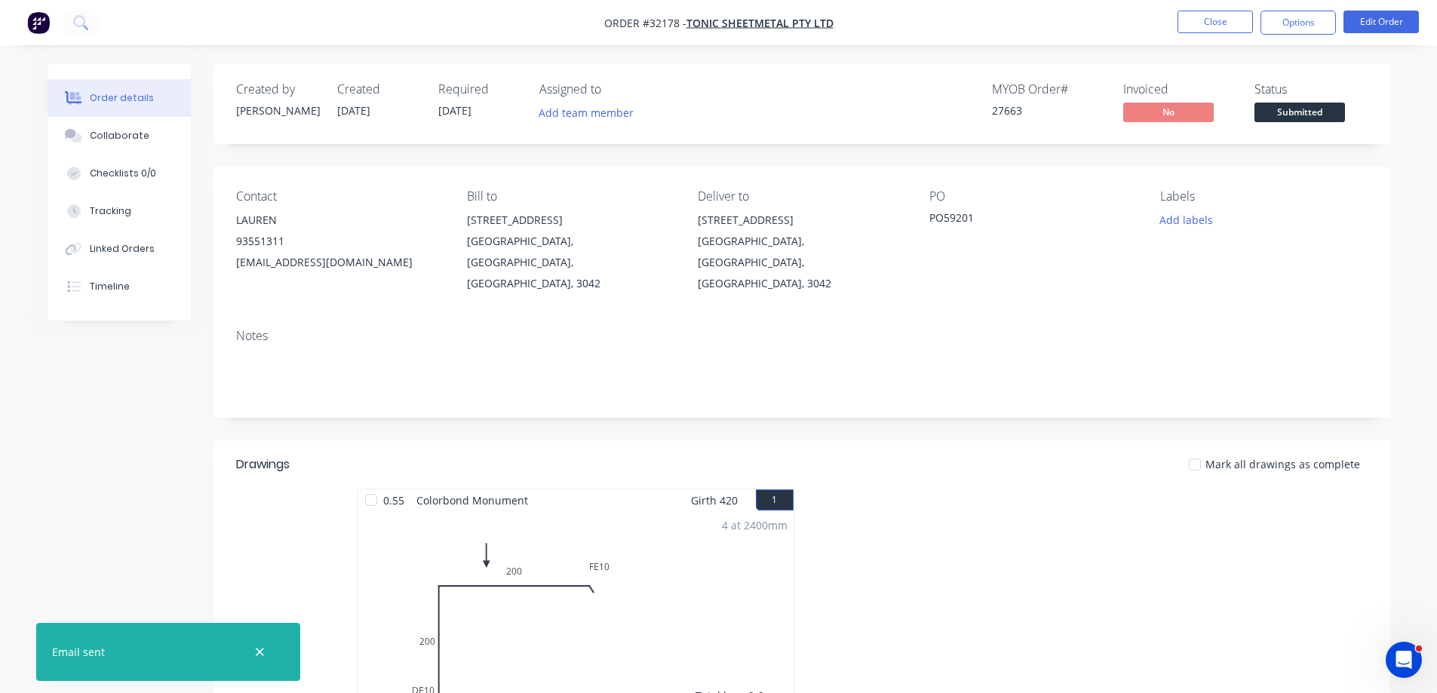
drag, startPoint x: 1292, startPoint y: 28, endPoint x: 1288, endPoint y: 36, distance: 9.4
click at [1288, 36] on nav "Order #32178 - TONIC SHEETMETAL PTY LTD Close Options Edit Order" at bounding box center [718, 22] width 1437 height 45
click at [1289, 26] on button "Options" at bounding box center [1297, 23] width 75 height 24
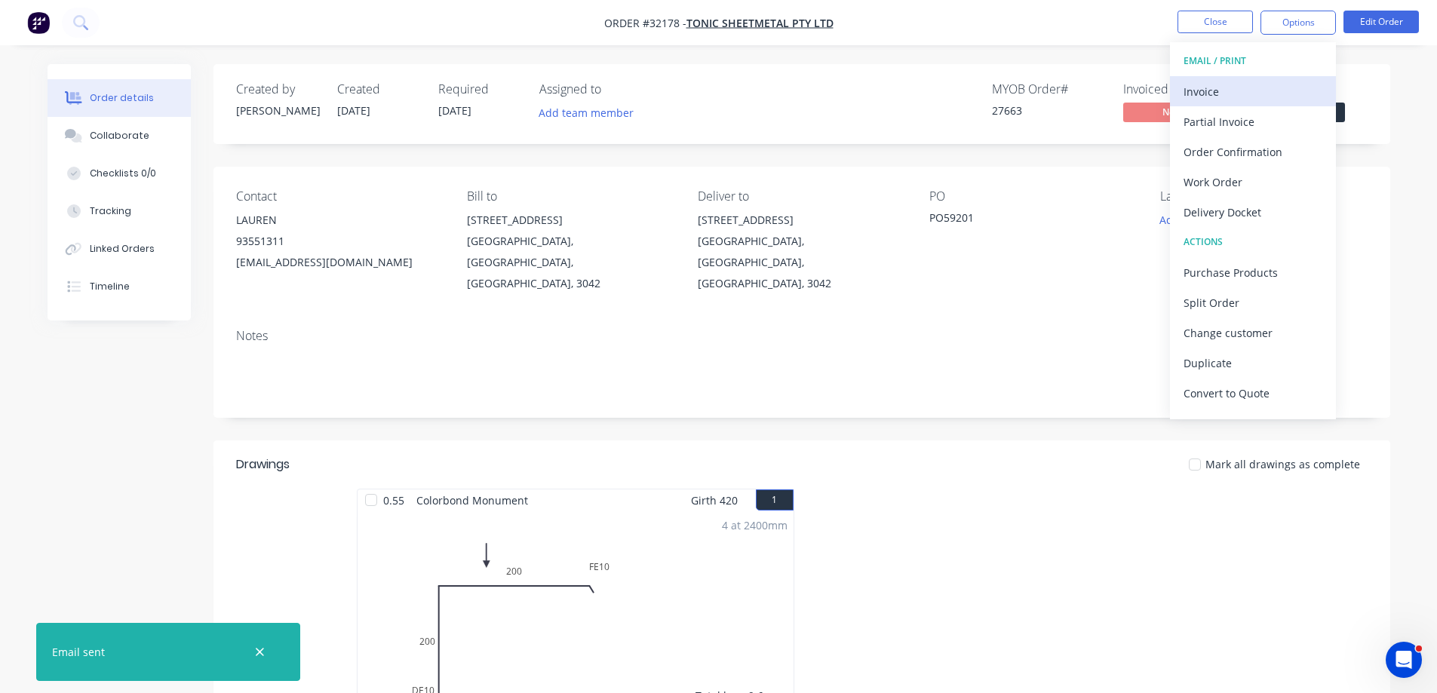
click at [1214, 90] on div "Invoice" at bounding box center [1252, 92] width 139 height 22
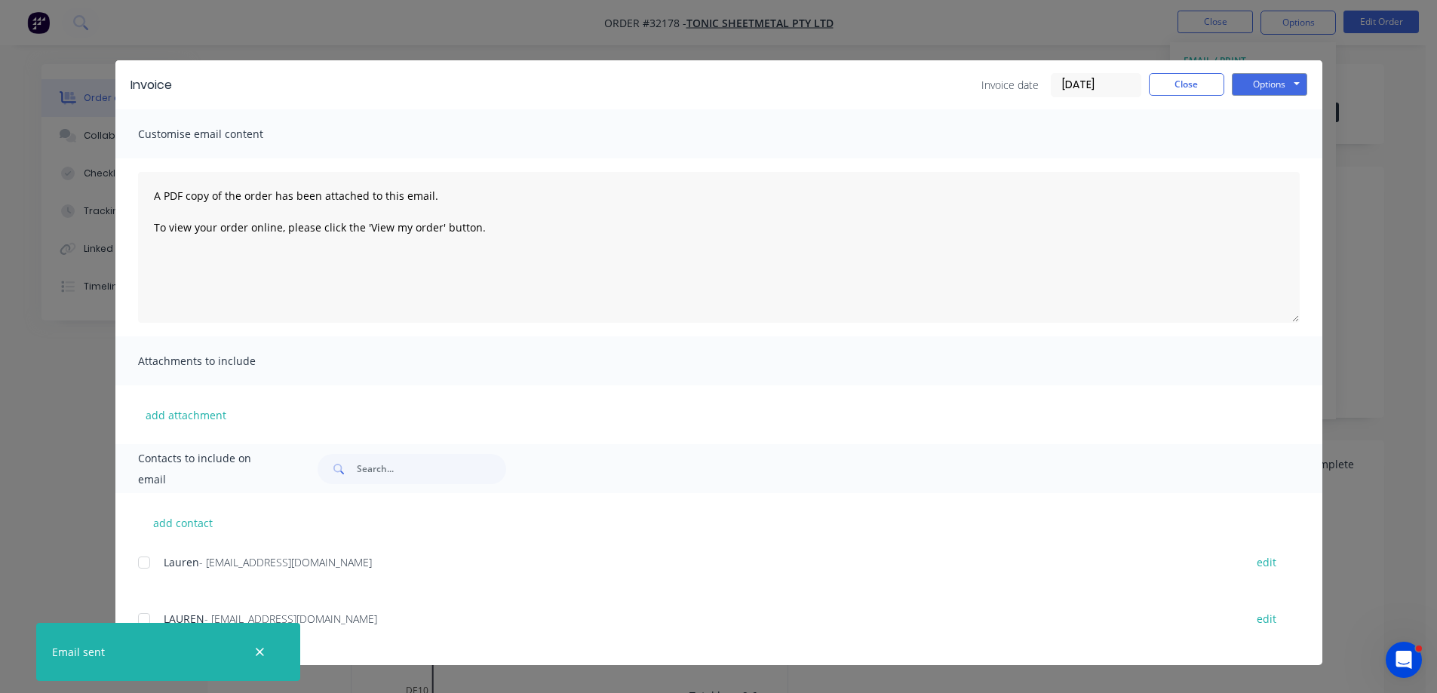
click at [146, 563] on div at bounding box center [144, 562] width 30 height 30
click at [1271, 84] on button "Options" at bounding box center [1268, 84] width 75 height 23
click at [1268, 164] on button "Email" at bounding box center [1279, 161] width 97 height 25
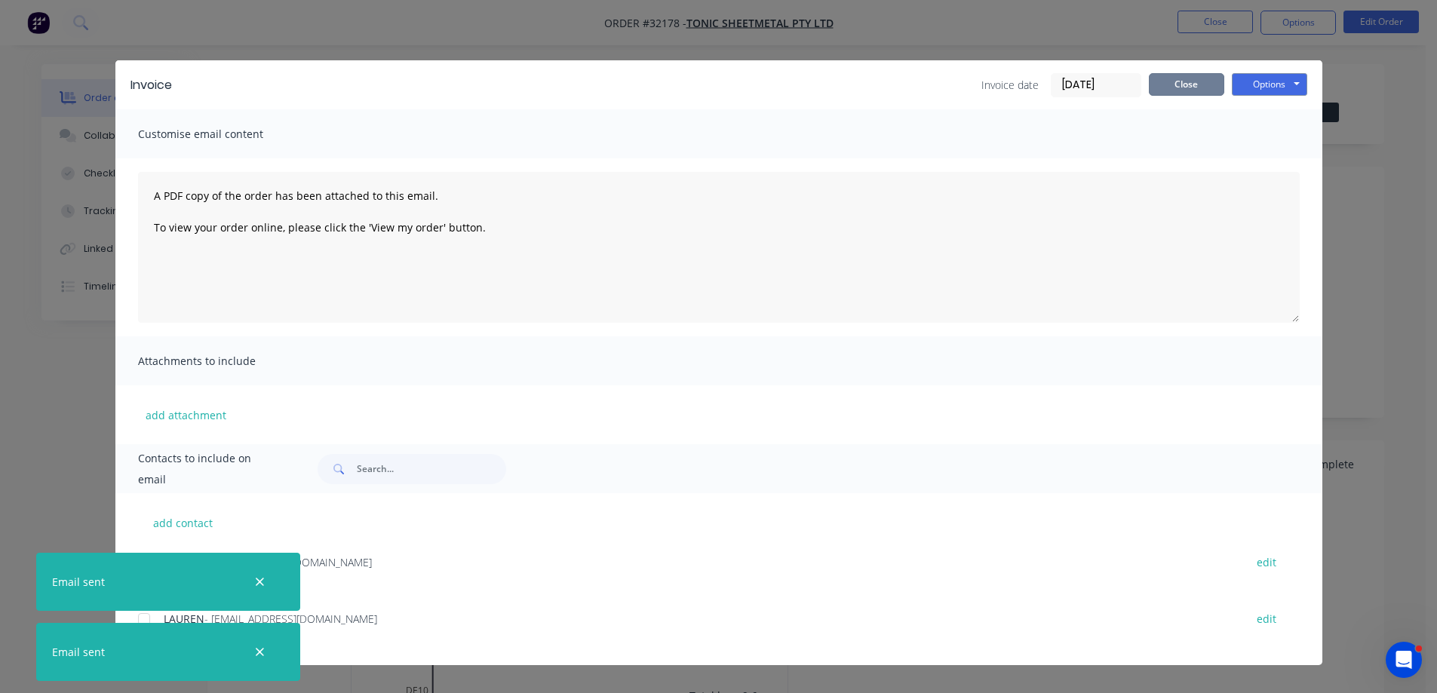
click at [1207, 89] on button "Close" at bounding box center [1185, 84] width 75 height 23
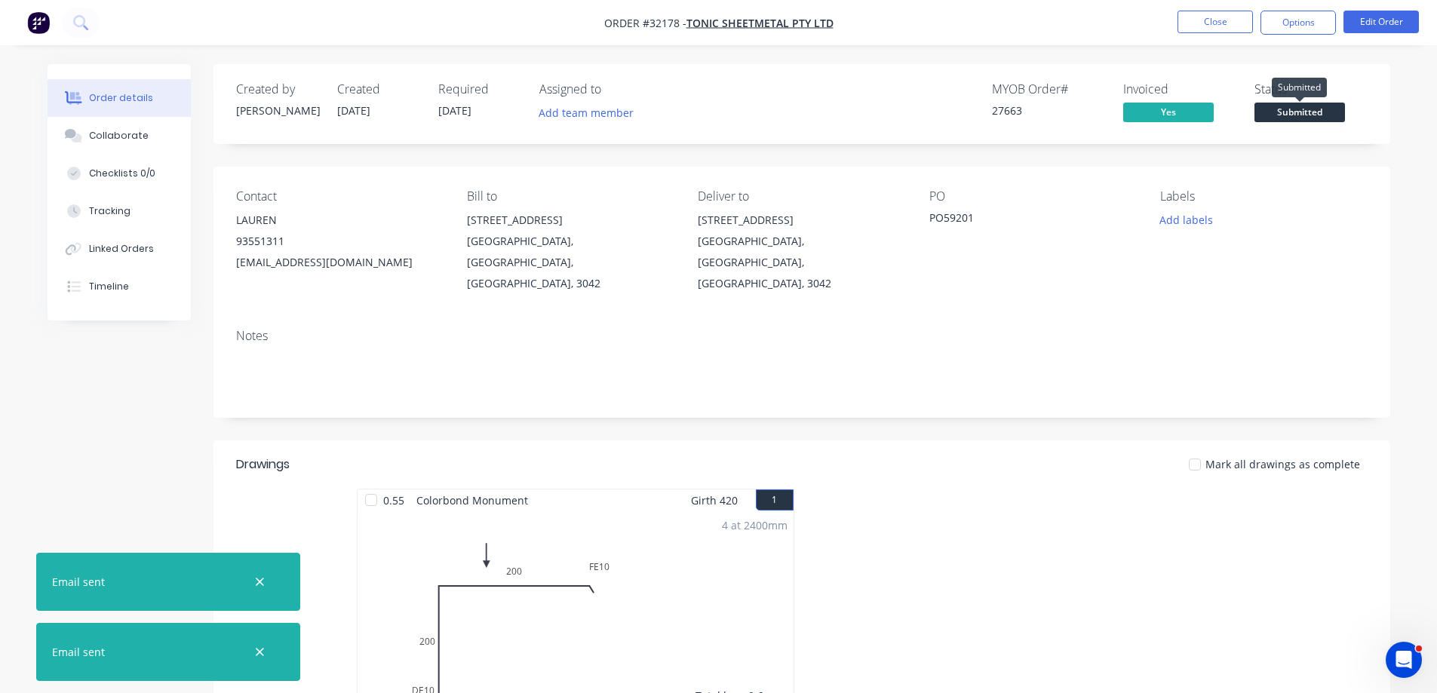
click at [1319, 117] on span "Submitted" at bounding box center [1299, 112] width 90 height 19
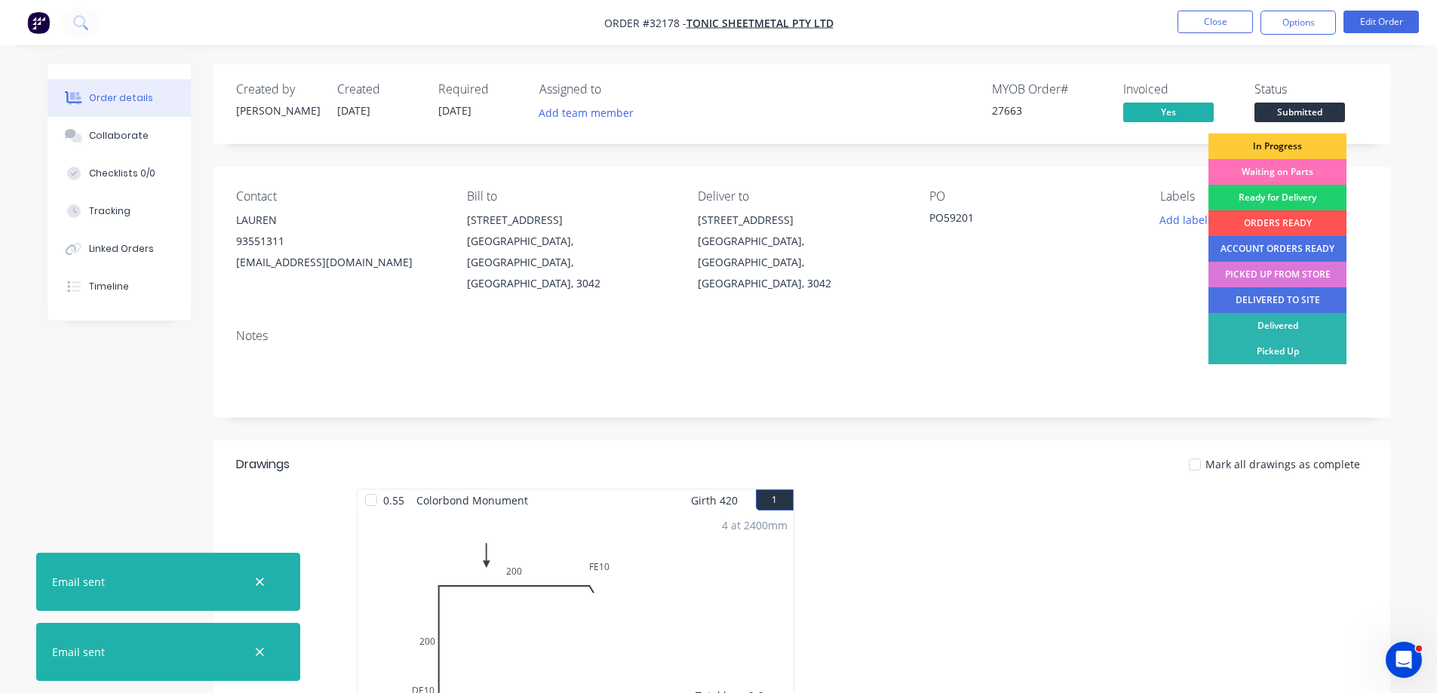
click at [1293, 147] on div "In Progress" at bounding box center [1277, 146] width 138 height 26
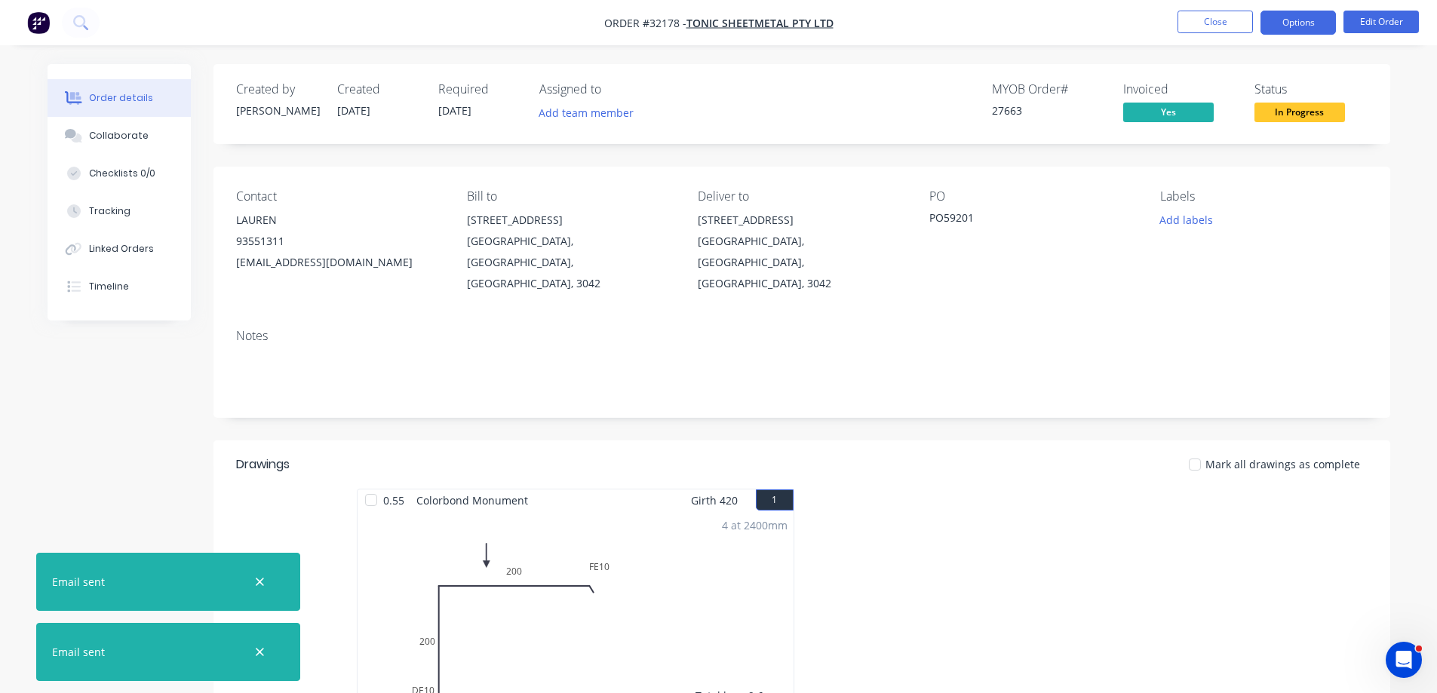
click at [1282, 26] on button "Options" at bounding box center [1297, 23] width 75 height 24
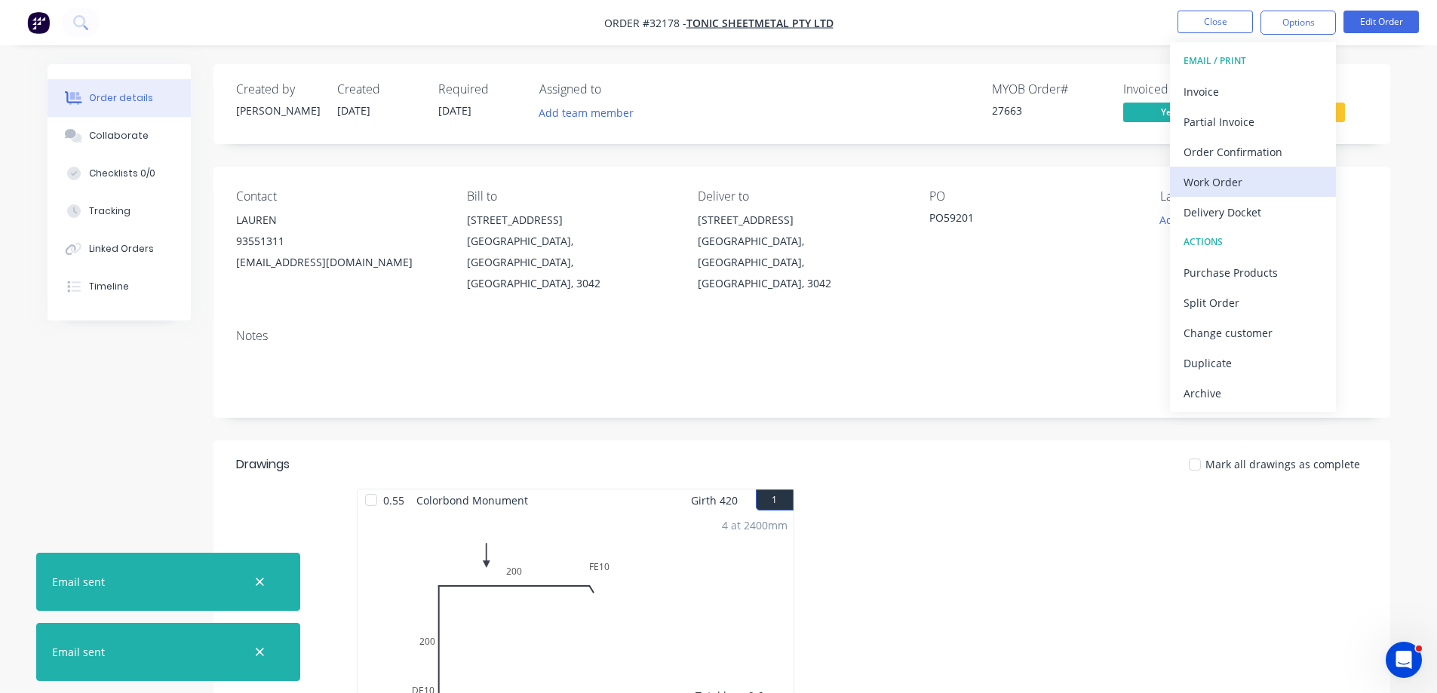
click at [1237, 182] on div "Work Order" at bounding box center [1252, 182] width 139 height 22
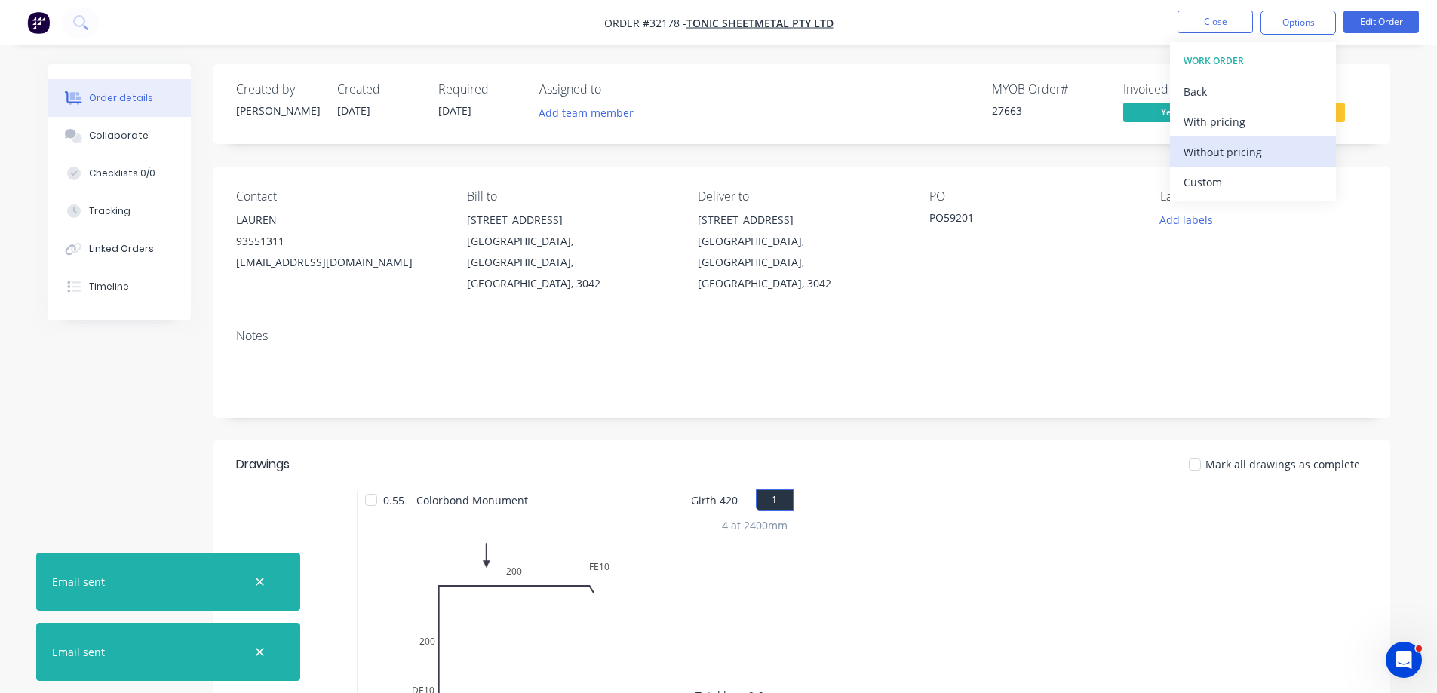
click at [1243, 147] on div "Without pricing" at bounding box center [1252, 152] width 139 height 22
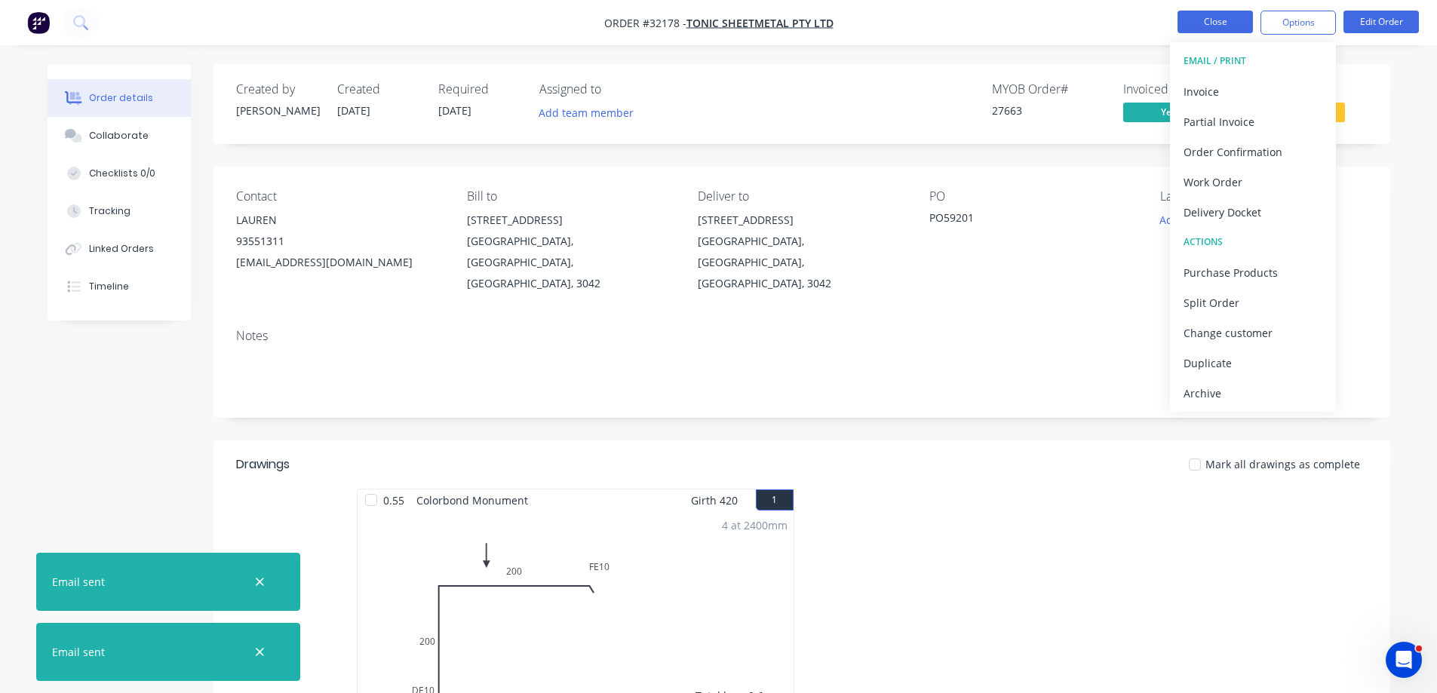
click at [1216, 24] on button "Close" at bounding box center [1214, 22] width 75 height 23
